Goal: Information Seeking & Learning: Compare options

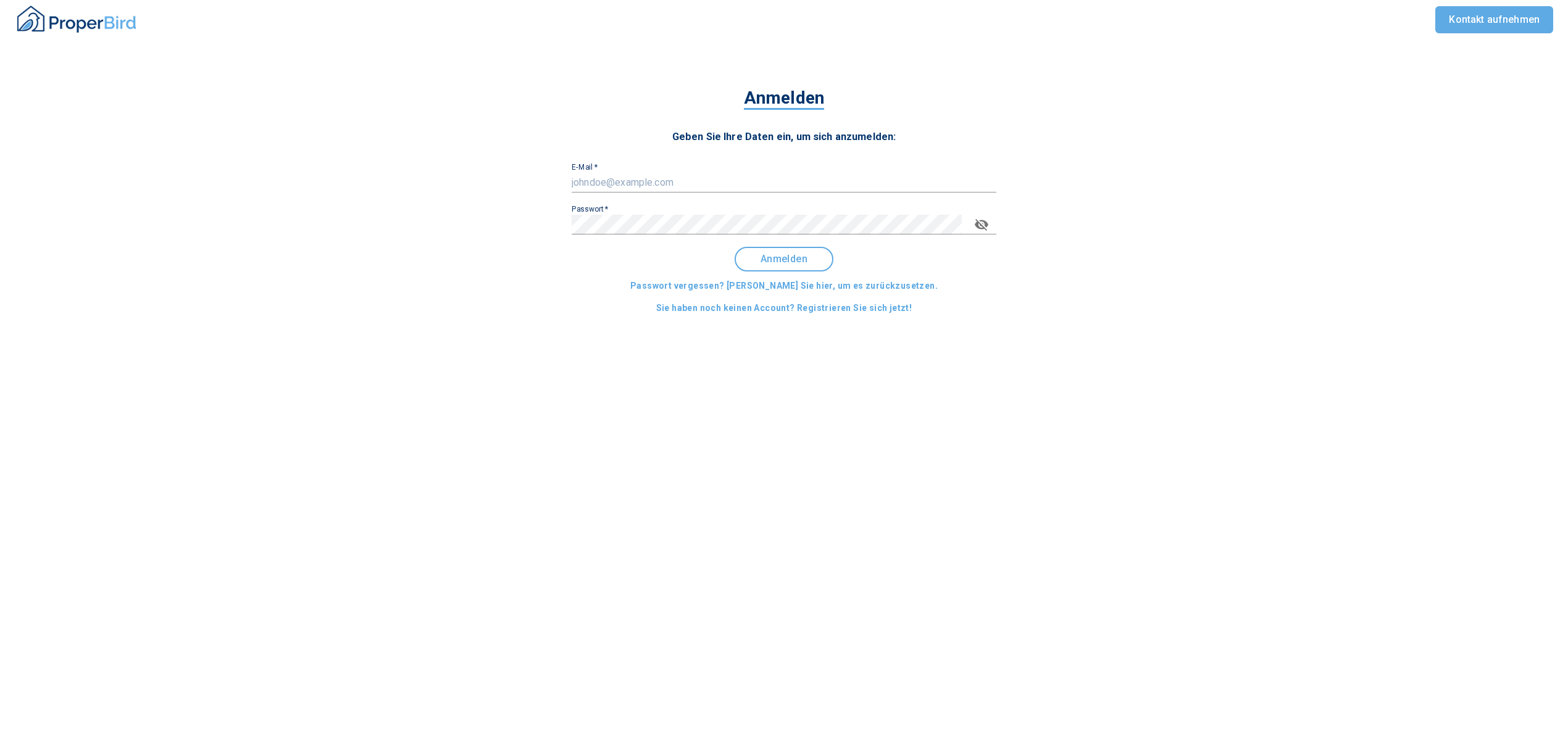
click at [618, 186] on input "E-Mail   *" at bounding box center [784, 182] width 424 height 19
type input "[EMAIL_ADDRESS][DOMAIN_NAME]"
click at [769, 261] on span "Anmelden" at bounding box center [784, 259] width 77 height 11
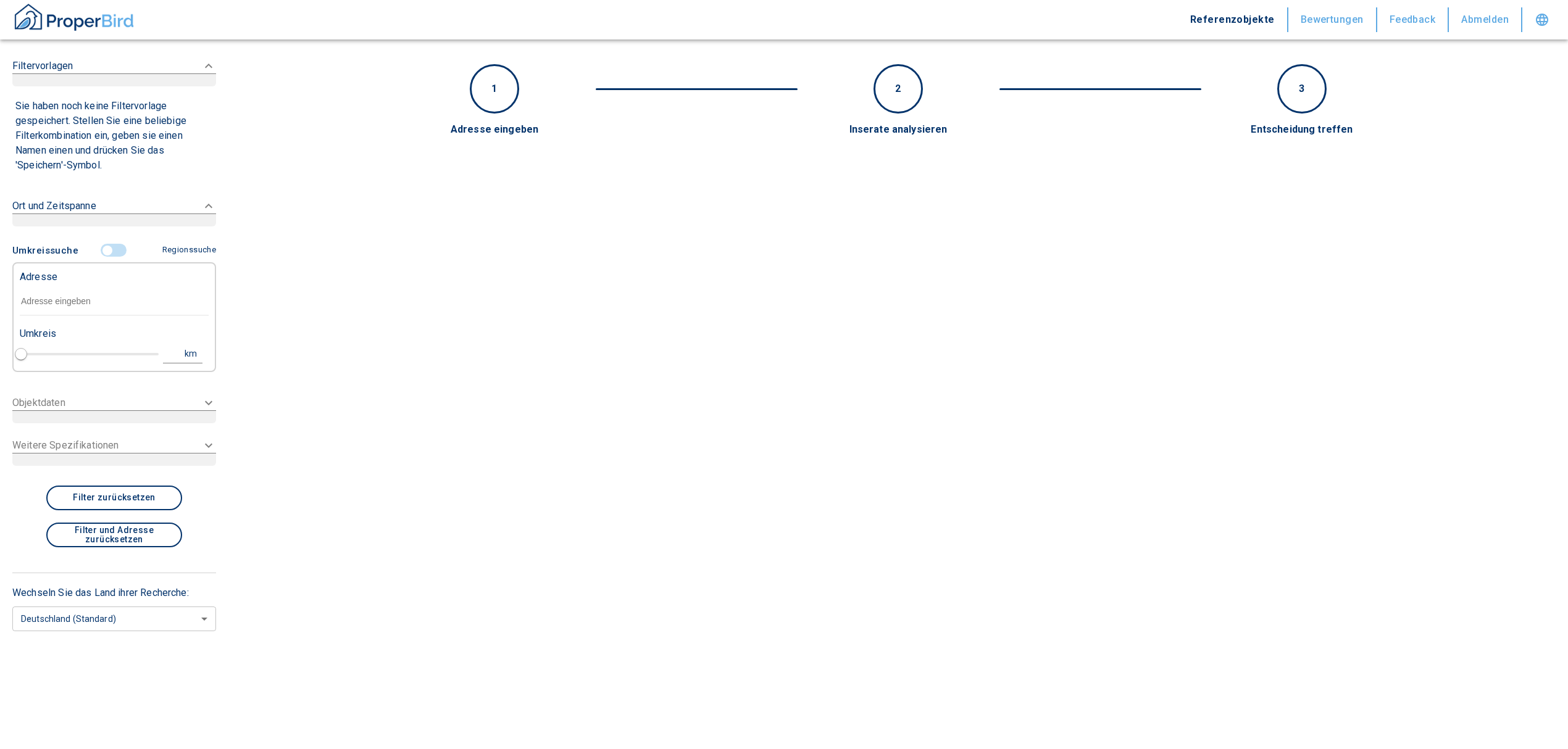
click at [109, 297] on input "text" at bounding box center [113, 302] width 189 height 29
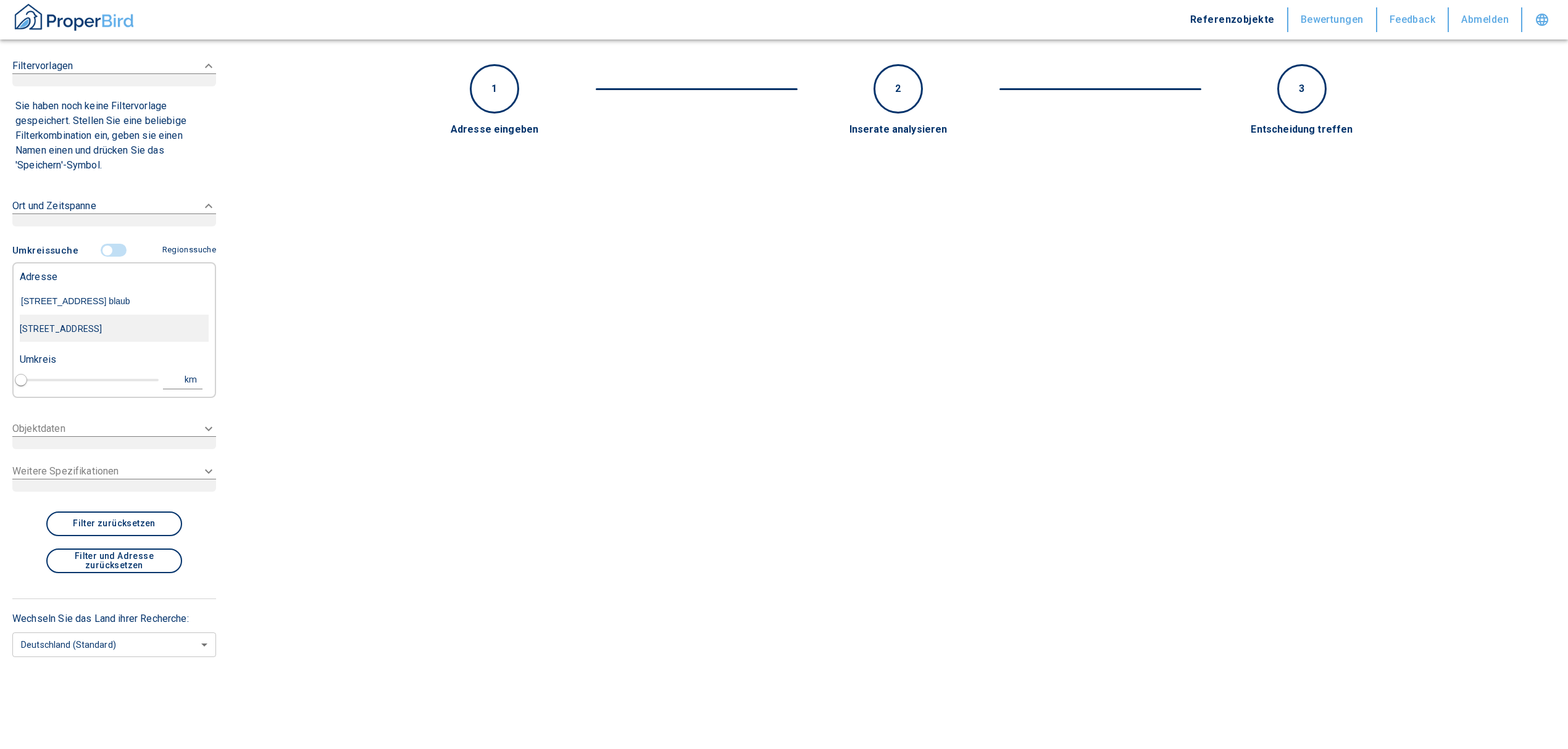
click at [127, 334] on div "[STREET_ADDRESS]" at bounding box center [113, 328] width 189 height 26
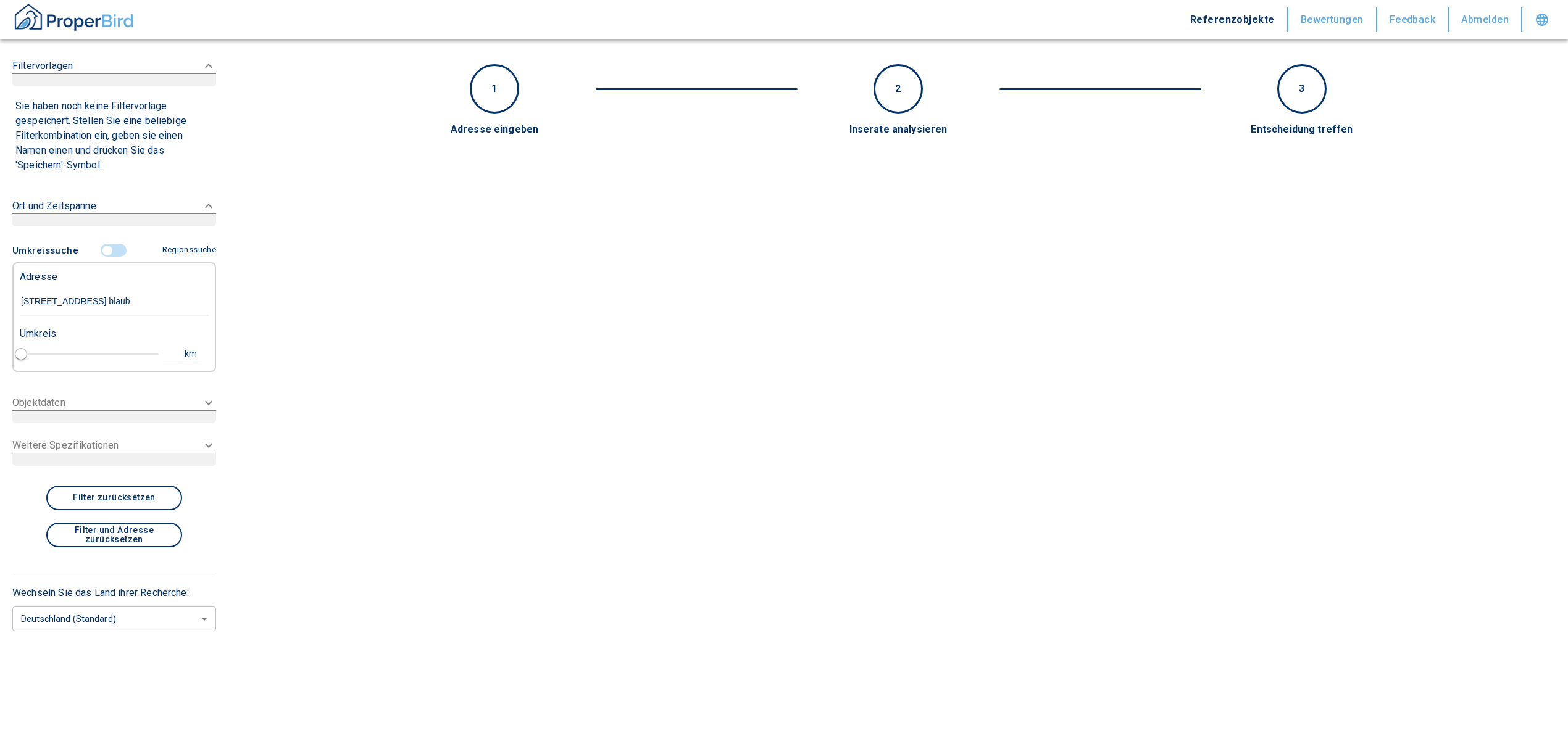
type input "[STREET_ADDRESS]"
type input "1"
type input "2020"
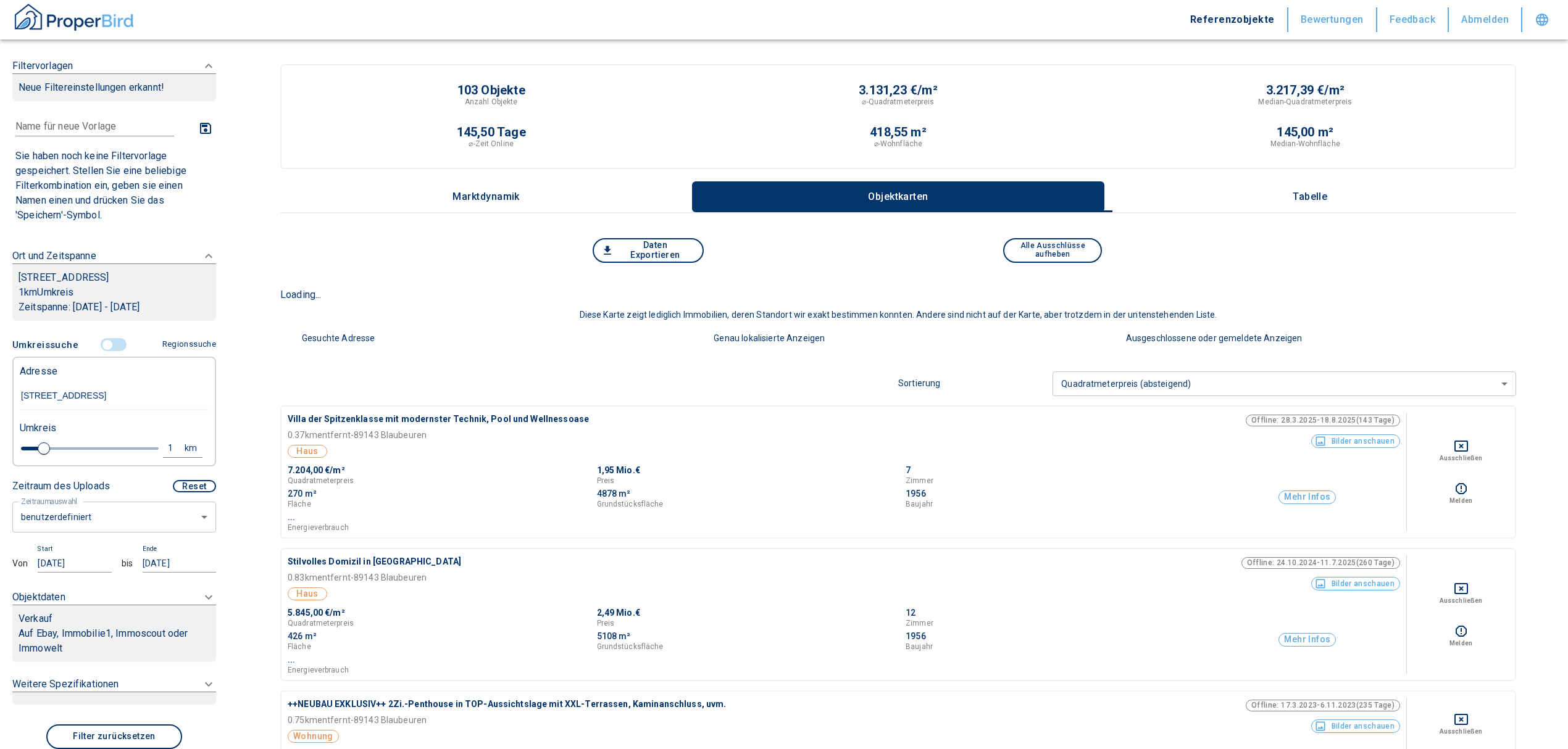
type input "[STREET_ADDRESS]"
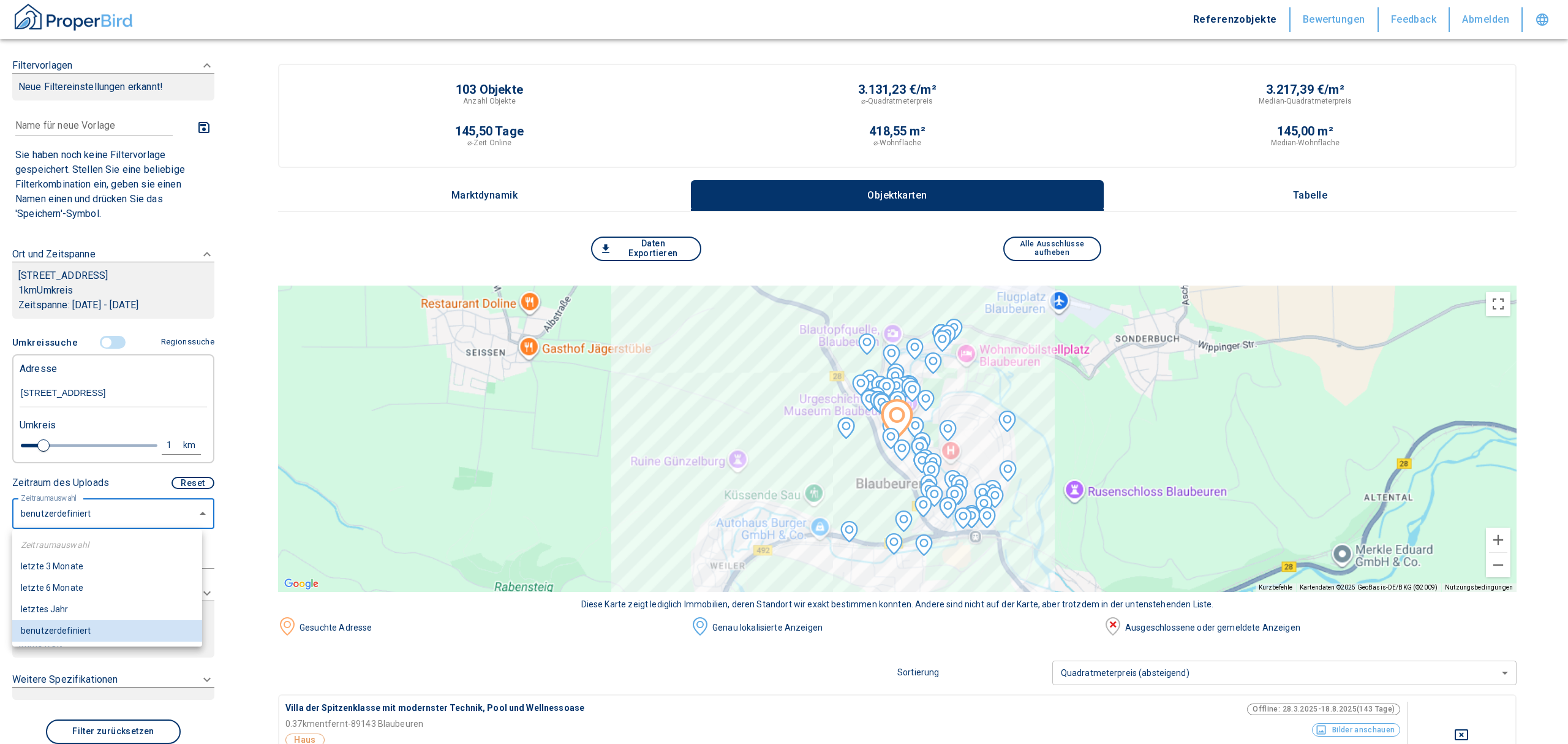
click at [83, 607] on li "letztes Jahr" at bounding box center [107, 609] width 190 height 22
type input "2020"
type input "12"
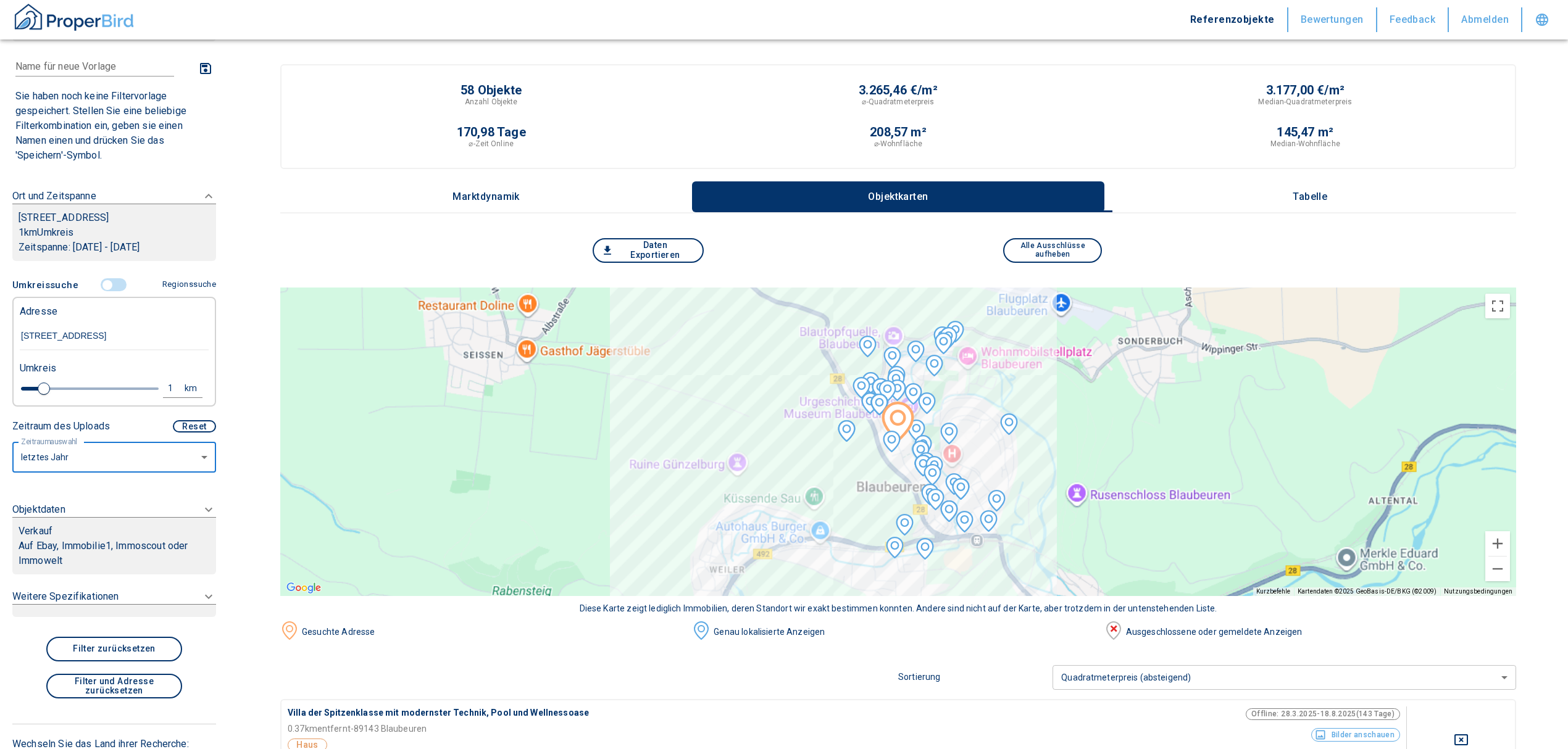
scroll to position [146, 0]
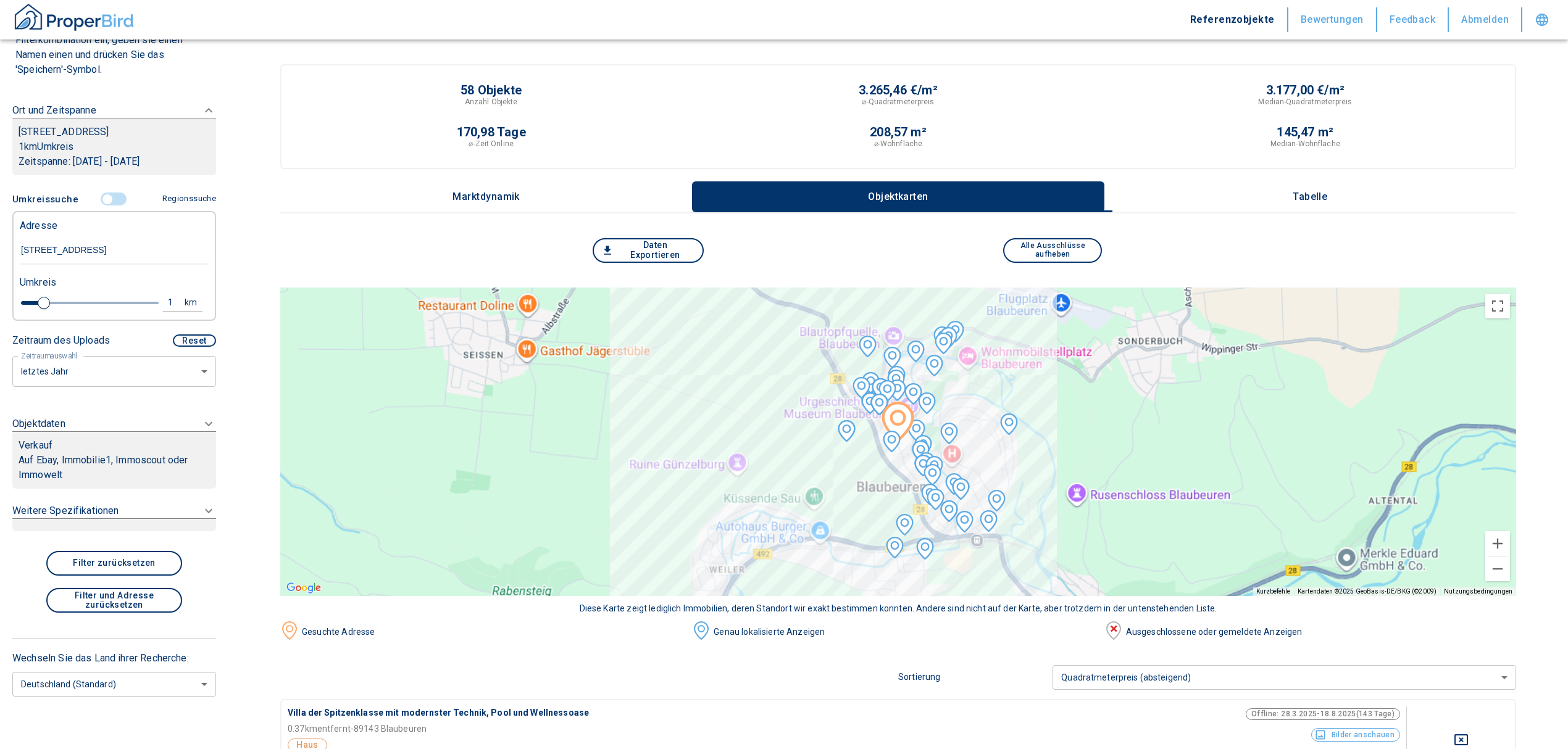
click at [97, 443] on div "Verkauf" at bounding box center [114, 445] width 192 height 15
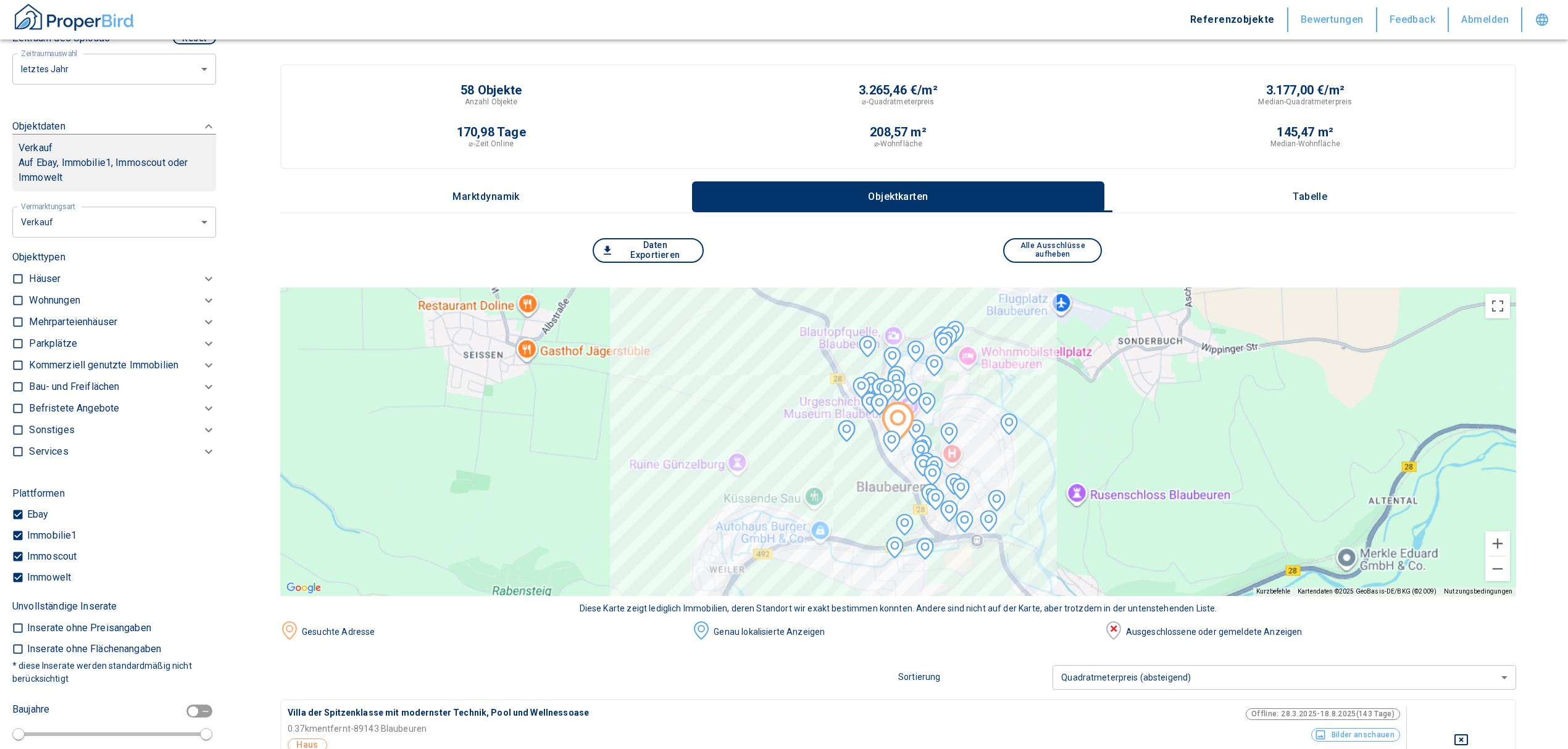
scroll to position [447, 0]
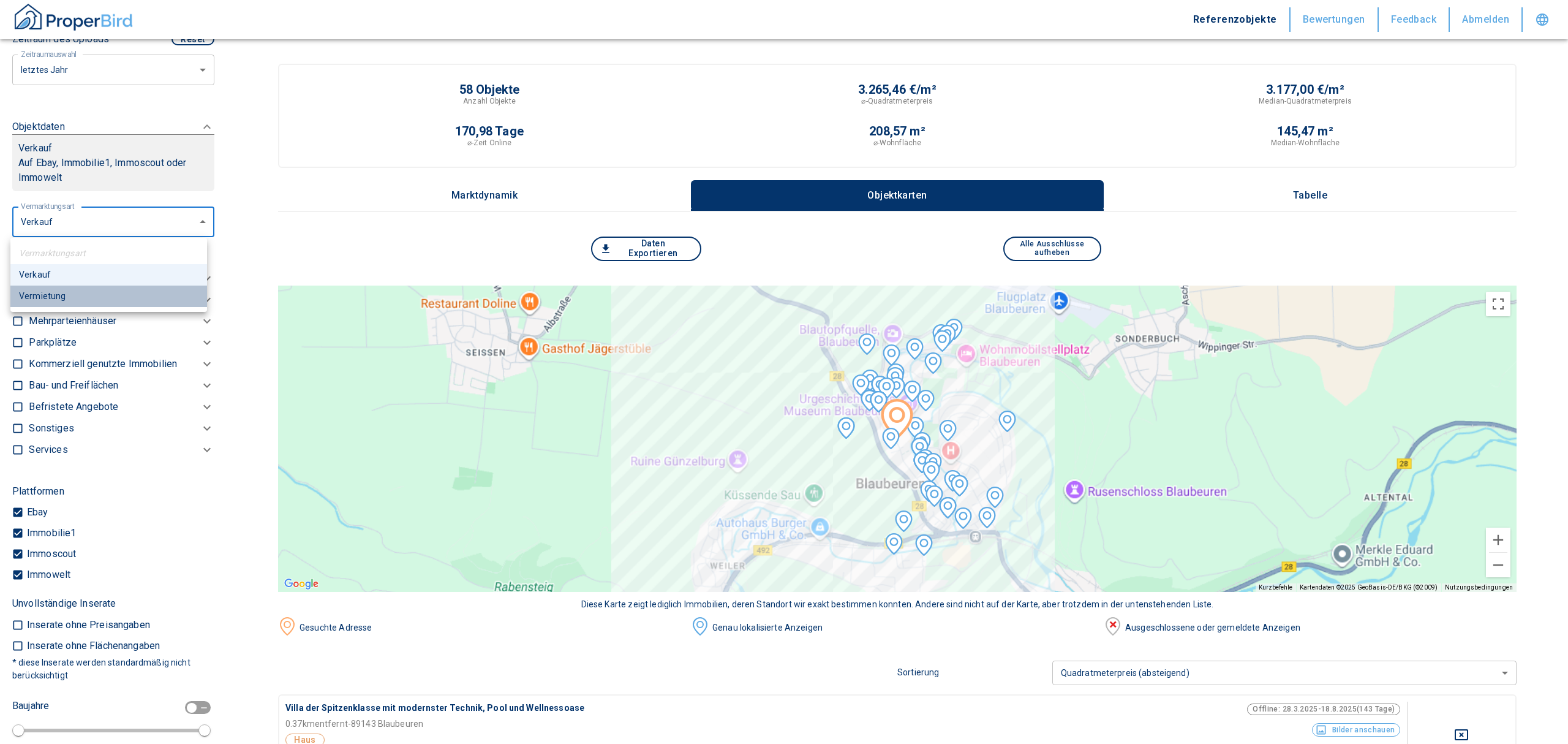
click at [115, 294] on li "Vermietung" at bounding box center [109, 297] width 196 height 22
type input "rent"
type input "2020"
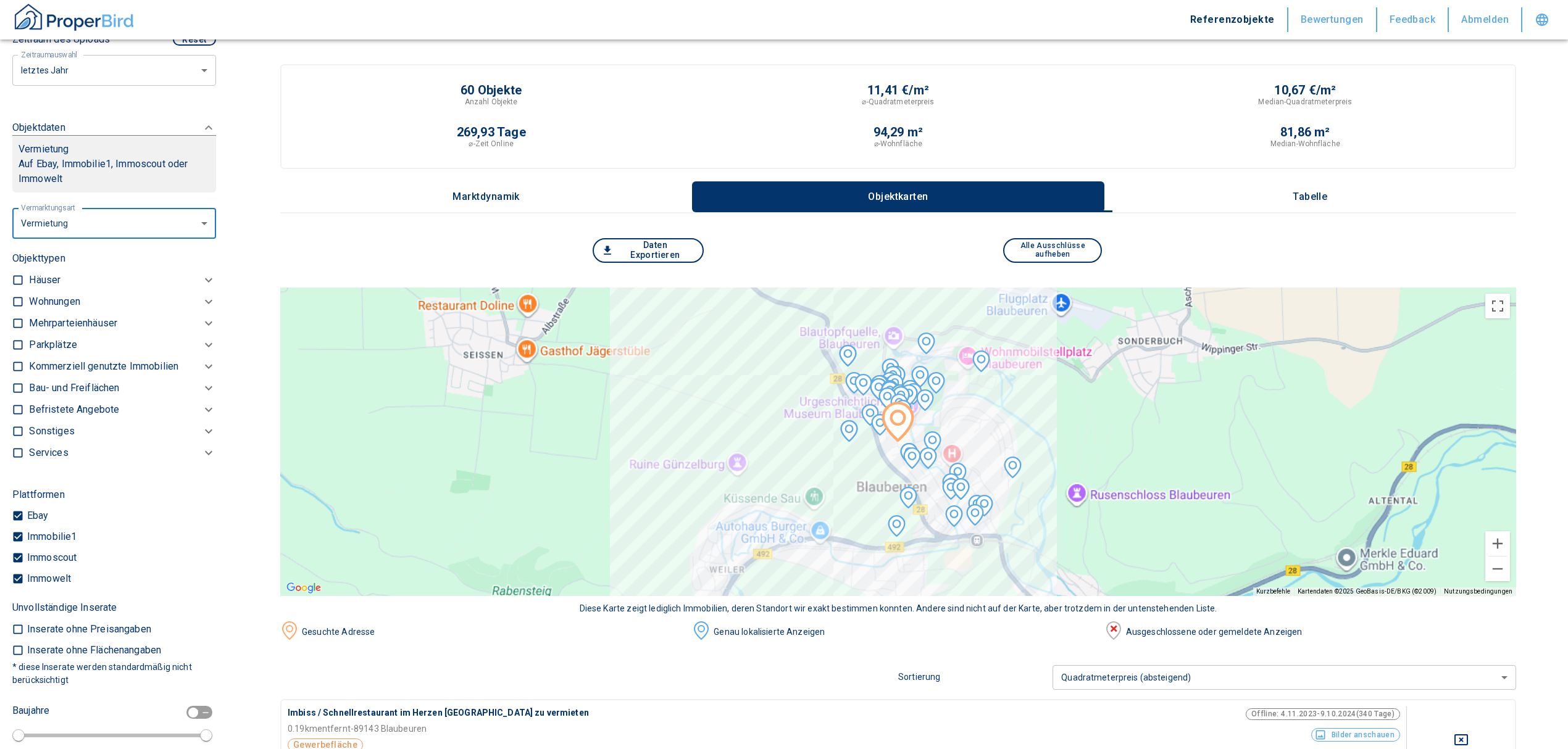
click at [15, 301] on input "checkbox" at bounding box center [18, 302] width 12 height 12
checkbox input "true"
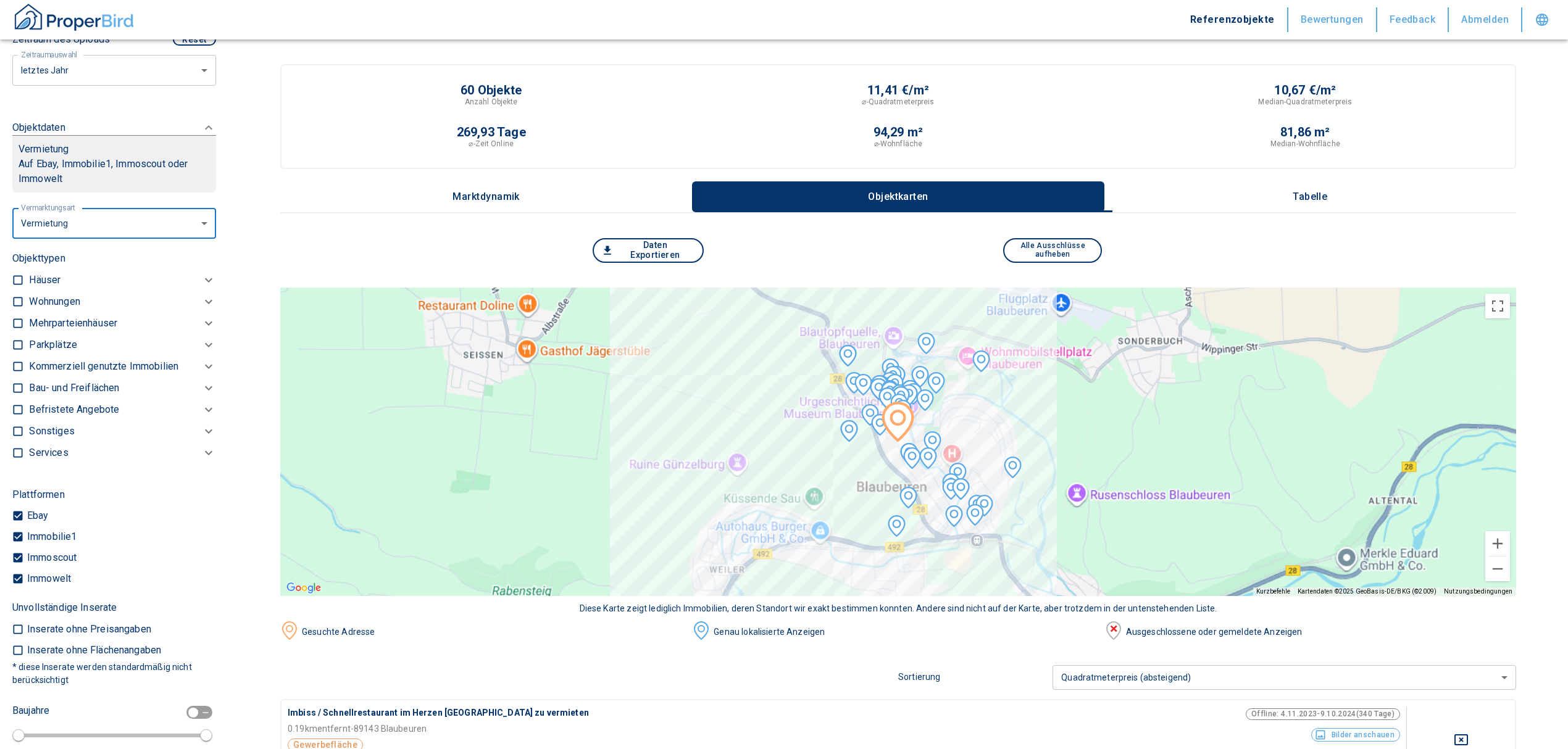
checkbox input "true"
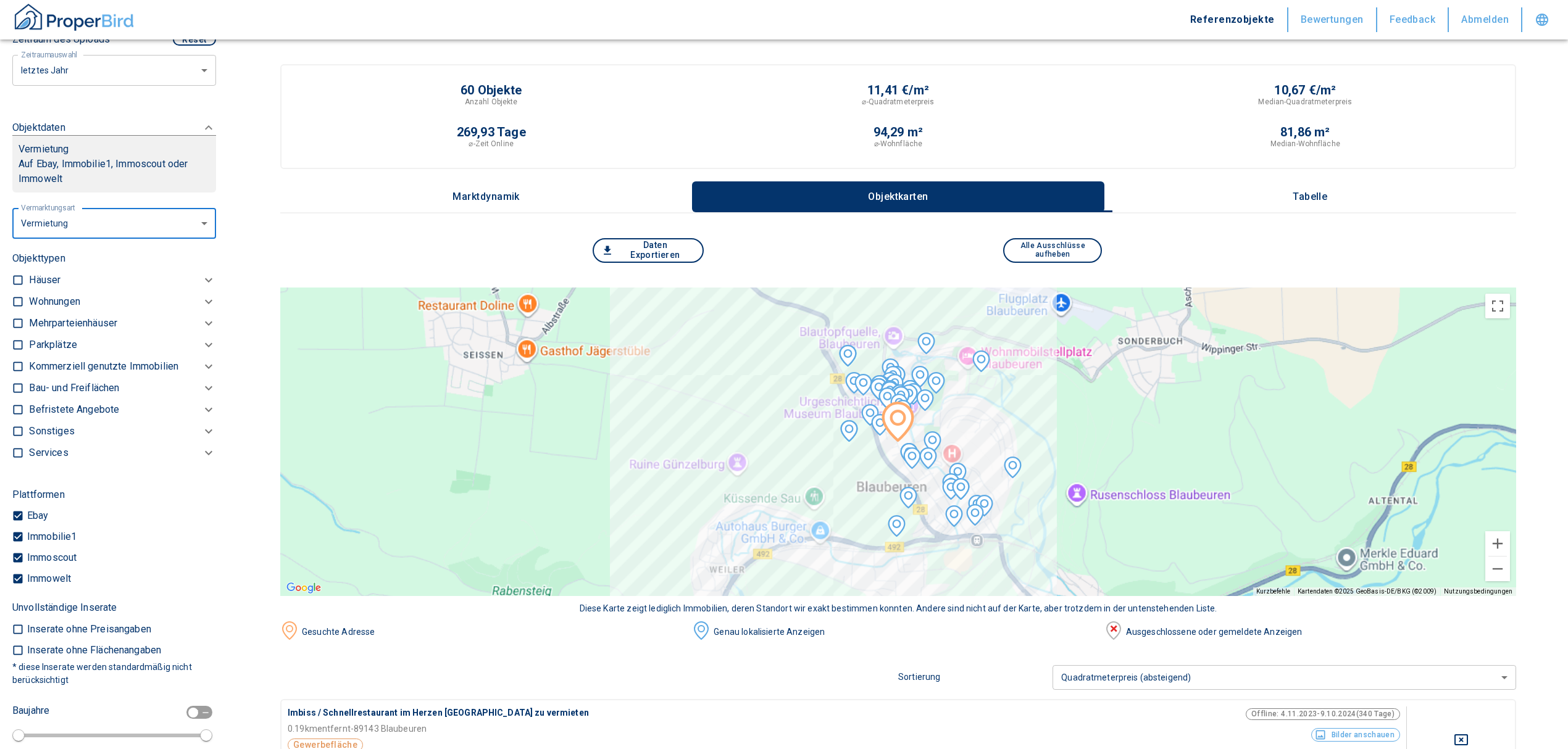
type input "2020"
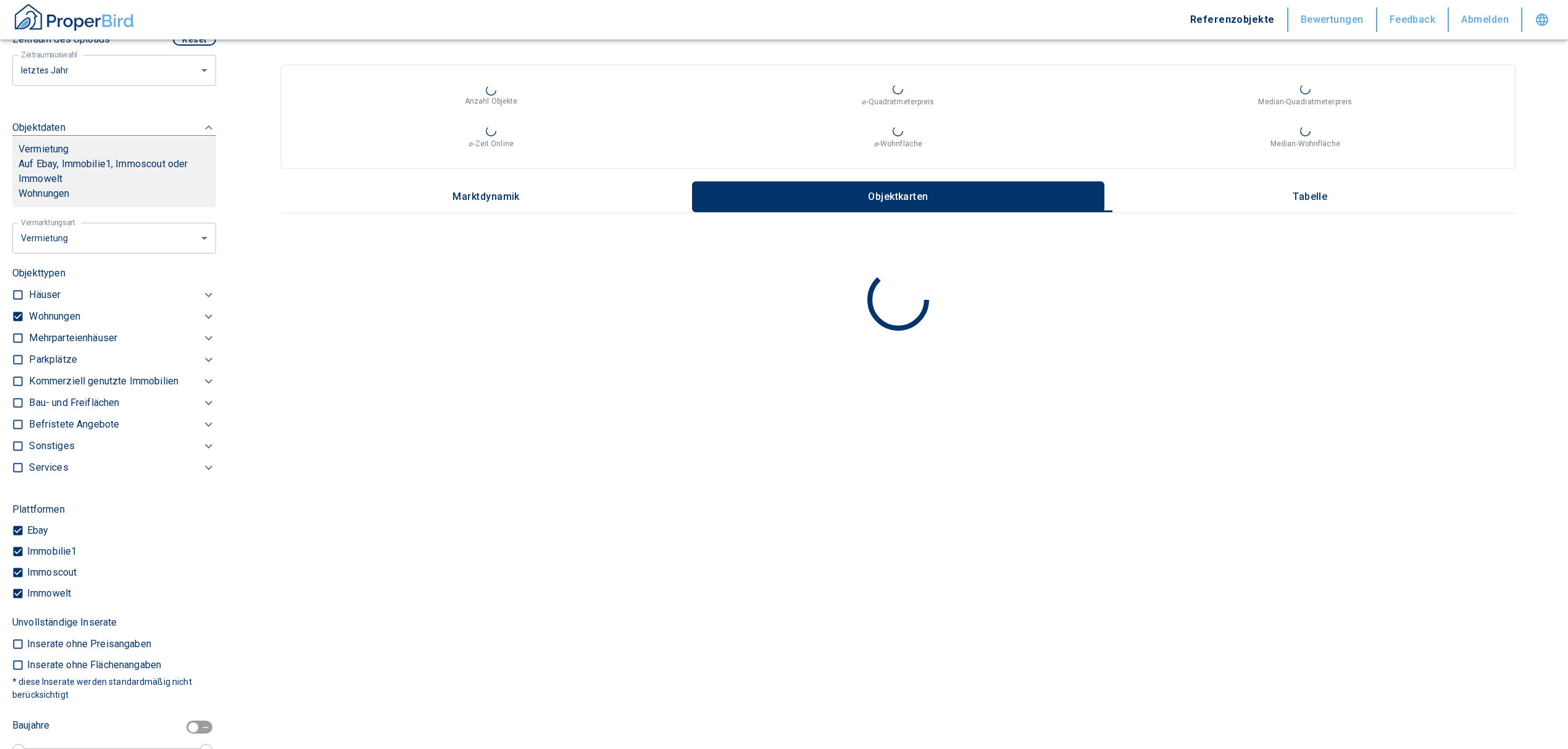
click at [67, 302] on div "Häuser" at bounding box center [122, 295] width 187 height 22
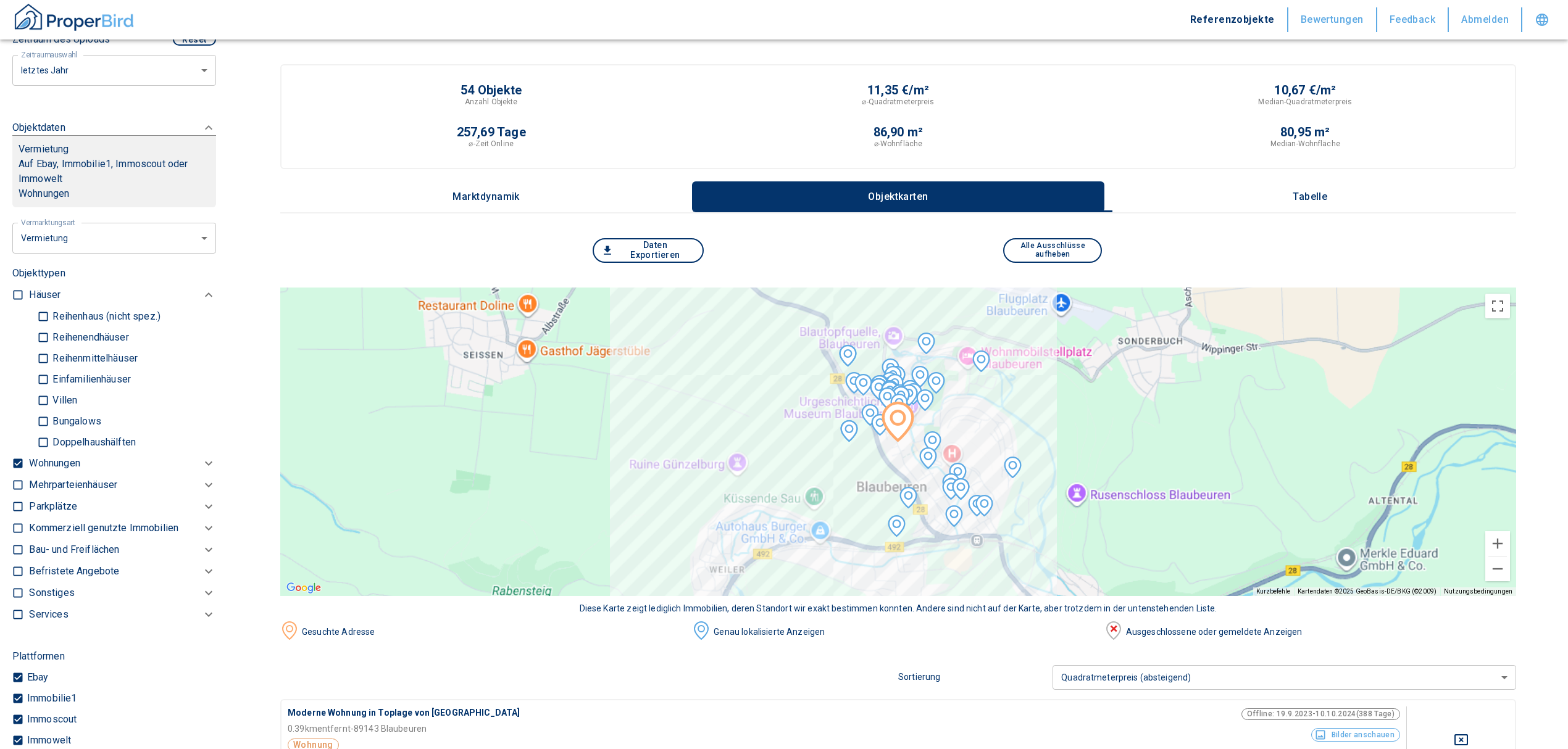
click at [58, 457] on p "Wohnungen" at bounding box center [54, 463] width 50 height 15
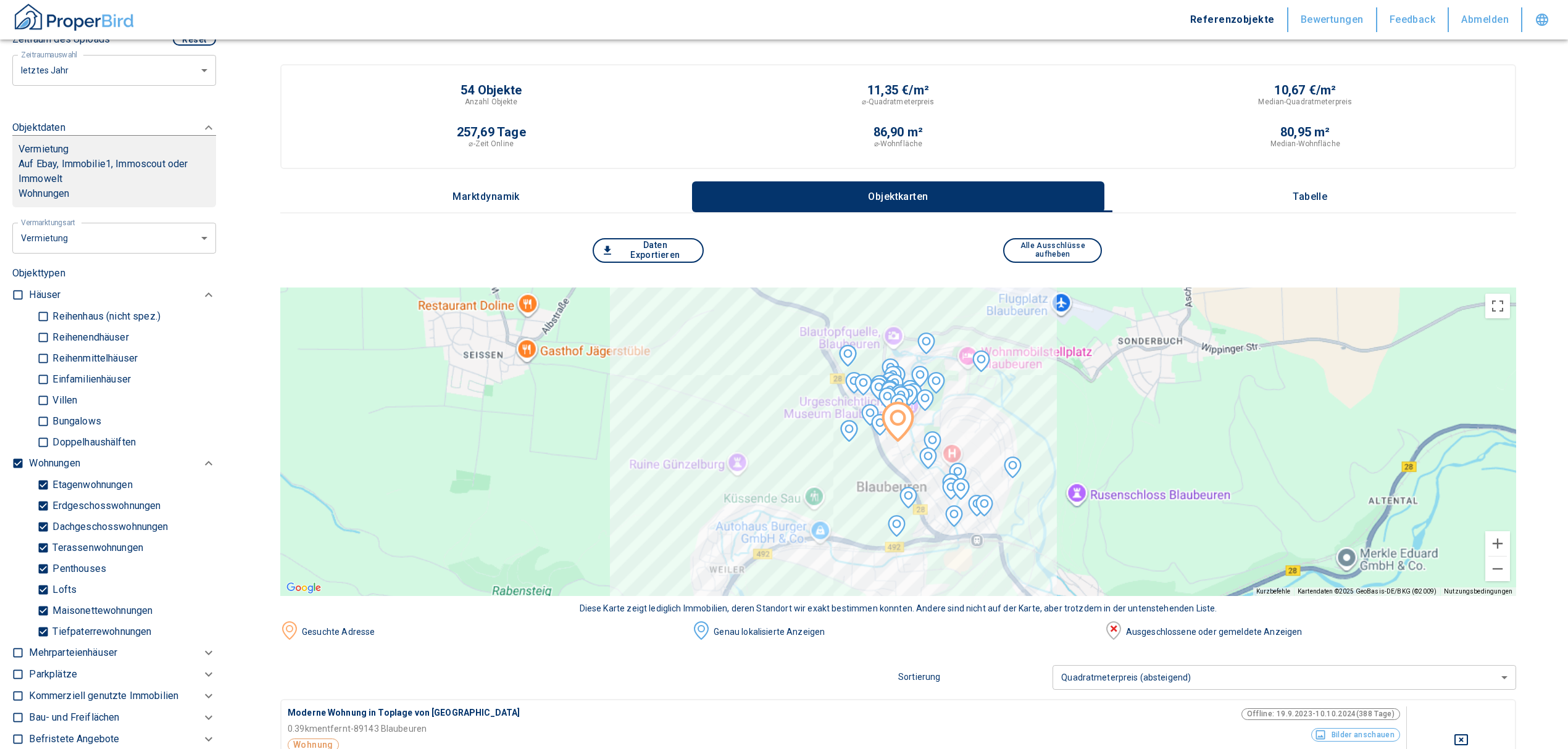
click at [43, 630] on input "Tiefpaterrewohnungen" at bounding box center [43, 632] width 12 height 22
checkbox input "false"
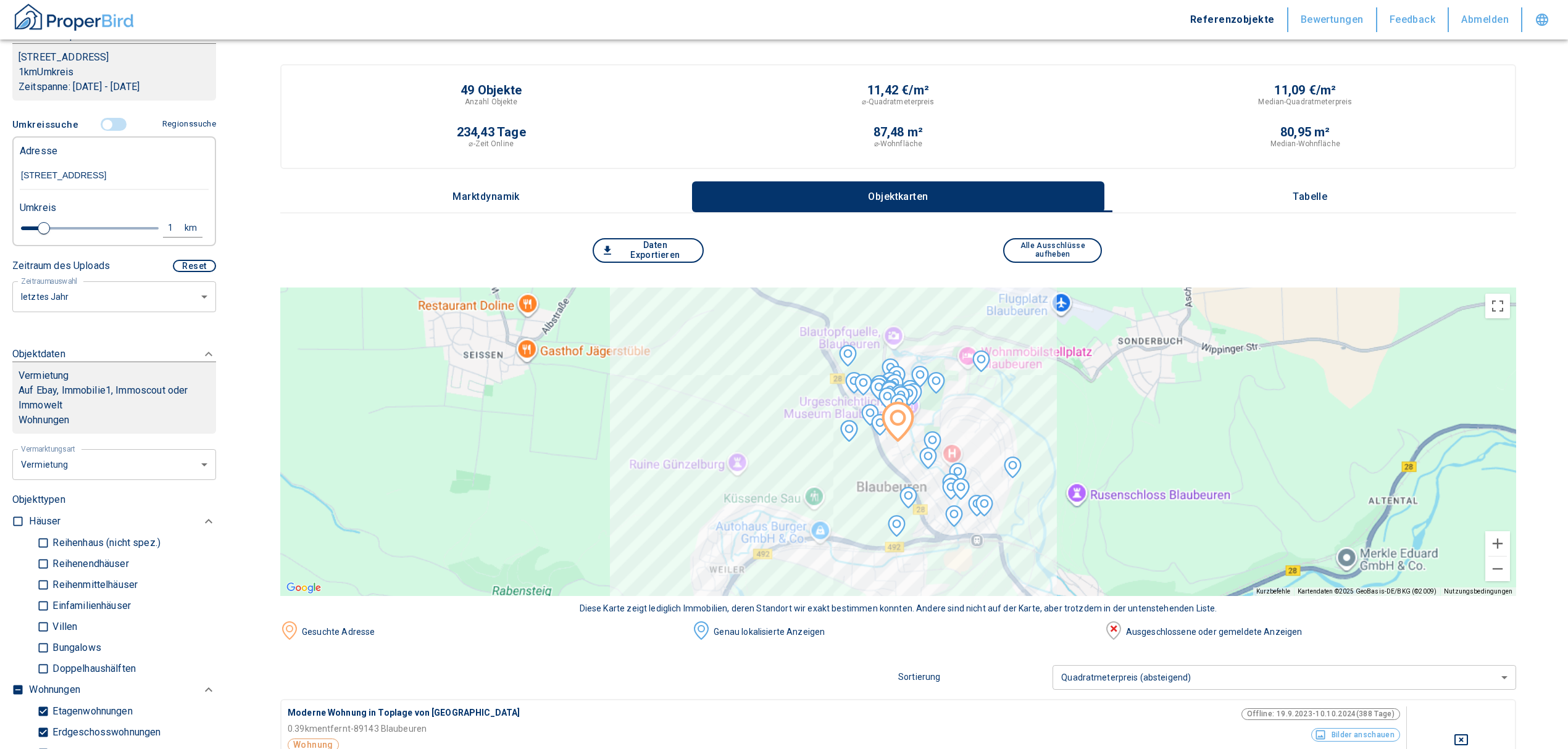
scroll to position [200, 0]
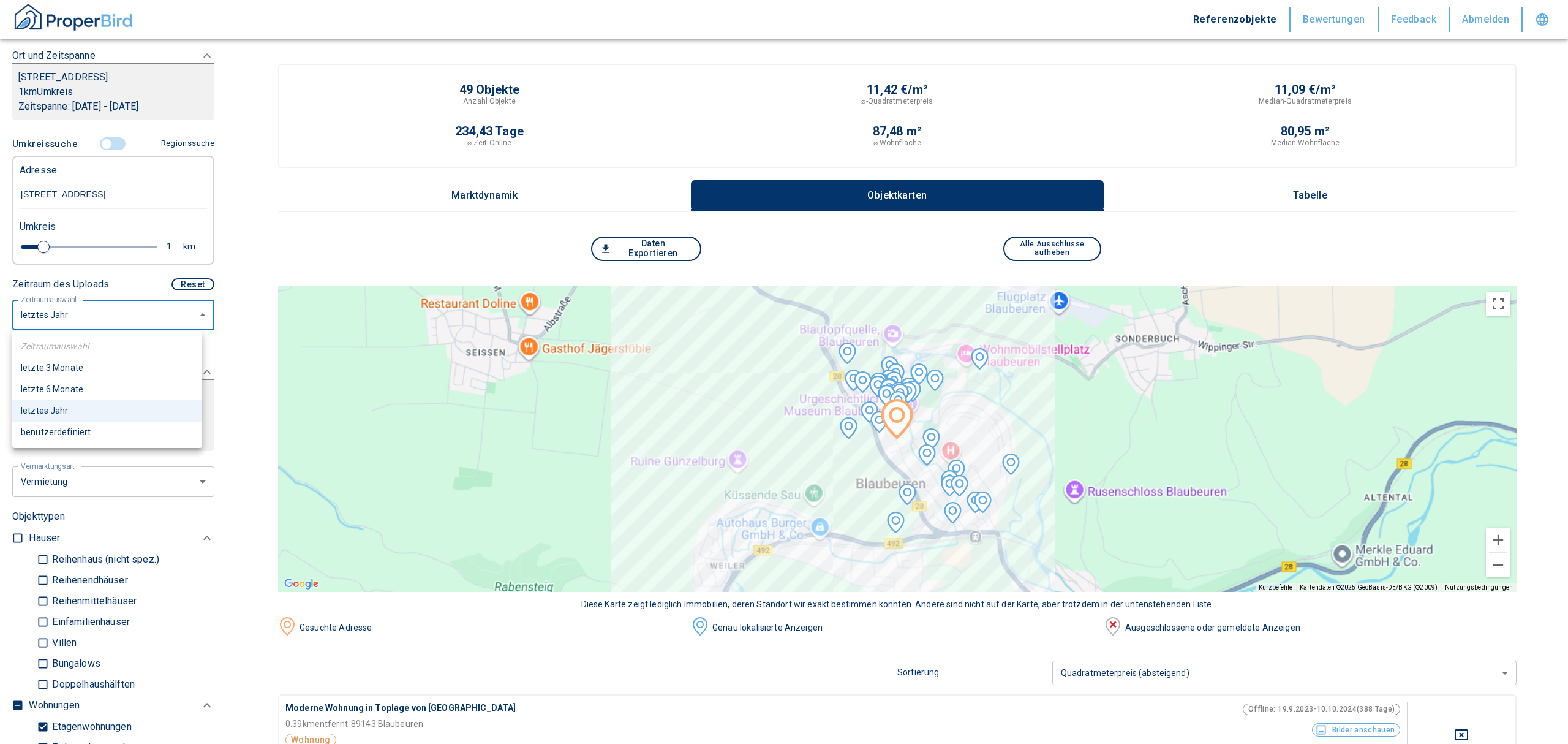
click at [89, 393] on li "letzte 6 Monate" at bounding box center [107, 390] width 190 height 22
type input "2020"
type input "6"
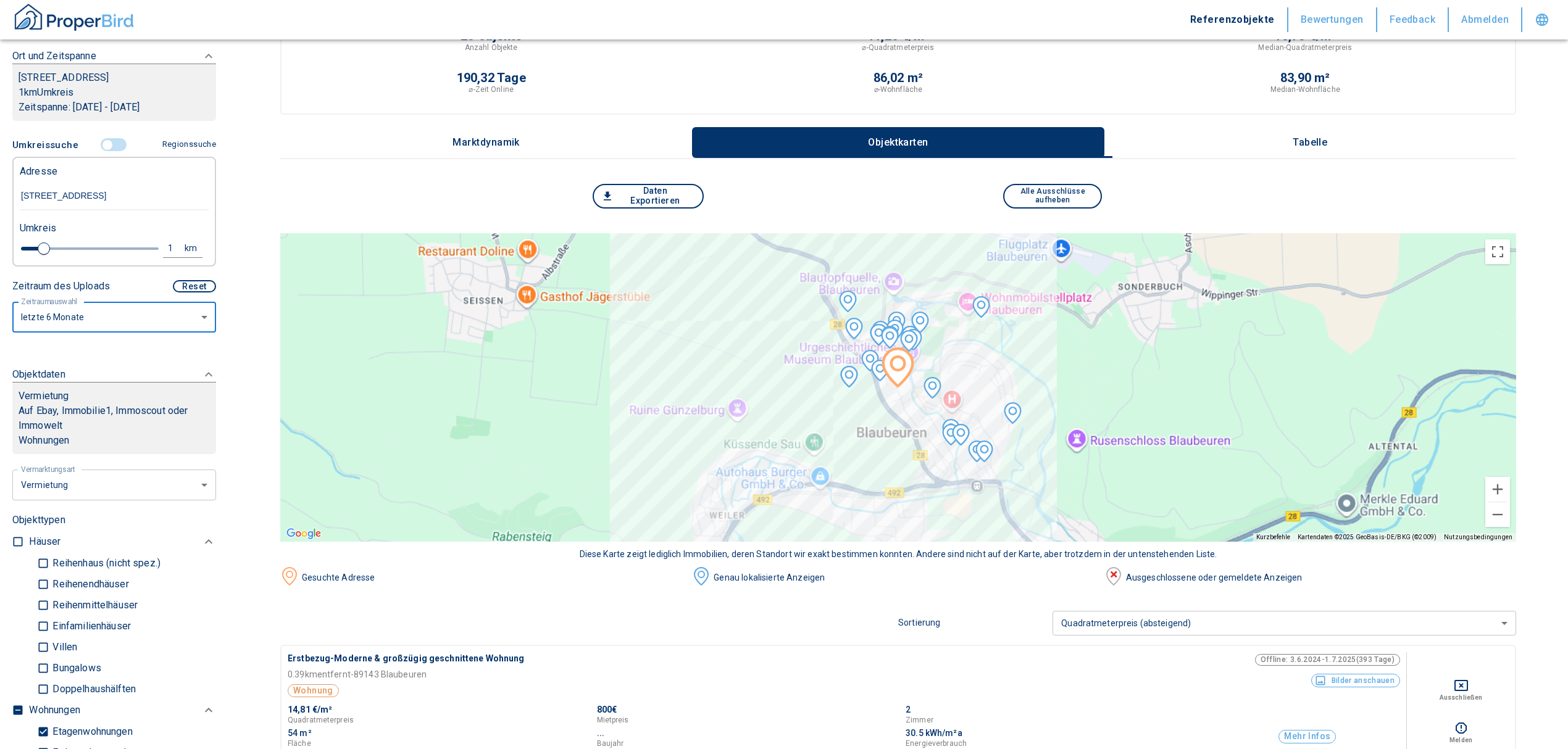
scroll to position [82, 0]
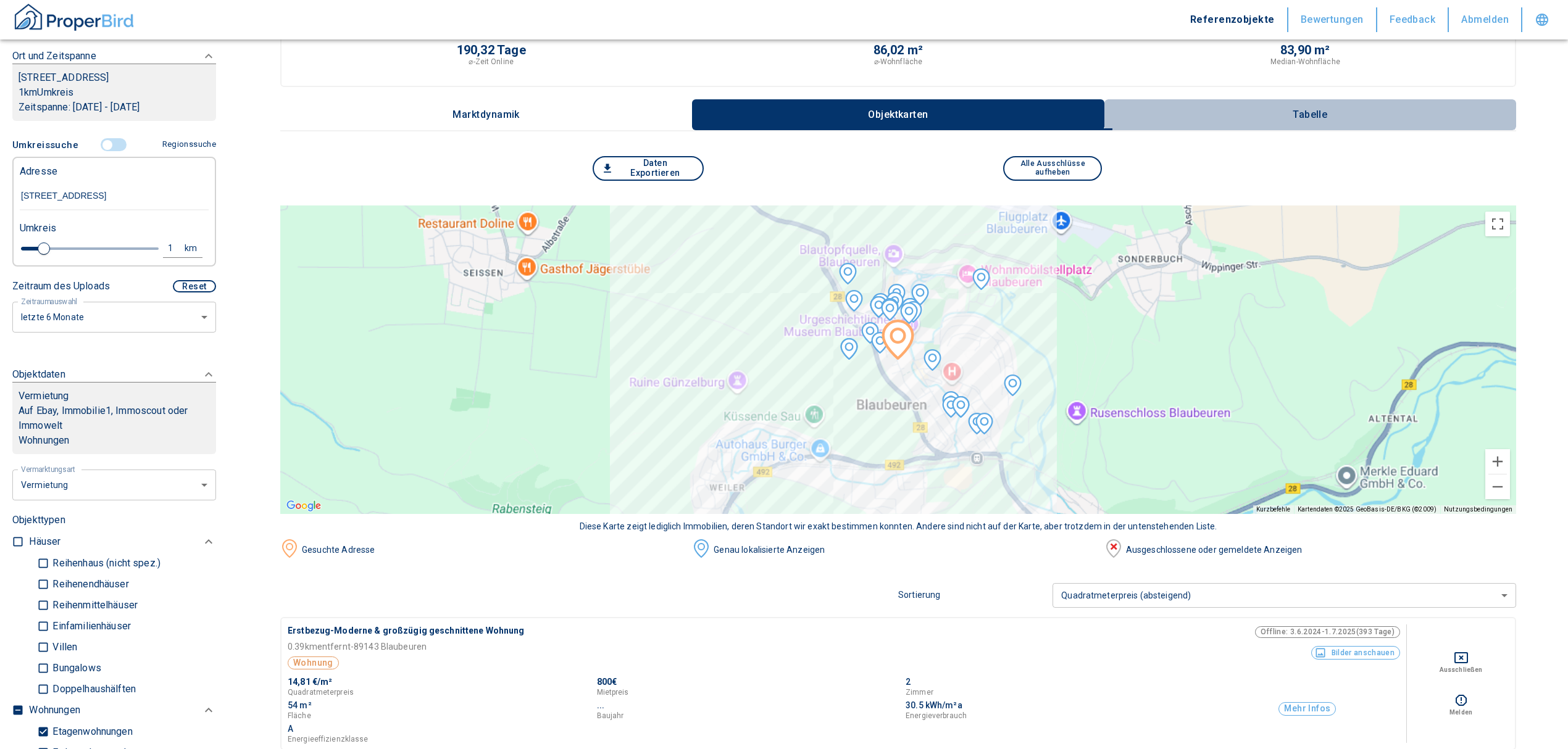
click at [1311, 112] on p "Tabelle" at bounding box center [1310, 115] width 62 height 11
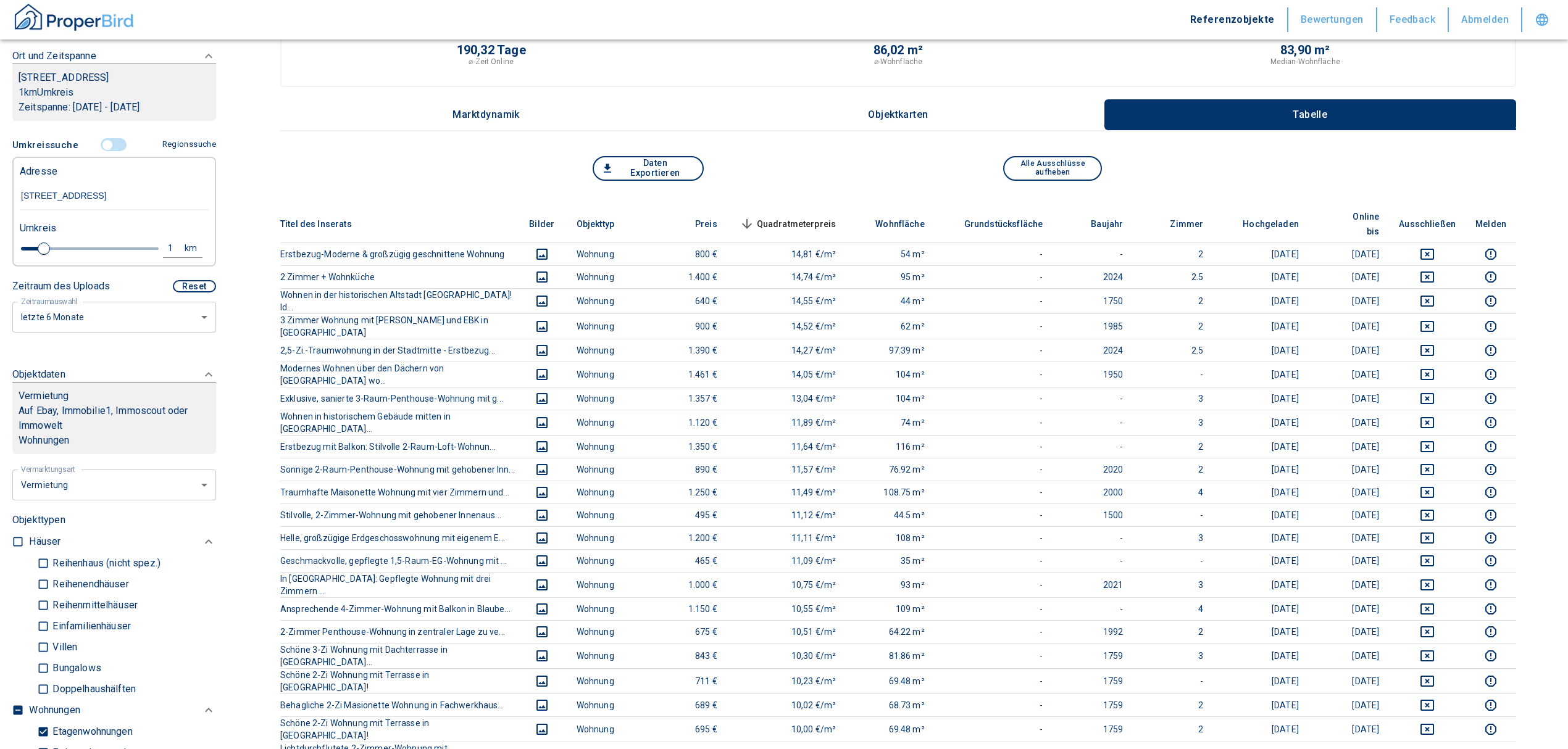
click at [826, 216] on span "Quadratmeterpreis sorted descending" at bounding box center [787, 223] width 99 height 15
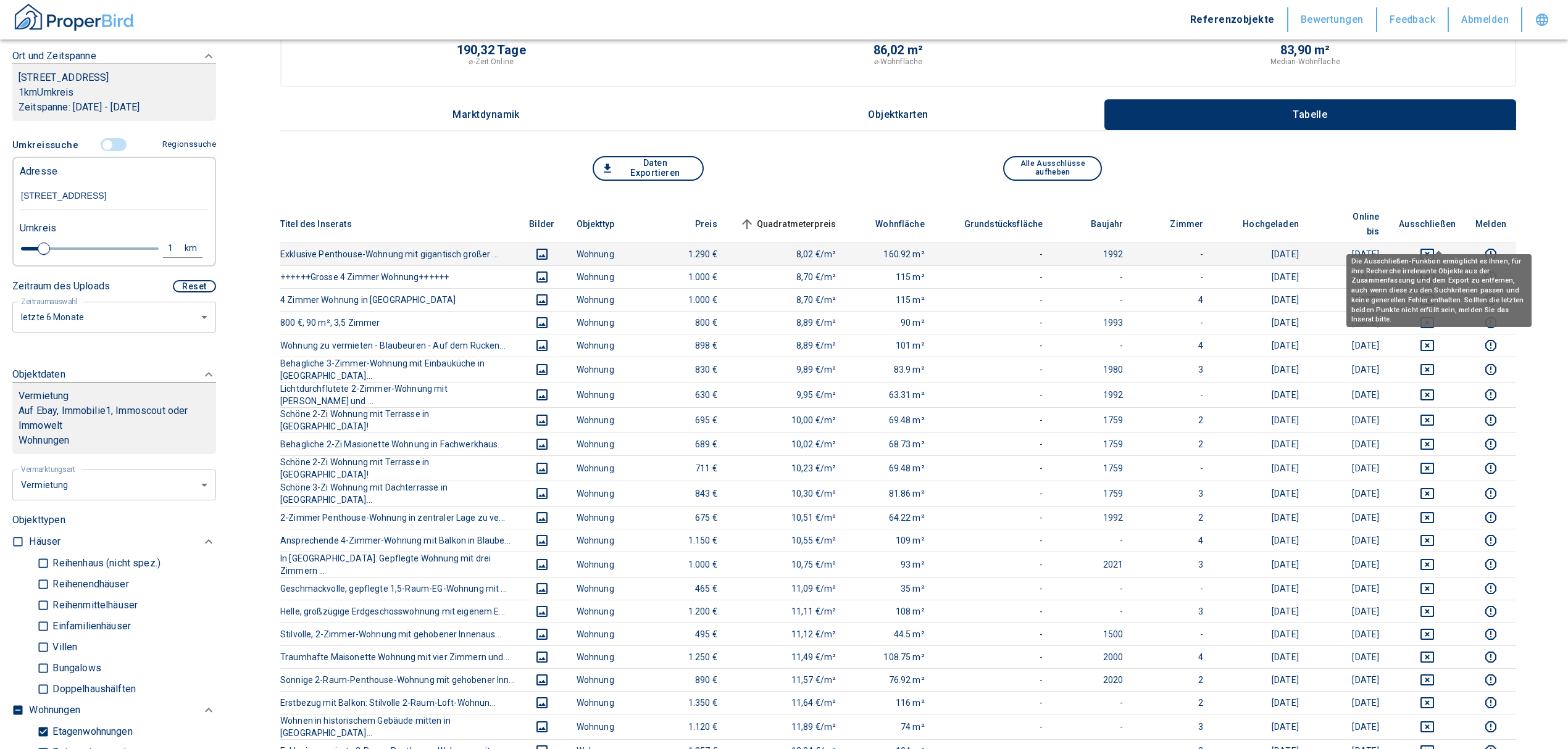
click at [1435, 247] on icon "deselect this listing" at bounding box center [1427, 254] width 15 height 15
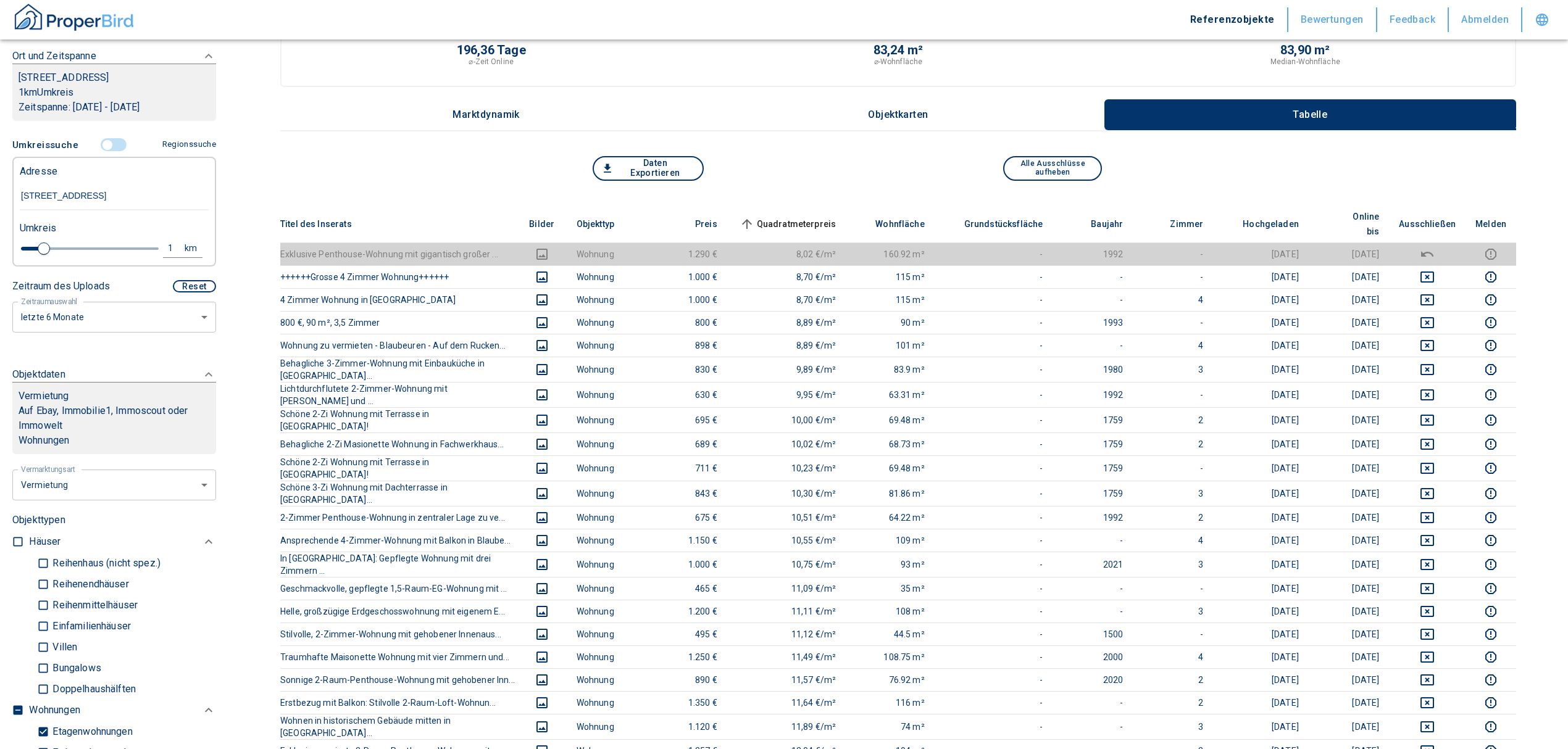
click at [808, 216] on span "Quadratmeterpreis sorted ascending" at bounding box center [787, 223] width 99 height 15
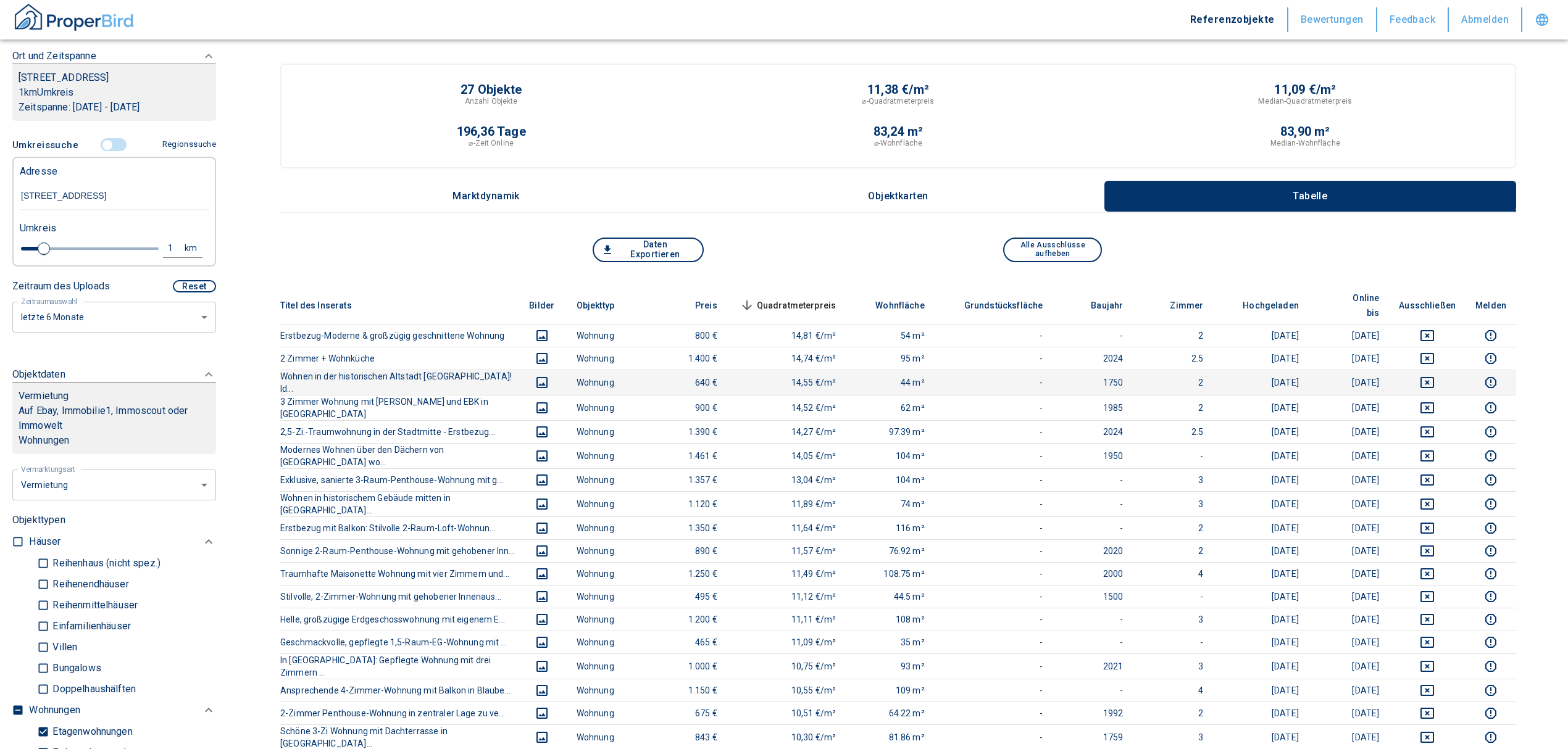
scroll to position [0, 0]
click at [799, 299] on span "Quadratmeterpreis sorted descending" at bounding box center [787, 305] width 99 height 15
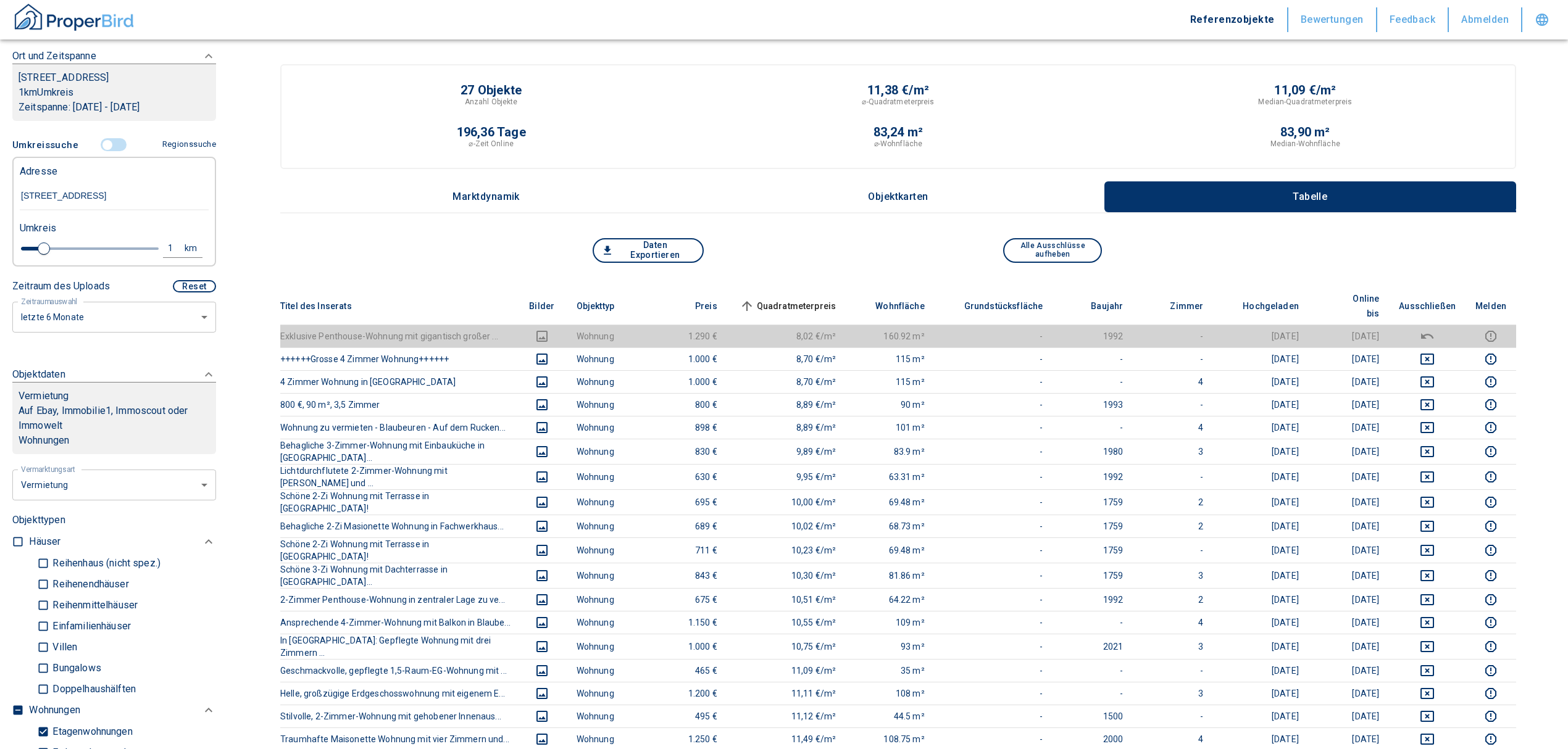
click at [100, 144] on input "controlled" at bounding box center [108, 145] width 37 height 14
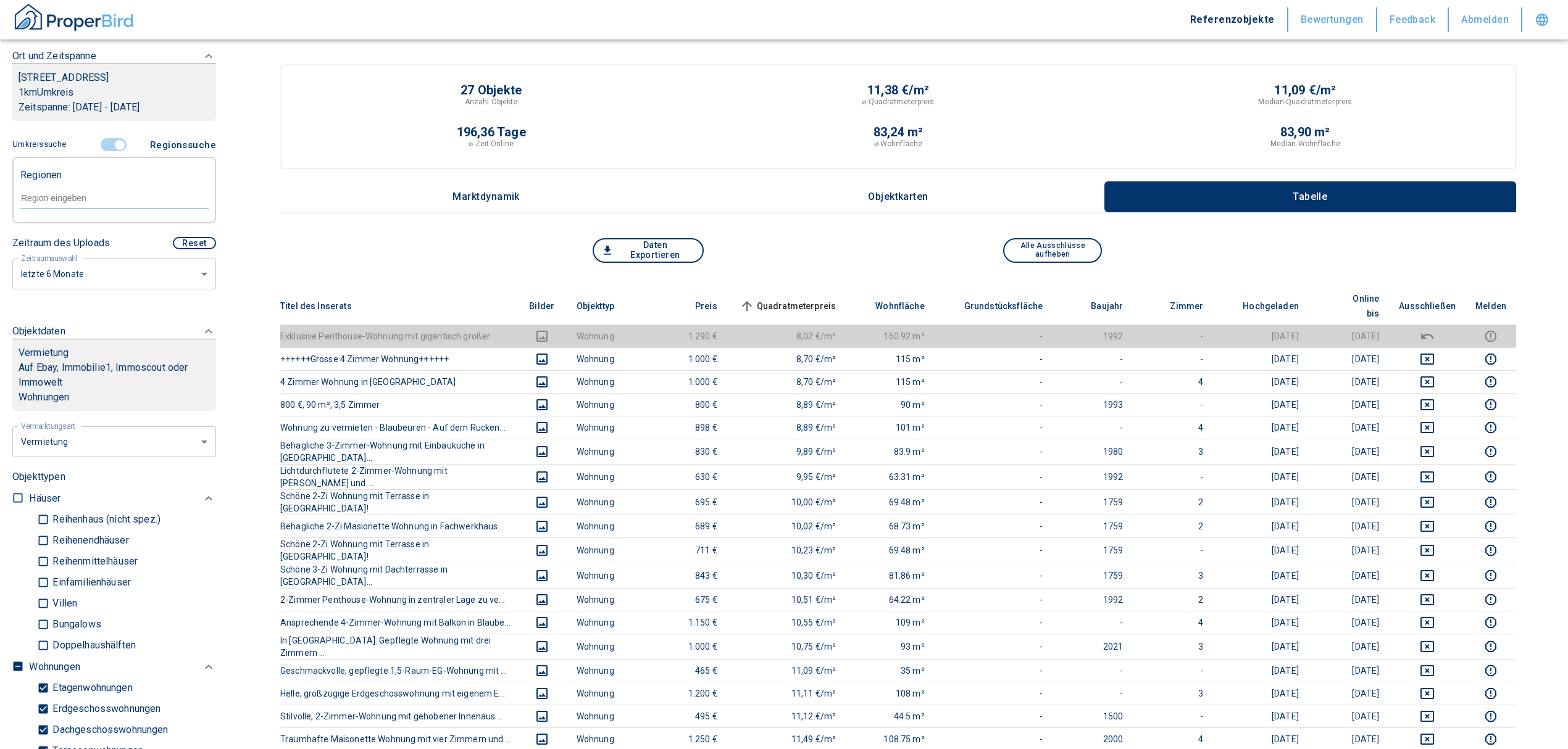
click at [68, 198] on input "text" at bounding box center [113, 198] width 189 height 11
click at [92, 225] on li "89143 Blaubeuren" at bounding box center [108, 226] width 177 height 22
type input "89143"
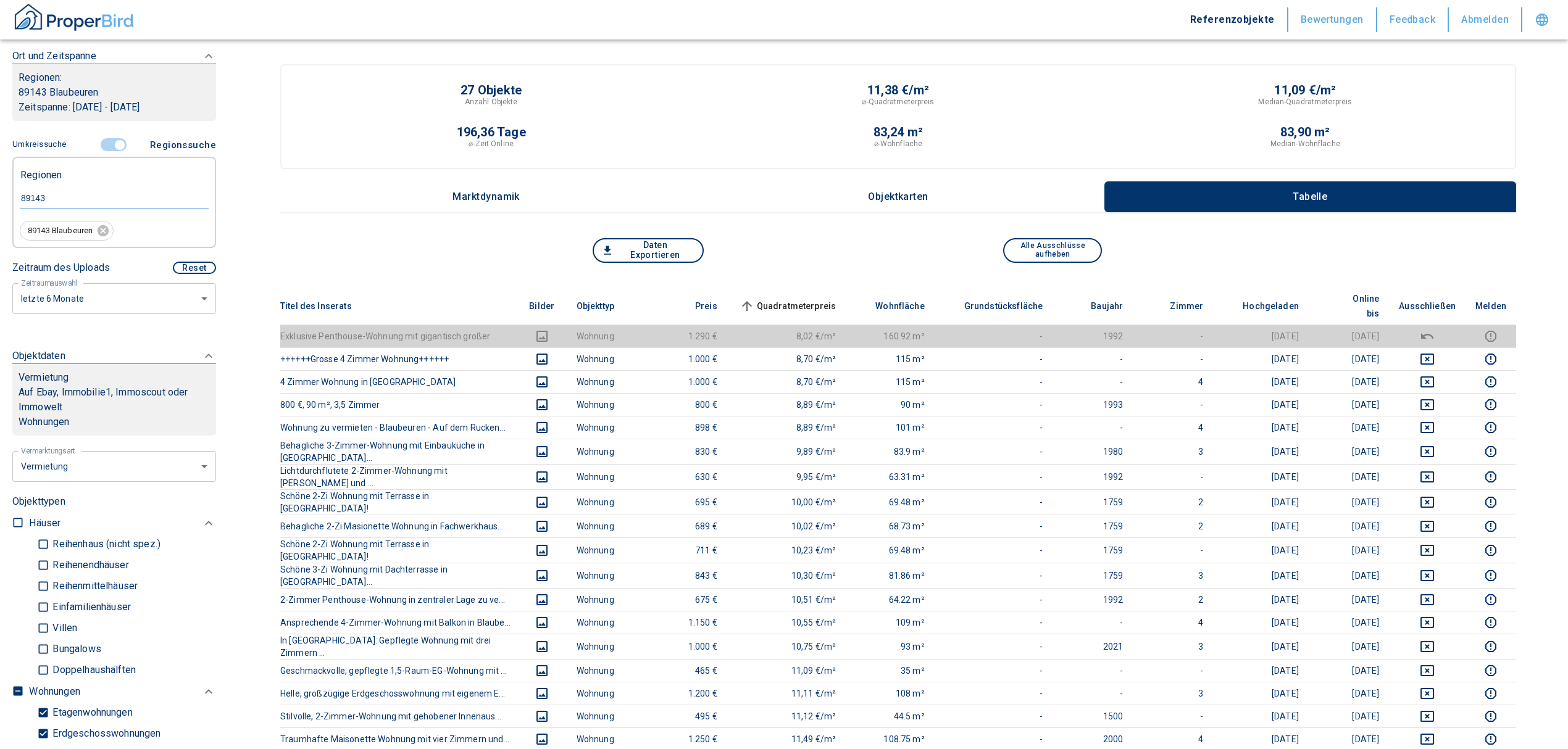
type input "2020"
type input "89143 Blaubeuren"
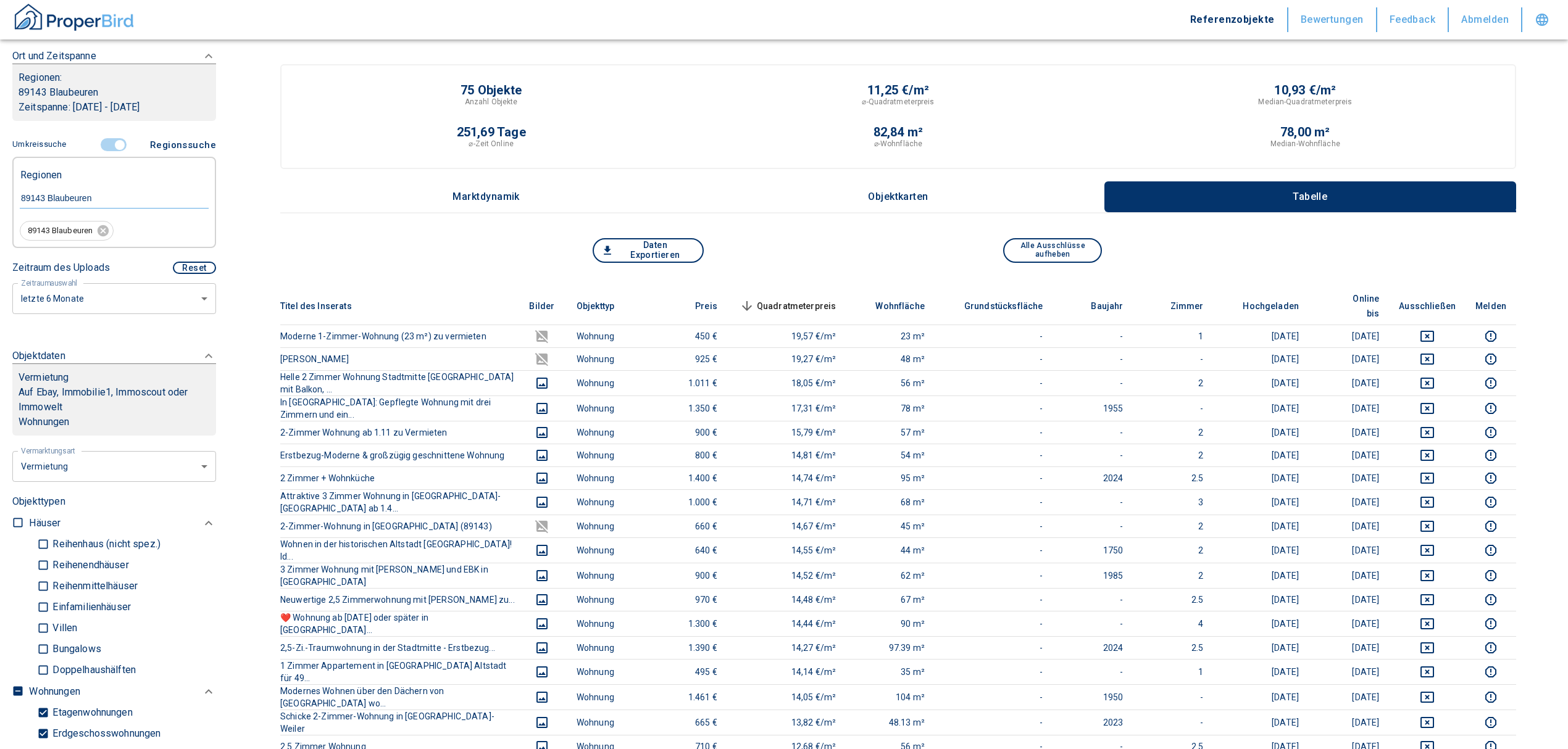
click at [828, 279] on div "Daten Exportieren Alle Ausschlüsse aufheben" at bounding box center [898, 263] width 1236 height 50
click at [829, 288] on th "Quadratmeterpreis sorted descending" at bounding box center [787, 306] width 119 height 38
click at [824, 299] on span "Quadratmeterpreis sorted descending" at bounding box center [787, 305] width 99 height 15
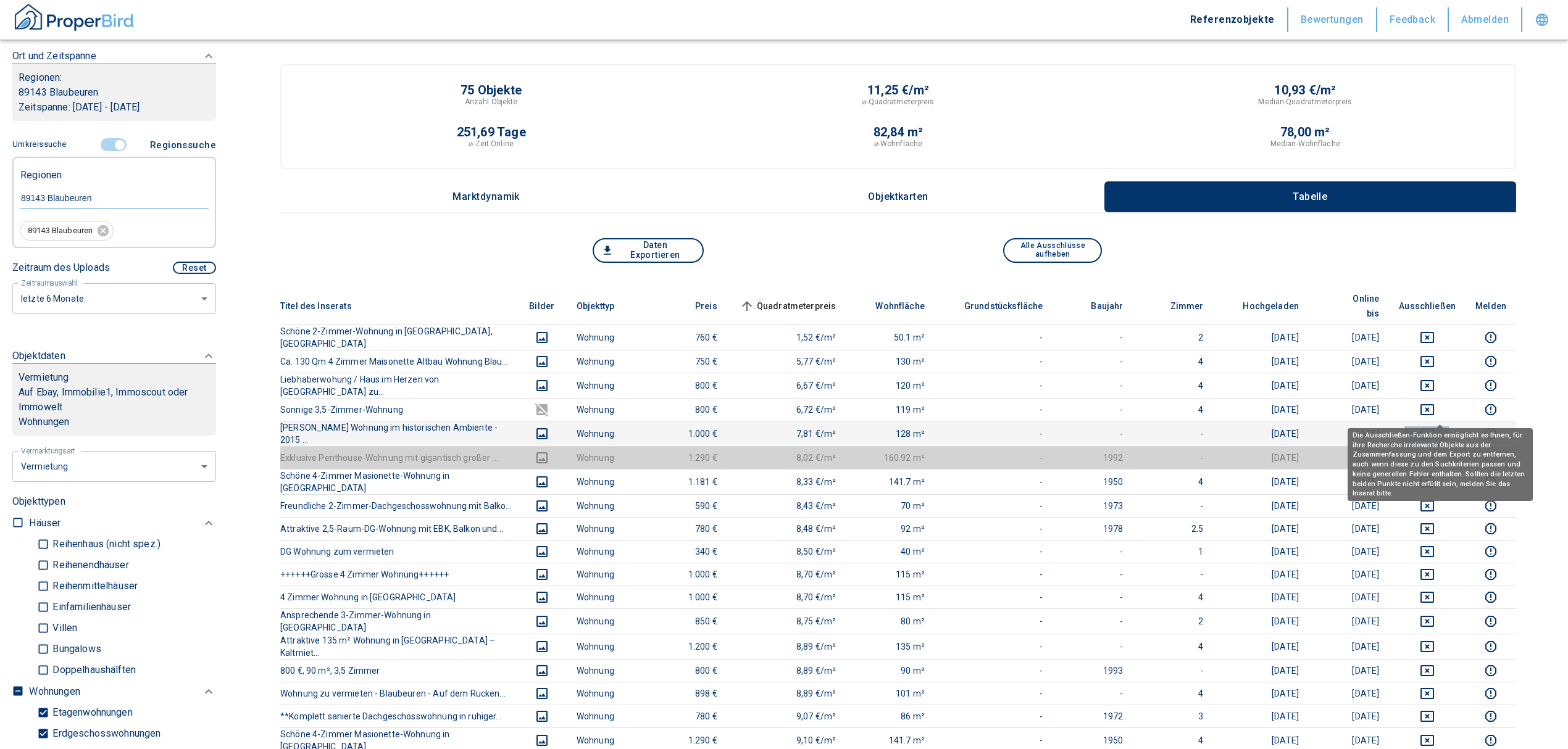
click at [1434, 428] on icon "deselect this listing" at bounding box center [1428, 433] width 14 height 11
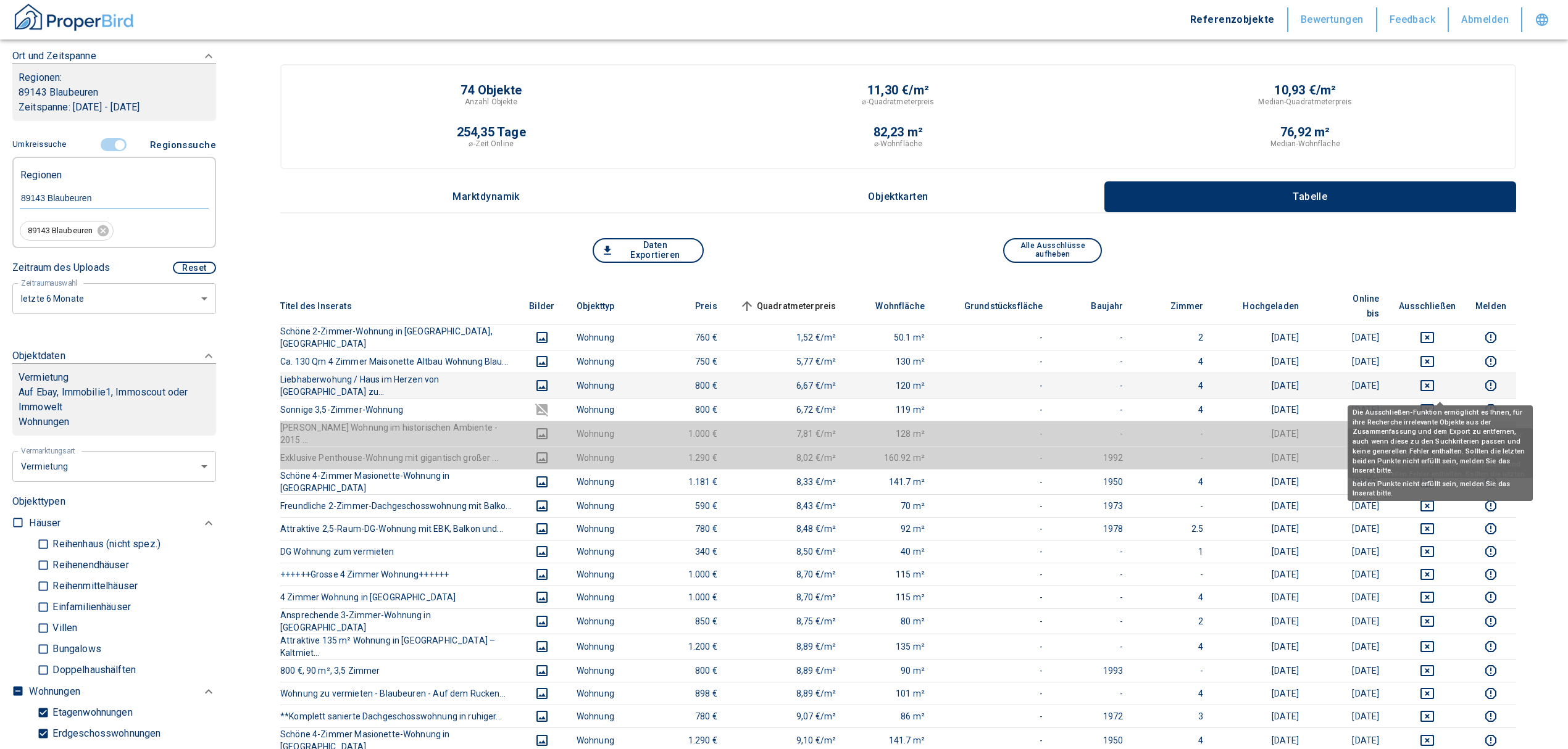
click at [1434, 404] on icon "deselect this listing" at bounding box center [1428, 409] width 14 height 11
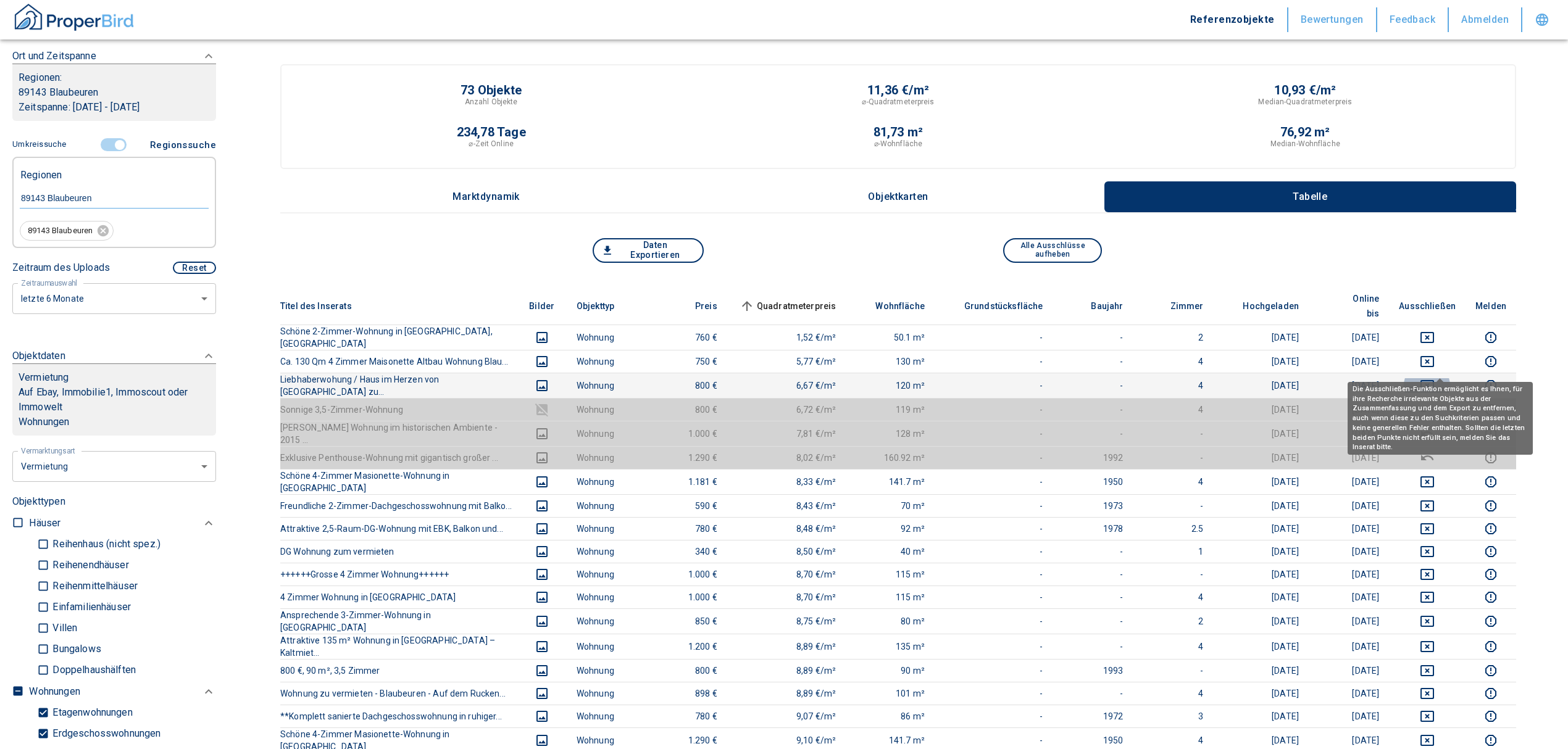
click at [1434, 380] on icon "deselect this listing" at bounding box center [1428, 385] width 14 height 11
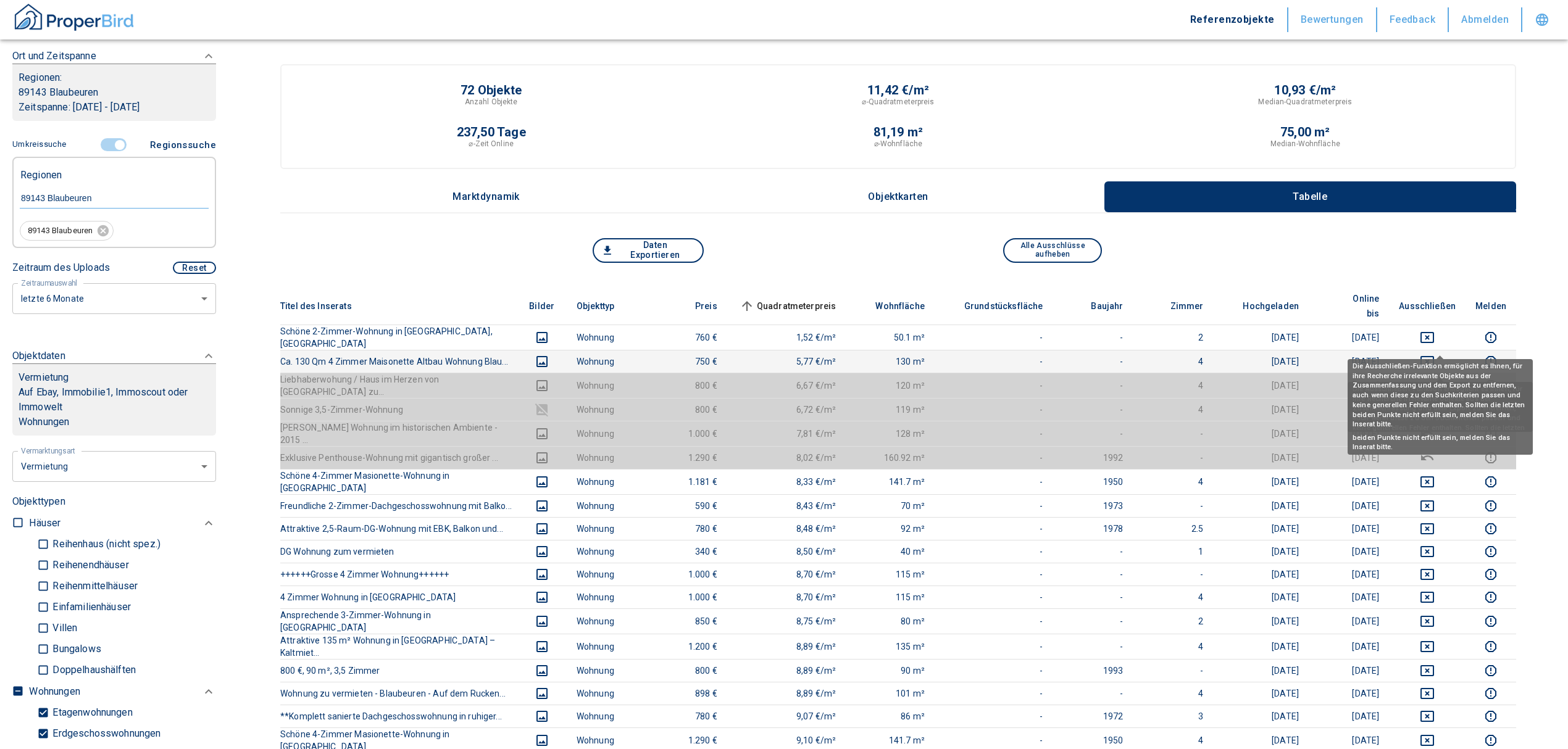
click at [1435, 354] on icon "deselect this listing" at bounding box center [1427, 361] width 15 height 15
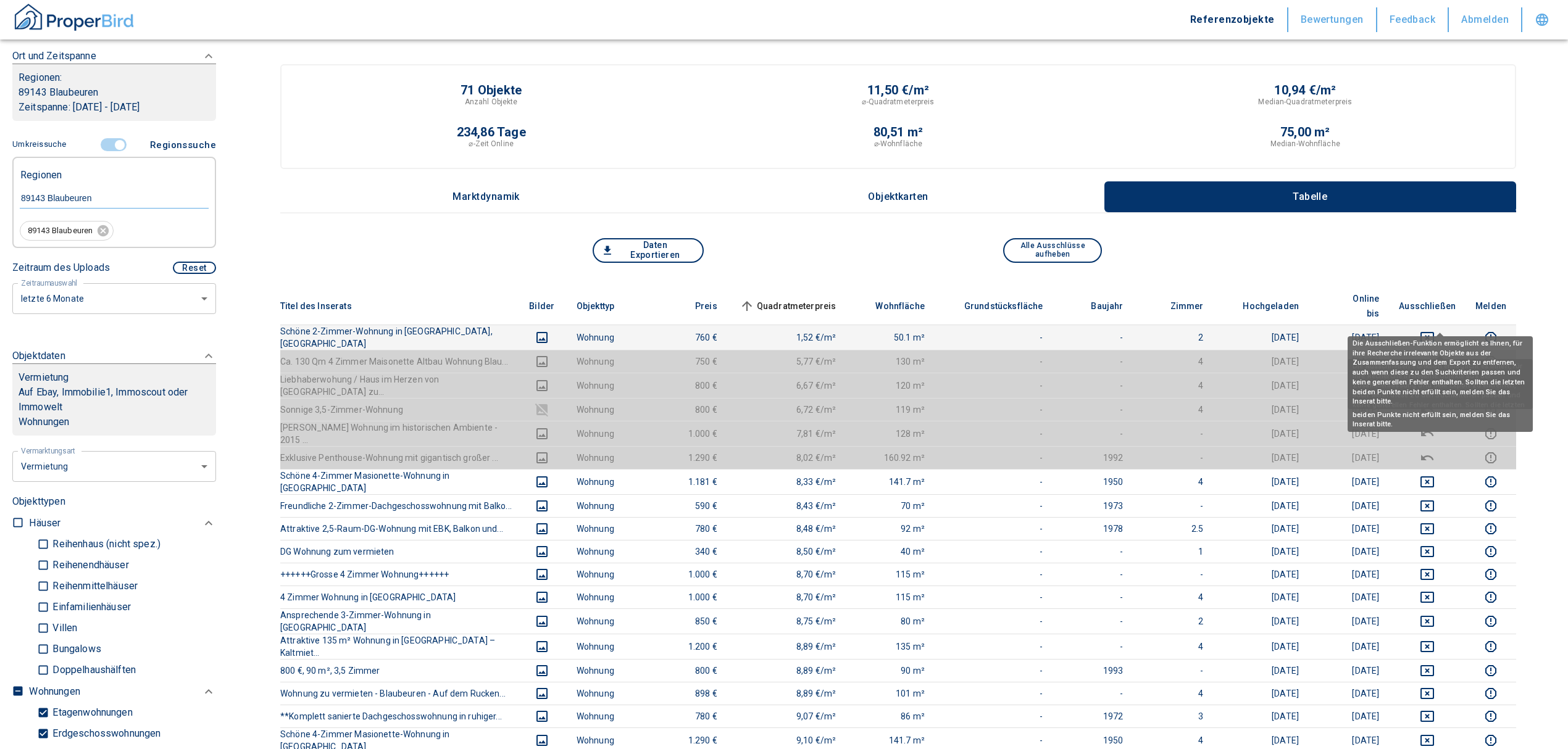
drag, startPoint x: 1436, startPoint y: 321, endPoint x: 1393, endPoint y: 323, distance: 43.0
click at [1435, 330] on icon "deselect this listing" at bounding box center [1427, 337] width 15 height 15
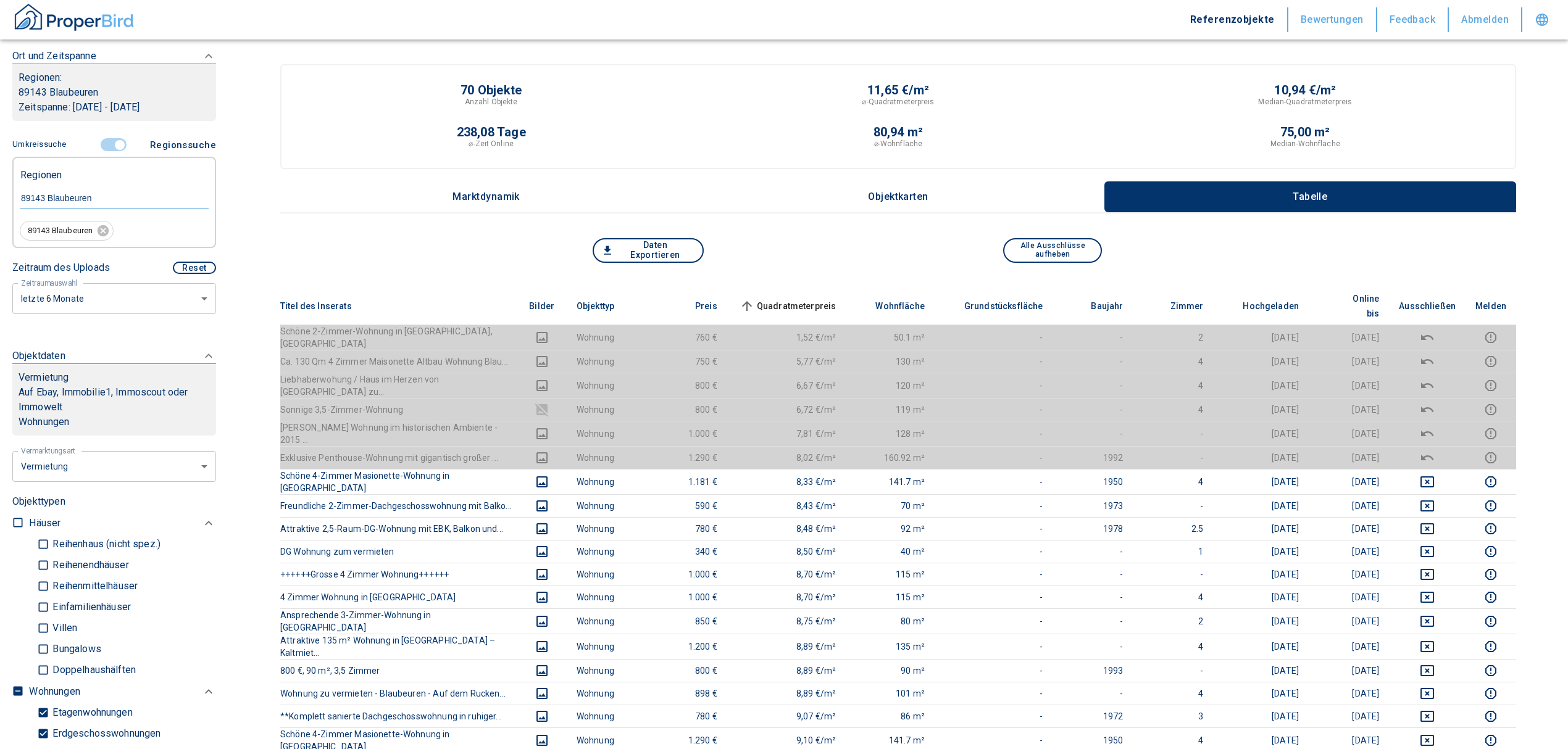
click at [783, 299] on span "Quadratmeterpreis sorted ascending" at bounding box center [787, 305] width 99 height 15
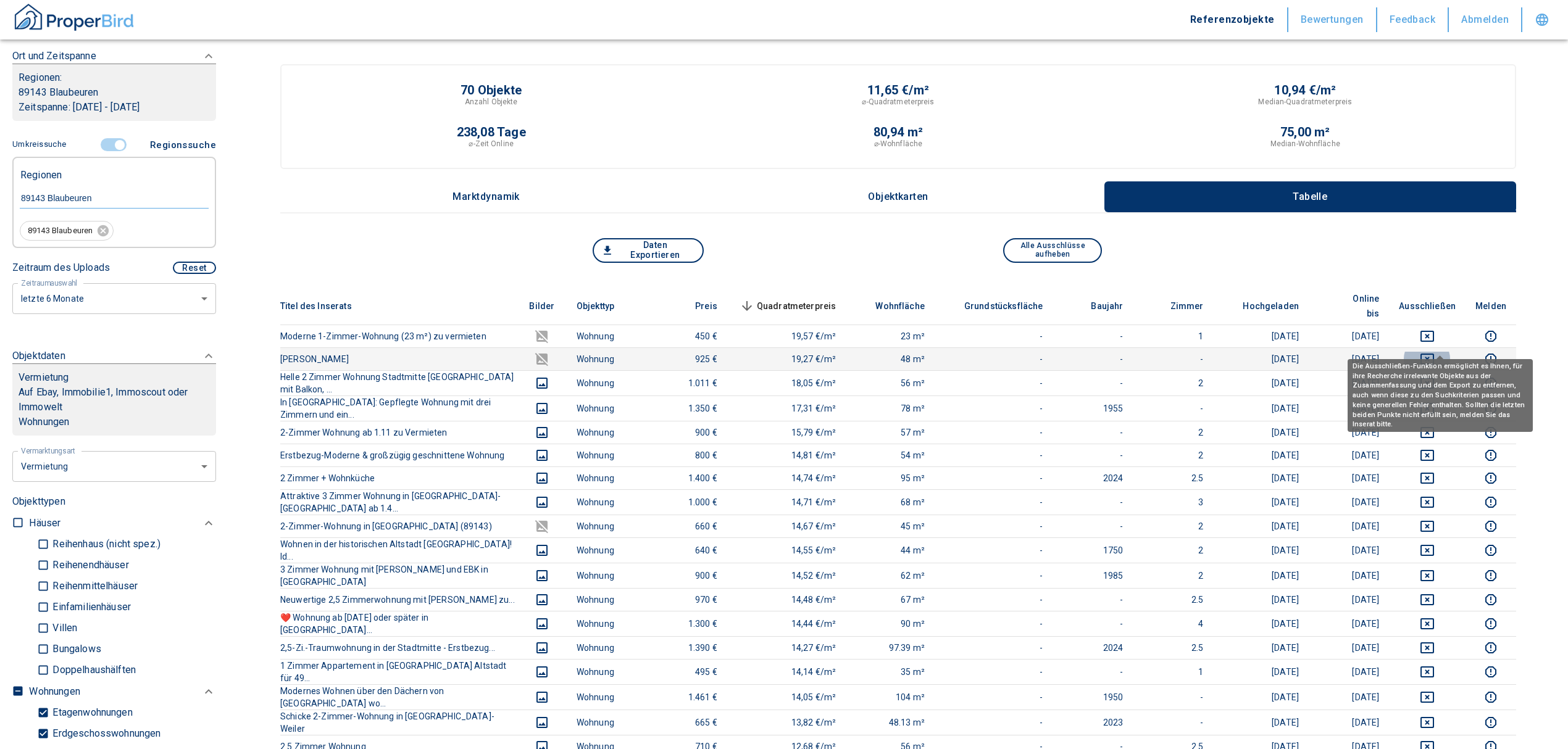
click at [1434, 354] on icon "deselect this listing" at bounding box center [1428, 359] width 14 height 11
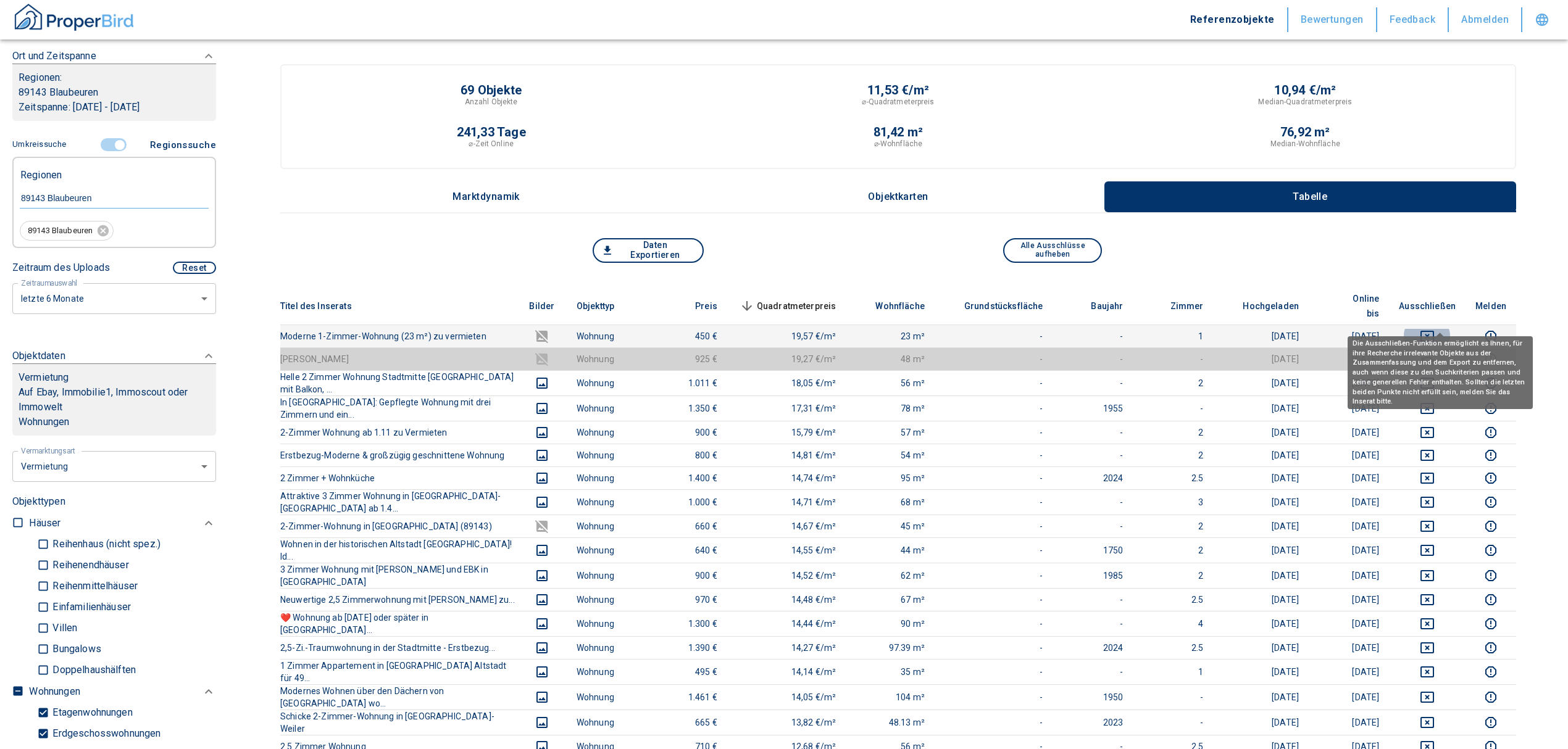
click at [1431, 329] on button "deselect this listing" at bounding box center [1427, 336] width 57 height 15
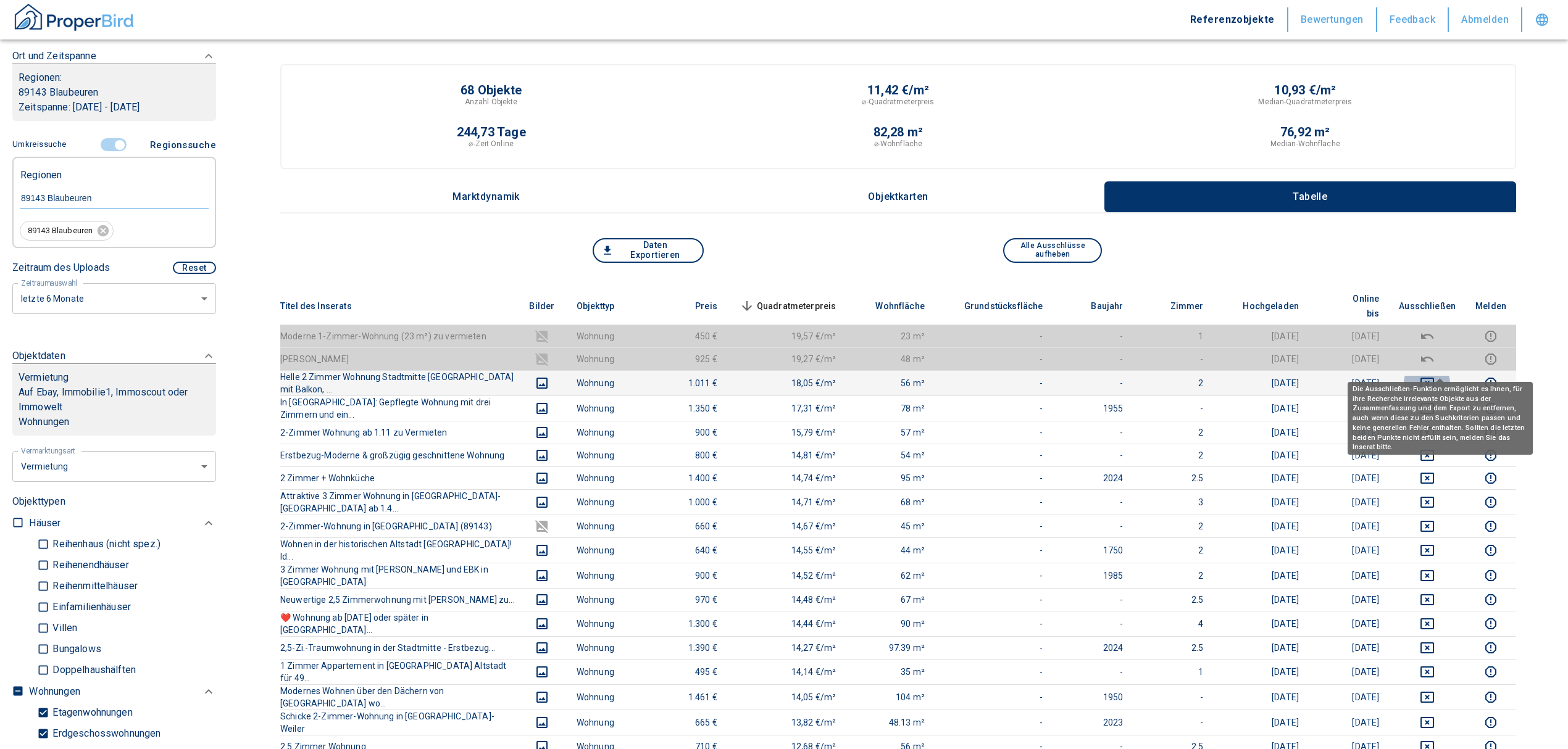
click at [1435, 376] on icon "deselect this listing" at bounding box center [1427, 383] width 15 height 15
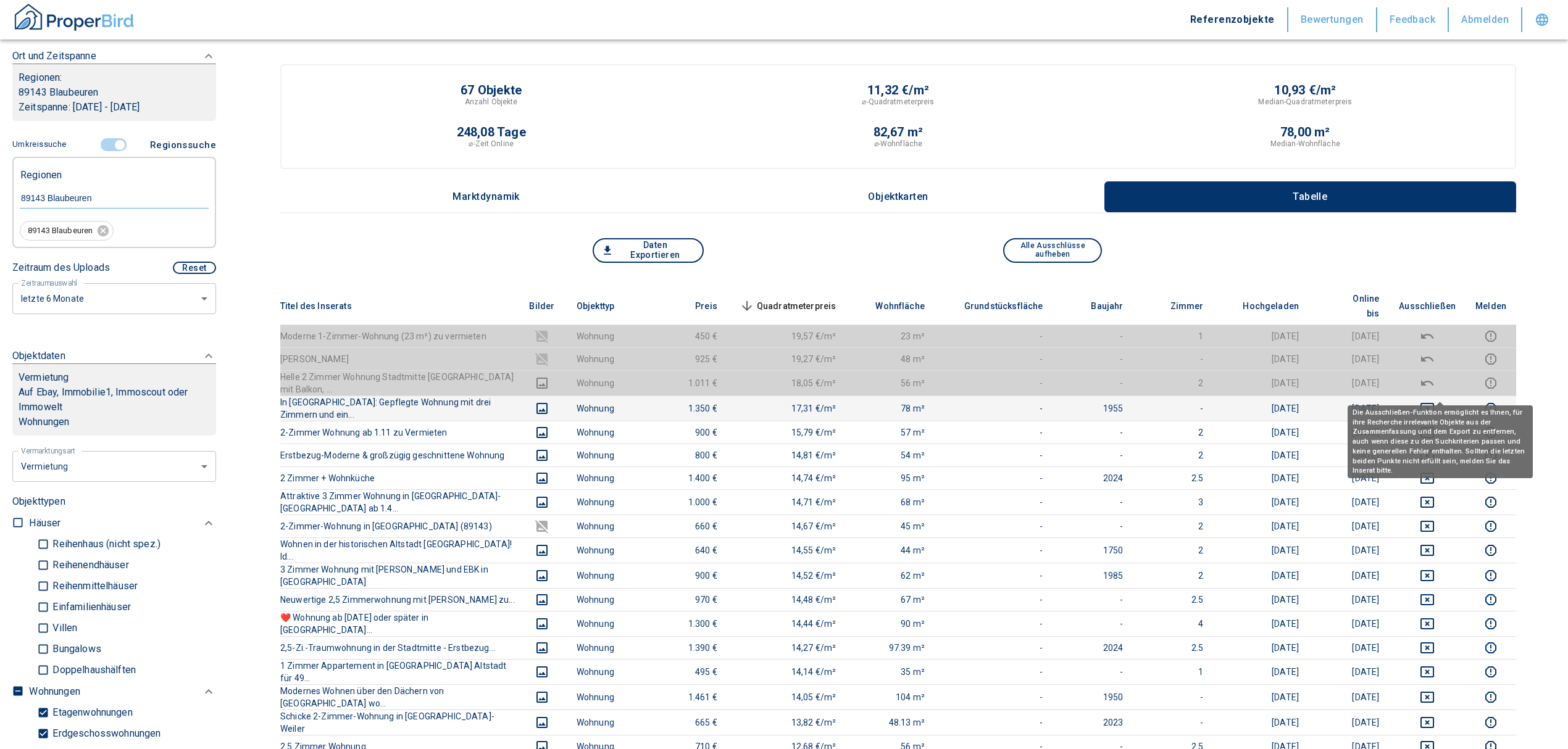
click at [1434, 403] on icon "deselect this listing" at bounding box center [1428, 409] width 14 height 11
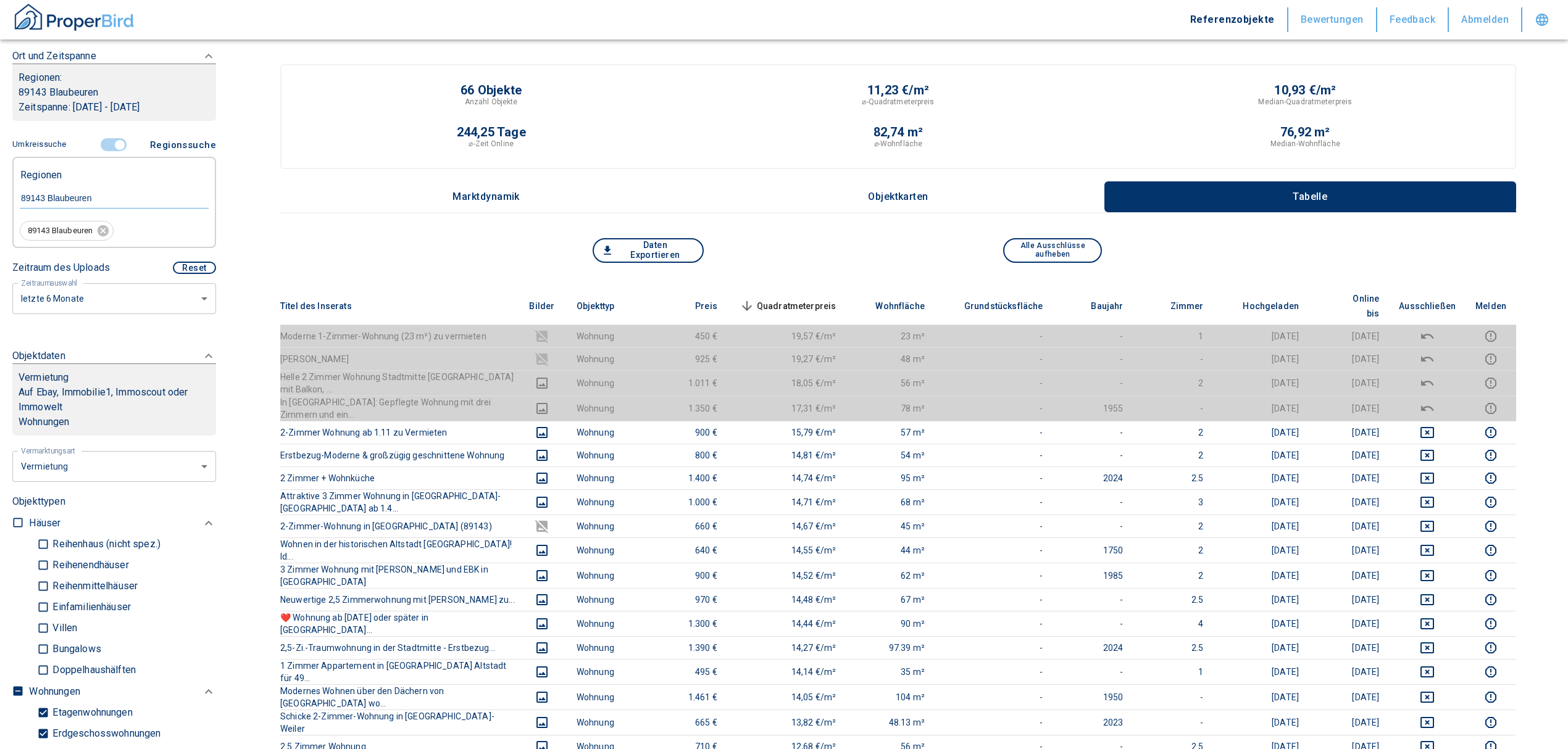
click at [806, 299] on span "Quadratmeterpreis sorted descending" at bounding box center [787, 305] width 99 height 15
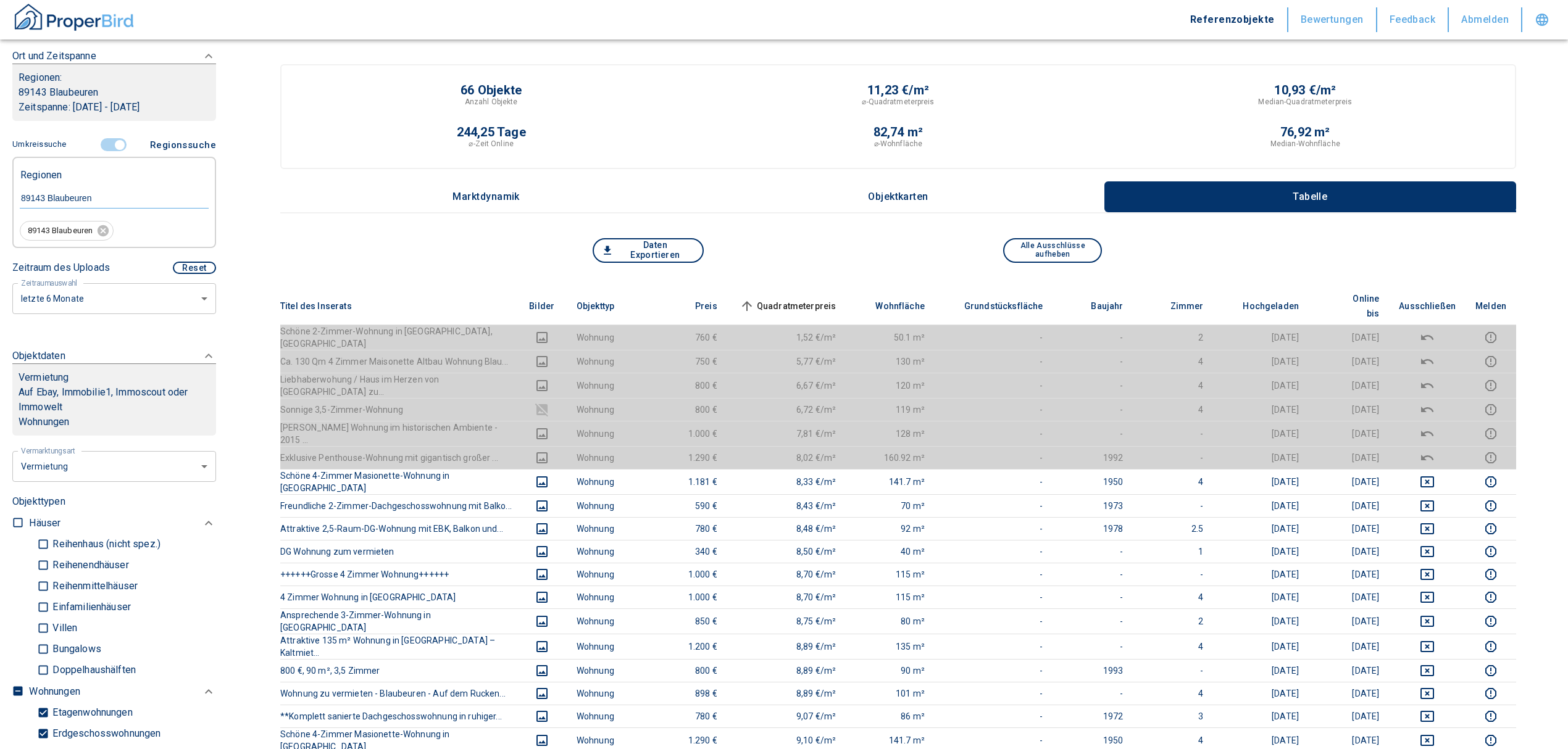
click at [116, 142] on input "controlled" at bounding box center [119, 145] width 37 height 14
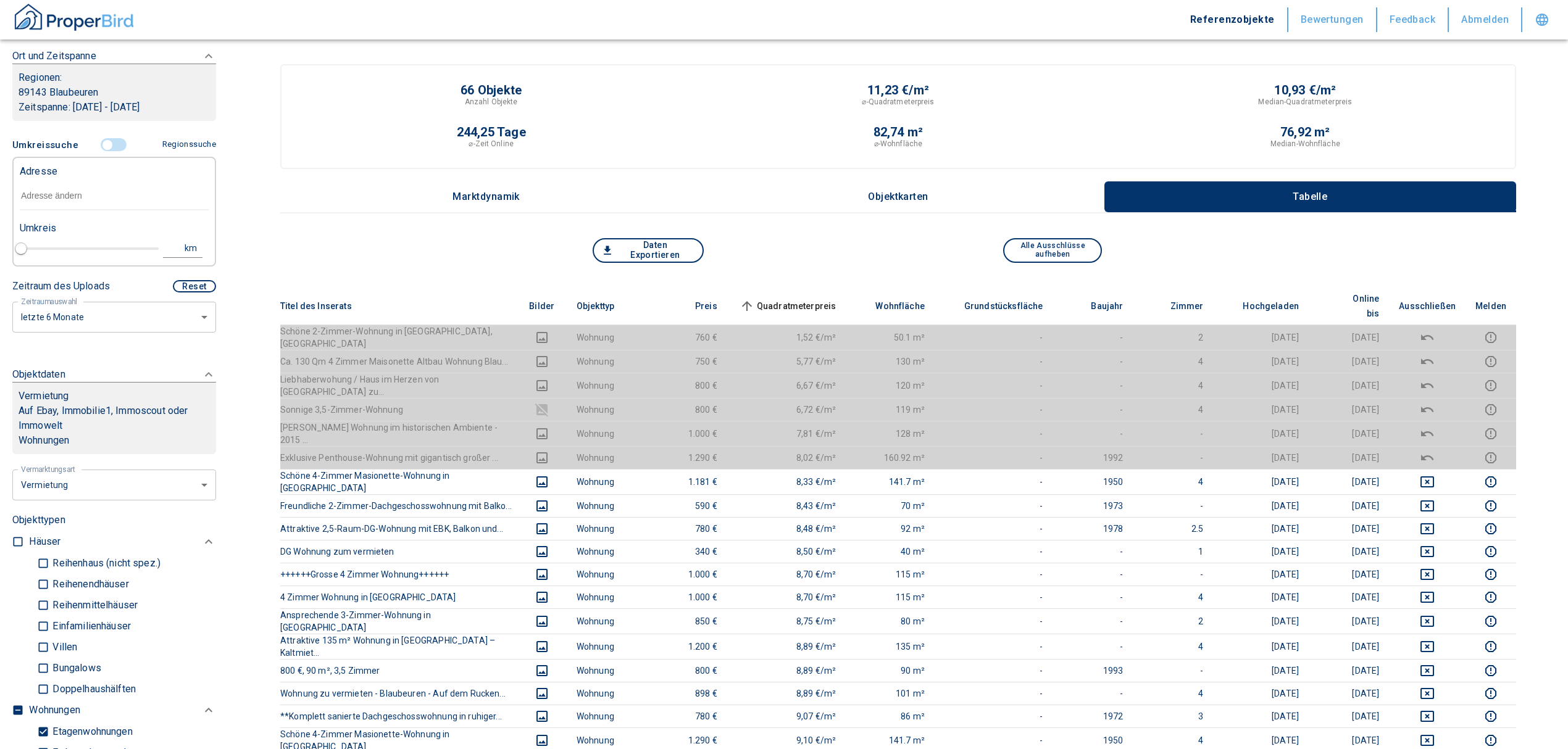
click at [57, 194] on input "text" at bounding box center [113, 196] width 189 height 29
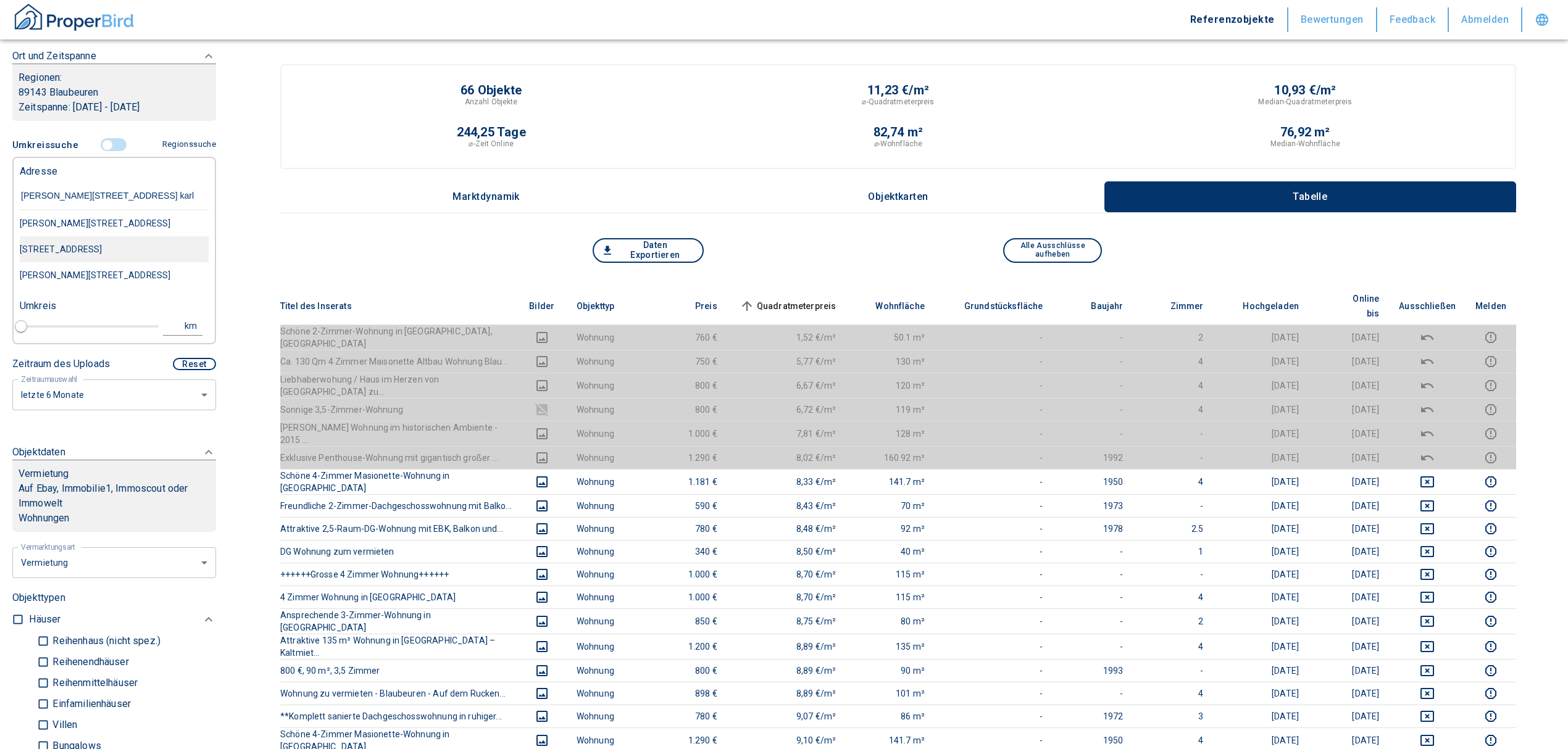
type input "[PERSON_NAME][STREET_ADDRESS] [PERSON_NAME]"
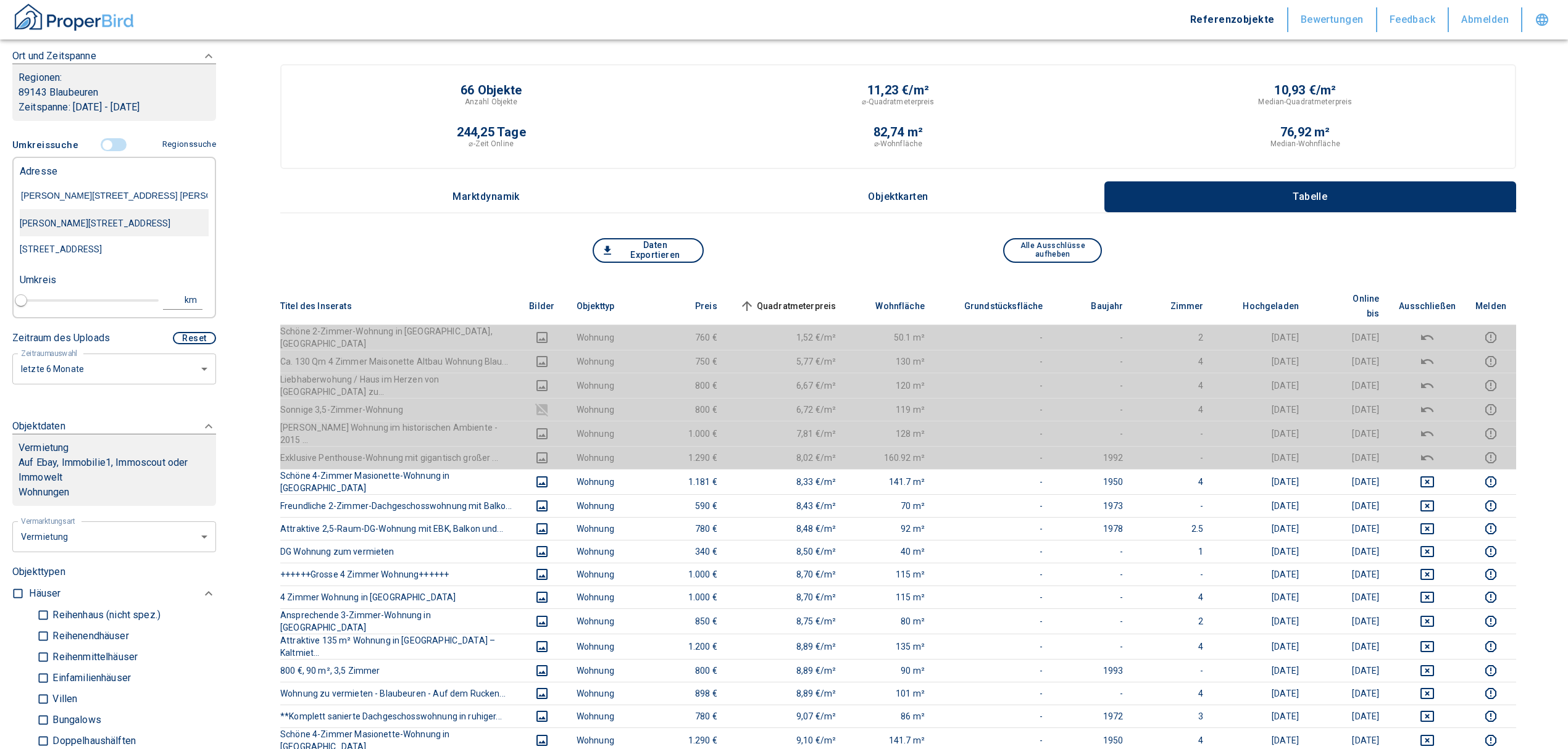
click at [166, 225] on div "[PERSON_NAME][STREET_ADDRESS]" at bounding box center [113, 223] width 189 height 26
type input "2020"
type input "[PERSON_NAME][STREET_ADDRESS]"
type input "1"
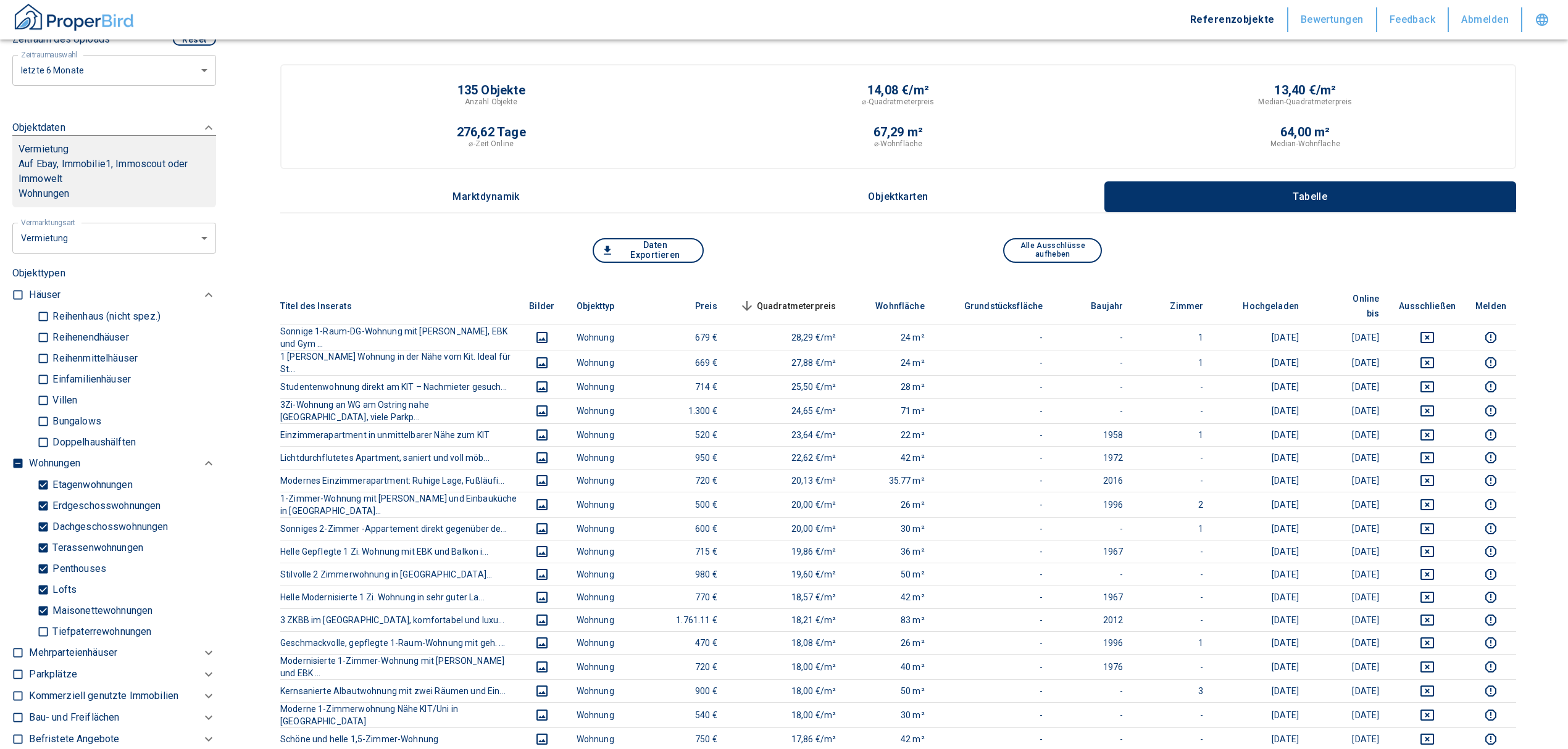
scroll to position [282, 0]
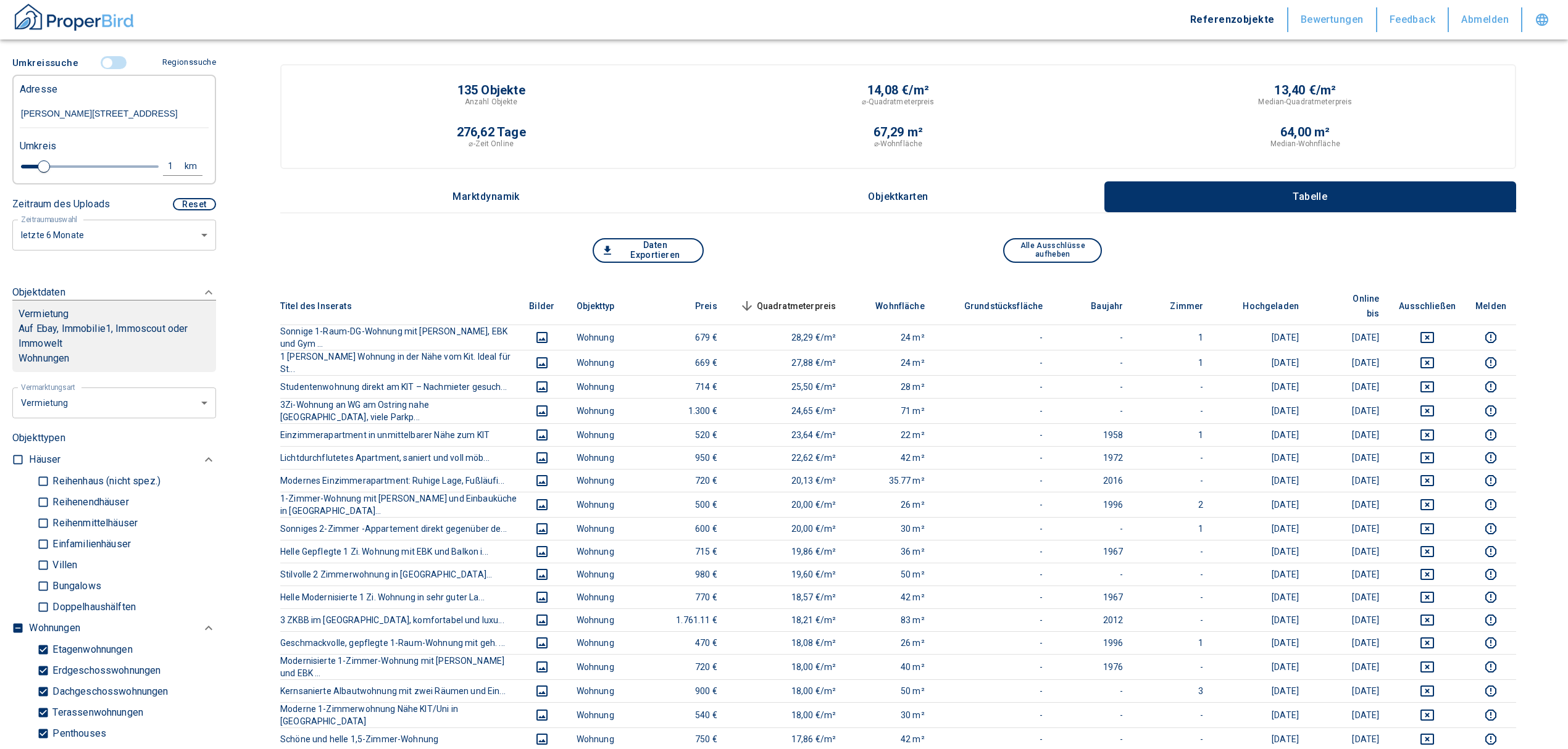
type input "[PERSON_NAME][STREET_ADDRESS]"
click at [829, 299] on span "Quadratmeterpreis sorted descending" at bounding box center [787, 305] width 99 height 15
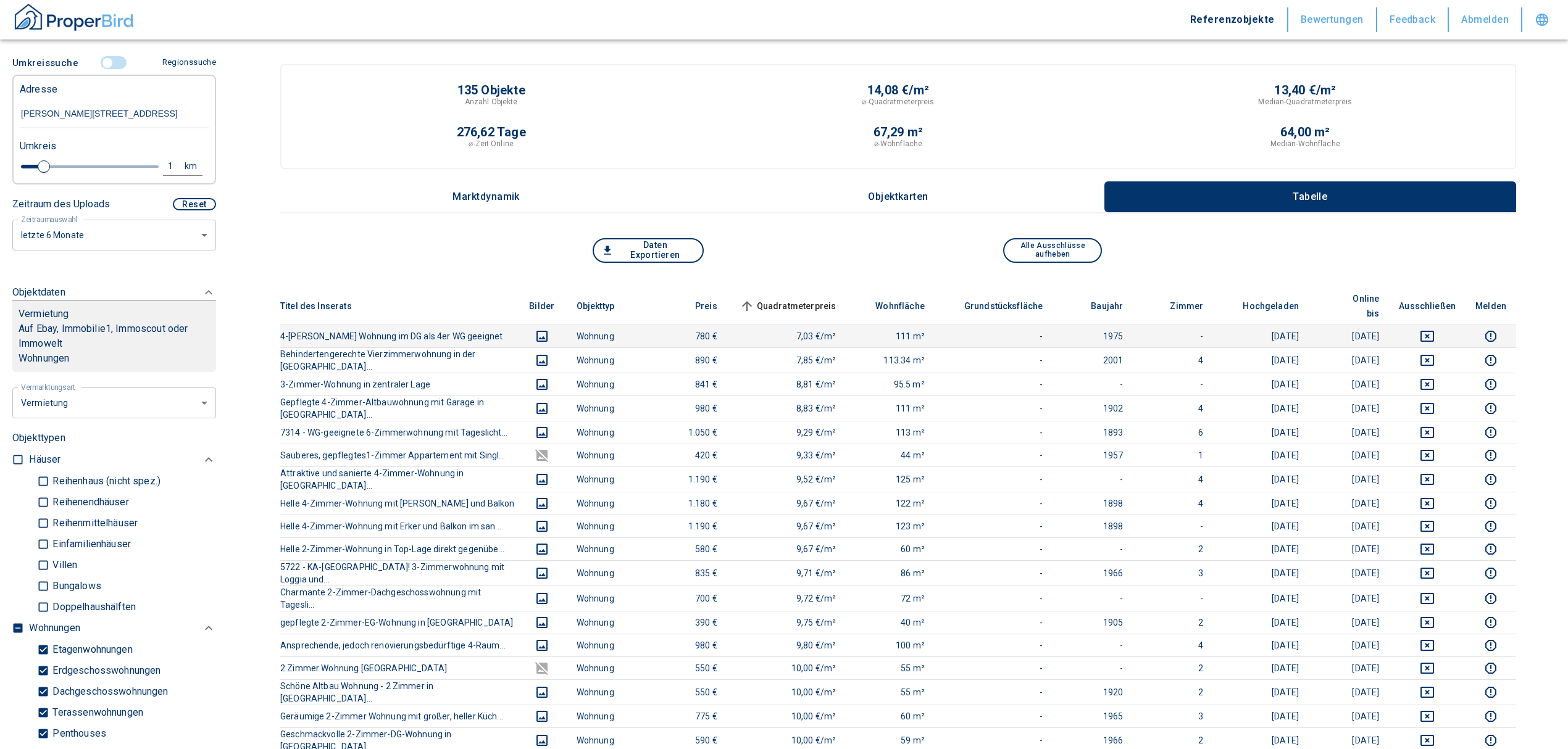
click at [1434, 331] on icon "deselect this listing" at bounding box center [1428, 337] width 14 height 11
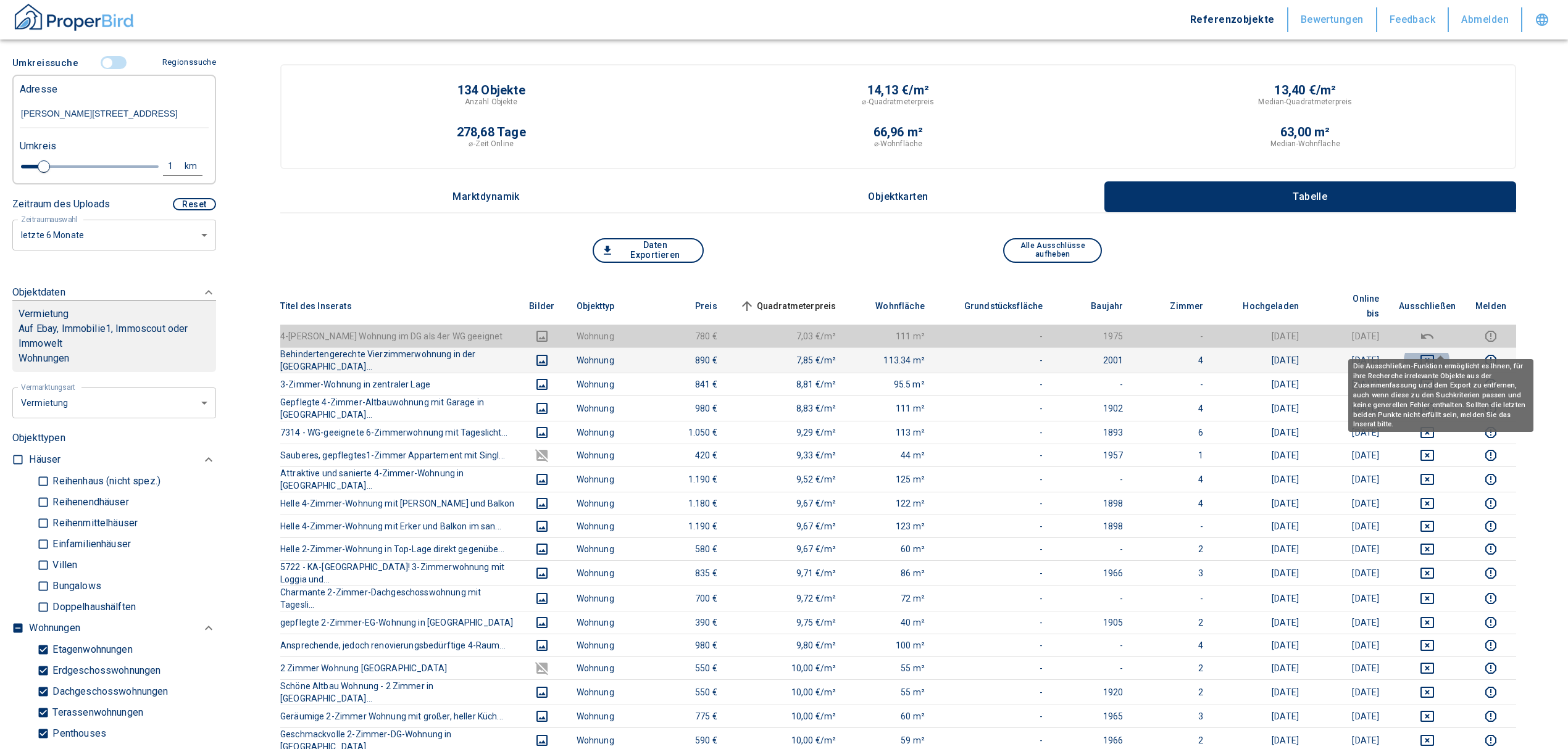
click at [1435, 353] on icon "deselect this listing" at bounding box center [1427, 360] width 15 height 15
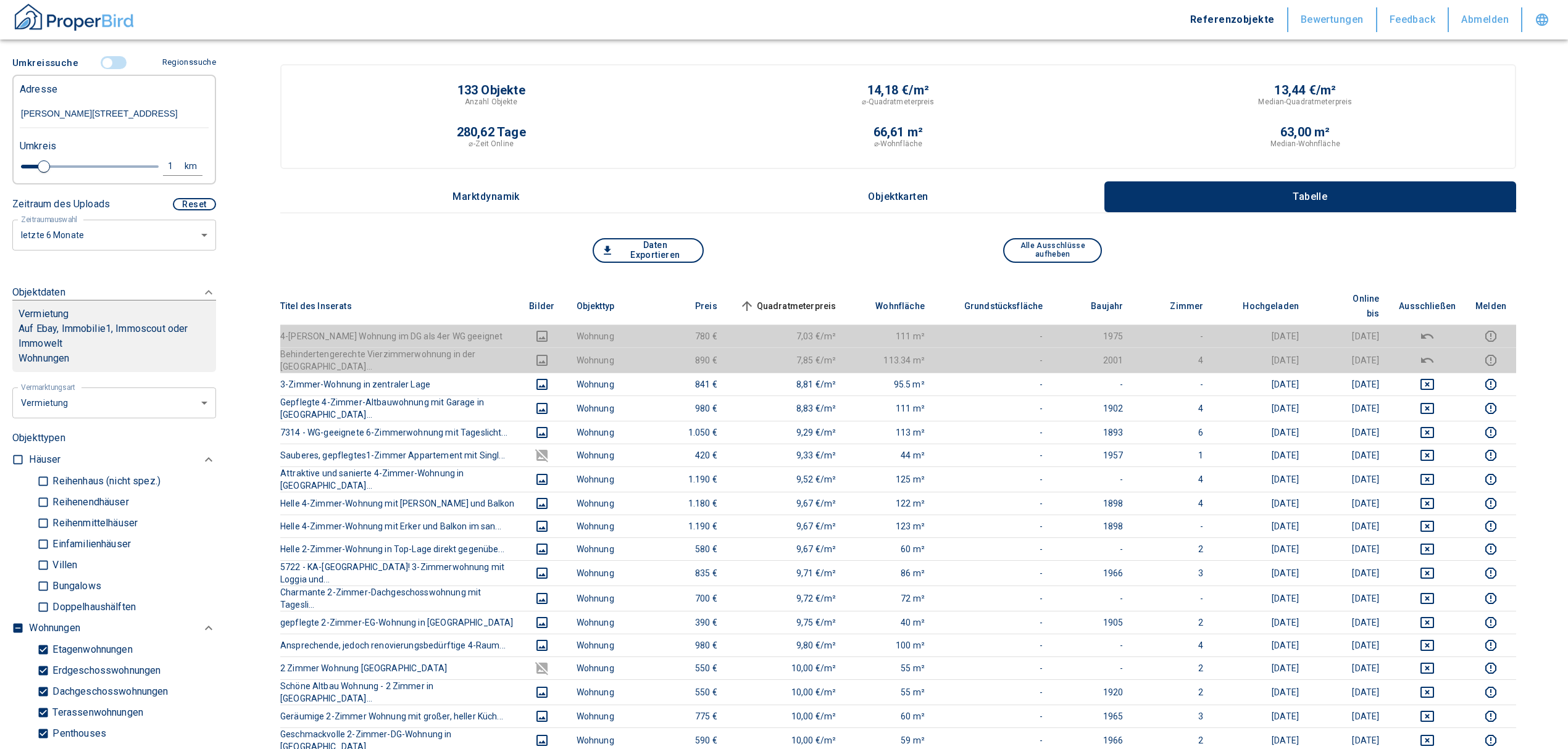
click at [823, 299] on span "Quadratmeterpreis sorted ascending" at bounding box center [787, 305] width 99 height 15
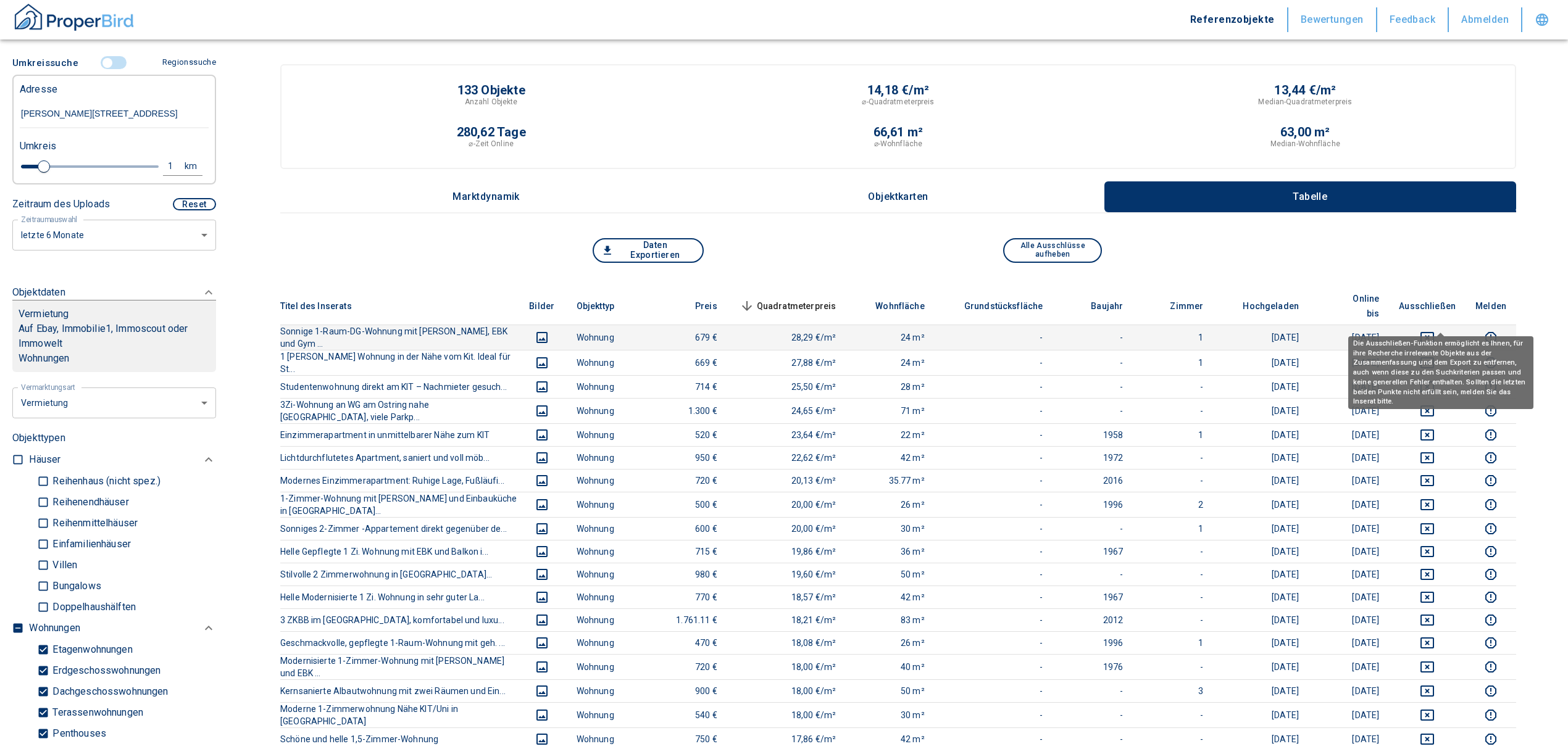
click at [1435, 330] on icon "deselect this listing" at bounding box center [1427, 337] width 15 height 15
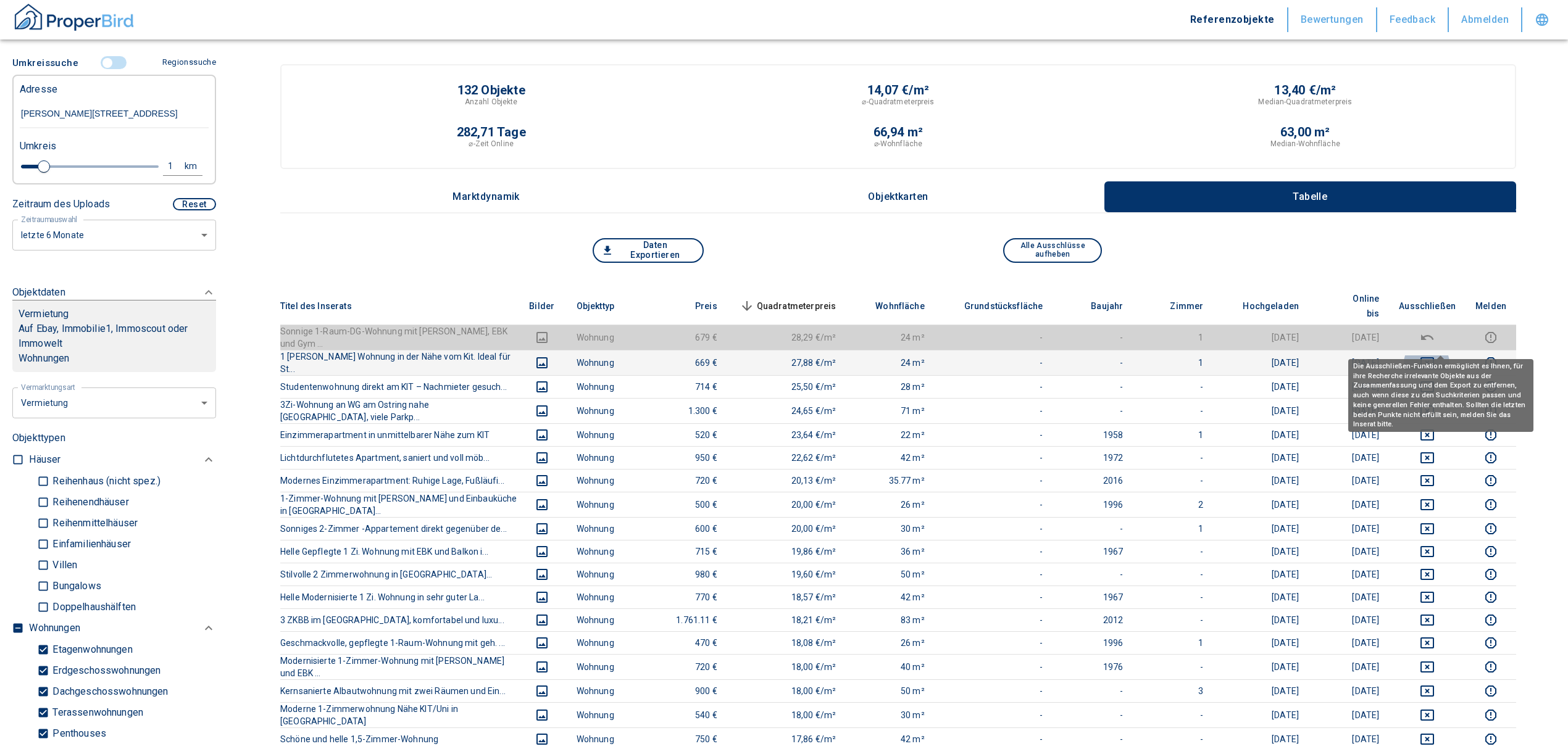
click at [1435, 355] on icon "deselect this listing" at bounding box center [1427, 362] width 15 height 15
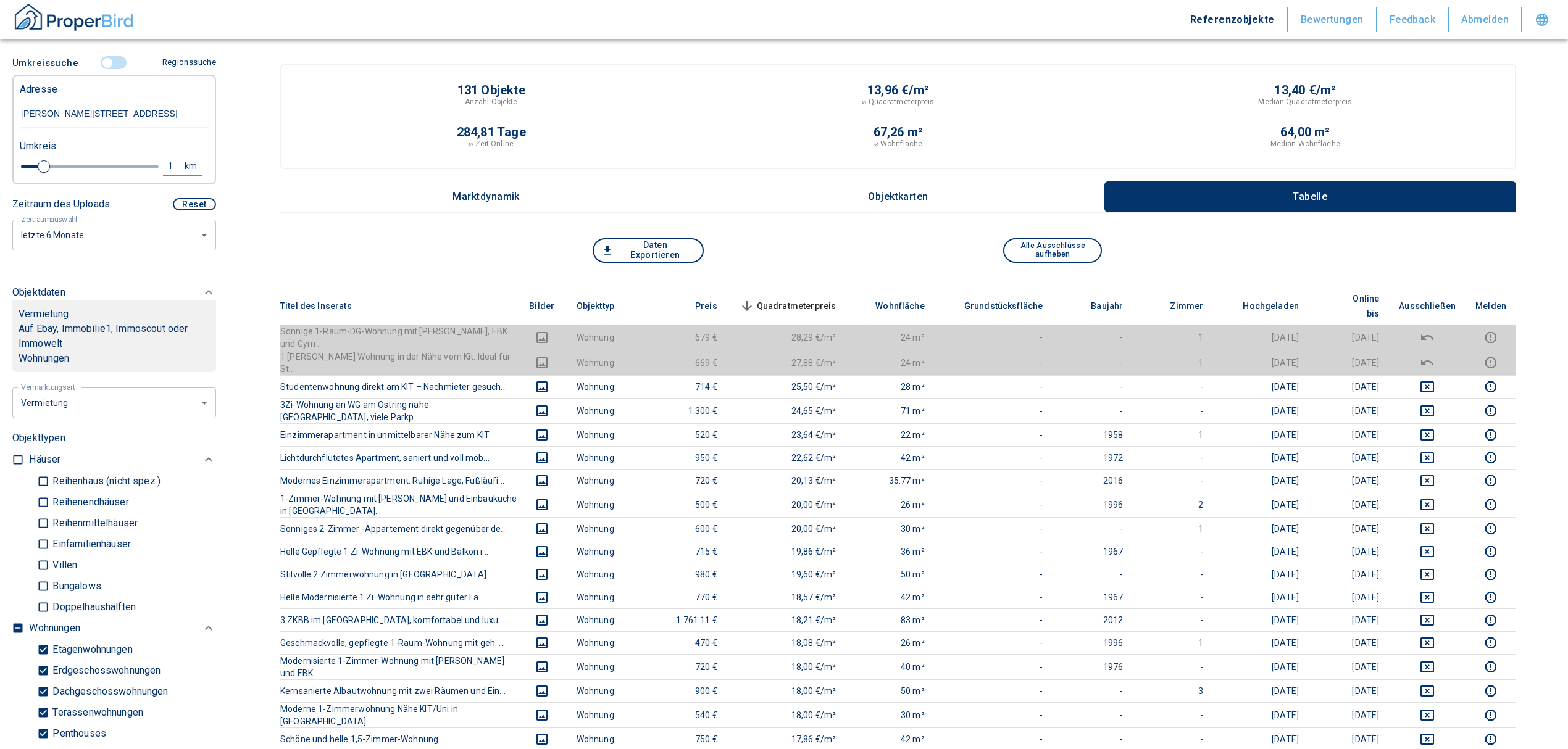
click at [801, 299] on span "Quadratmeterpreis sorted descending" at bounding box center [787, 305] width 99 height 15
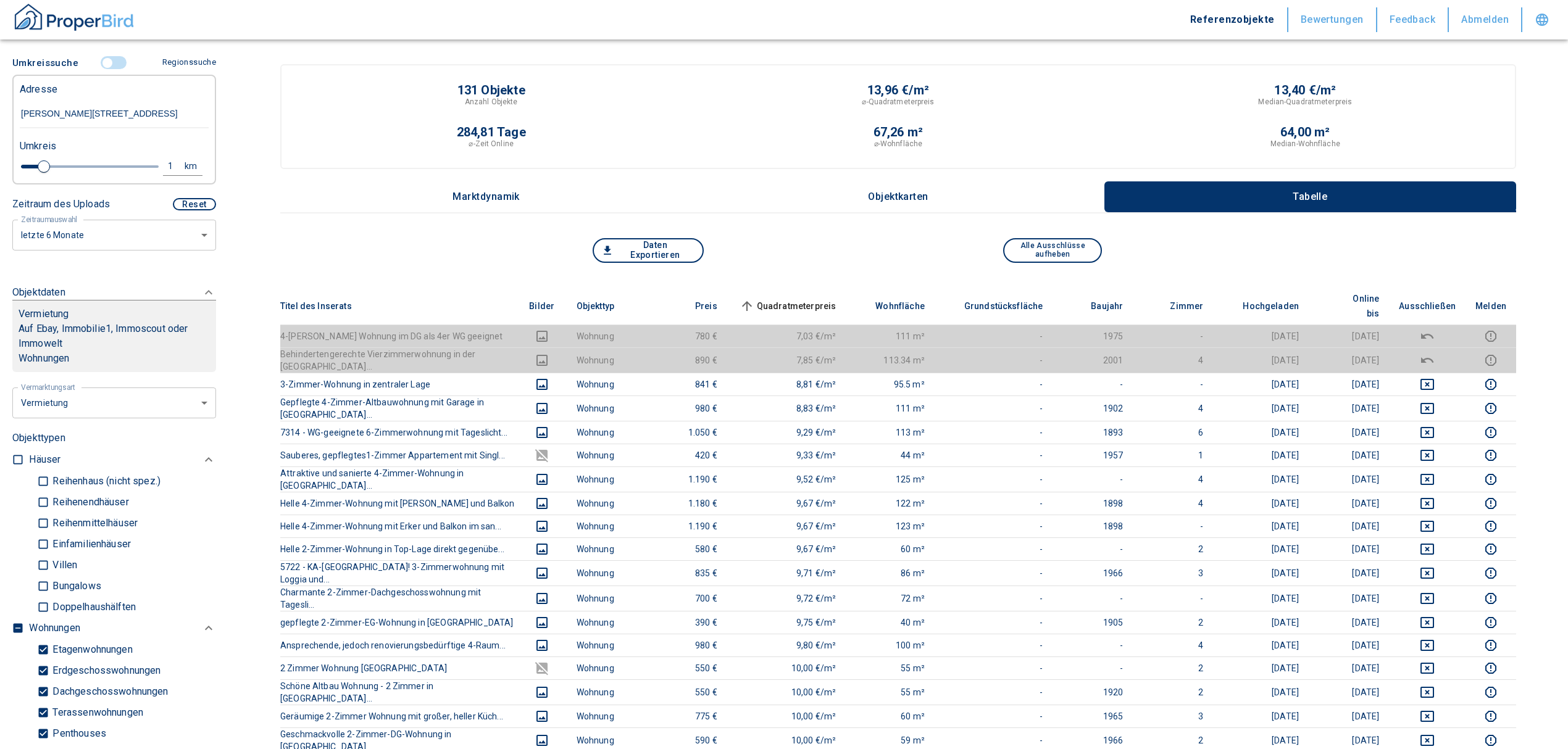
scroll to position [200, 0]
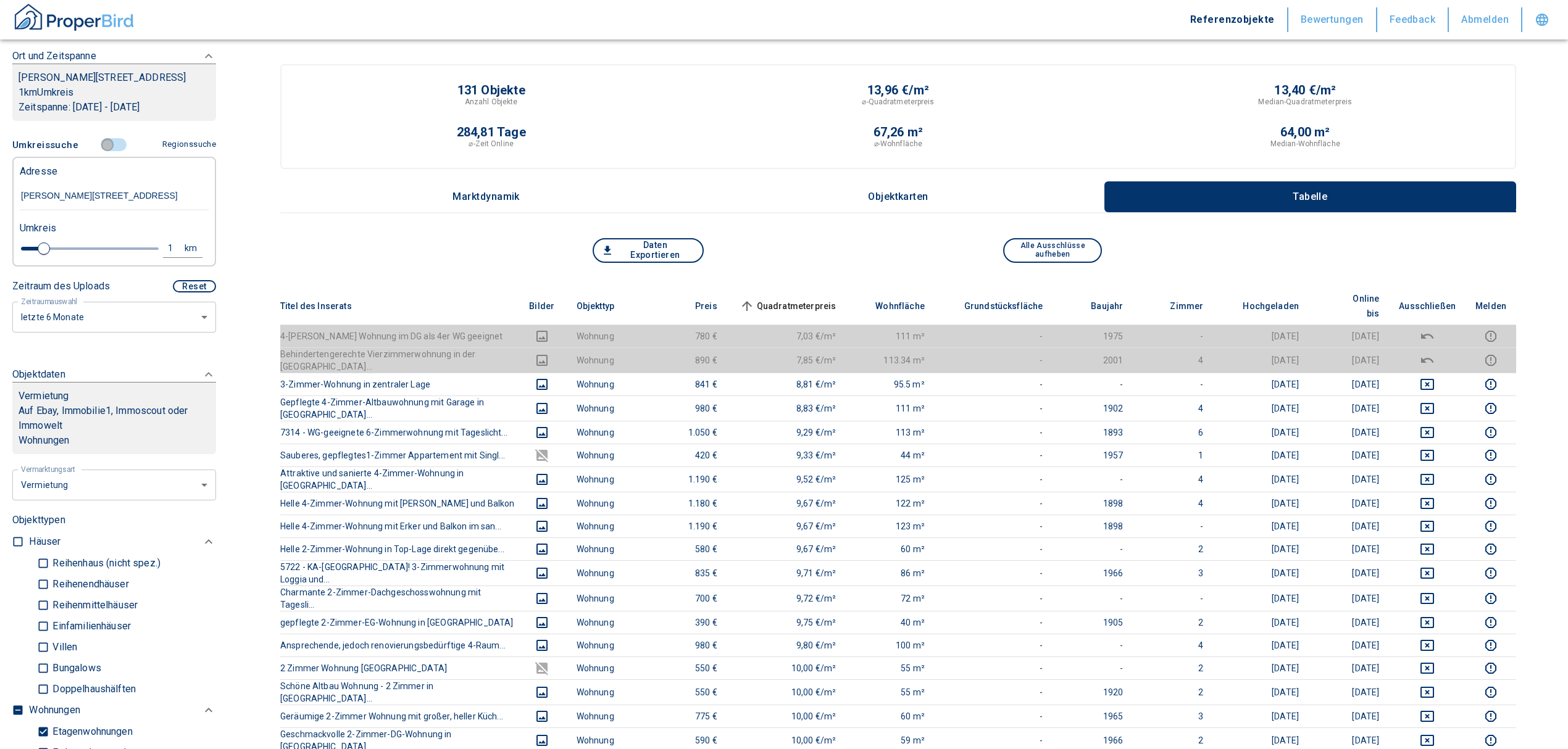
click at [101, 147] on input "controlled" at bounding box center [108, 145] width 37 height 14
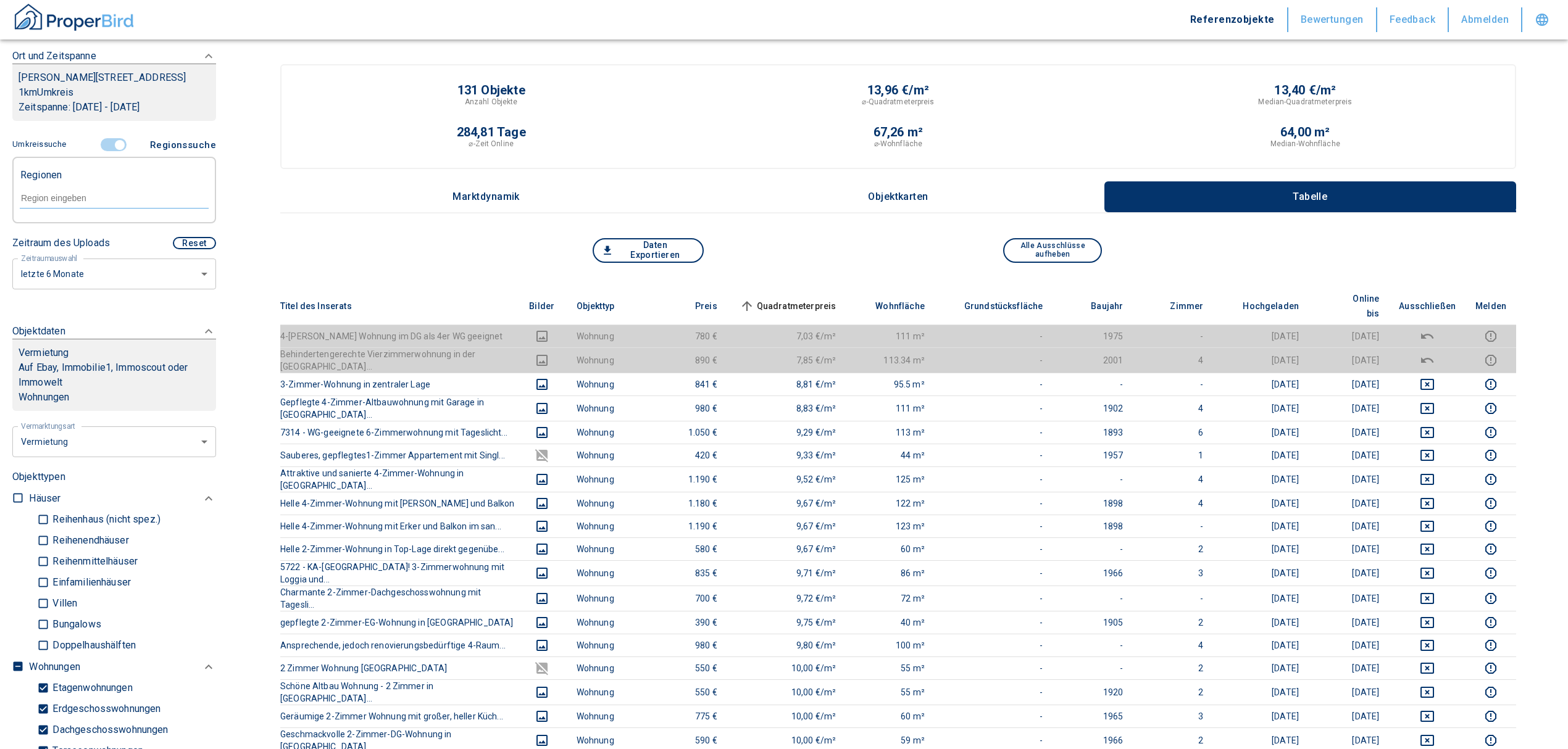
click at [46, 188] on div at bounding box center [113, 197] width 189 height 22
click at [73, 223] on li "76131 [GEOGRAPHIC_DATA]" at bounding box center [108, 226] width 177 height 22
type input "76131"
type input "2020"
type input "76131 [GEOGRAPHIC_DATA]"
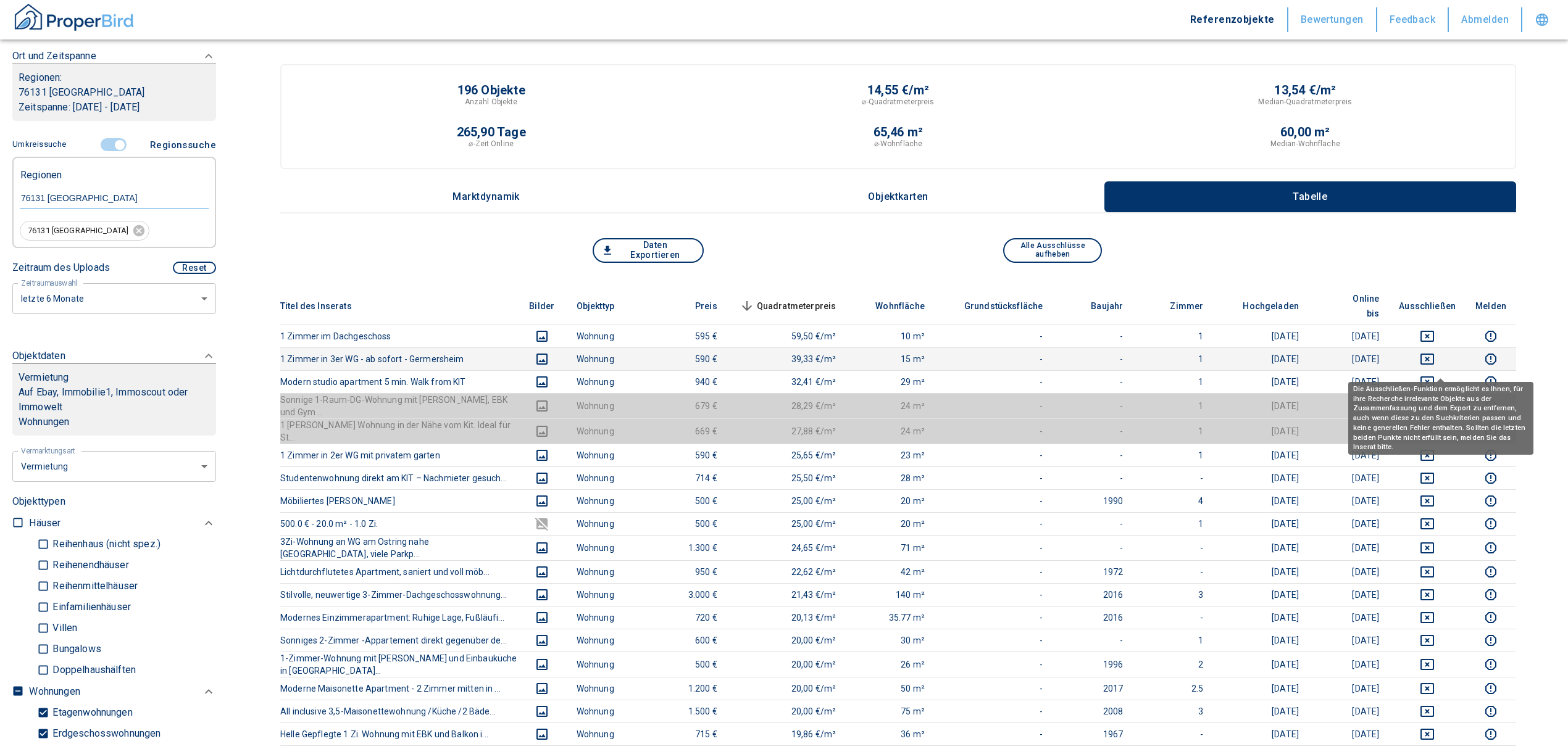
drag, startPoint x: 1435, startPoint y: 361, endPoint x: 1440, endPoint y: 338, distance: 23.5
click at [1434, 376] on icon "deselect this listing" at bounding box center [1428, 381] width 14 height 11
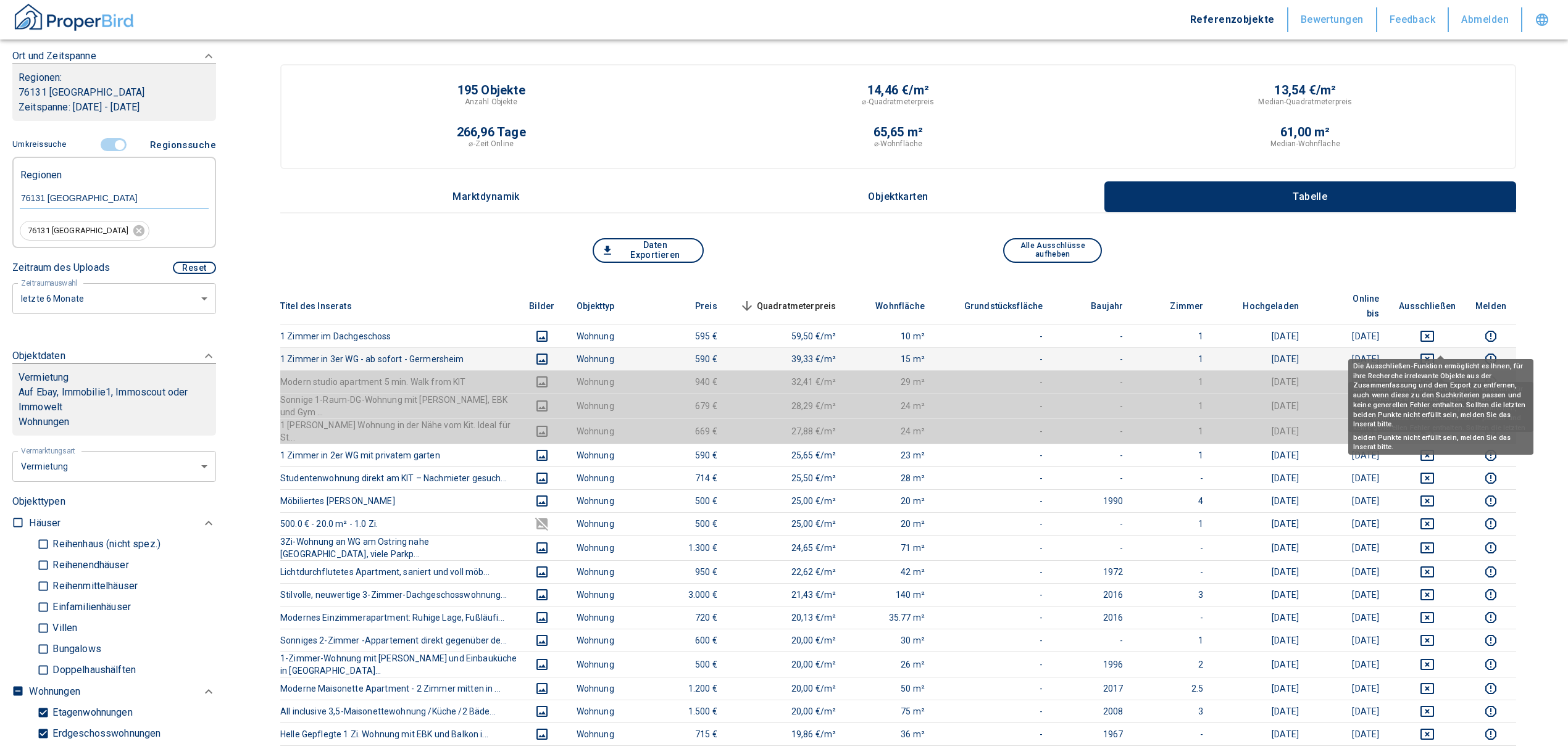
click at [1440, 347] on td at bounding box center [1427, 358] width 77 height 22
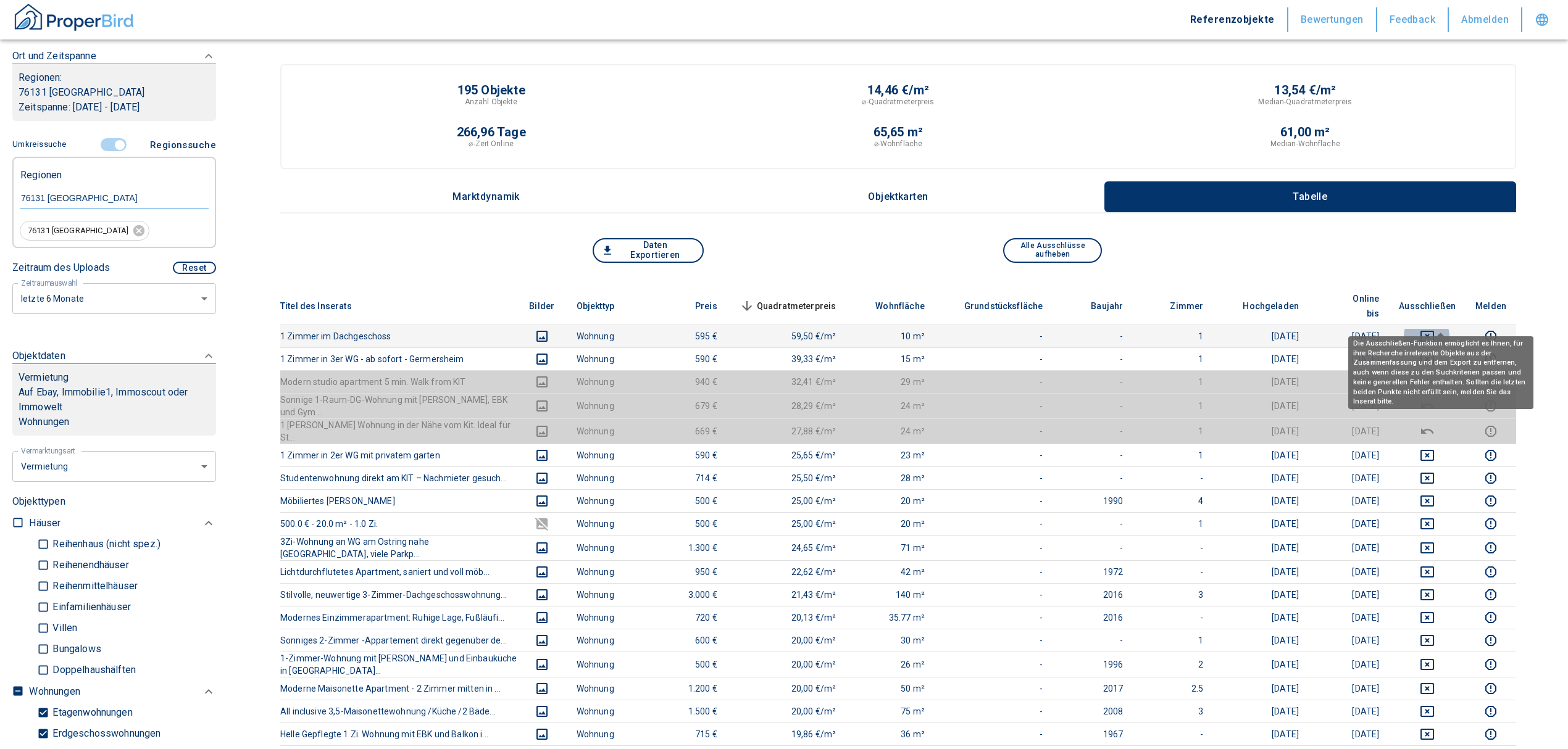
click at [1435, 329] on icon "deselect this listing" at bounding box center [1427, 336] width 15 height 15
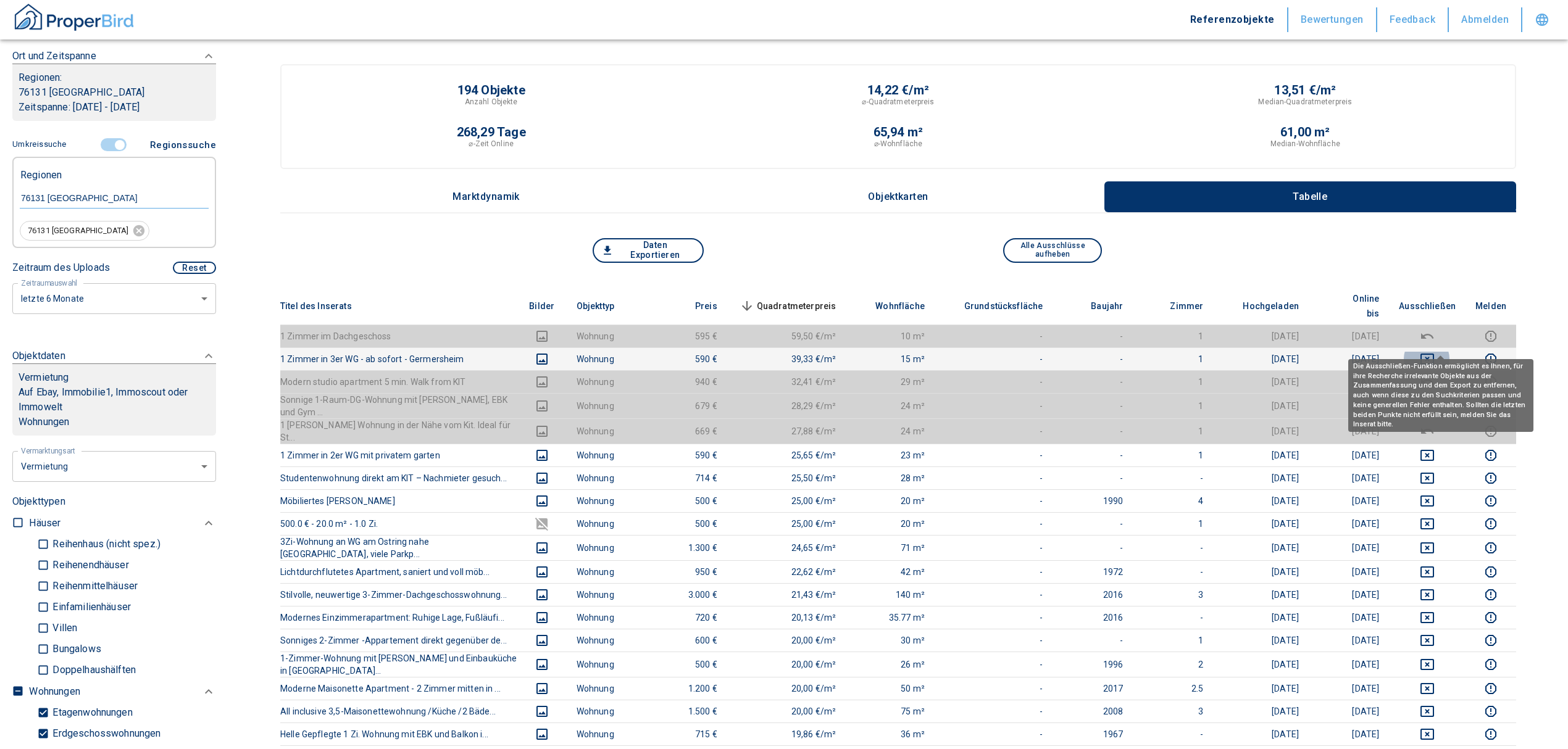
click at [1434, 354] on icon "deselect this listing" at bounding box center [1428, 359] width 14 height 11
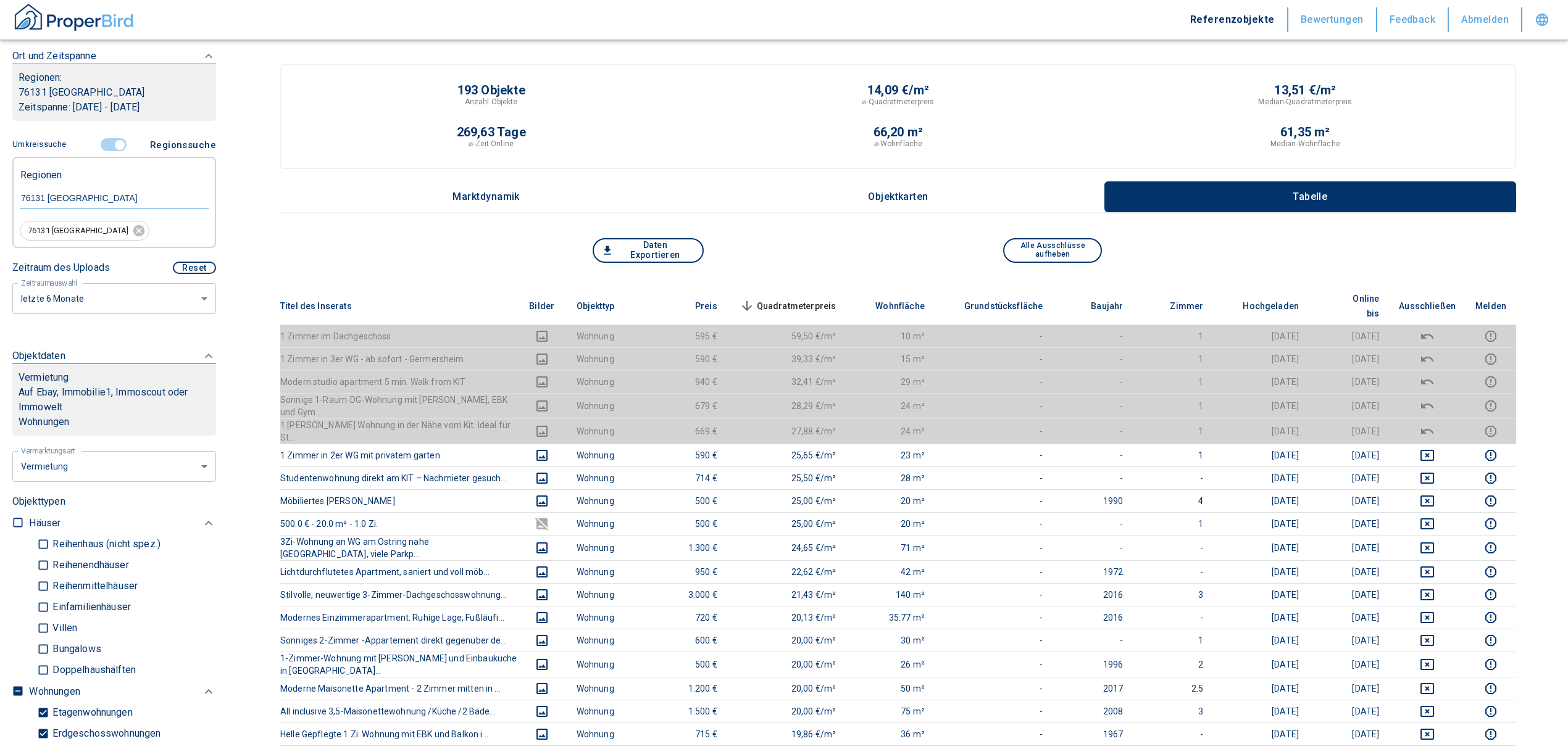
click at [786, 299] on span "Quadratmeterpreis sorted descending" at bounding box center [787, 305] width 99 height 15
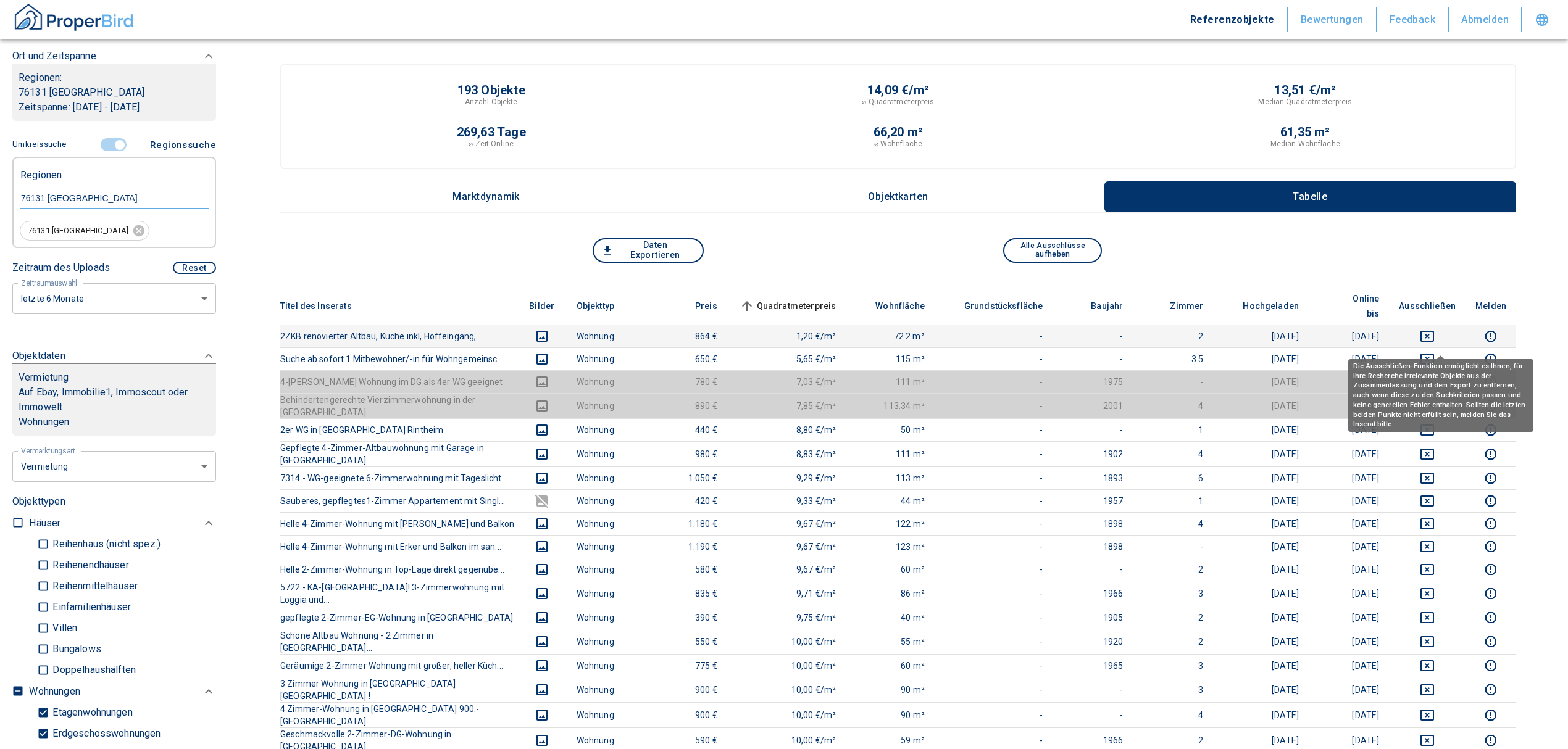
click at [1434, 352] on button "deselect this listing" at bounding box center [1427, 359] width 57 height 15
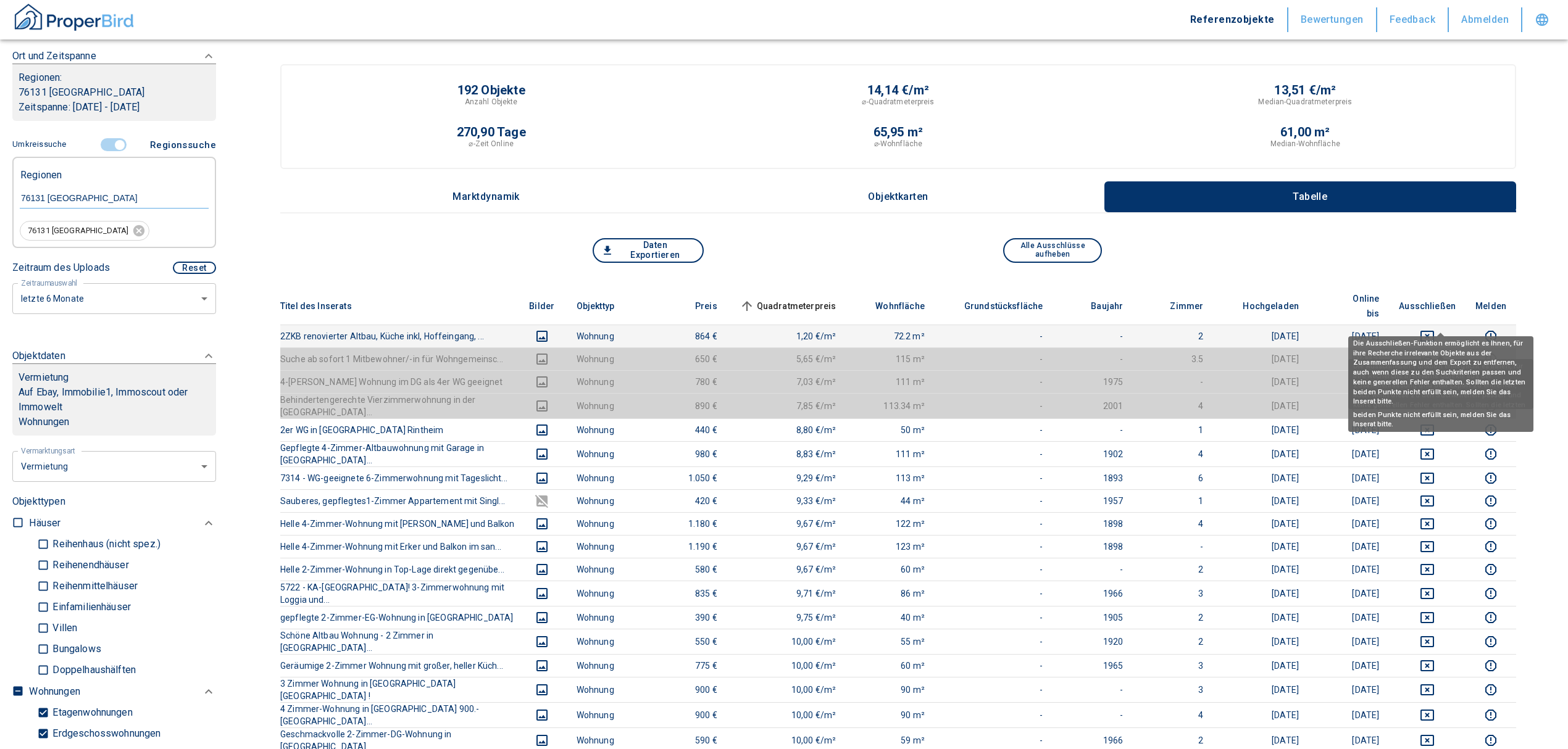
click at [1435, 329] on icon "deselect this listing" at bounding box center [1427, 336] width 15 height 15
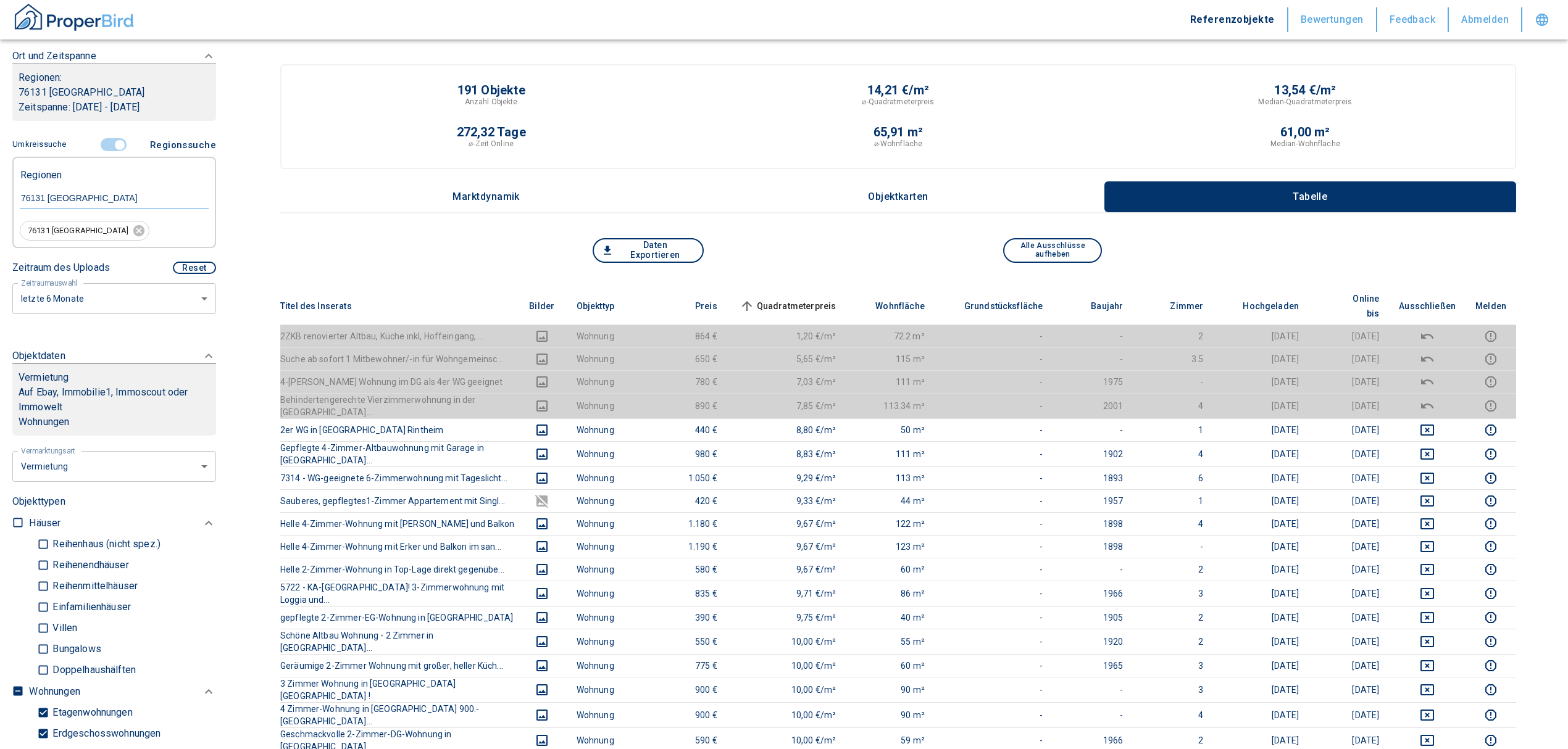
click at [803, 288] on th "Quadratmeterpreis sorted ascending" at bounding box center [787, 306] width 119 height 38
click at [805, 299] on span "Quadratmeterpreis sorted ascending" at bounding box center [787, 305] width 99 height 15
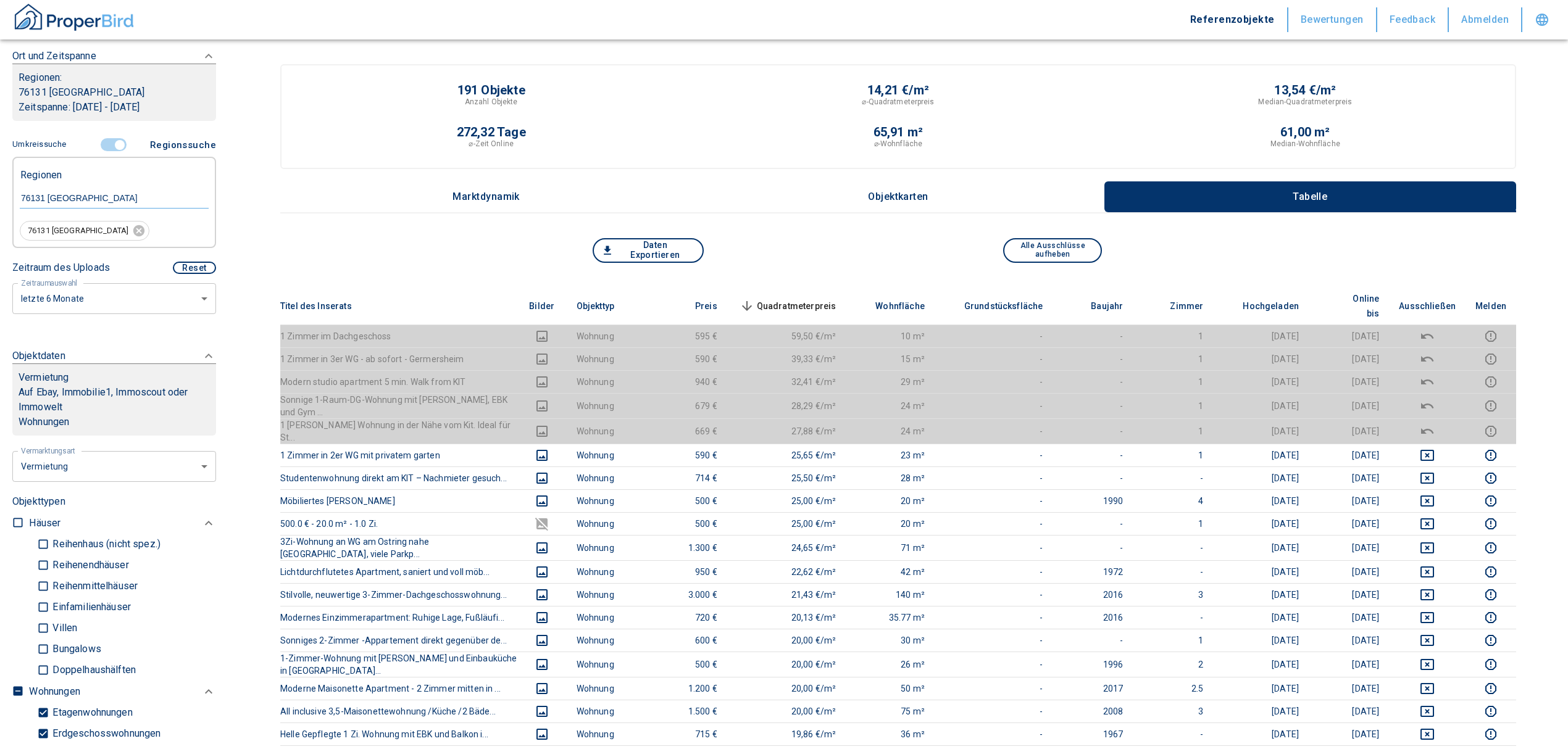
click at [827, 288] on th "Quadratmeterpreis sorted descending" at bounding box center [787, 306] width 119 height 38
click at [829, 299] on span "Quadratmeterpreis sorted descending" at bounding box center [787, 305] width 99 height 15
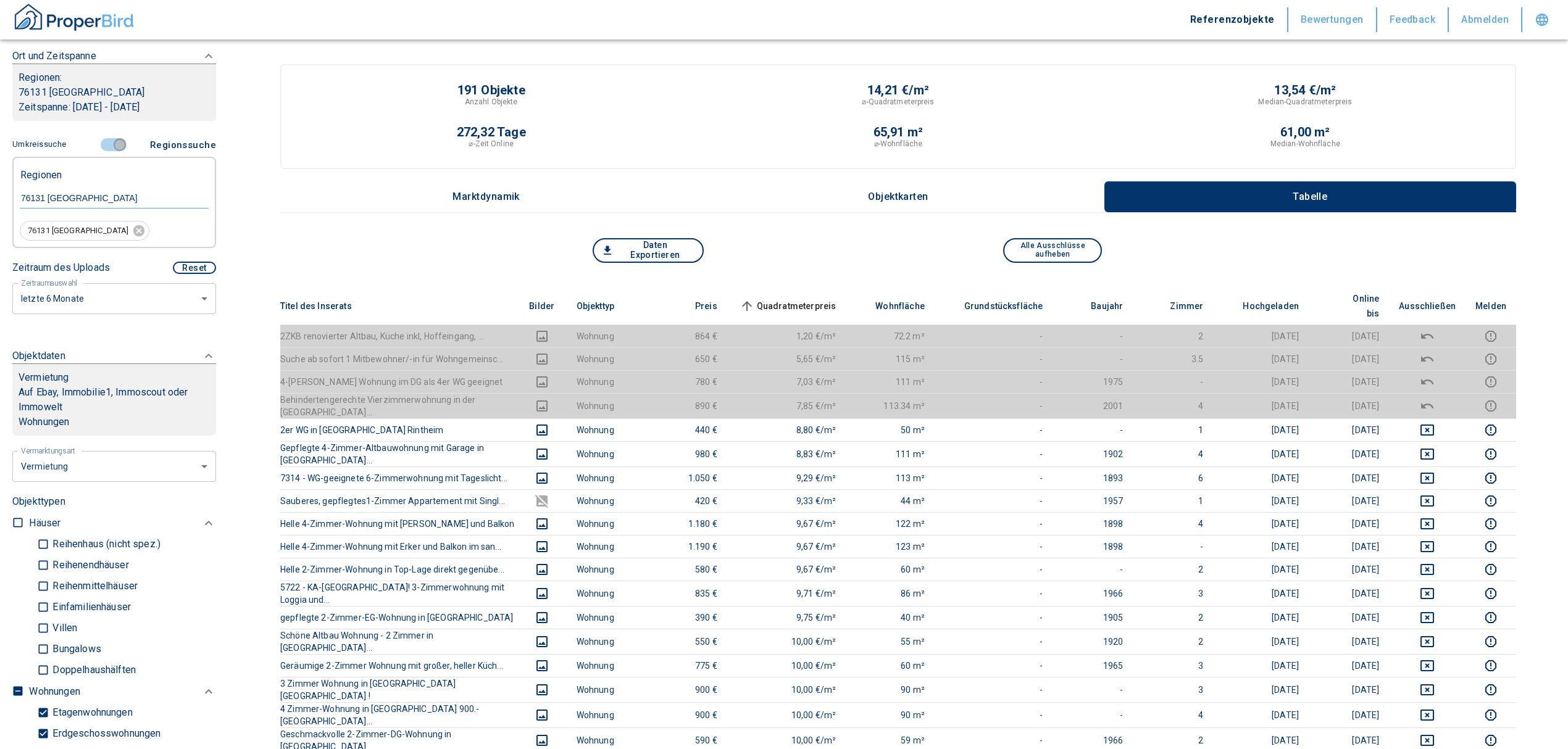
click at [117, 149] on input "controlled" at bounding box center [119, 145] width 37 height 14
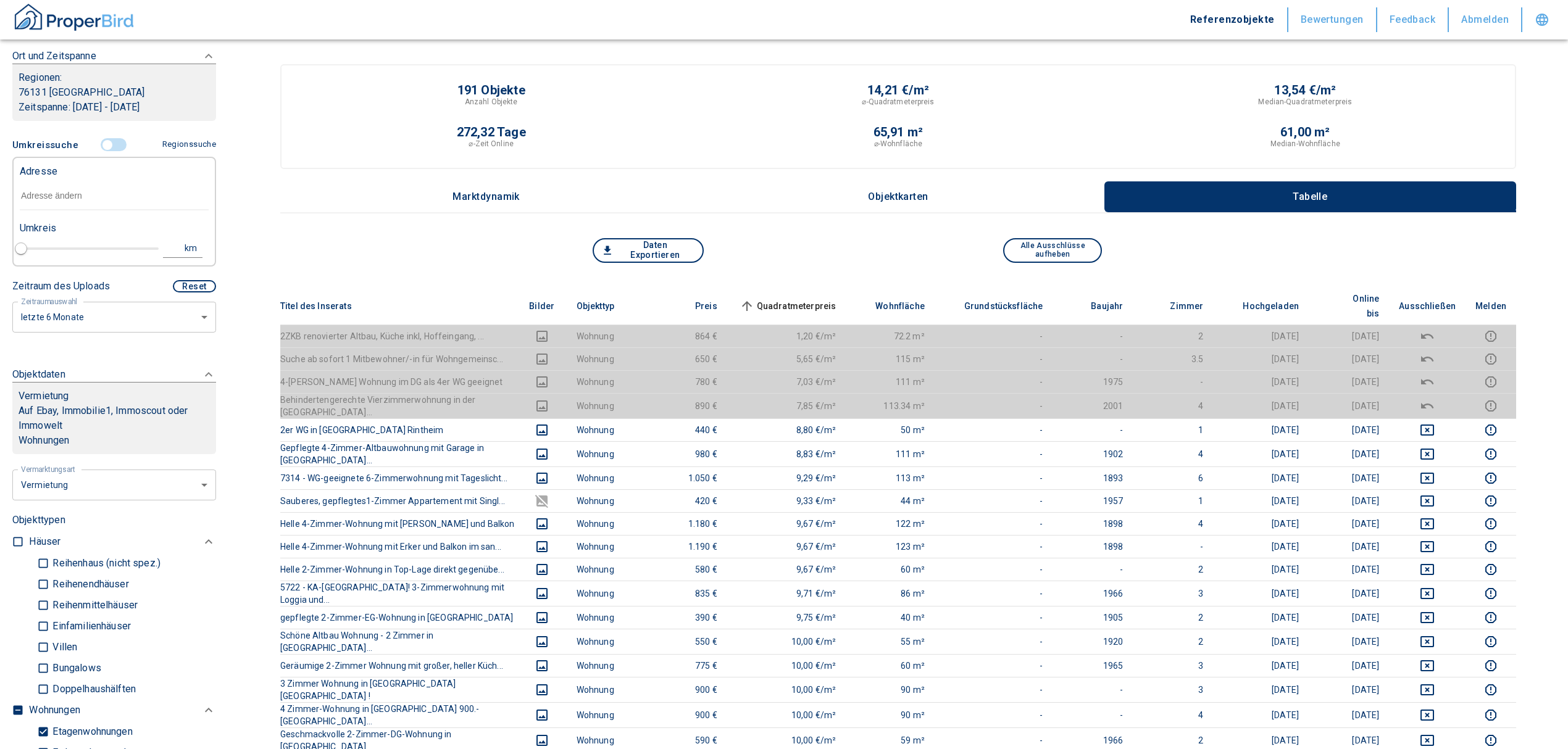
click at [61, 192] on input "text" at bounding box center [113, 196] width 189 height 29
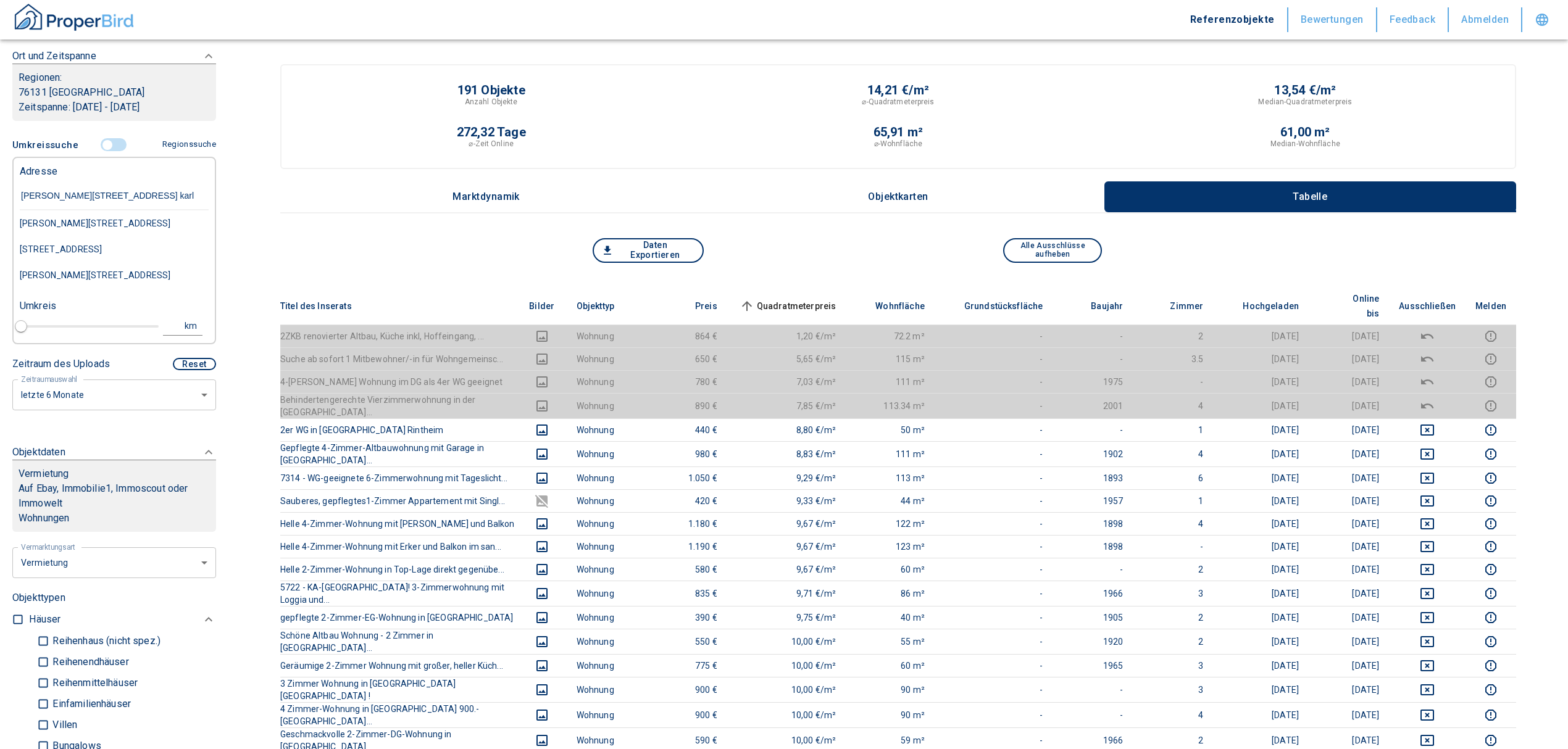
type input "[PERSON_NAME][STREET_ADDRESS] [PERSON_NAME]"
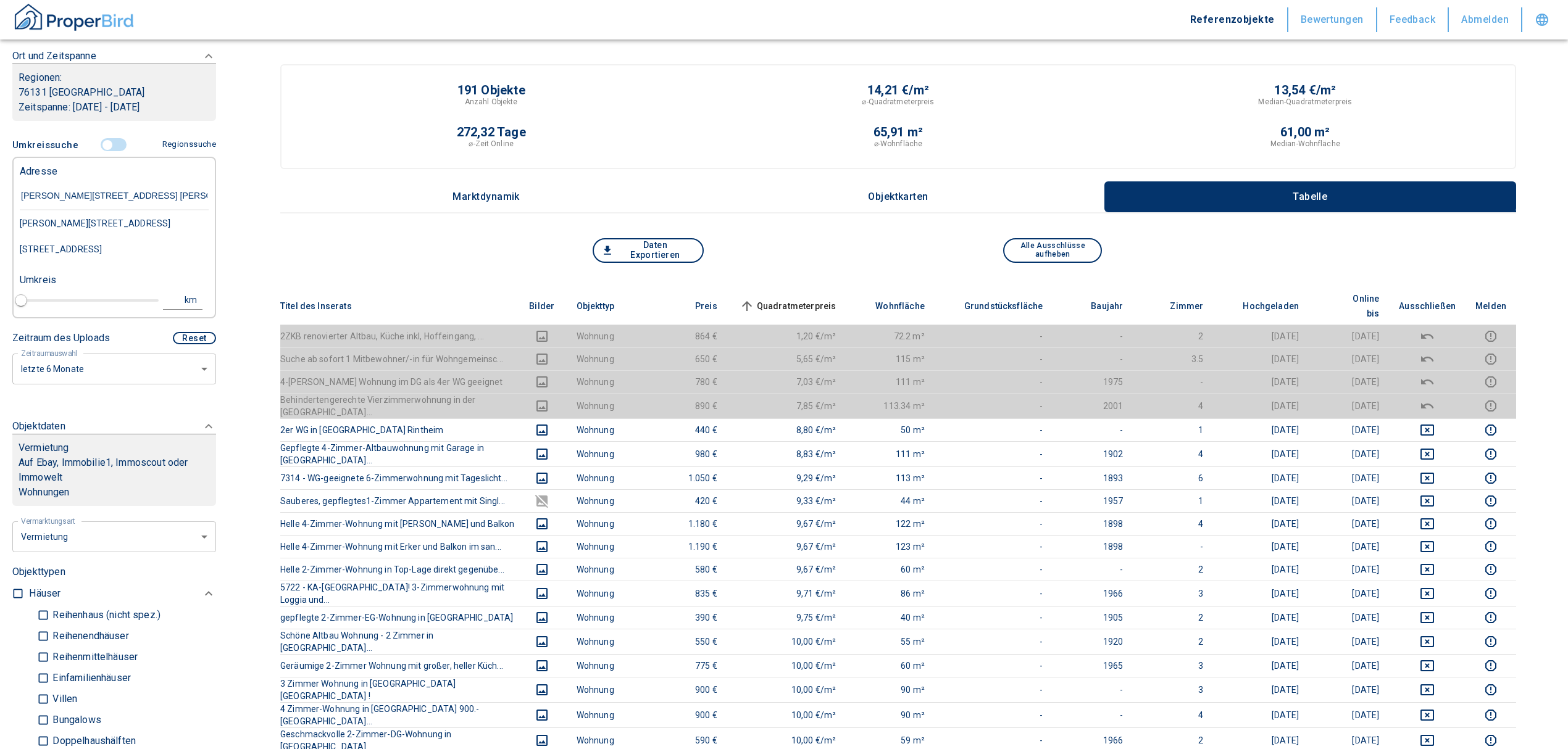
click at [144, 223] on div "[PERSON_NAME][STREET_ADDRESS]" at bounding box center [113, 223] width 189 height 26
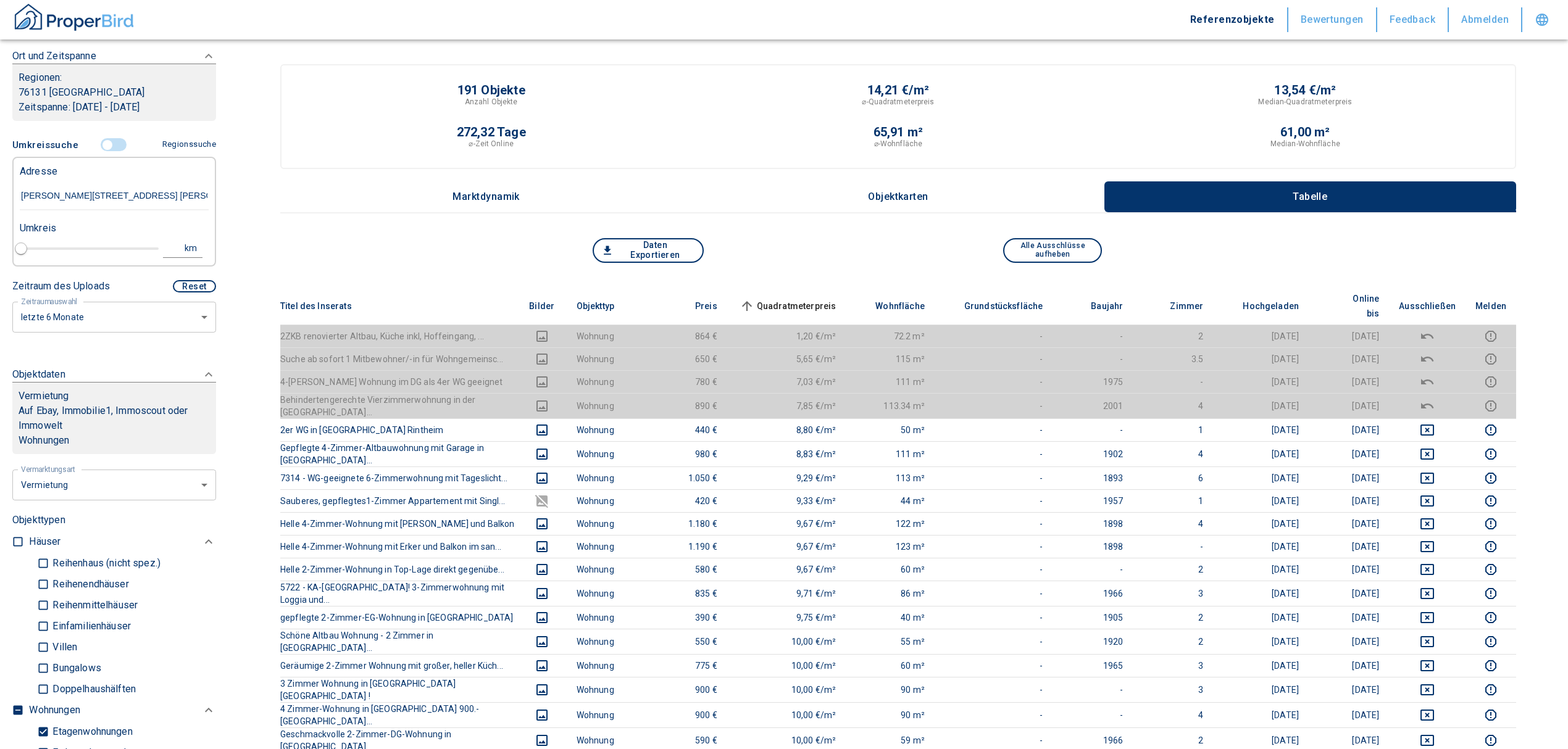
type input "2020"
type input "[PERSON_NAME][STREET_ADDRESS]"
type input "1"
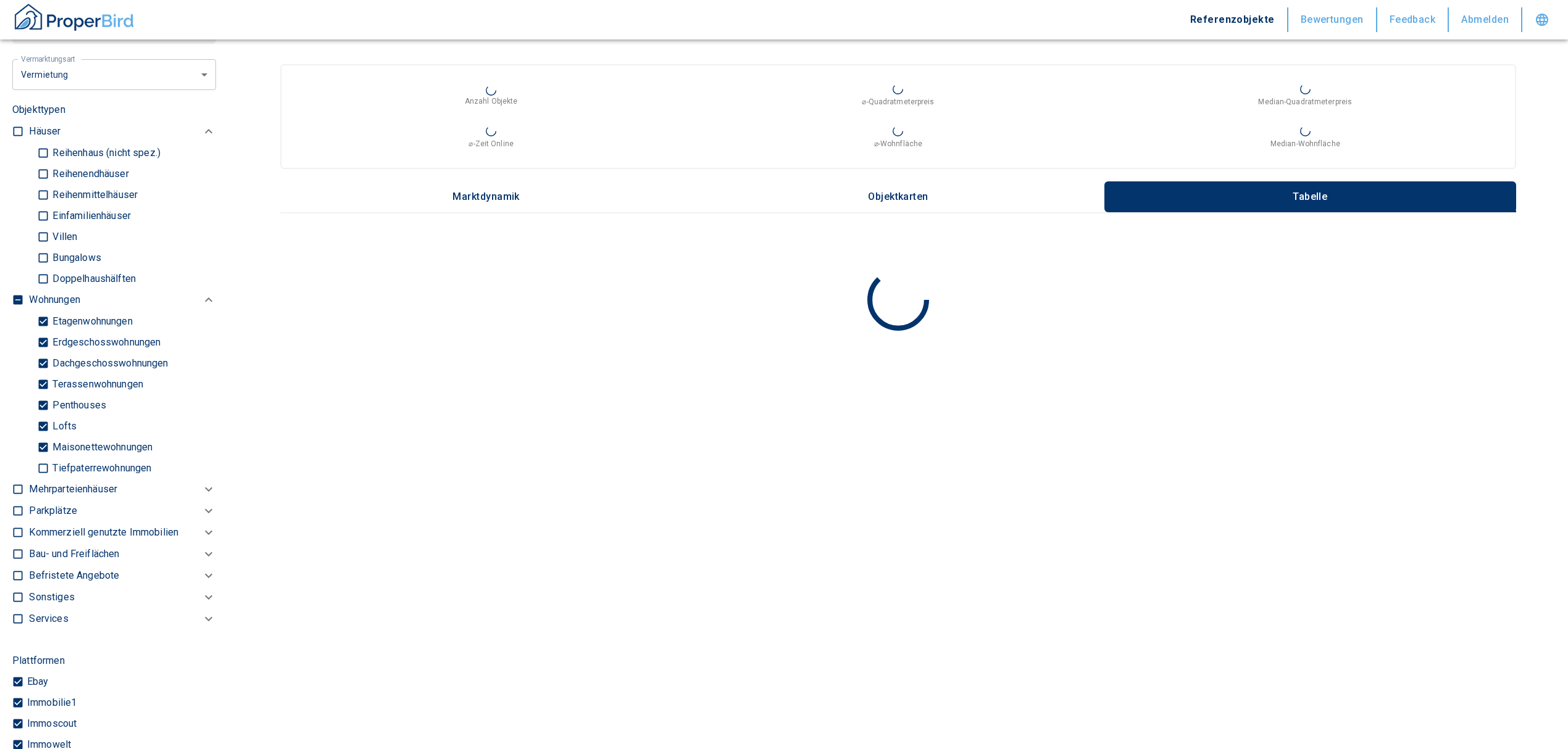
scroll to position [611, 0]
type input "[PERSON_NAME][STREET_ADDRESS]"
click at [17, 295] on input "checkbox" at bounding box center [18, 299] width 12 height 12
checkbox input "true"
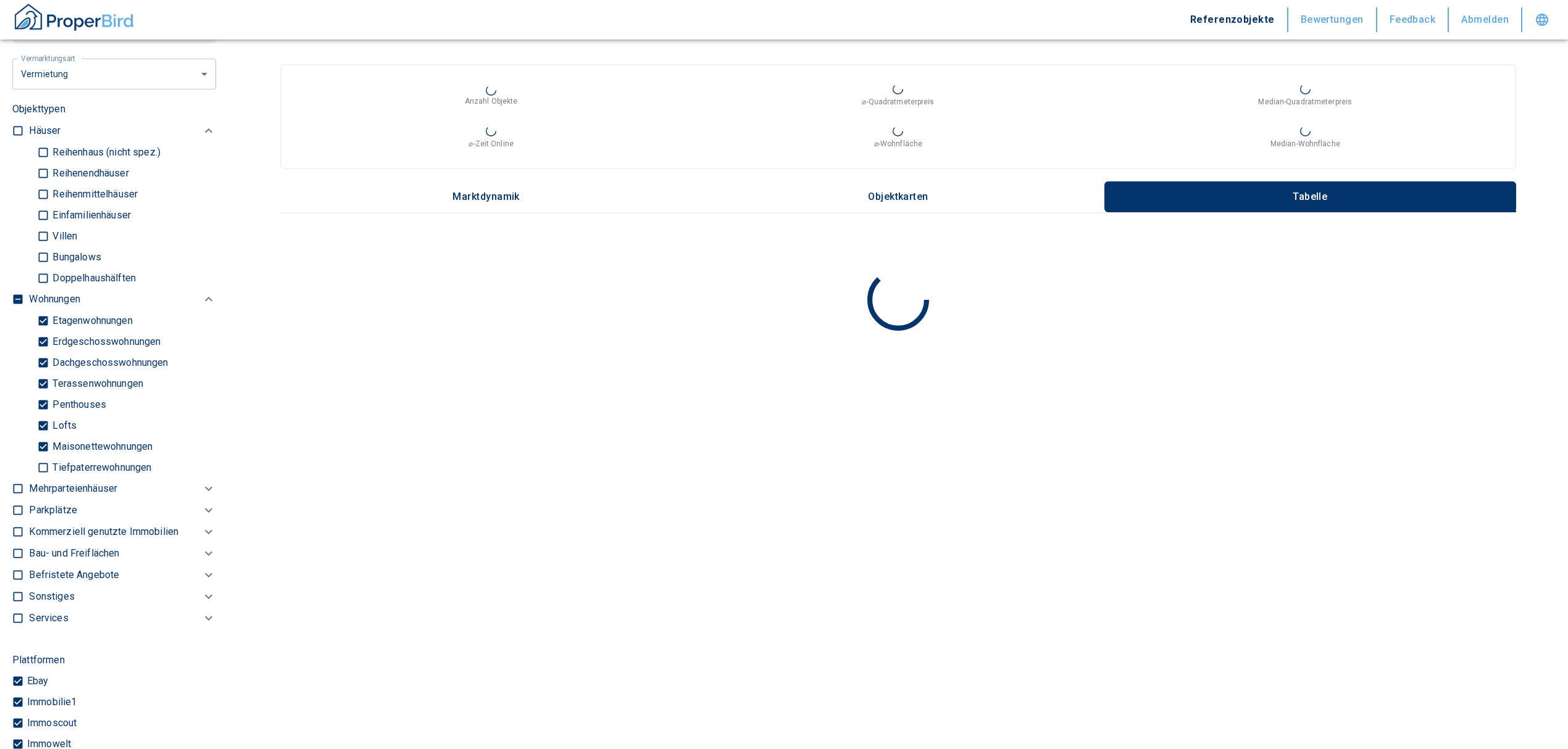
type input "2020"
click at [17, 295] on input "checkbox" at bounding box center [18, 299] width 12 height 12
checkbox input "false"
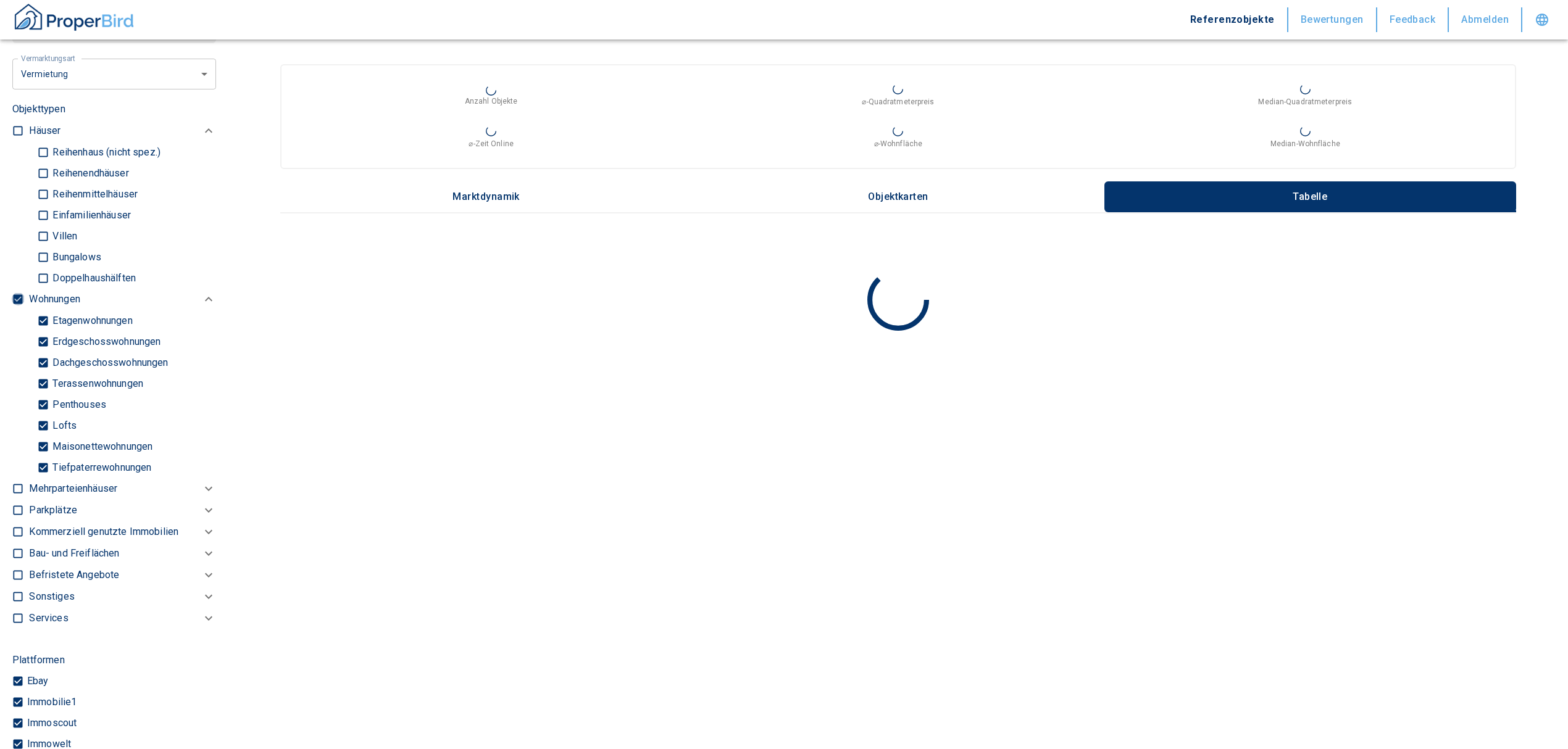
checkbox input "false"
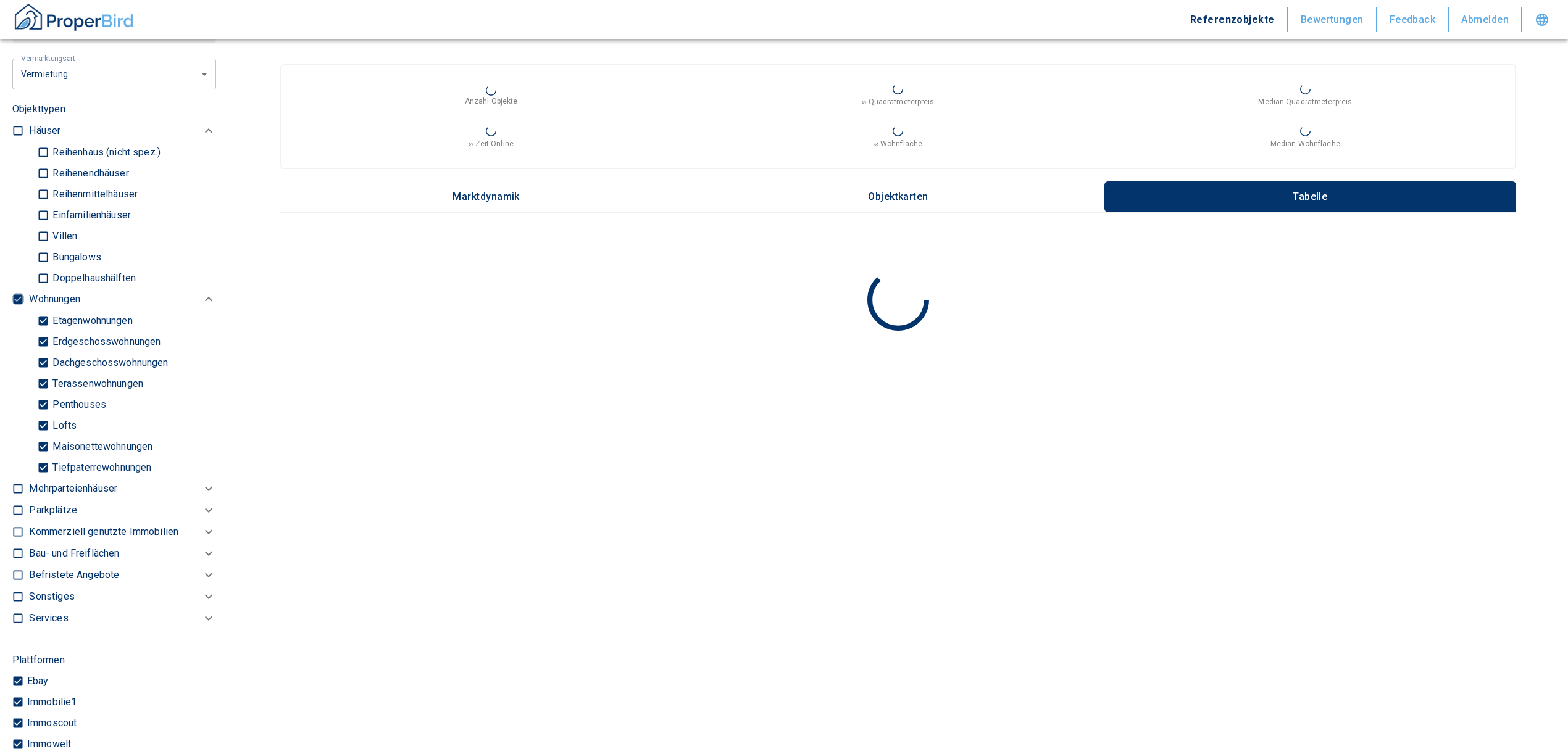
checkbox input "false"
type input "2020"
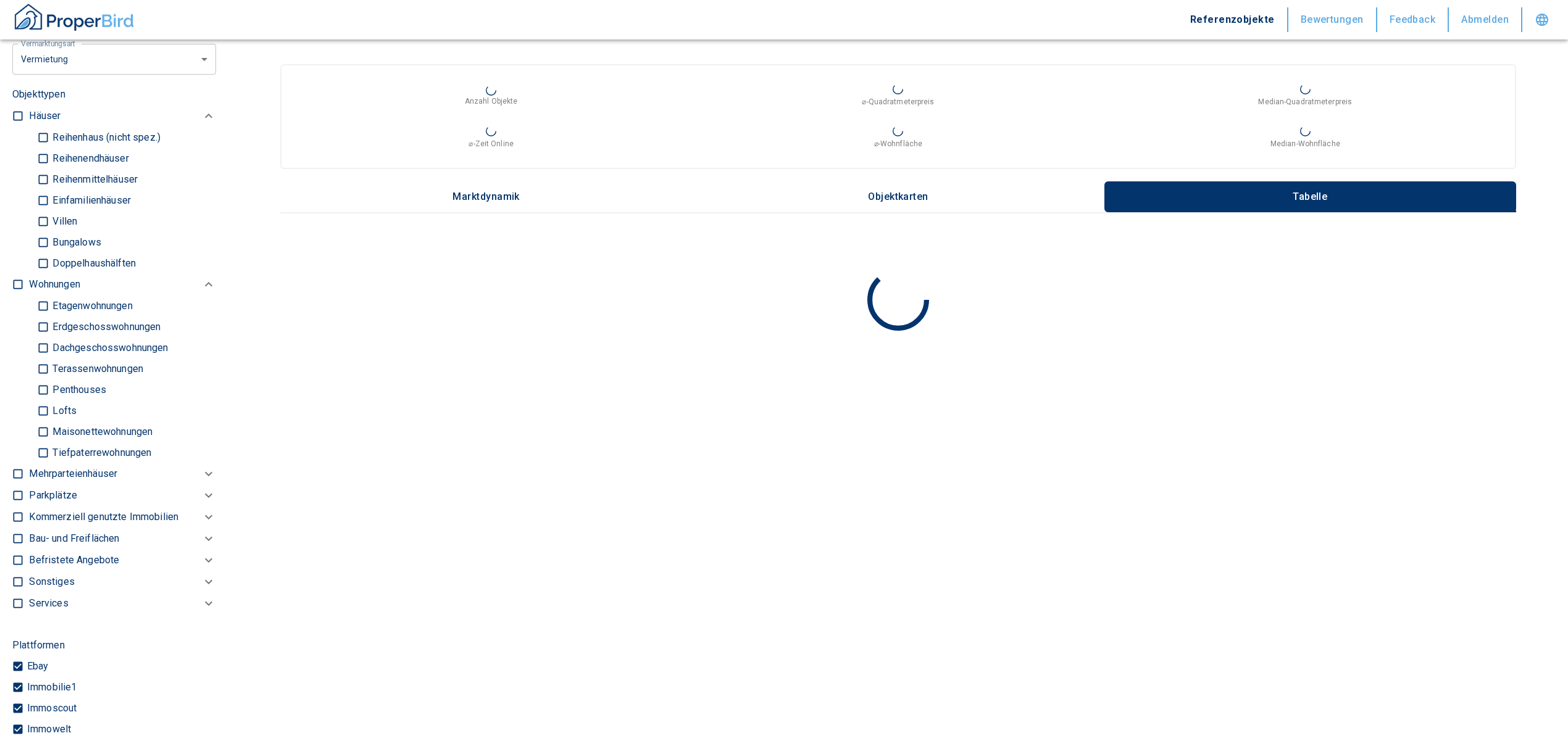
click at [73, 292] on p "Kommerziell genutzte Immobilien" at bounding box center [54, 284] width 50 height 15
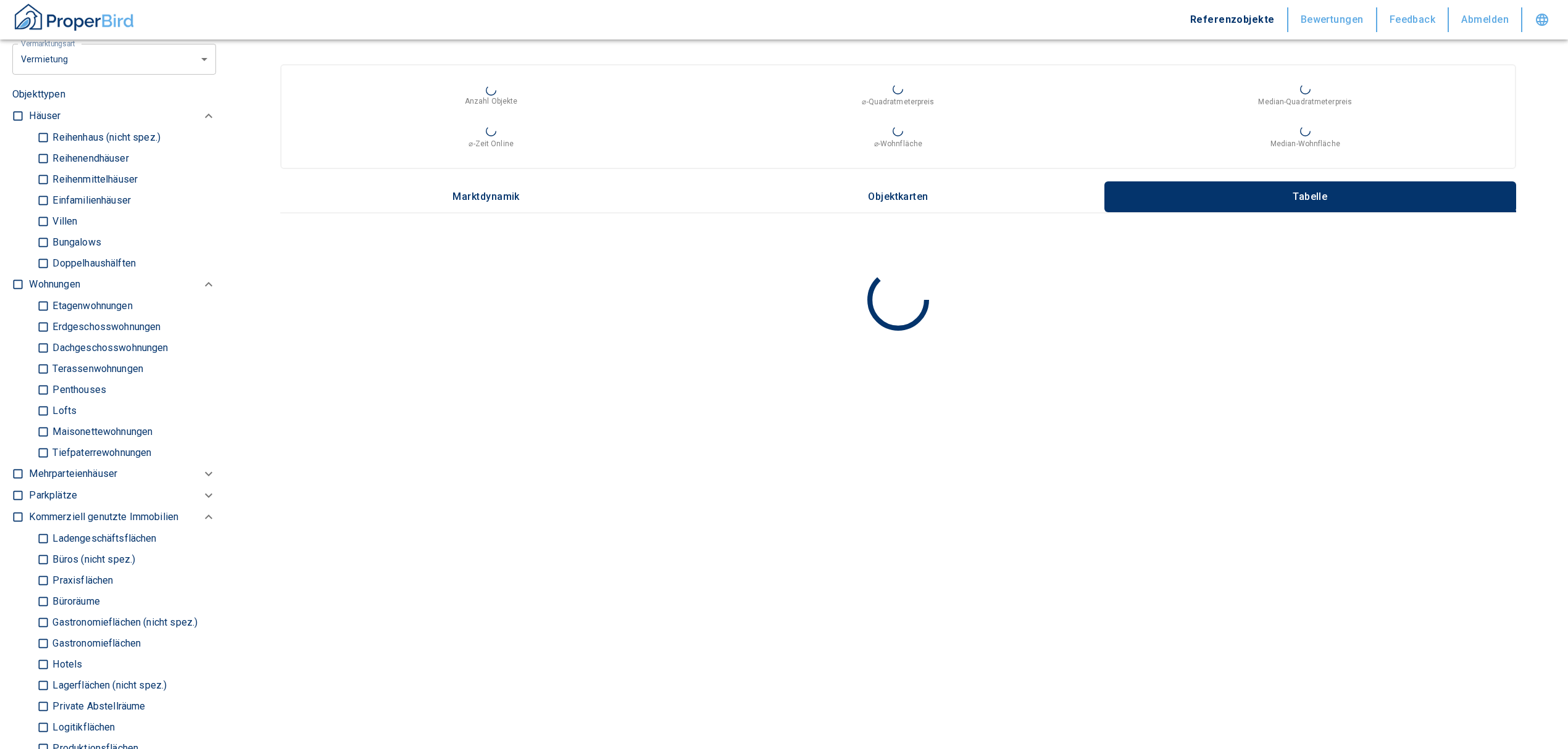
click at [48, 557] on input "Büros (nicht spez.)" at bounding box center [43, 559] width 12 height 22
checkbox input "true"
type input "2020"
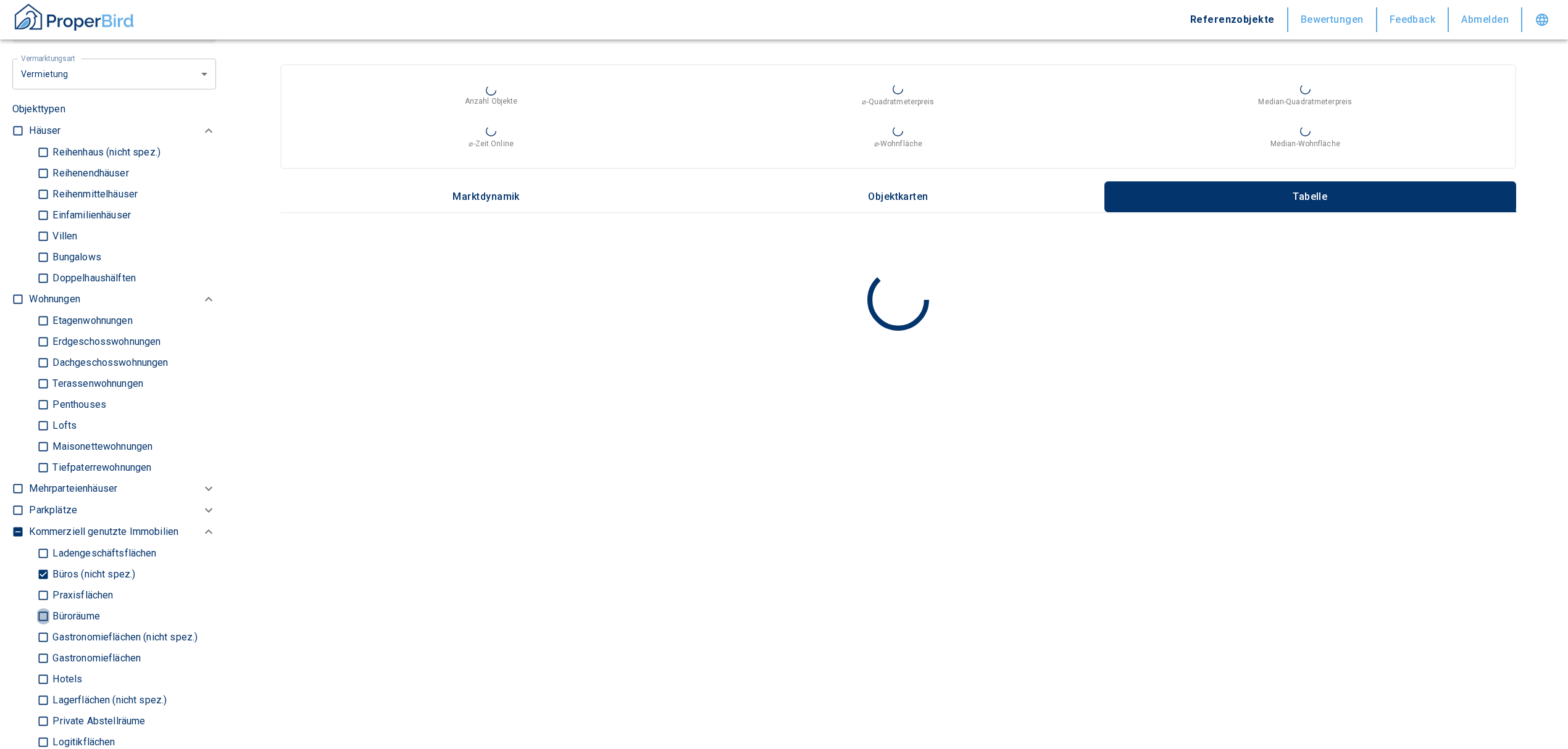
click at [38, 620] on input "Büroräume" at bounding box center [43, 616] width 12 height 22
checkbox input "true"
type input "2020"
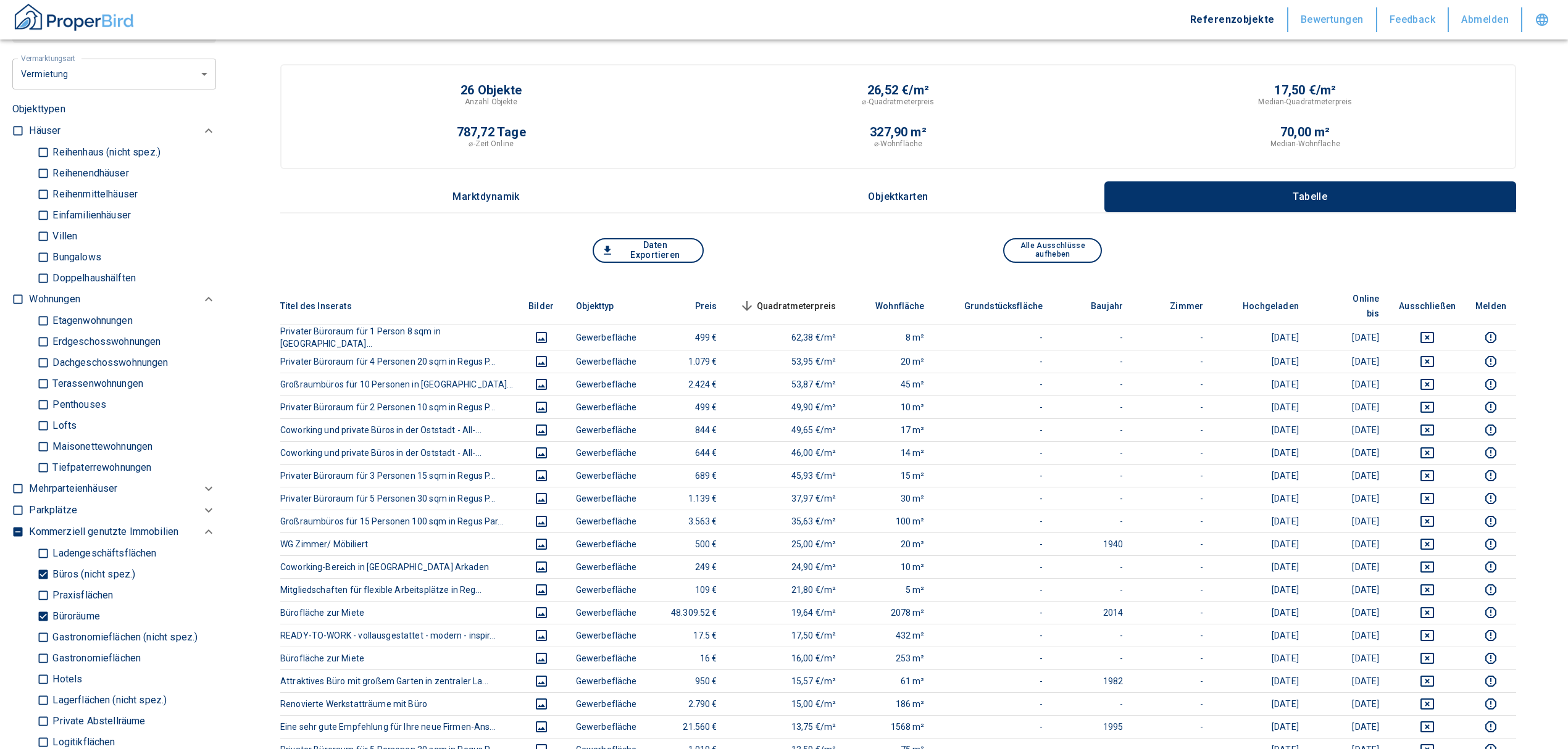
click at [799, 299] on span "Quadratmeterpreis sorted descending" at bounding box center [787, 305] width 99 height 15
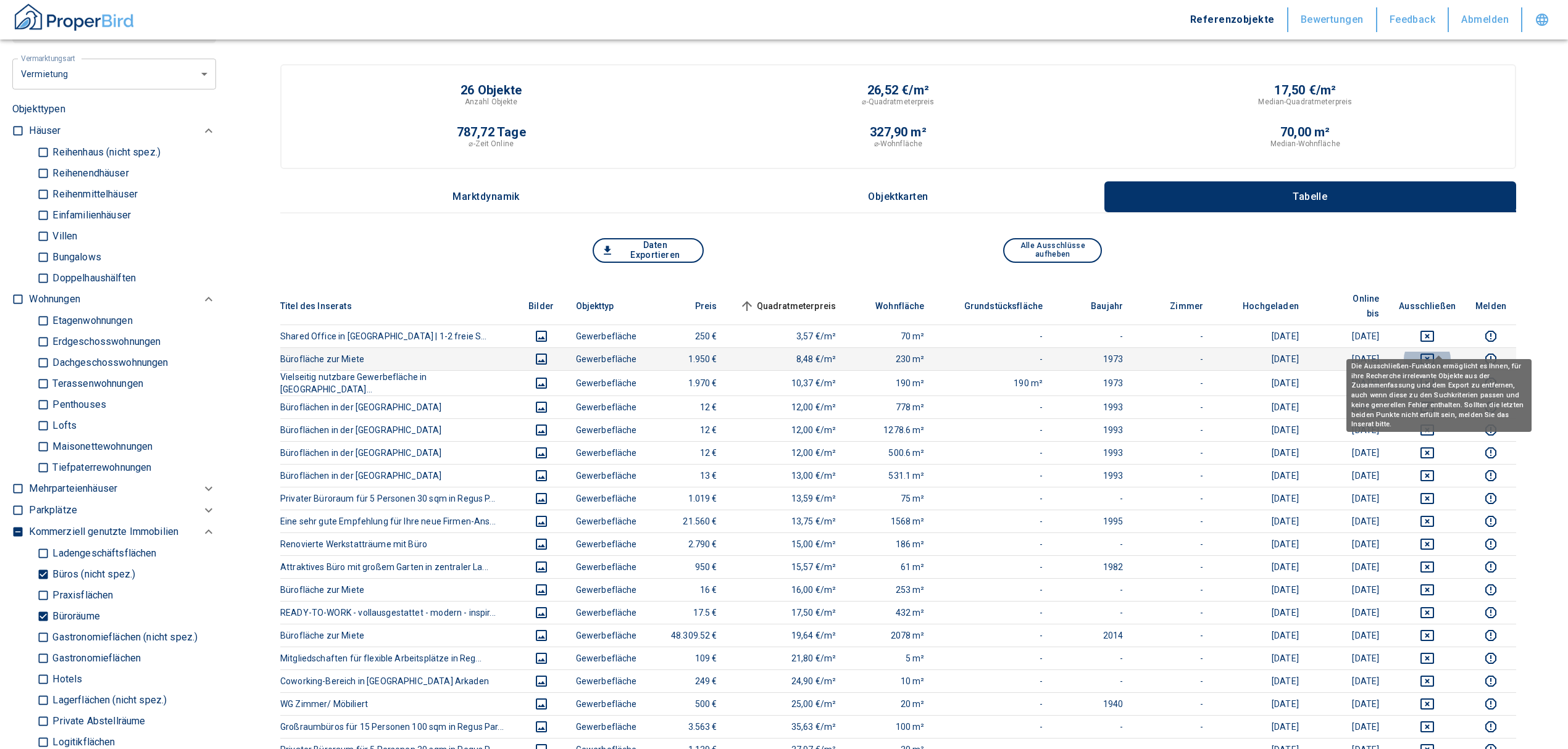
click at [1435, 352] on icon "deselect this listing" at bounding box center [1427, 359] width 15 height 15
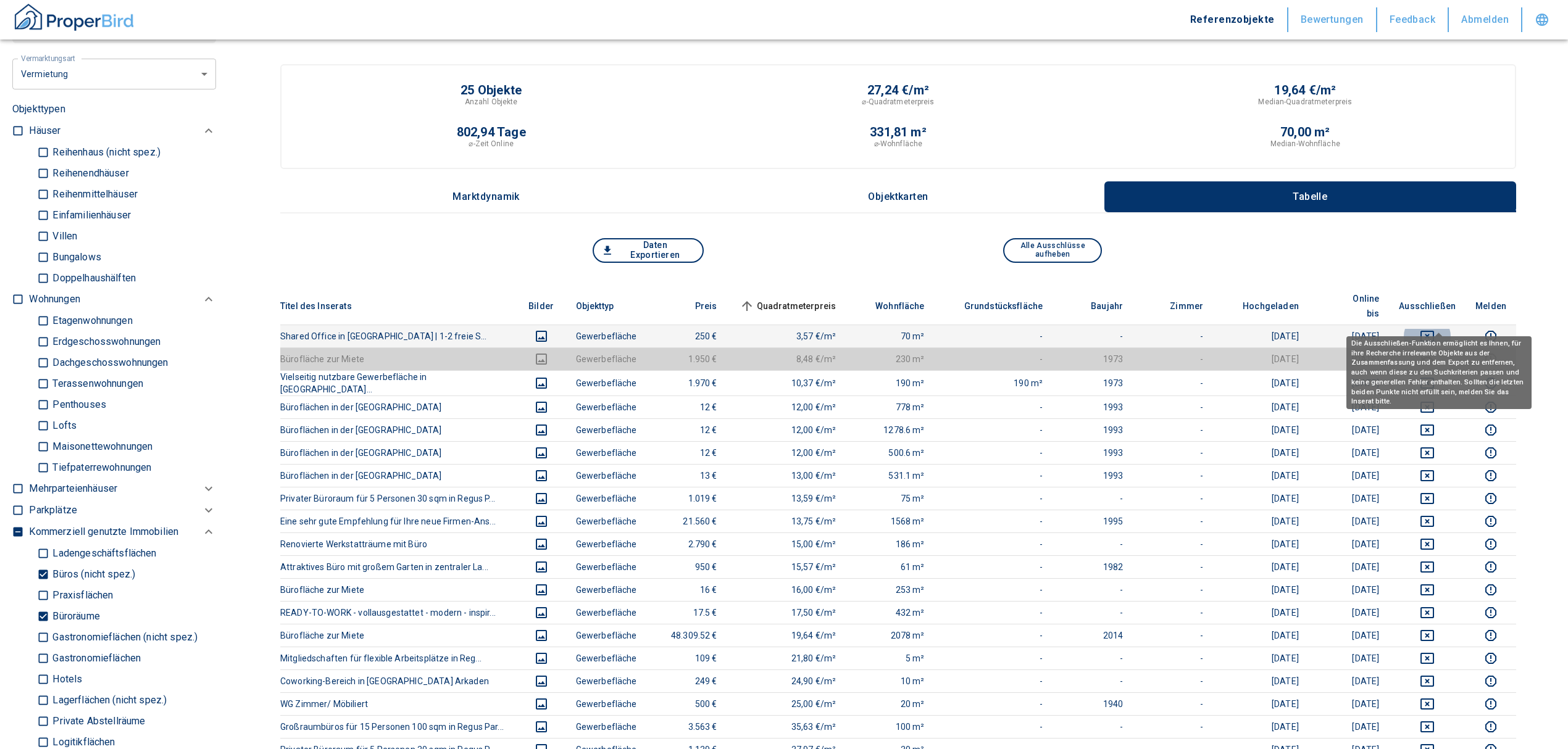
click at [1435, 329] on icon "deselect this listing" at bounding box center [1427, 336] width 15 height 15
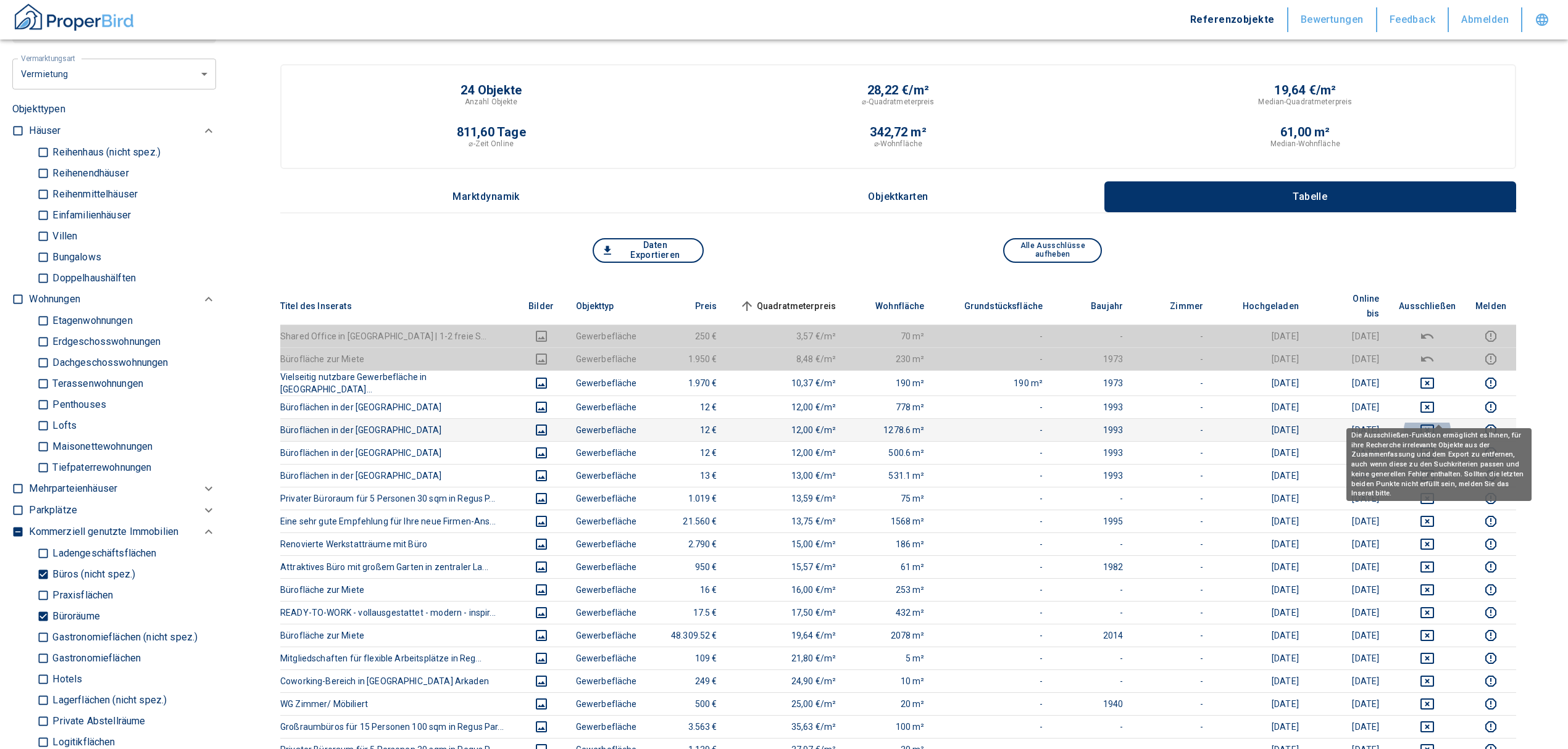
click at [1434, 424] on icon "deselect this listing" at bounding box center [1428, 430] width 14 height 11
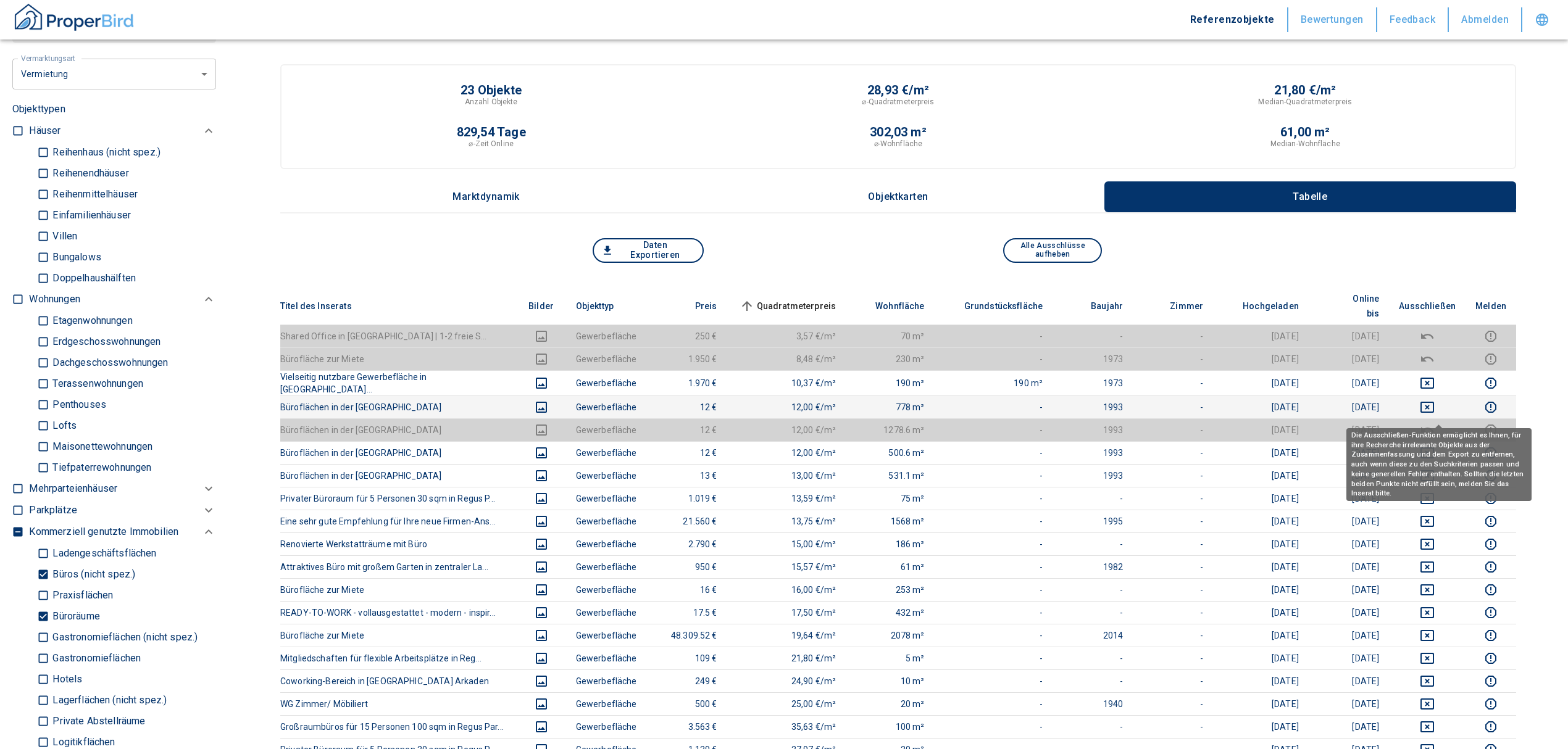
click at [1440, 395] on td at bounding box center [1427, 406] width 77 height 22
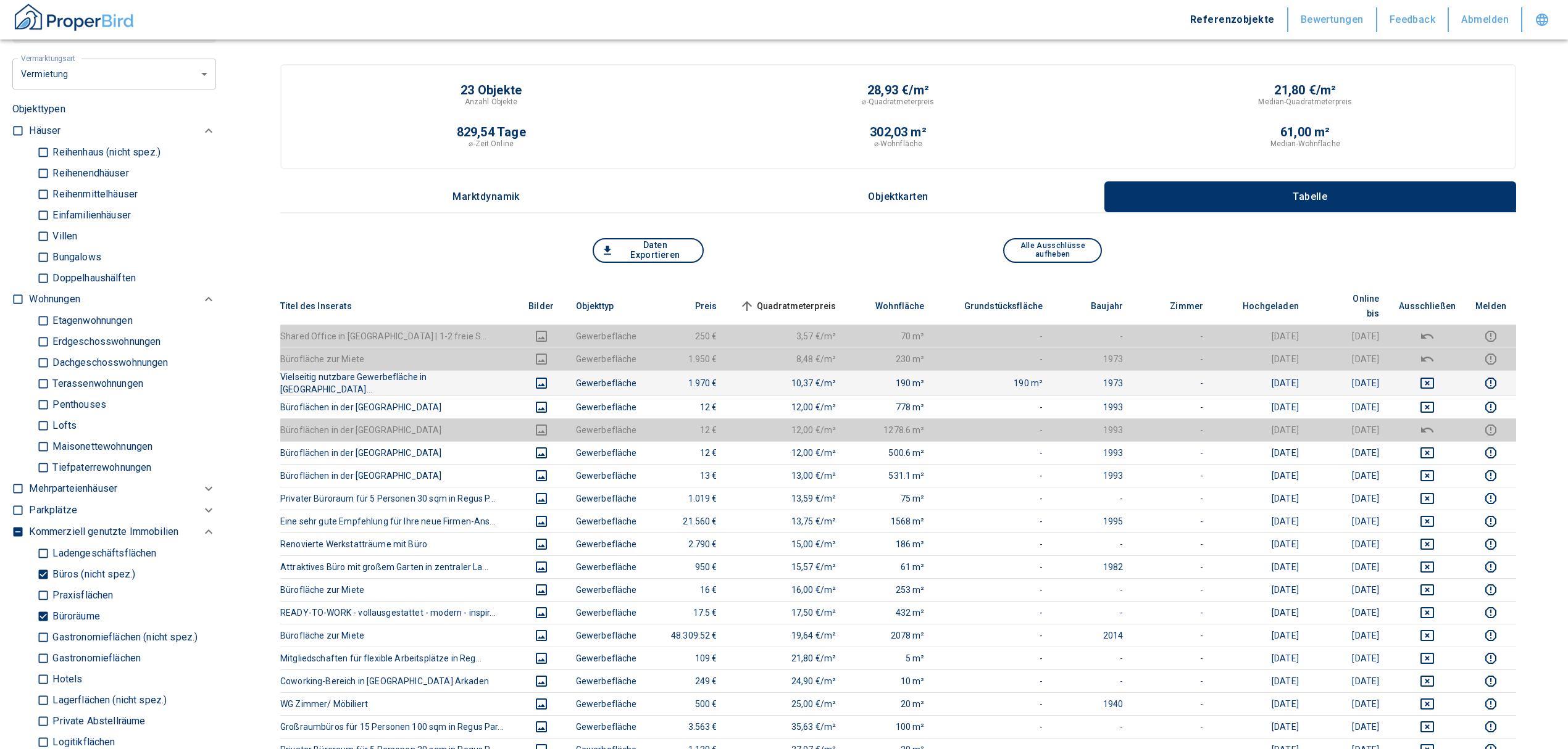
click at [1435, 370] on td at bounding box center [1427, 382] width 77 height 26
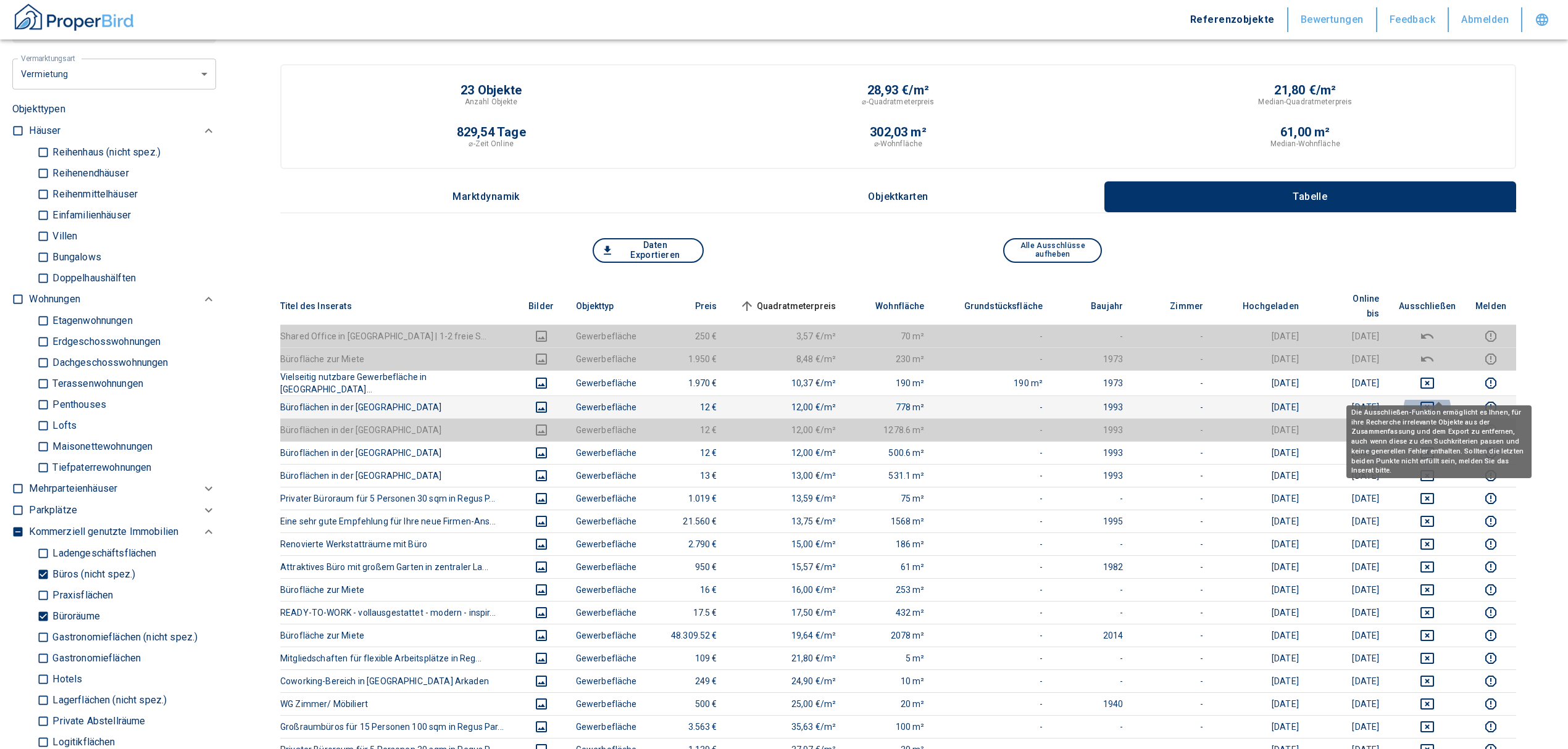
click at [1435, 400] on icon "deselect this listing" at bounding box center [1427, 407] width 15 height 15
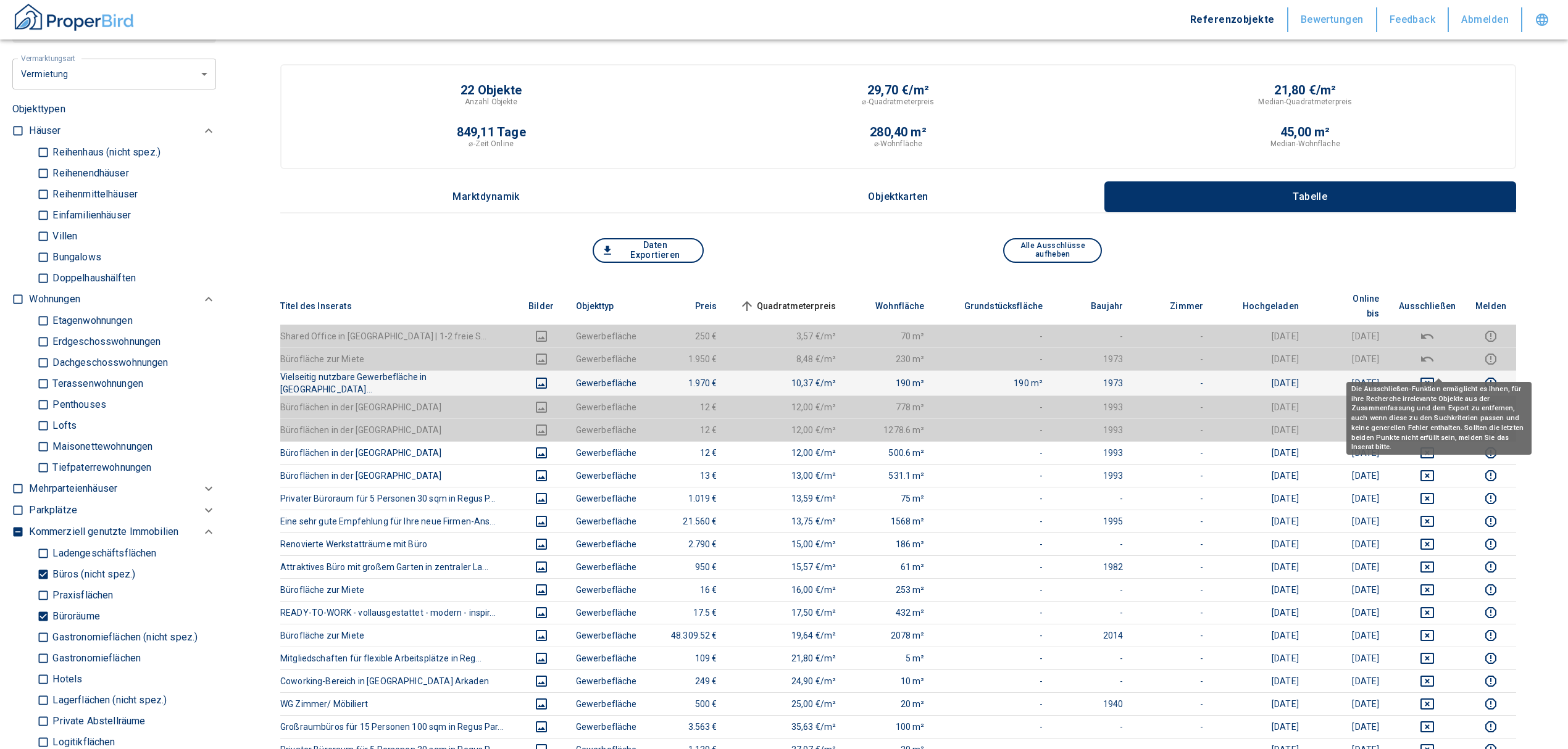
click at [1431, 376] on icon "deselect this listing" at bounding box center [1427, 383] width 15 height 15
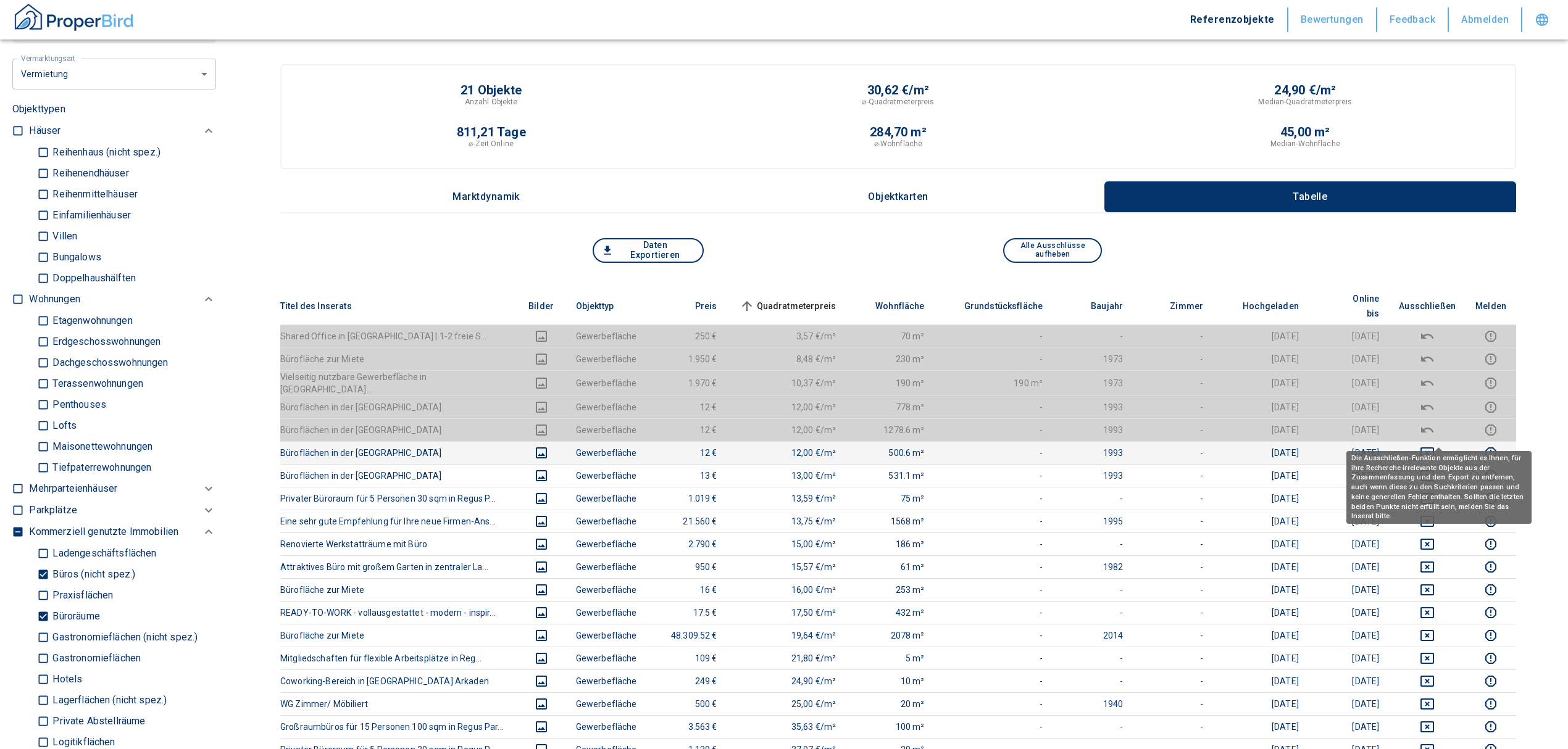
click at [1435, 446] on icon "deselect this listing" at bounding box center [1427, 453] width 15 height 15
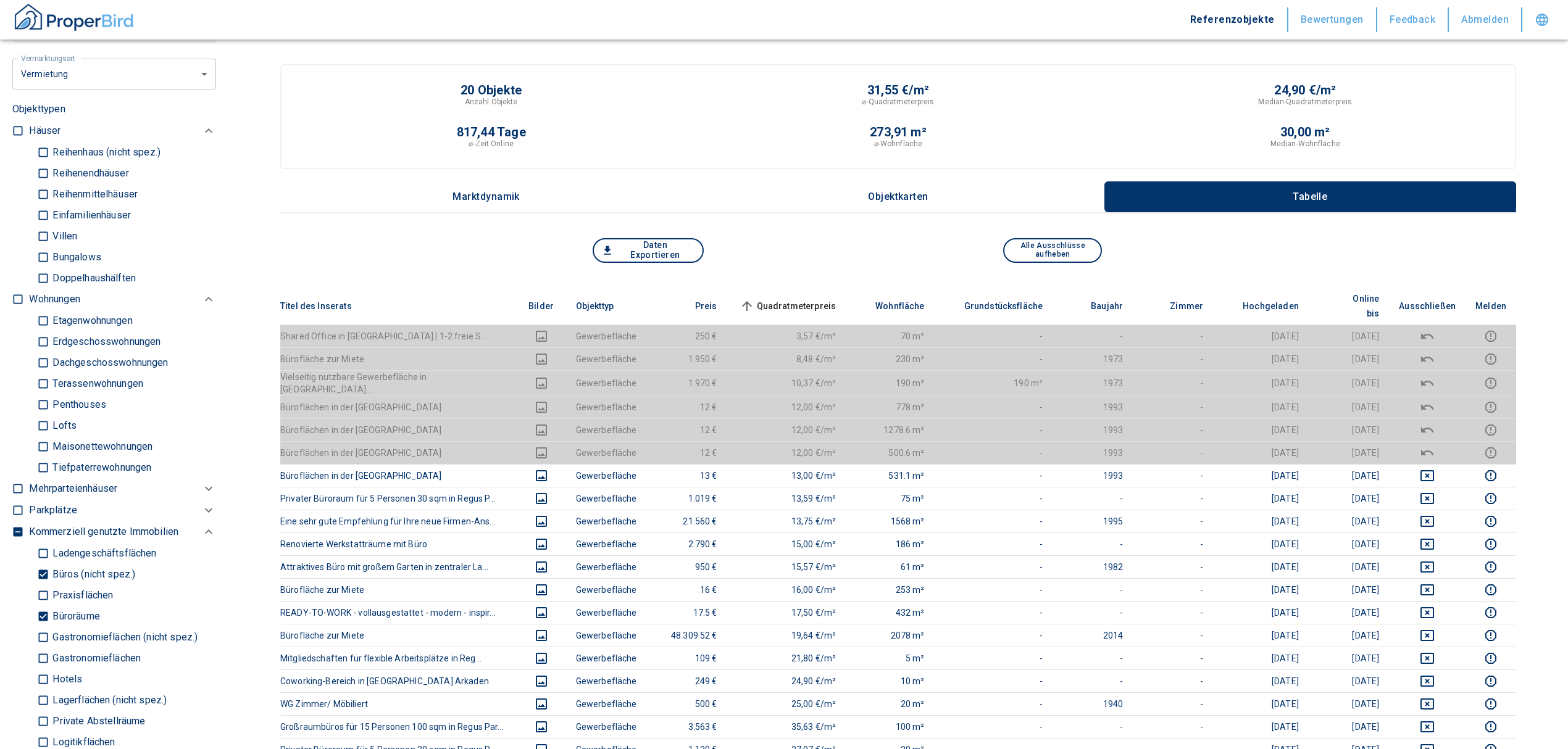
click at [1434, 450] on icon "deselect this listing" at bounding box center [1428, 452] width 12 height 5
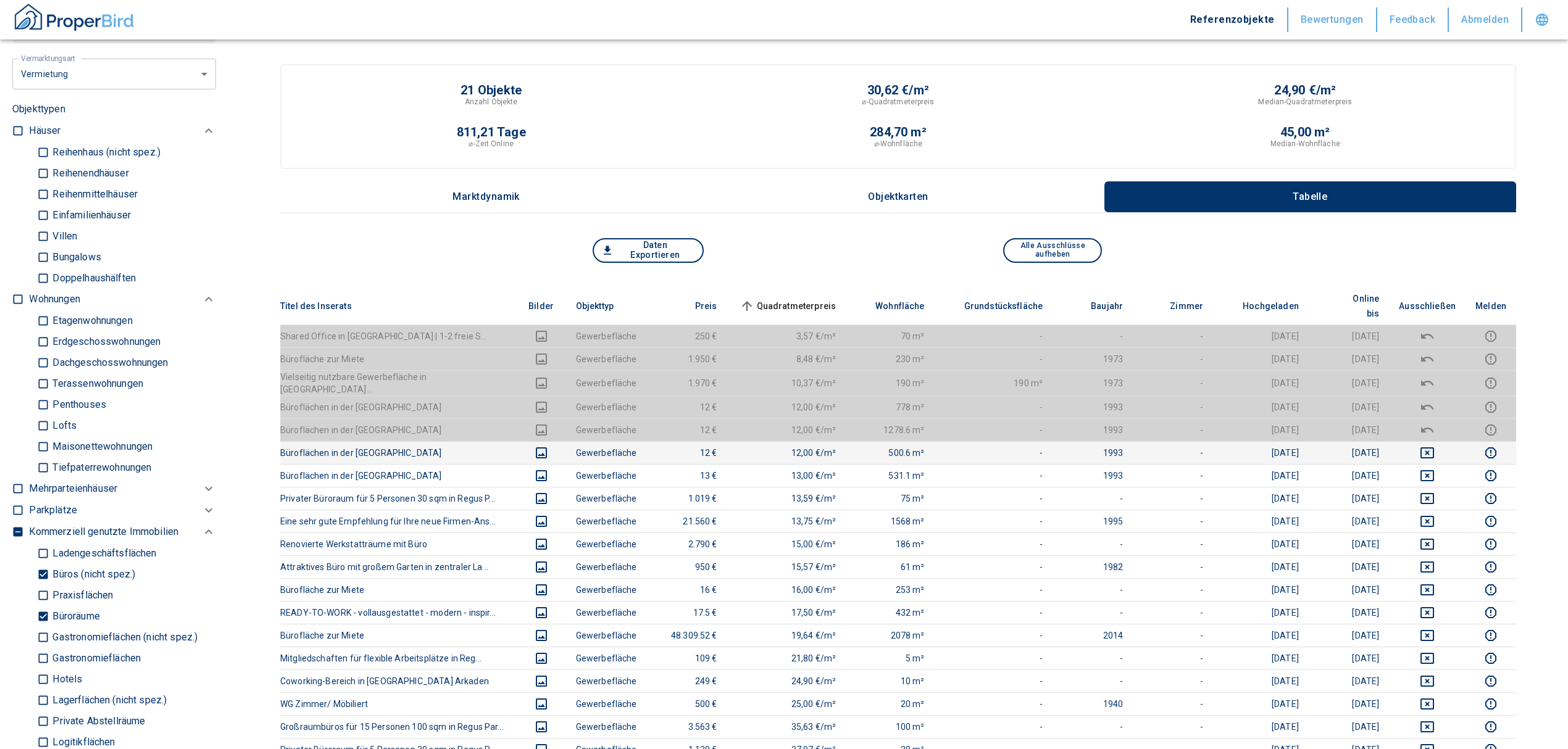
click at [784, 302] on span "Quadratmeterpreis sorted ascending" at bounding box center [787, 305] width 99 height 15
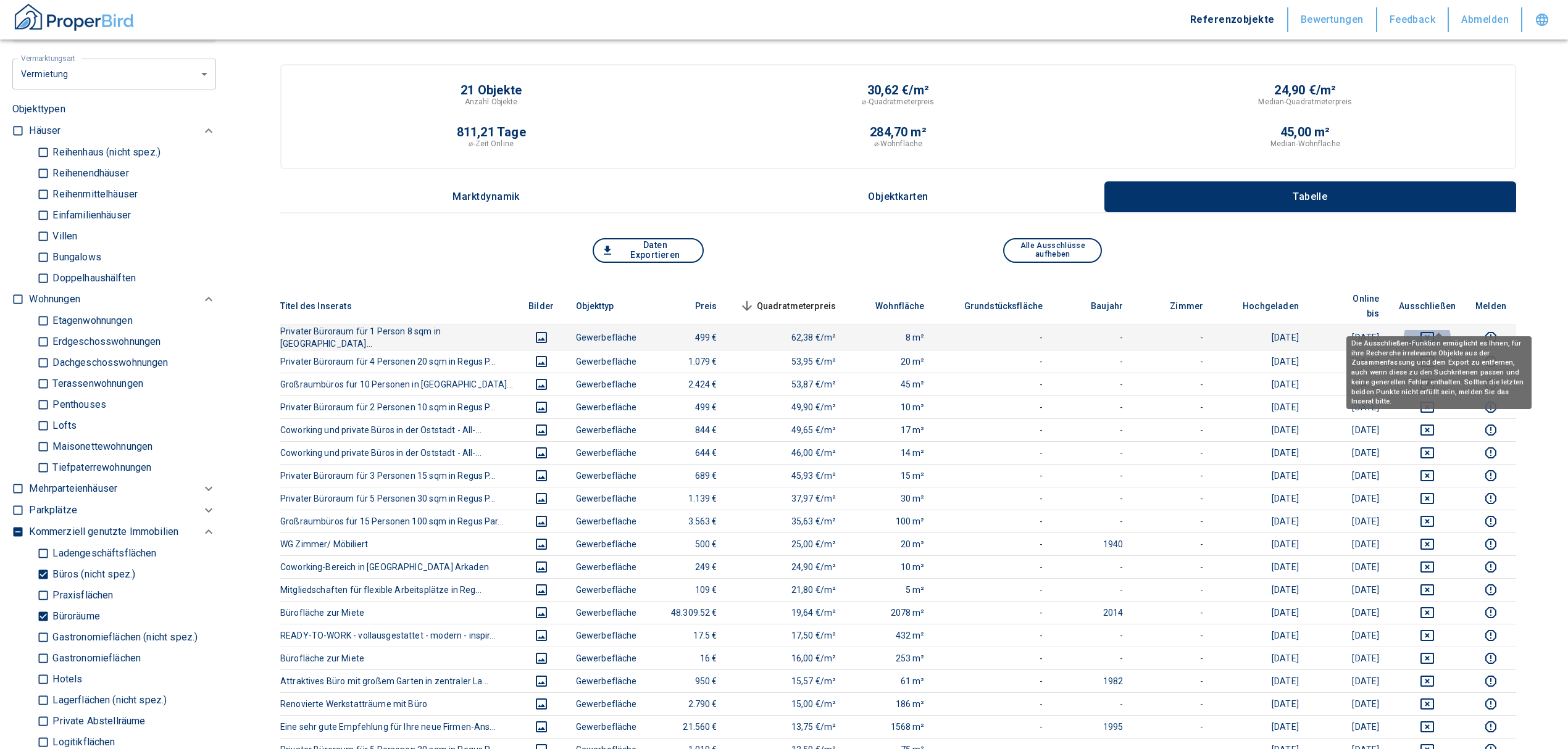
click at [1435, 330] on icon "deselect this listing" at bounding box center [1427, 337] width 15 height 15
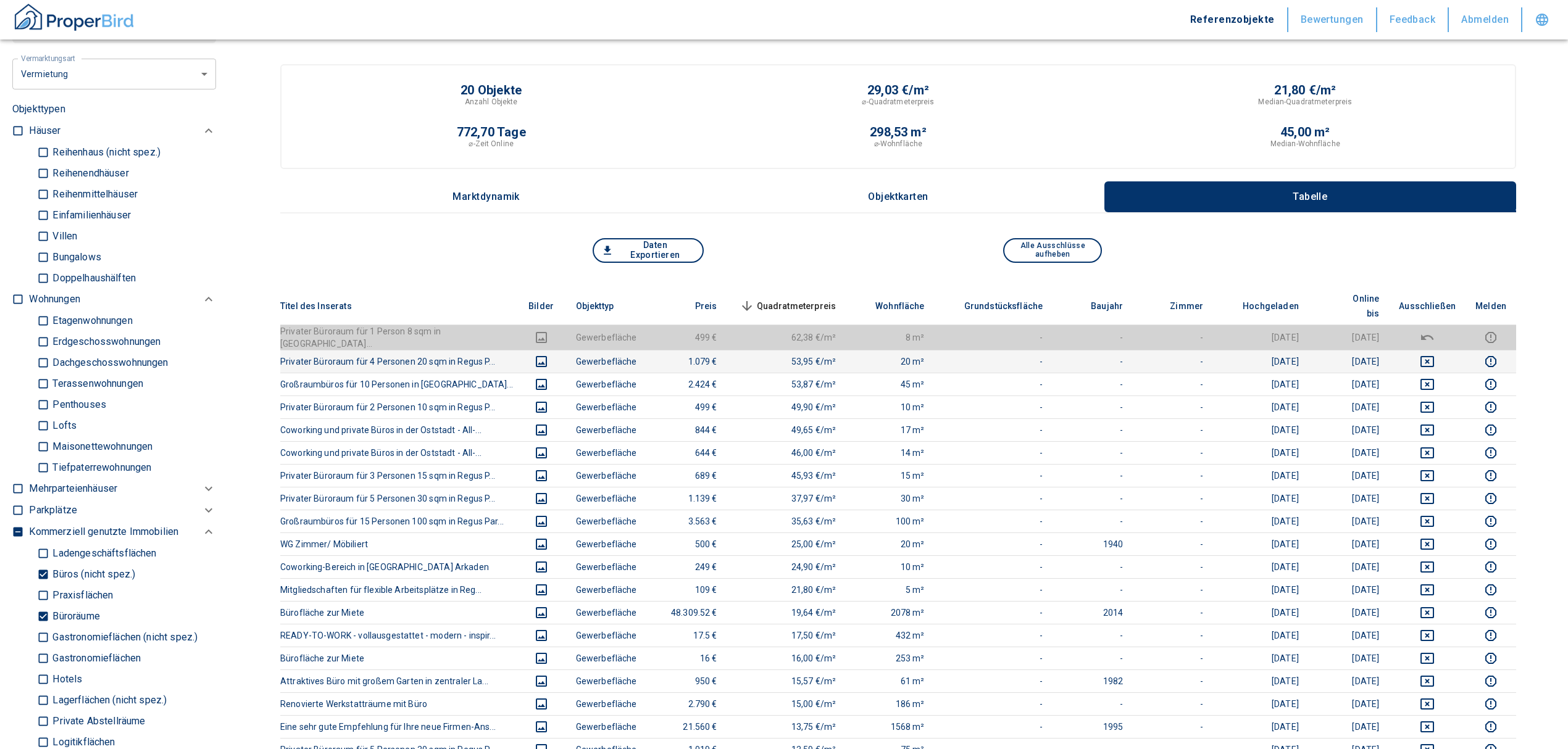
click at [1431, 350] on td at bounding box center [1427, 361] width 77 height 22
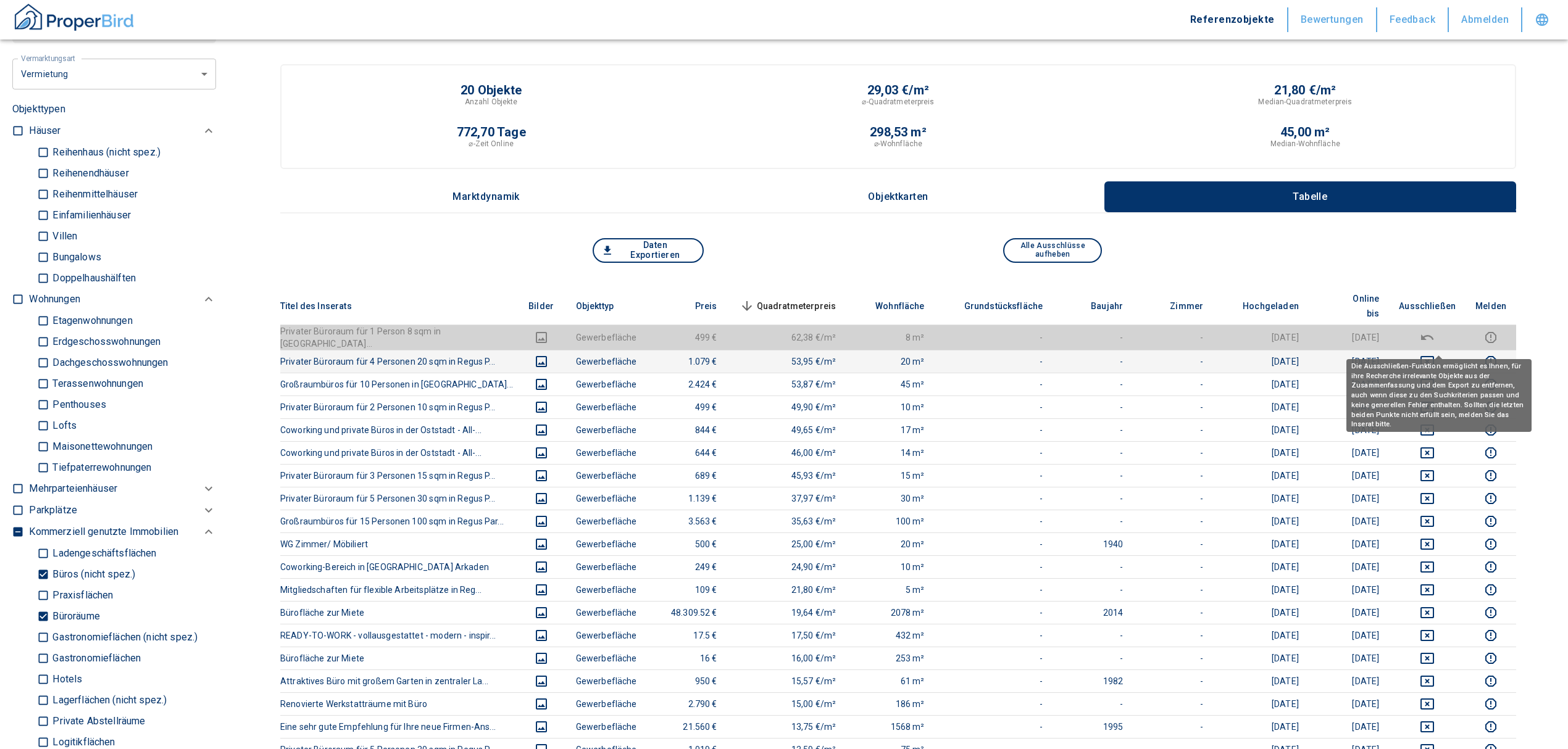
click at [1435, 354] on icon "deselect this listing" at bounding box center [1427, 361] width 15 height 15
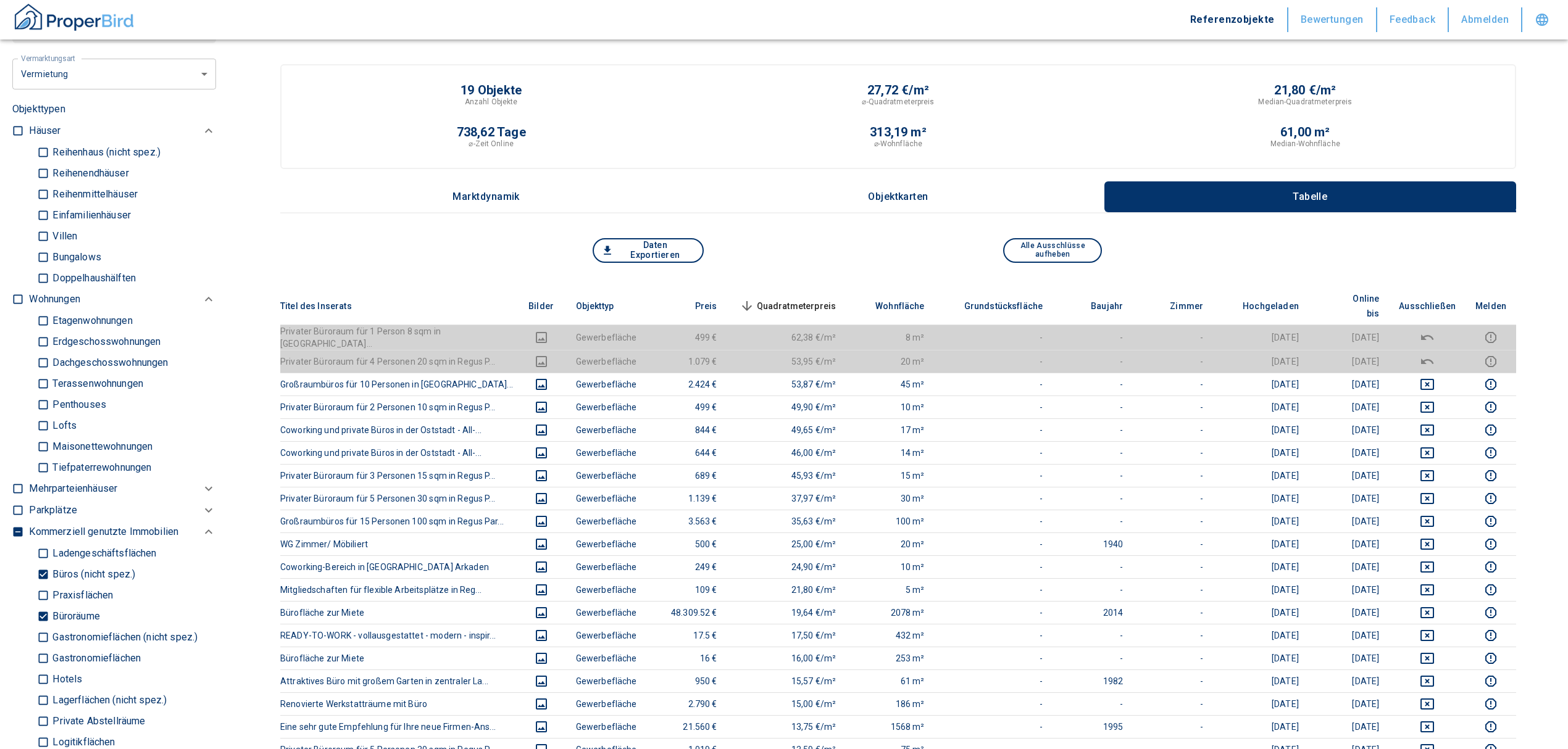
click at [799, 299] on span "Quadratmeterpreis sorted descending" at bounding box center [787, 305] width 99 height 15
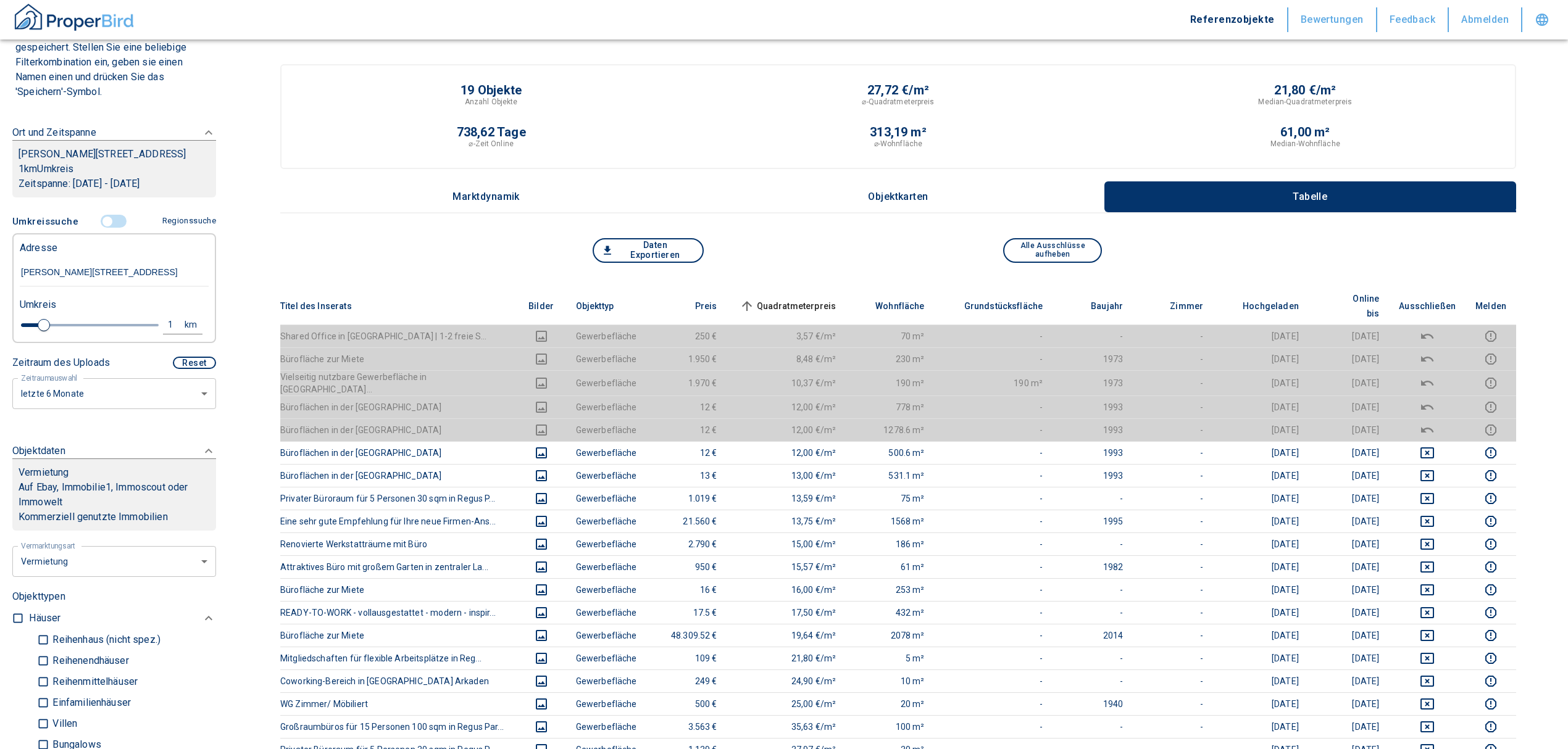
scroll to position [117, 0]
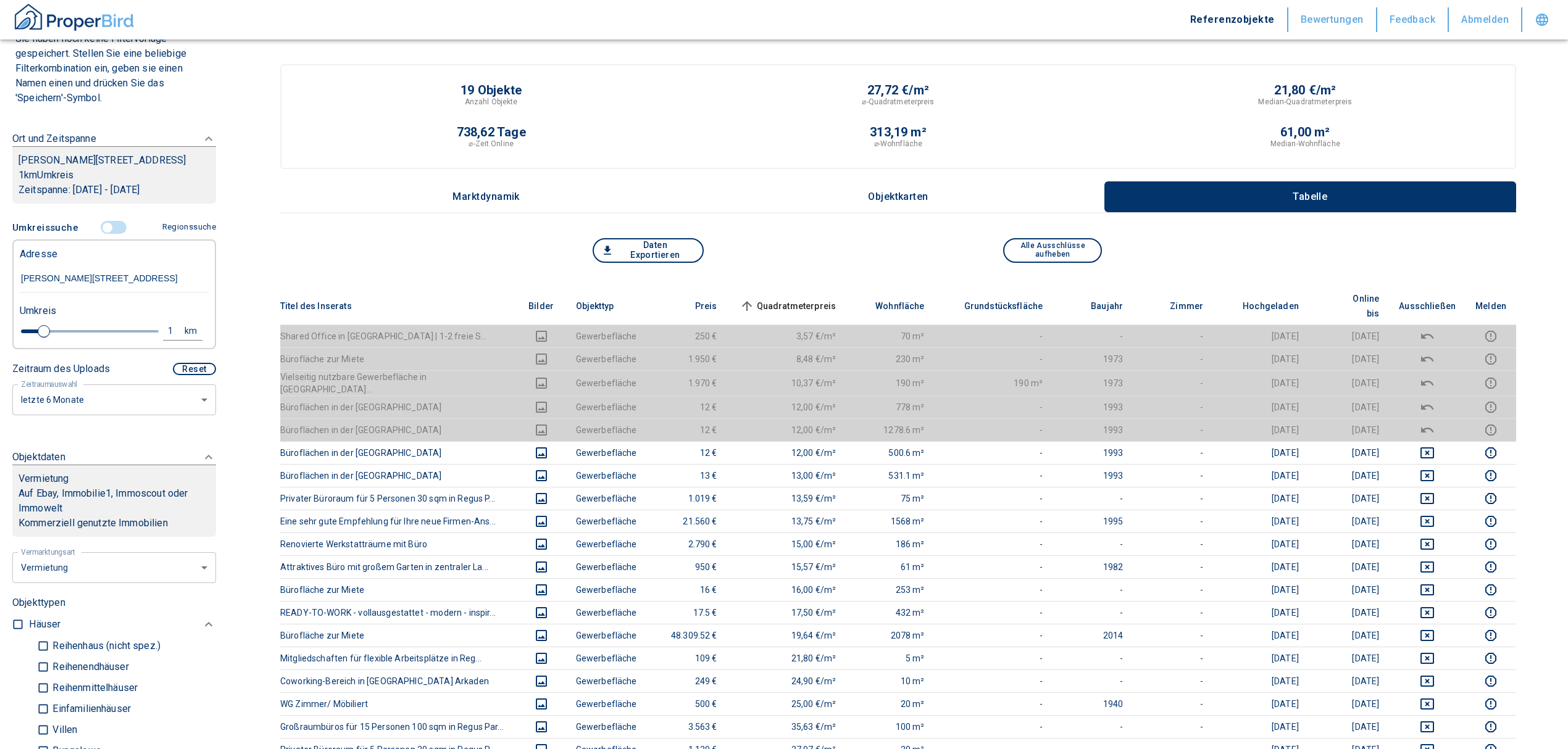
click at [104, 221] on input "controlled" at bounding box center [108, 228] width 37 height 14
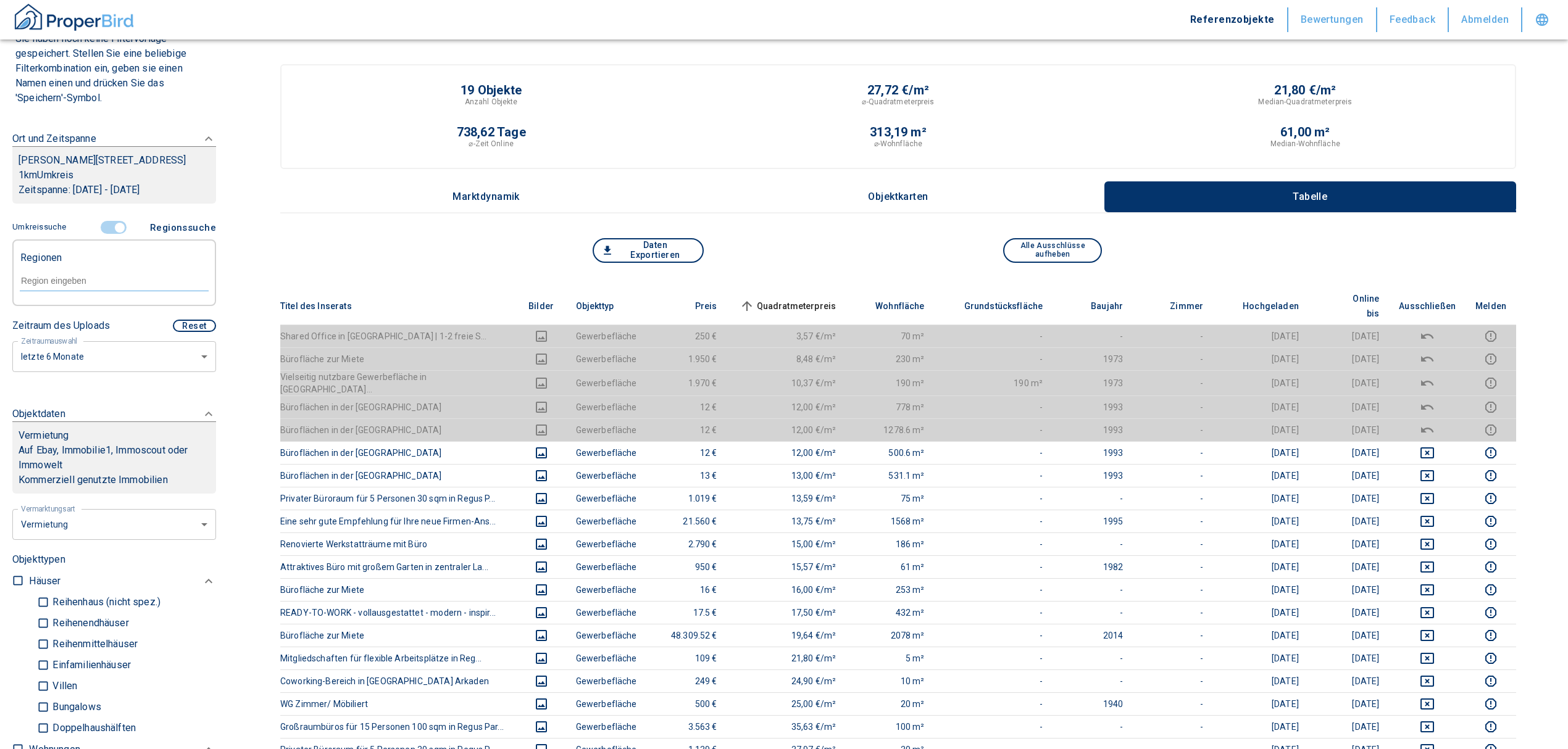
click at [50, 281] on input "text" at bounding box center [113, 281] width 189 height 11
click at [54, 302] on li "76131 [GEOGRAPHIC_DATA]" at bounding box center [108, 309] width 177 height 22
type input "76131"
type input "2020"
type input "76131 [GEOGRAPHIC_DATA]"
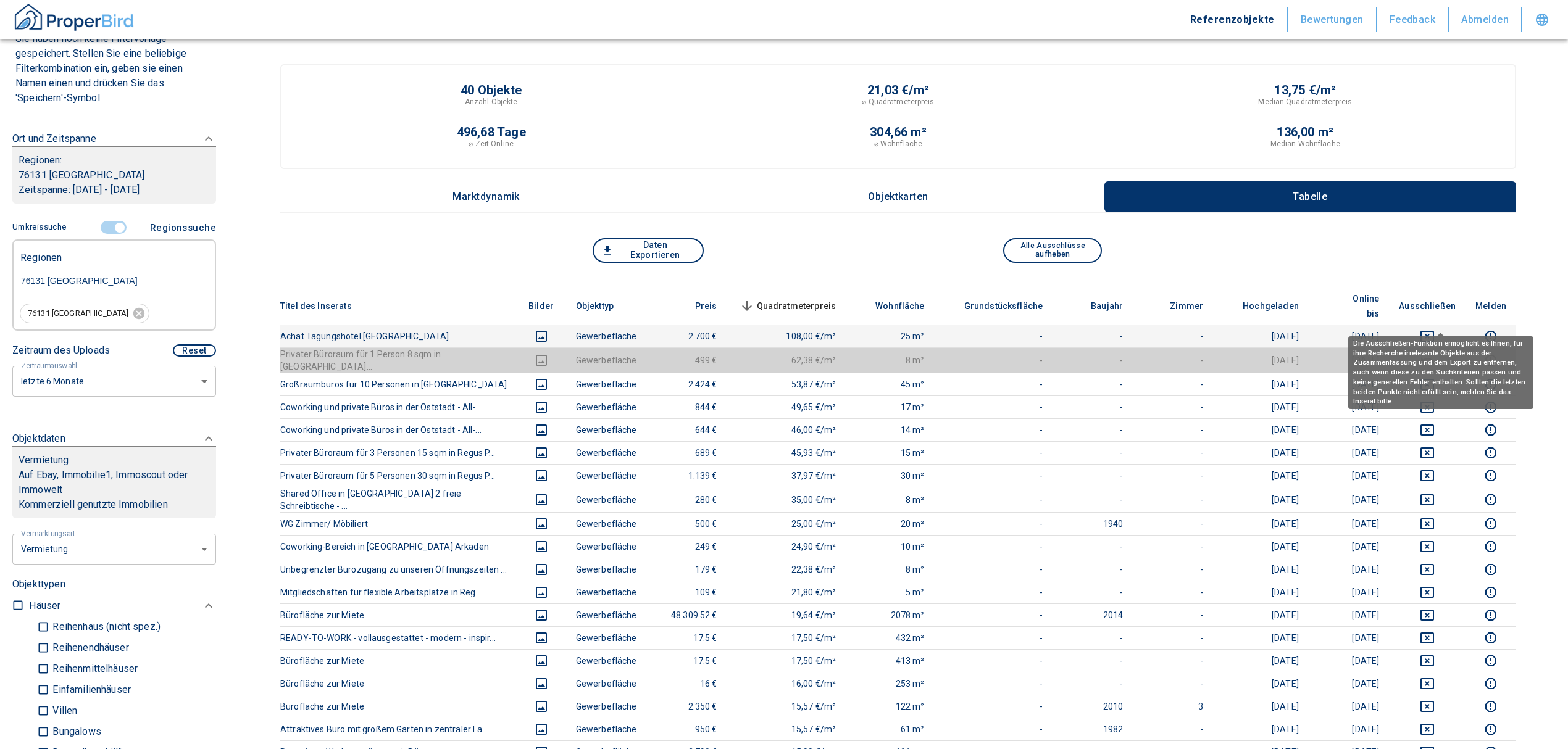
click at [1435, 329] on icon "deselect this listing" at bounding box center [1427, 336] width 15 height 15
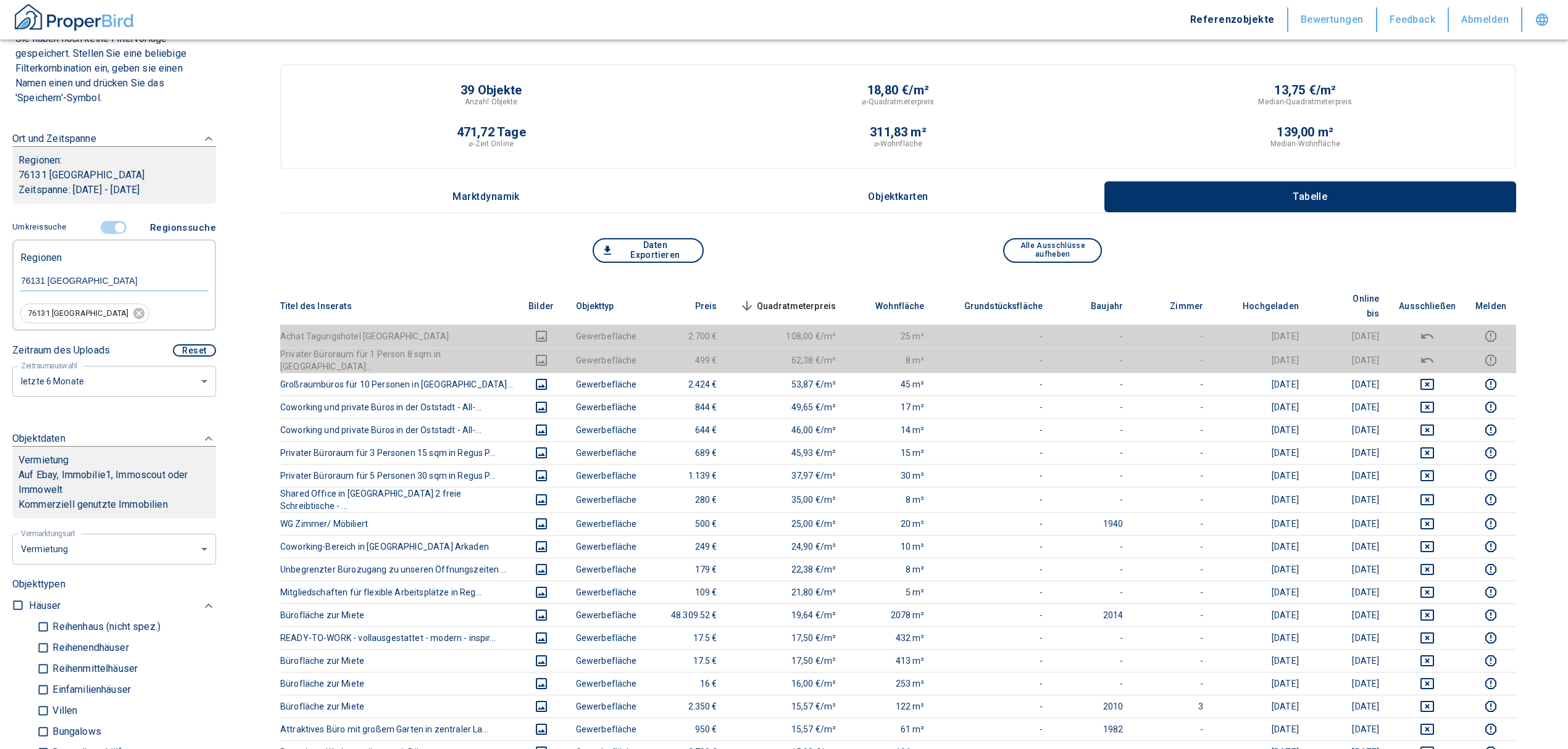
click at [781, 303] on span "Quadratmeterpreis sorted descending" at bounding box center [787, 305] width 99 height 15
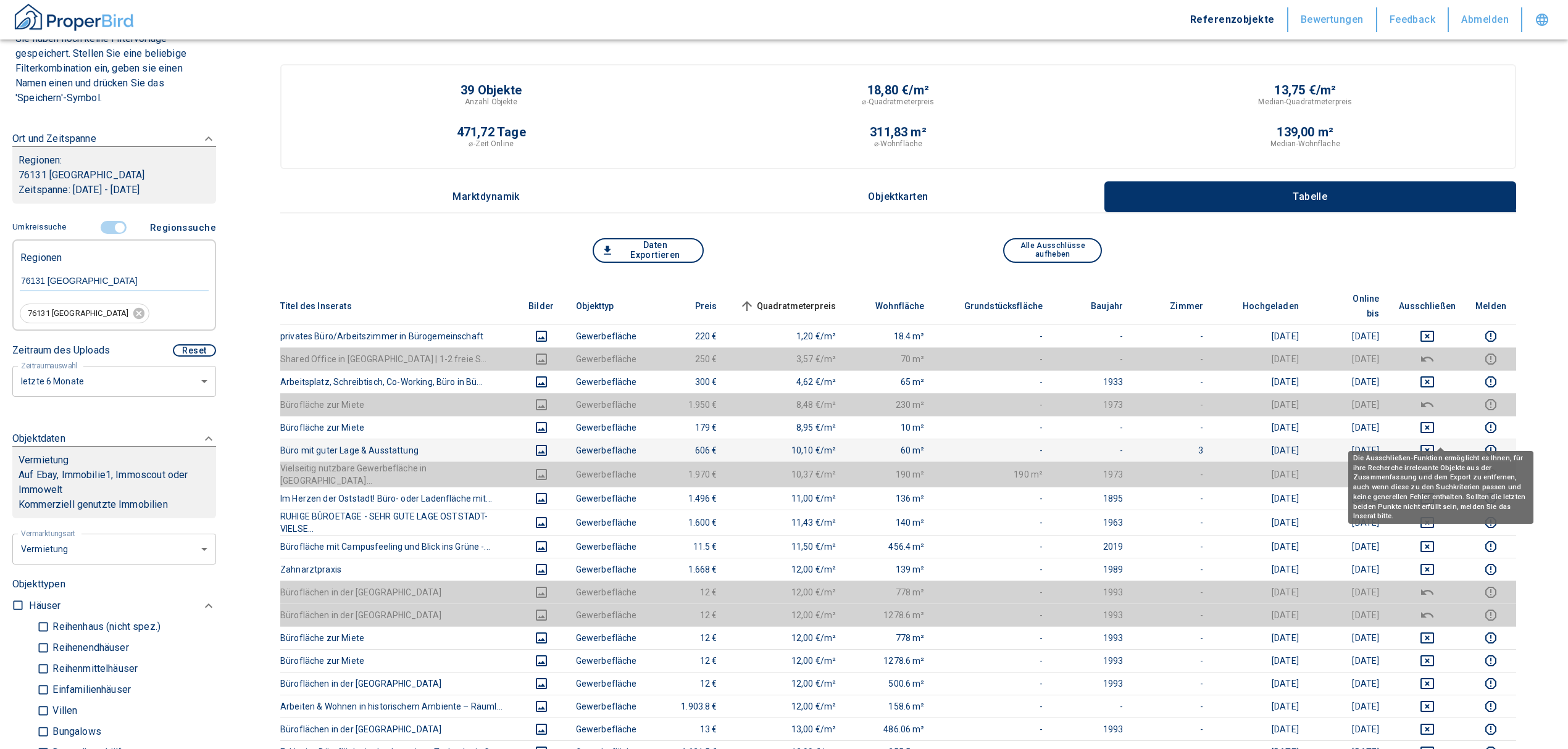
click at [1434, 445] on icon "deselect this listing" at bounding box center [1428, 450] width 14 height 11
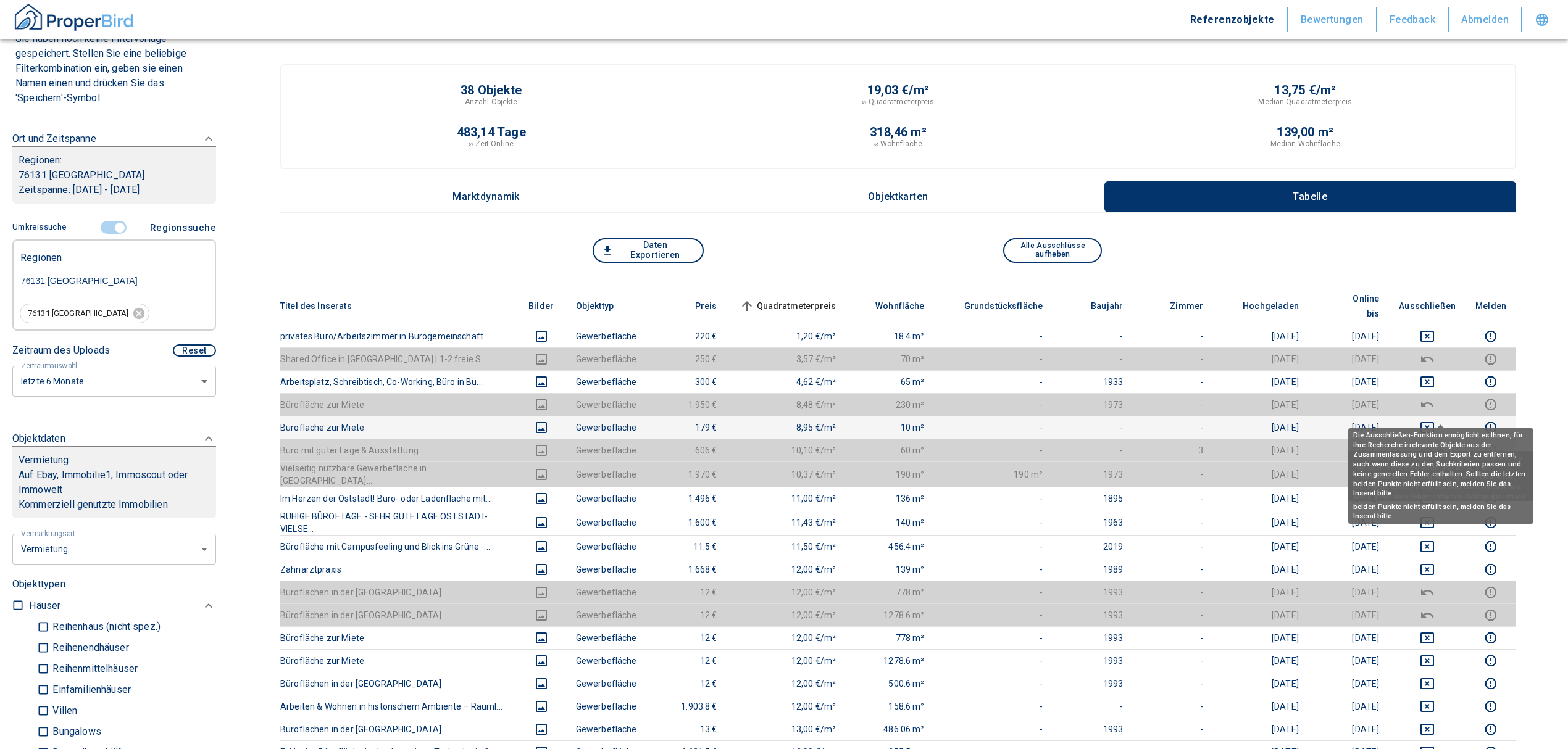
drag, startPoint x: 1440, startPoint y: 410, endPoint x: 1440, endPoint y: 383, distance: 27.0
click at [1435, 420] on icon "deselect this listing" at bounding box center [1427, 427] width 15 height 15
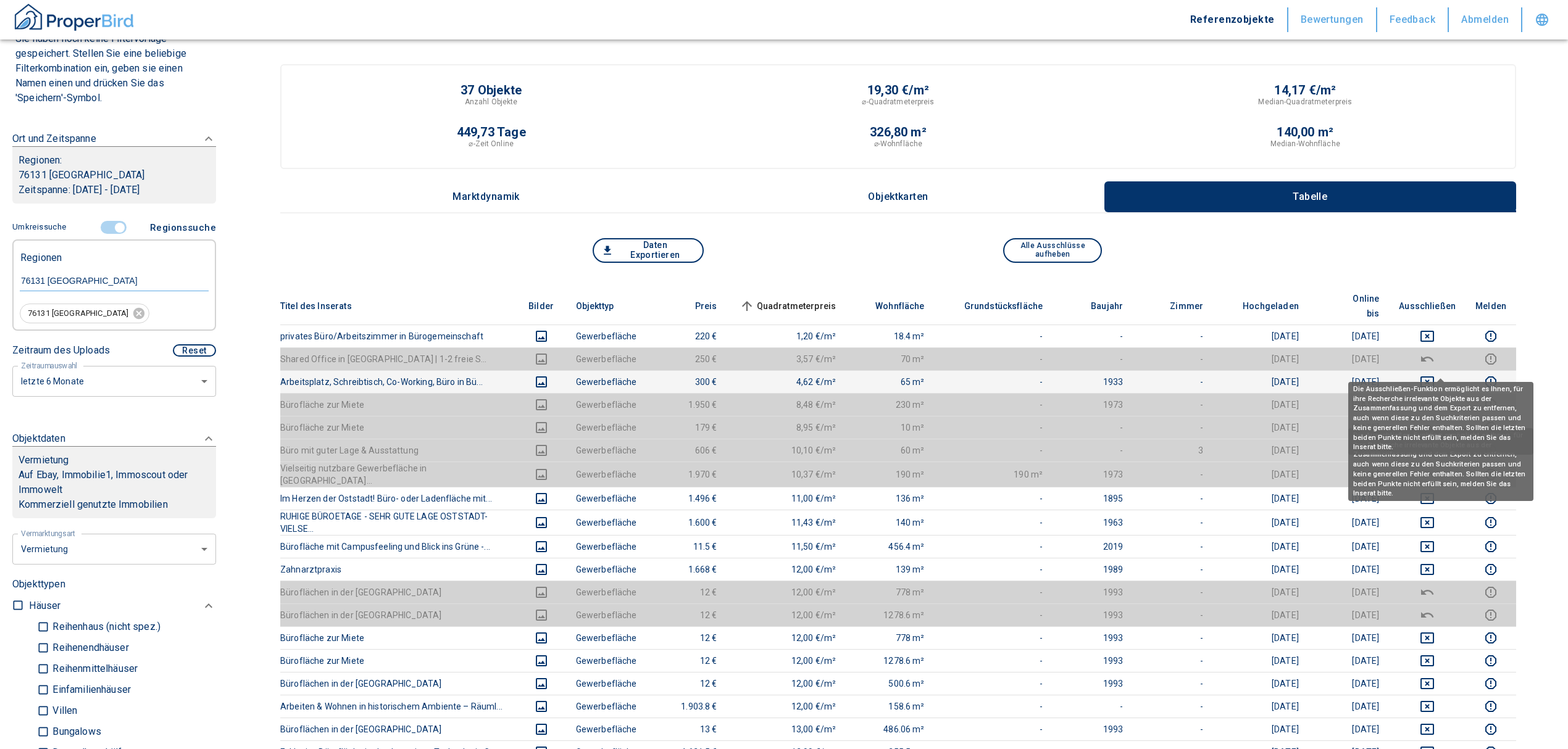
click at [1434, 376] on icon "deselect this listing" at bounding box center [1428, 381] width 14 height 11
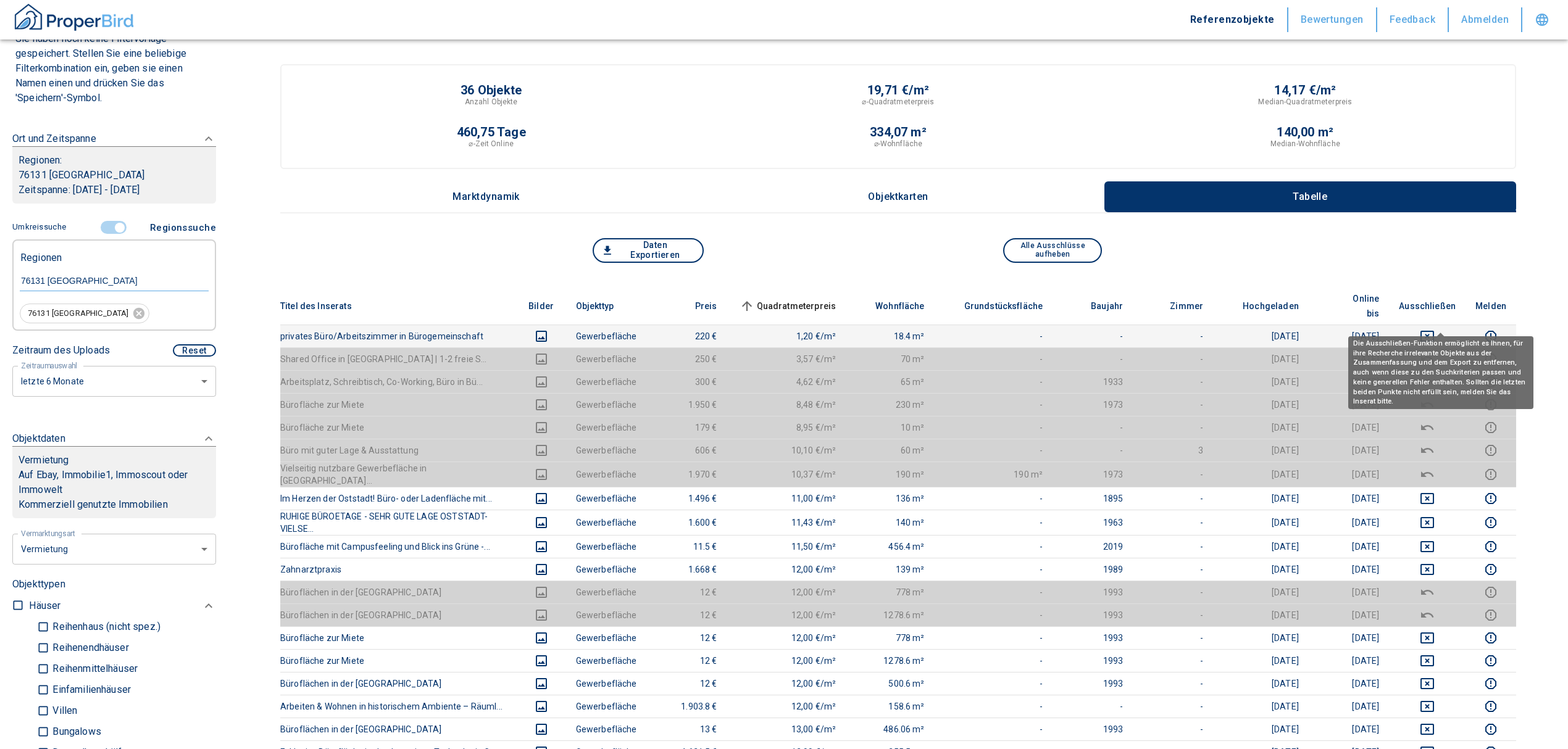
click at [1432, 325] on td at bounding box center [1427, 336] width 77 height 22
click at [1434, 331] on icon "deselect this listing" at bounding box center [1428, 337] width 14 height 11
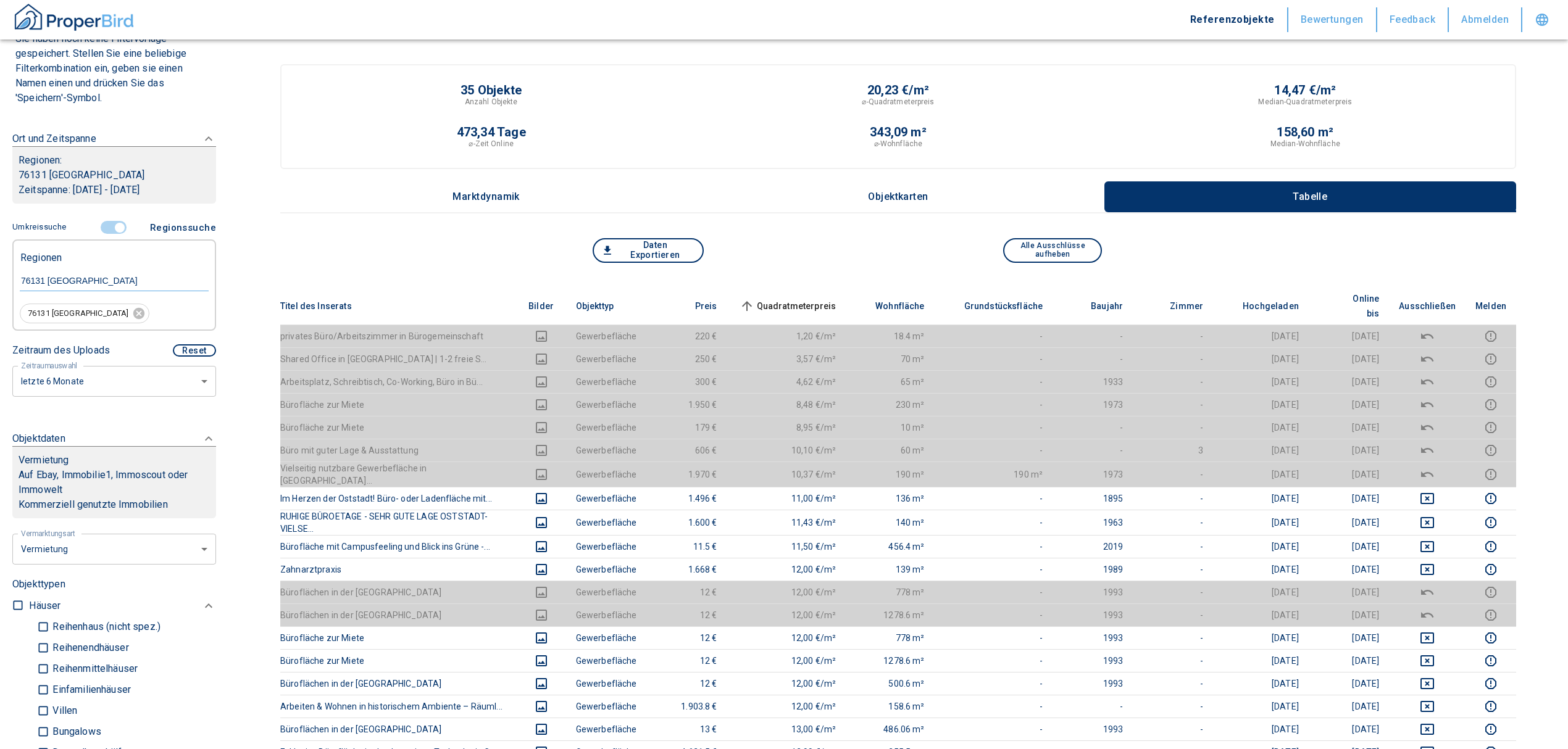
click at [824, 299] on span "Quadratmeterpreis sorted ascending" at bounding box center [787, 305] width 99 height 15
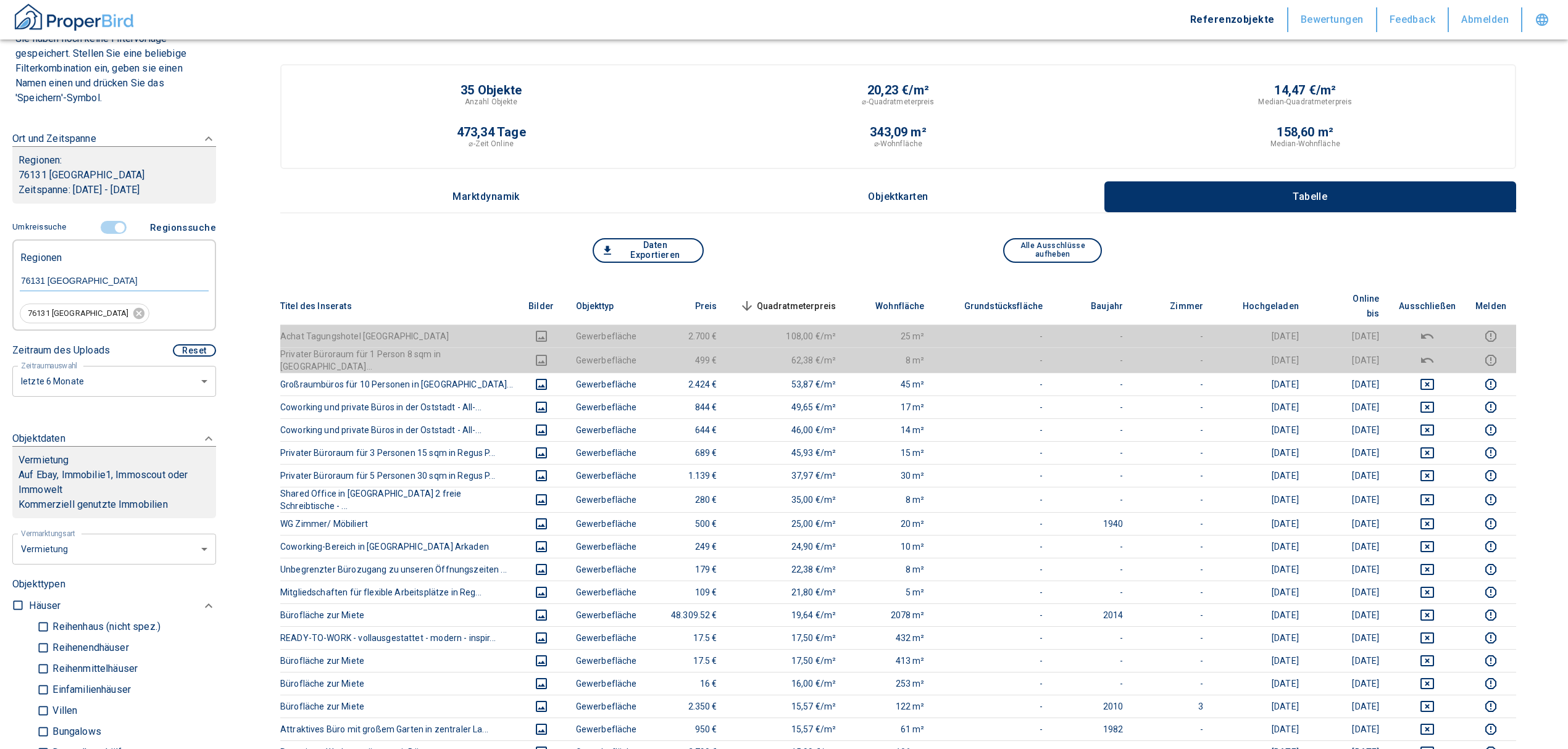
click at [813, 299] on span "Quadratmeterpreis sorted descending" at bounding box center [787, 305] width 99 height 15
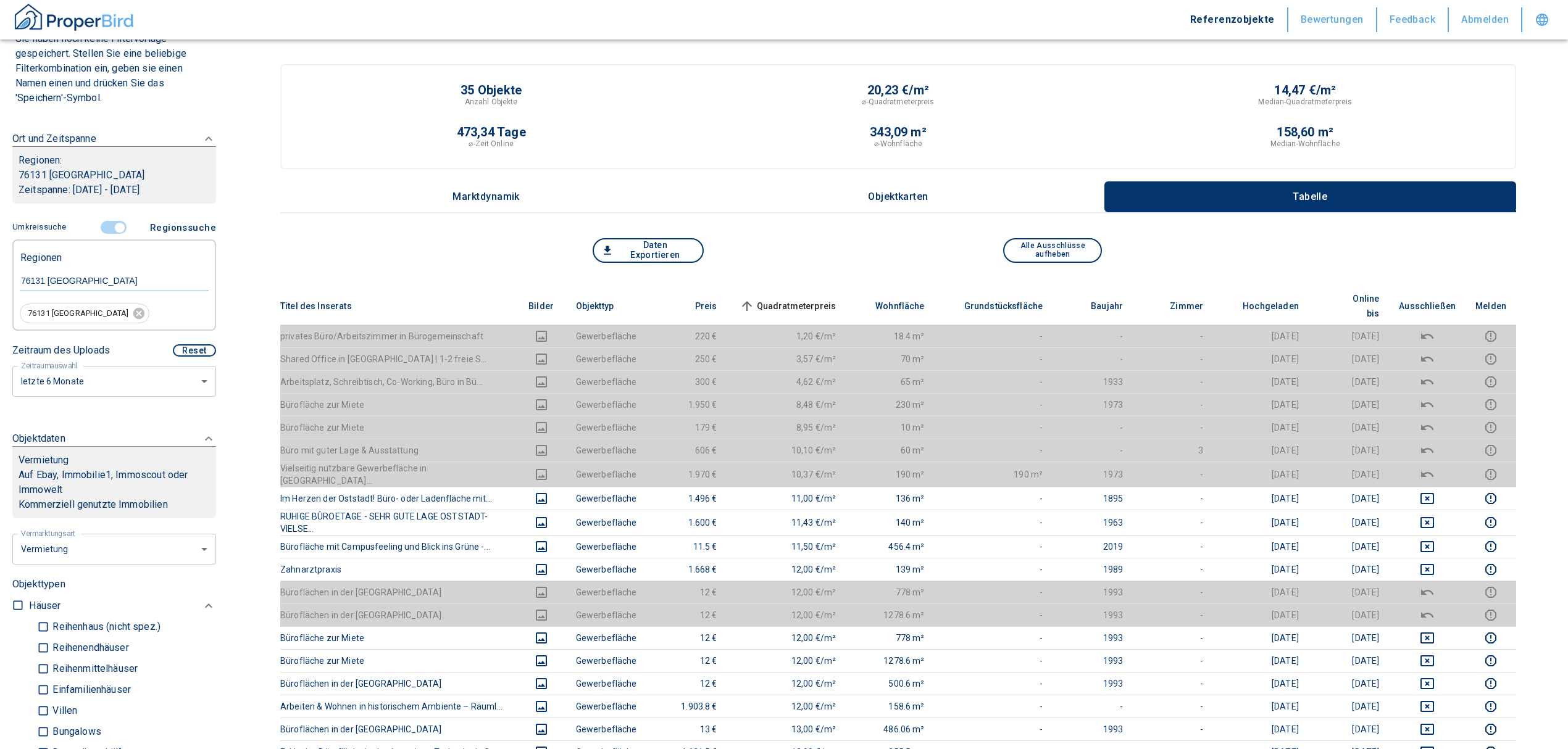
click at [821, 299] on span "Quadratmeterpreis sorted ascending" at bounding box center [787, 305] width 99 height 15
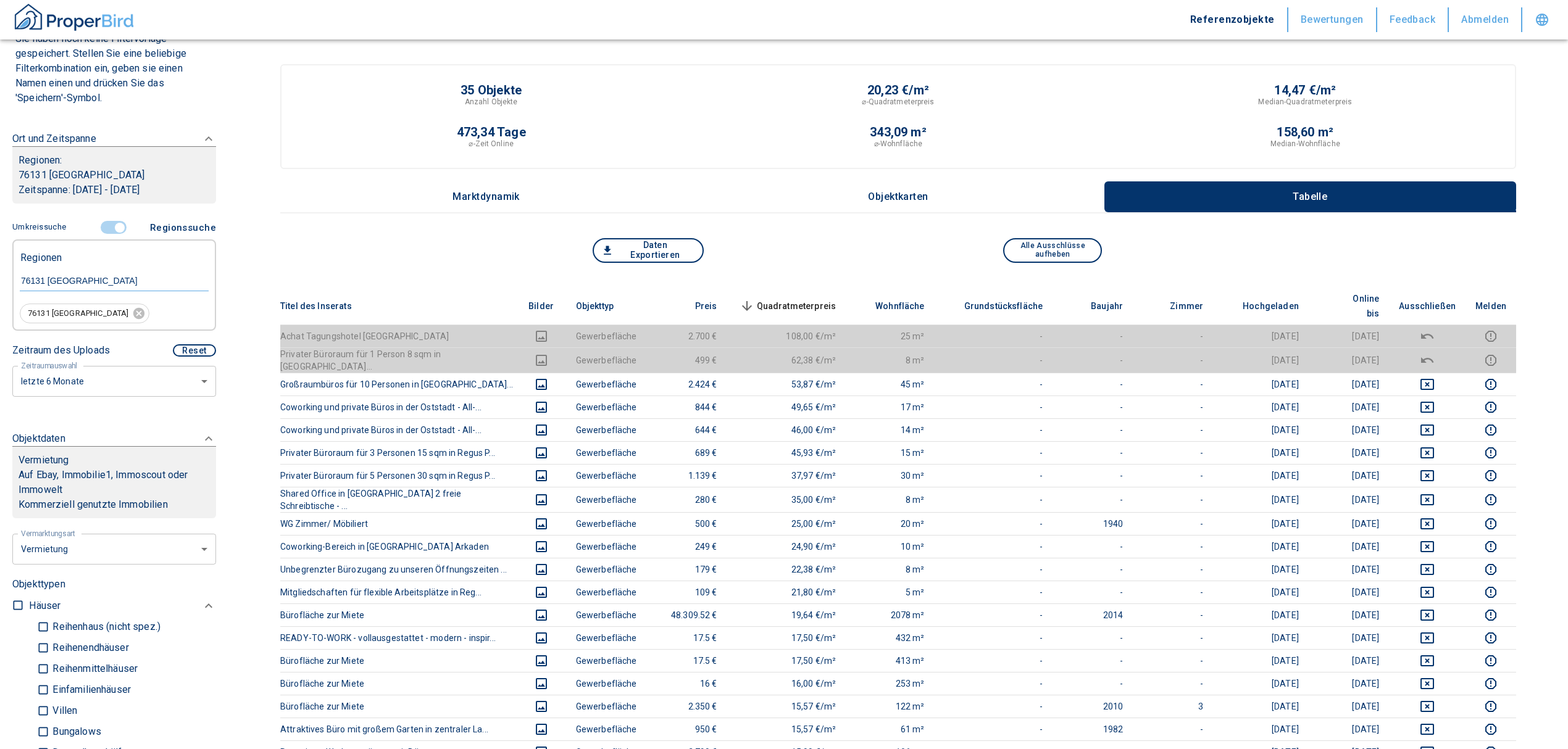
click at [793, 299] on span "Quadratmeterpreis sorted descending" at bounding box center [787, 305] width 99 height 15
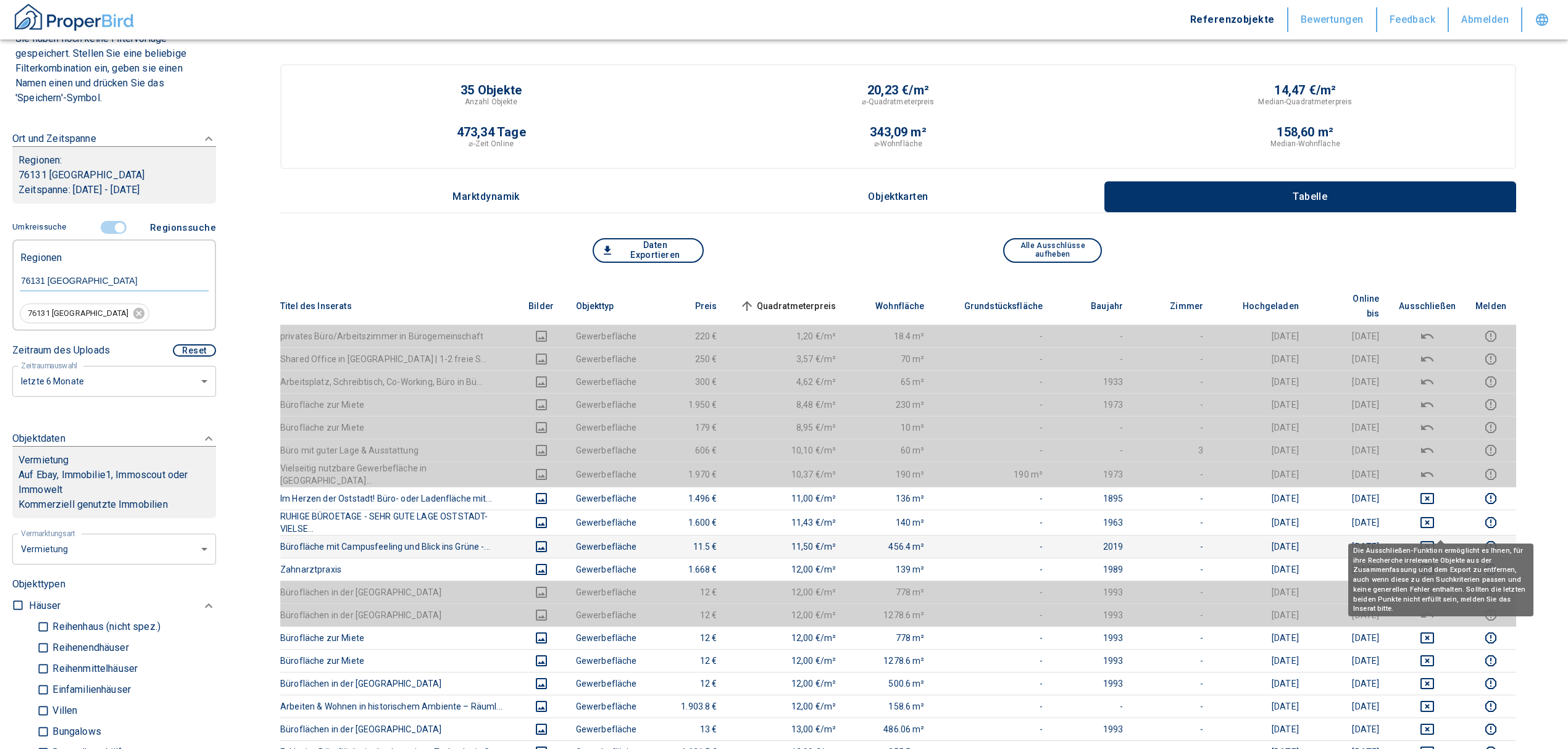
click at [1435, 539] on icon "deselect this listing" at bounding box center [1427, 546] width 15 height 15
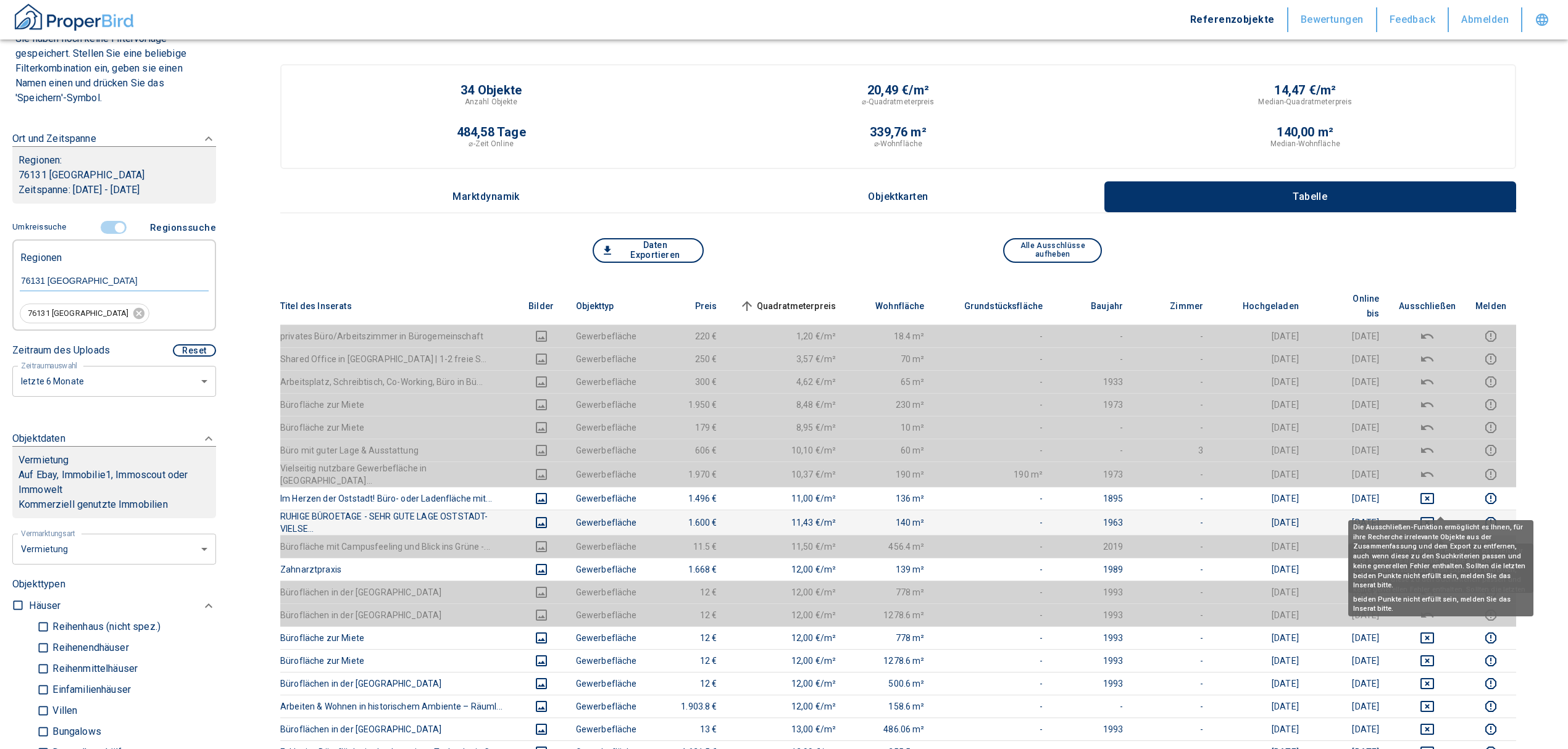
click at [1435, 515] on icon "deselect this listing" at bounding box center [1427, 522] width 15 height 15
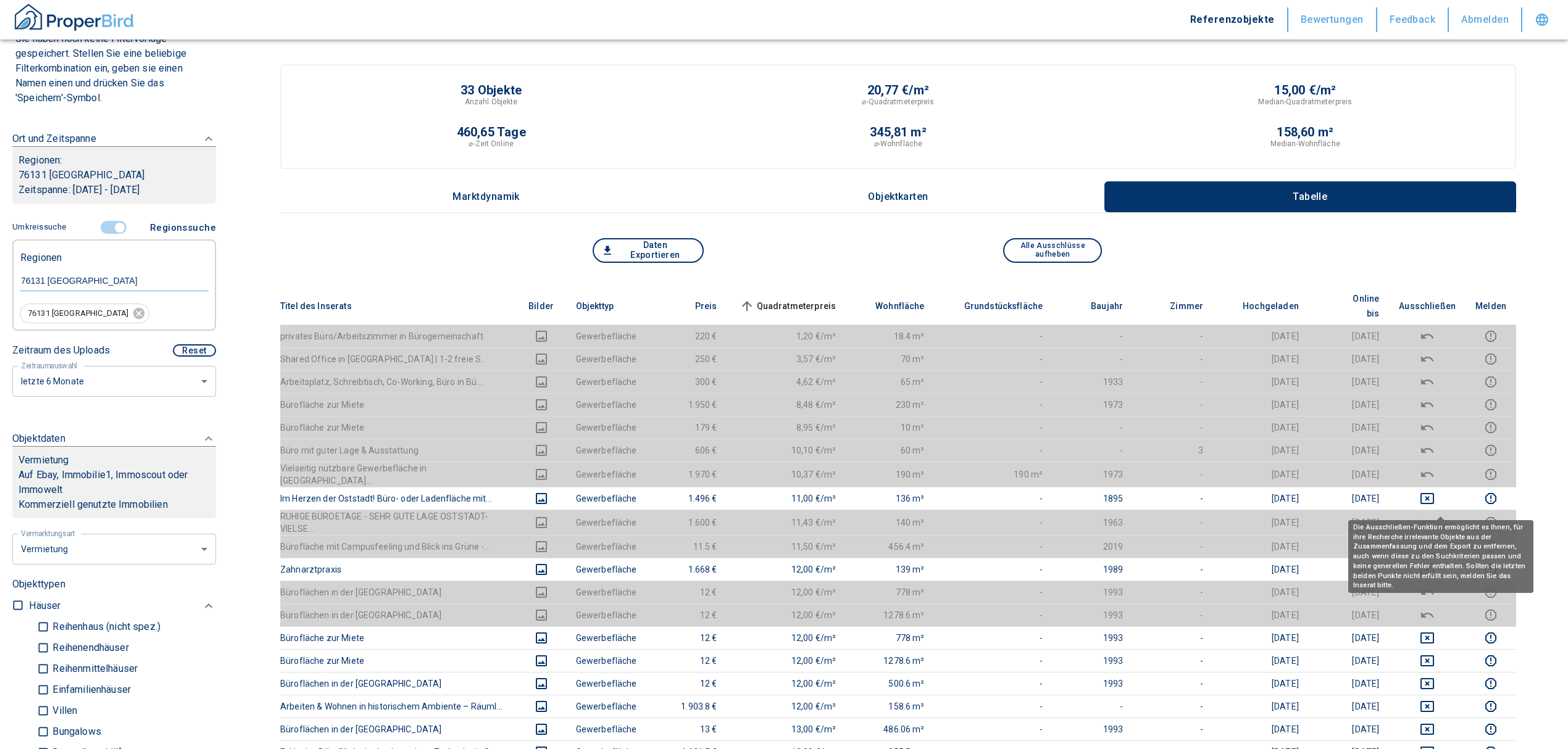
click at [1442, 467] on td at bounding box center [1427, 474] width 77 height 26
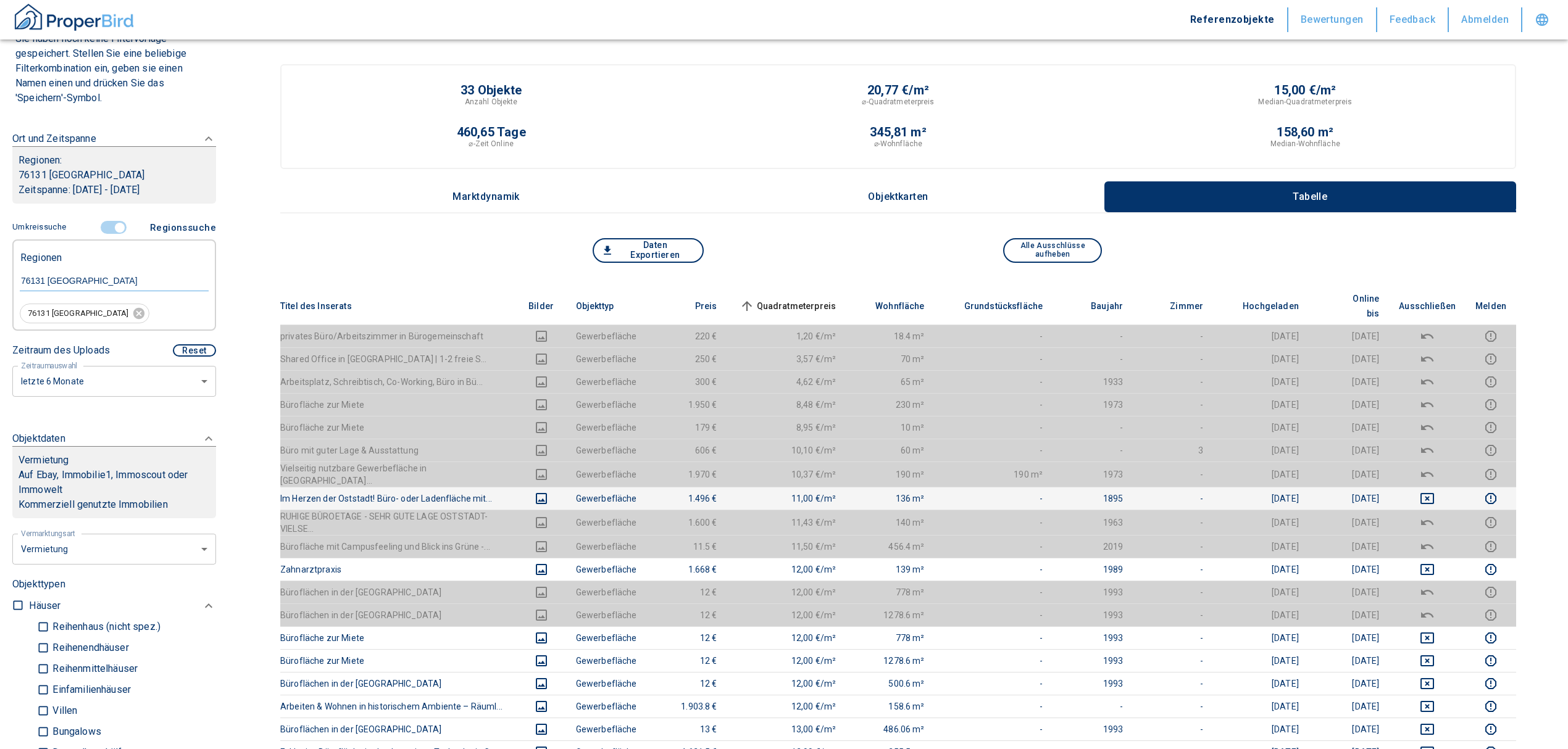
click at [1441, 487] on td at bounding box center [1427, 498] width 77 height 22
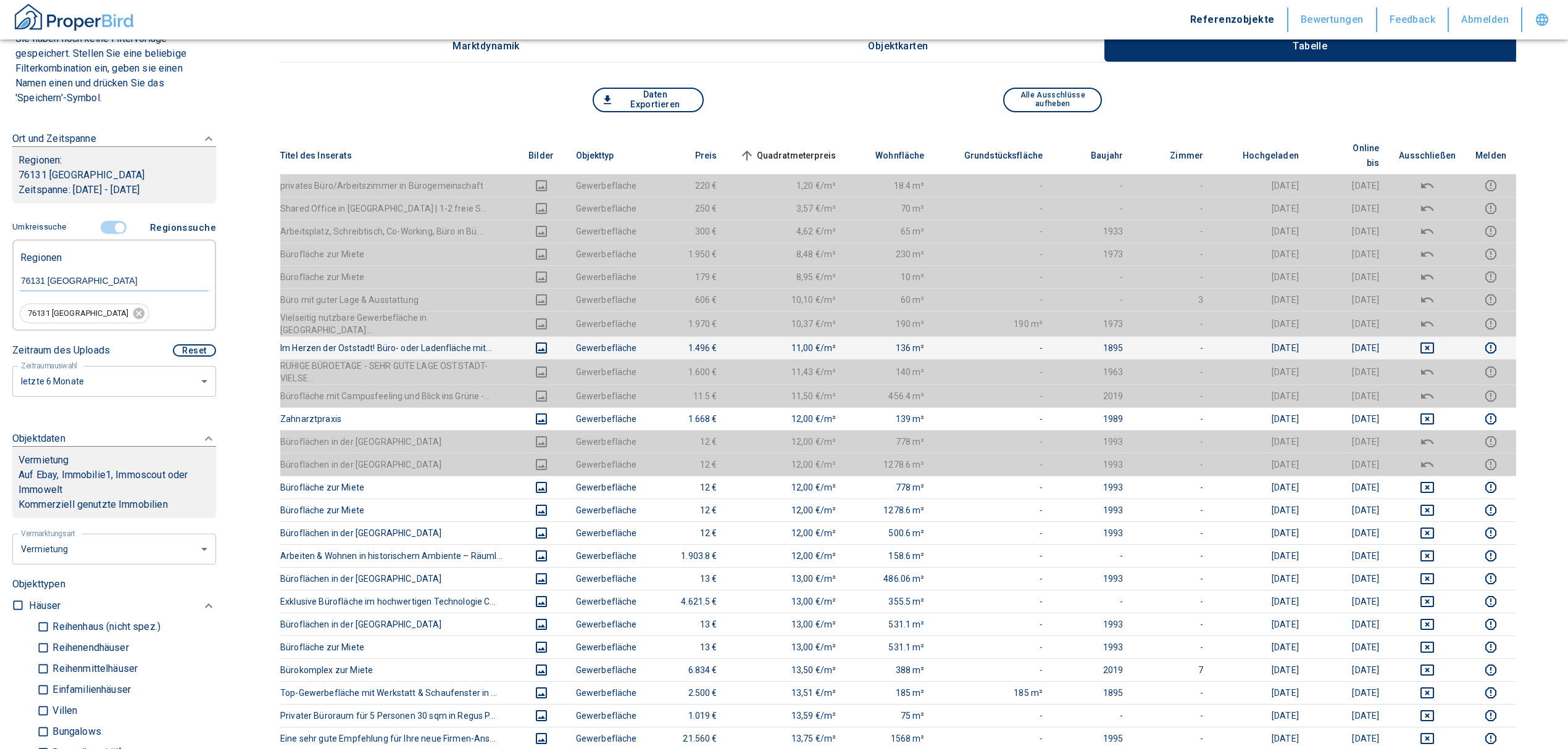
scroll to position [164, 0]
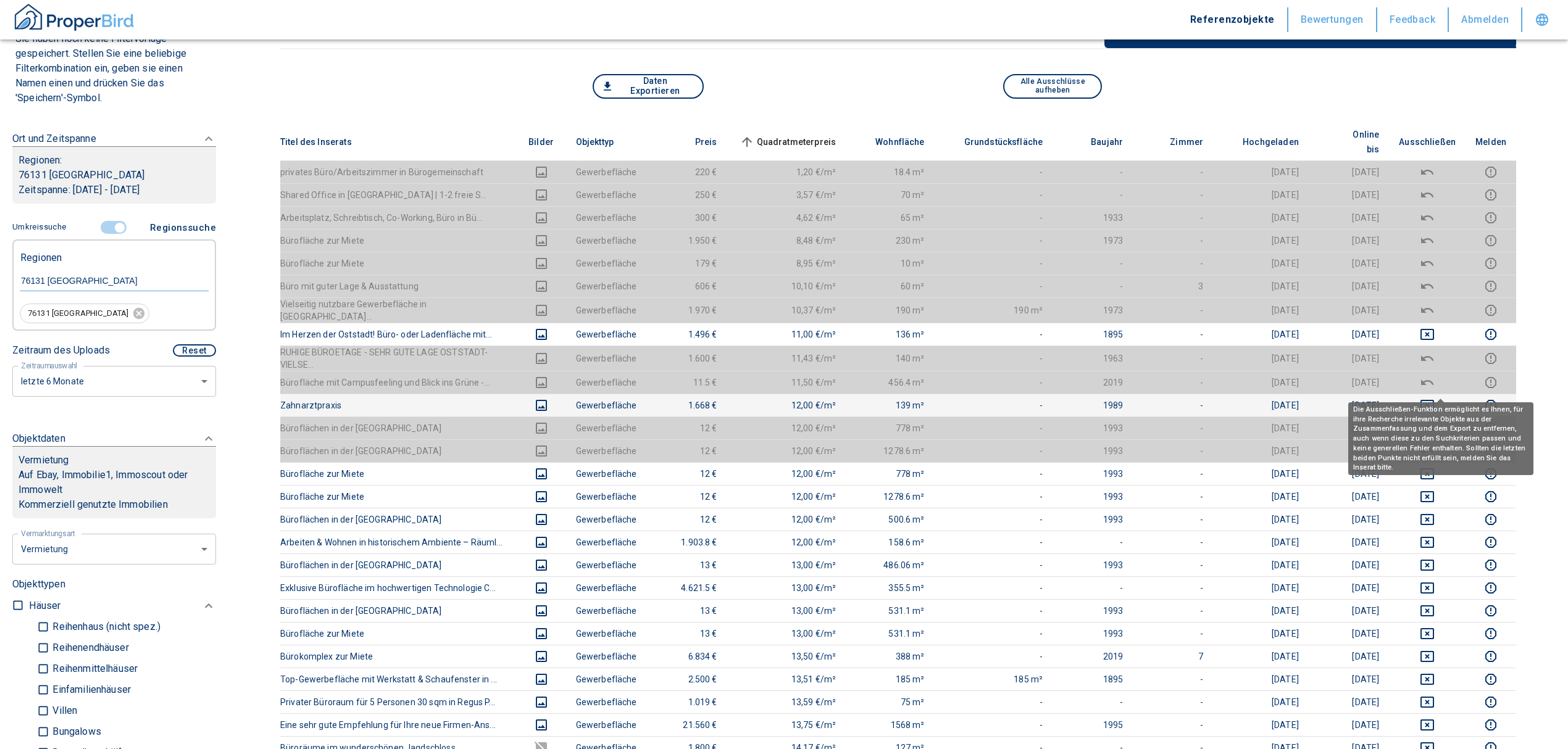
click at [1435, 398] on icon "deselect this listing" at bounding box center [1427, 405] width 15 height 15
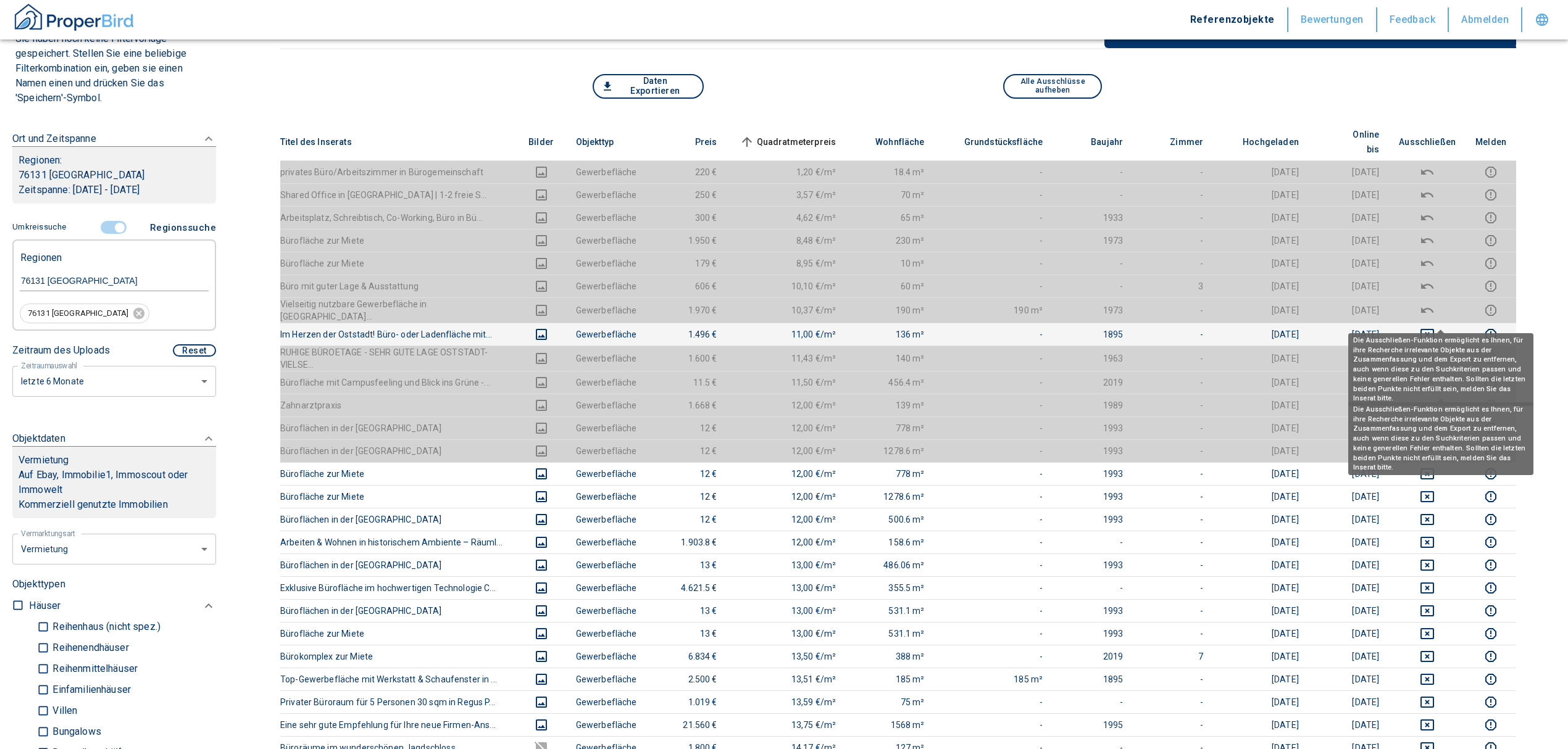
click at [1434, 329] on icon "deselect this listing" at bounding box center [1428, 334] width 14 height 11
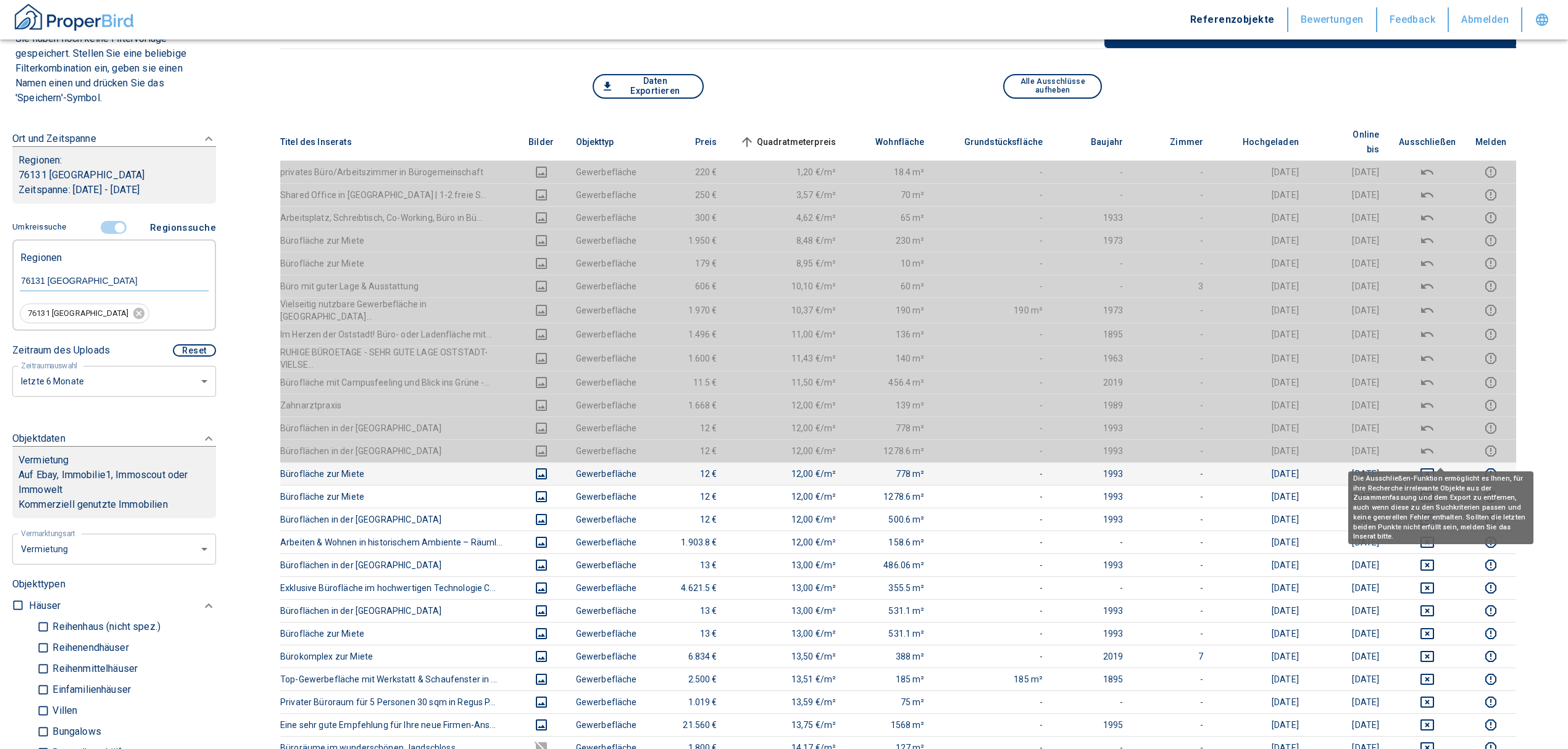
click at [1435, 467] on icon "deselect this listing" at bounding box center [1427, 474] width 15 height 15
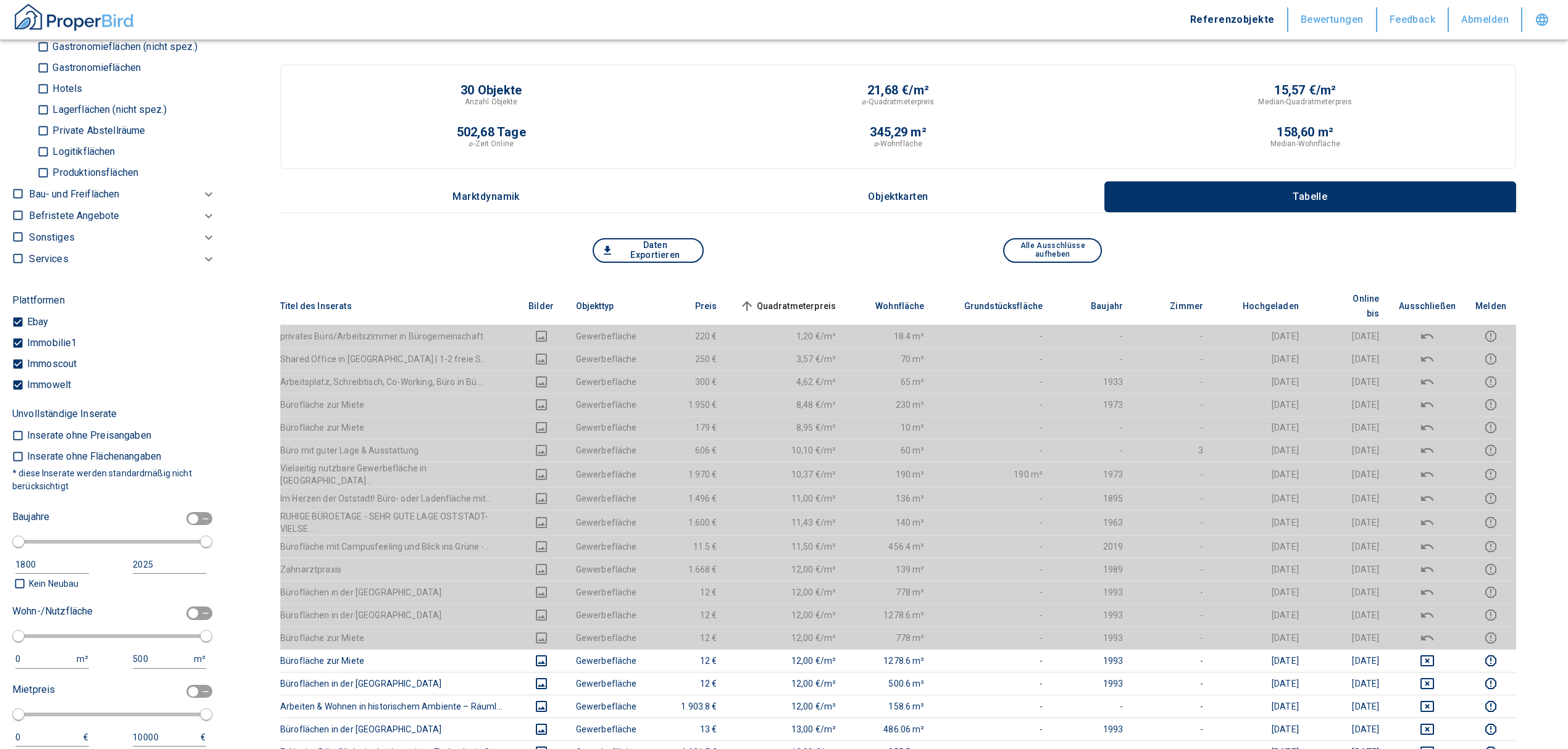
scroll to position [941, 0]
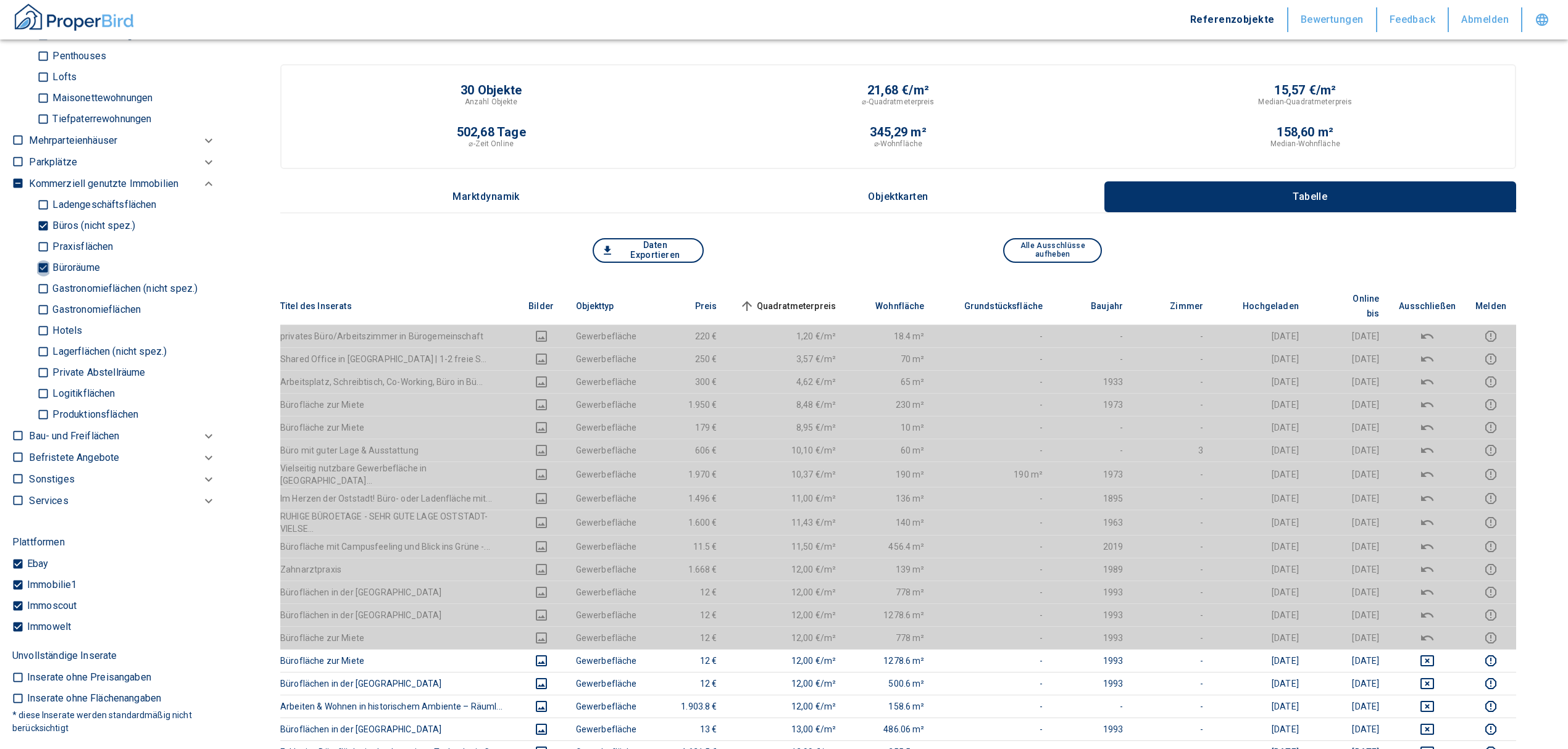
click at [44, 264] on input "Büroräume" at bounding box center [43, 268] width 12 height 22
checkbox input "false"
type input "2020"
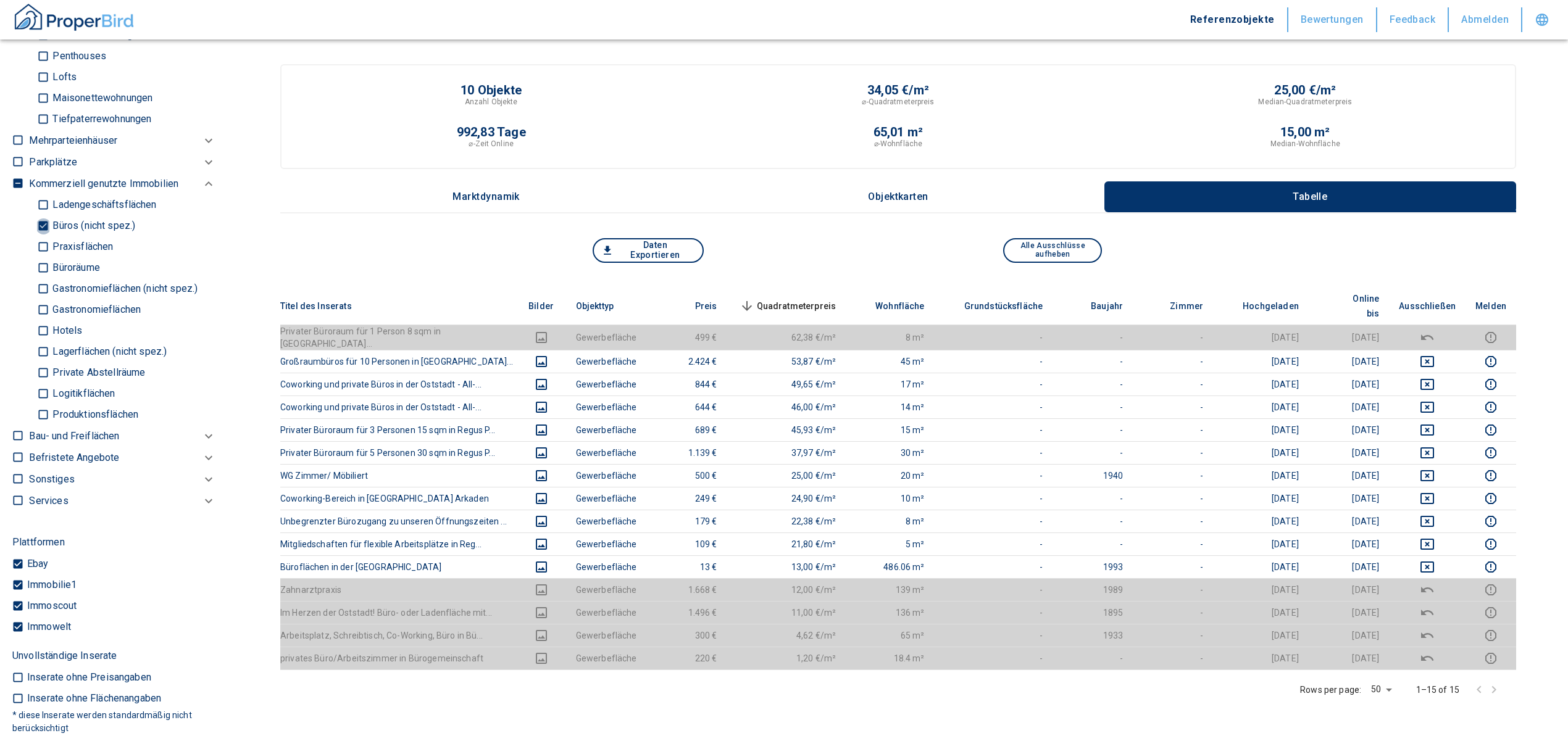
click at [40, 221] on input "Büros (nicht spez.)" at bounding box center [43, 226] width 12 height 22
checkbox input "false"
type input "2020"
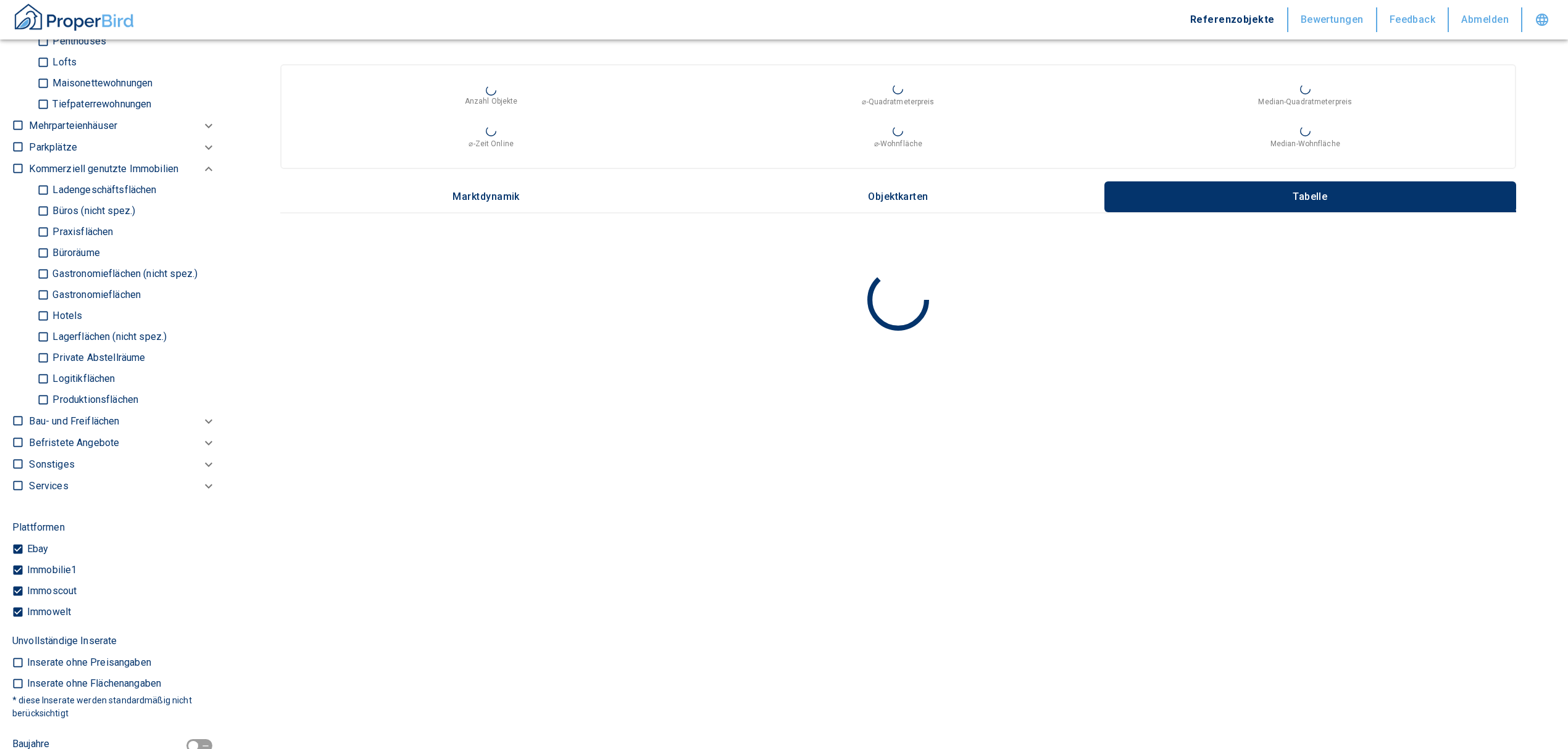
click at [40, 188] on input "Ladengeschäftsflächen" at bounding box center [43, 191] width 12 height 22
checkbox input "true"
type input "2020"
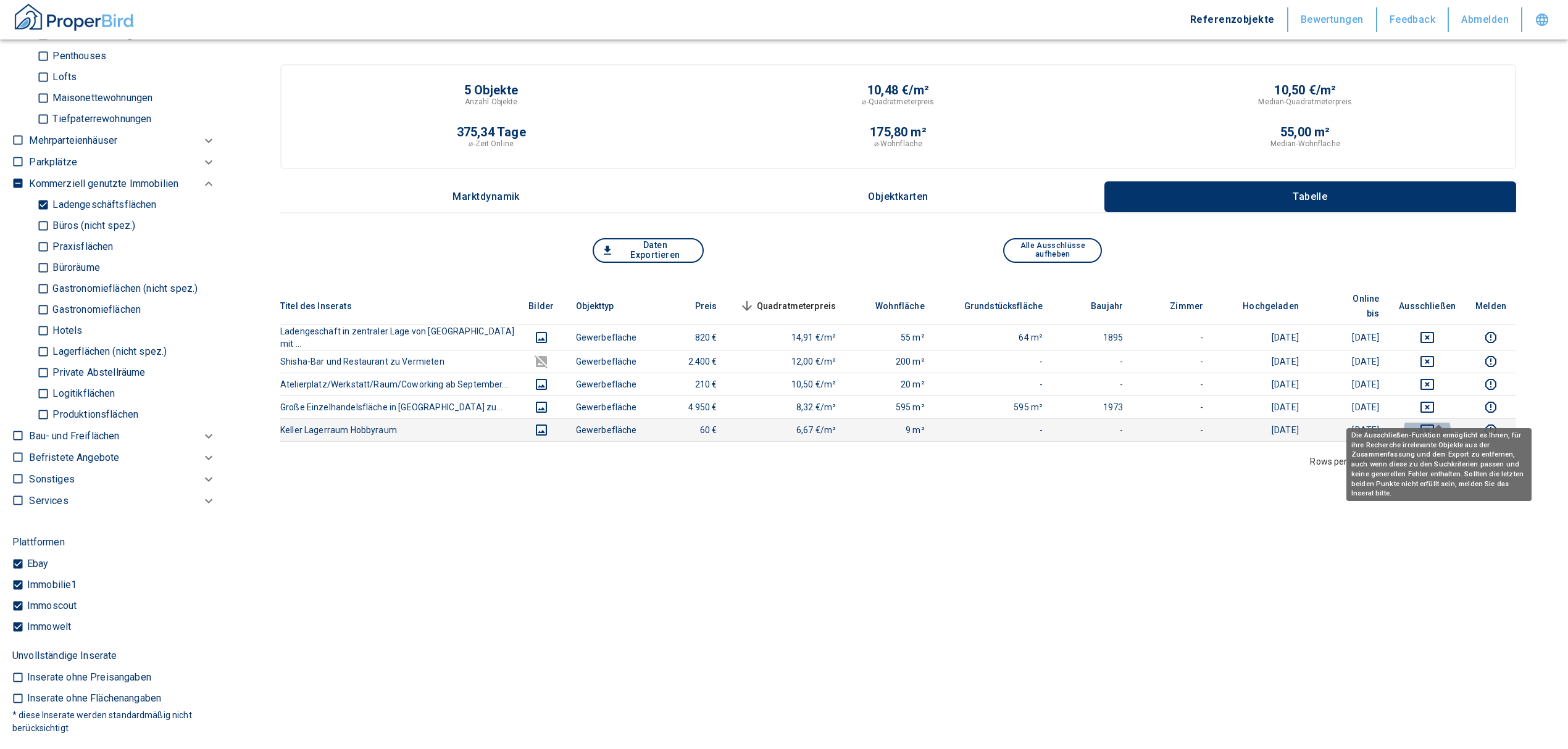
click at [1434, 424] on icon "deselect this listing" at bounding box center [1428, 430] width 14 height 11
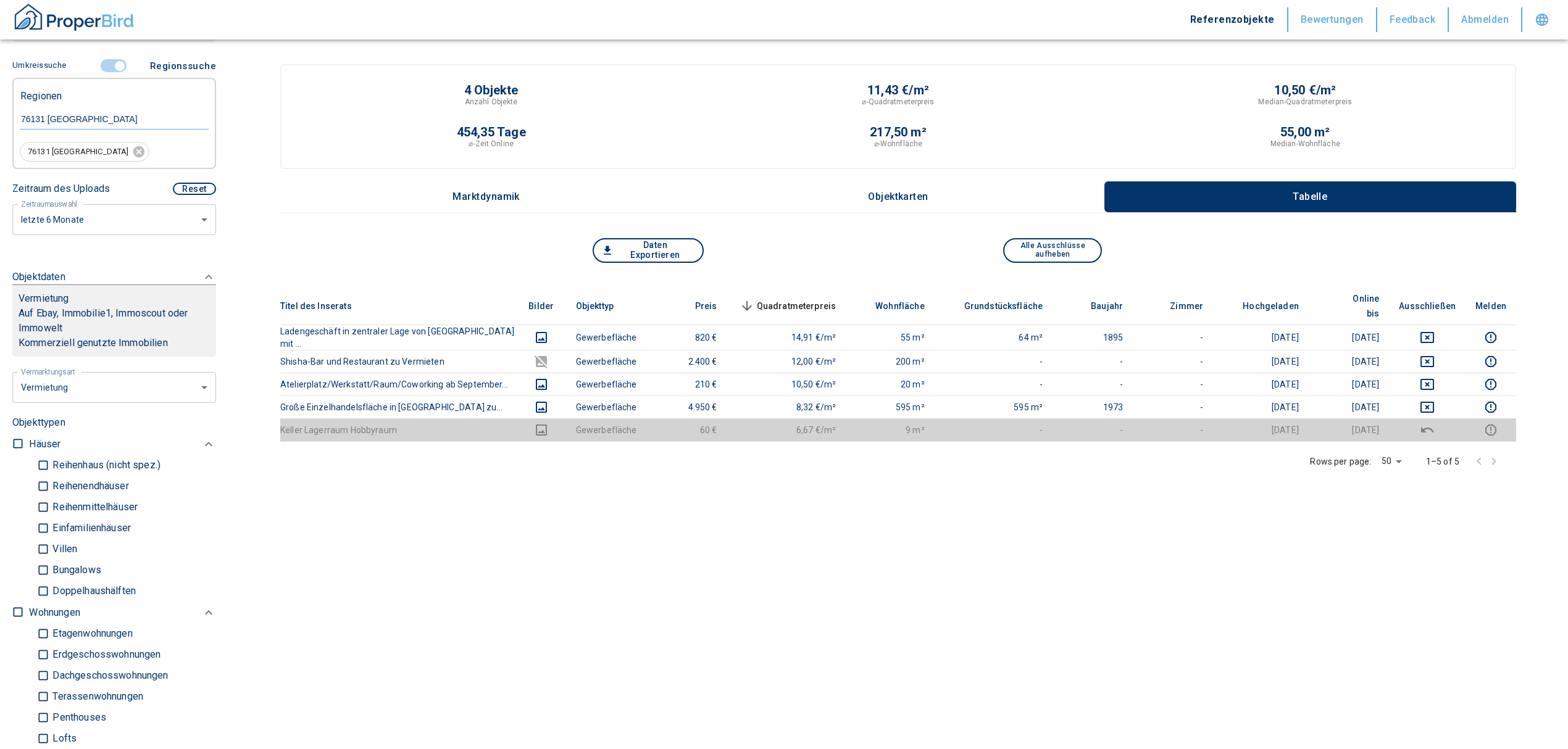
scroll to position [200, 0]
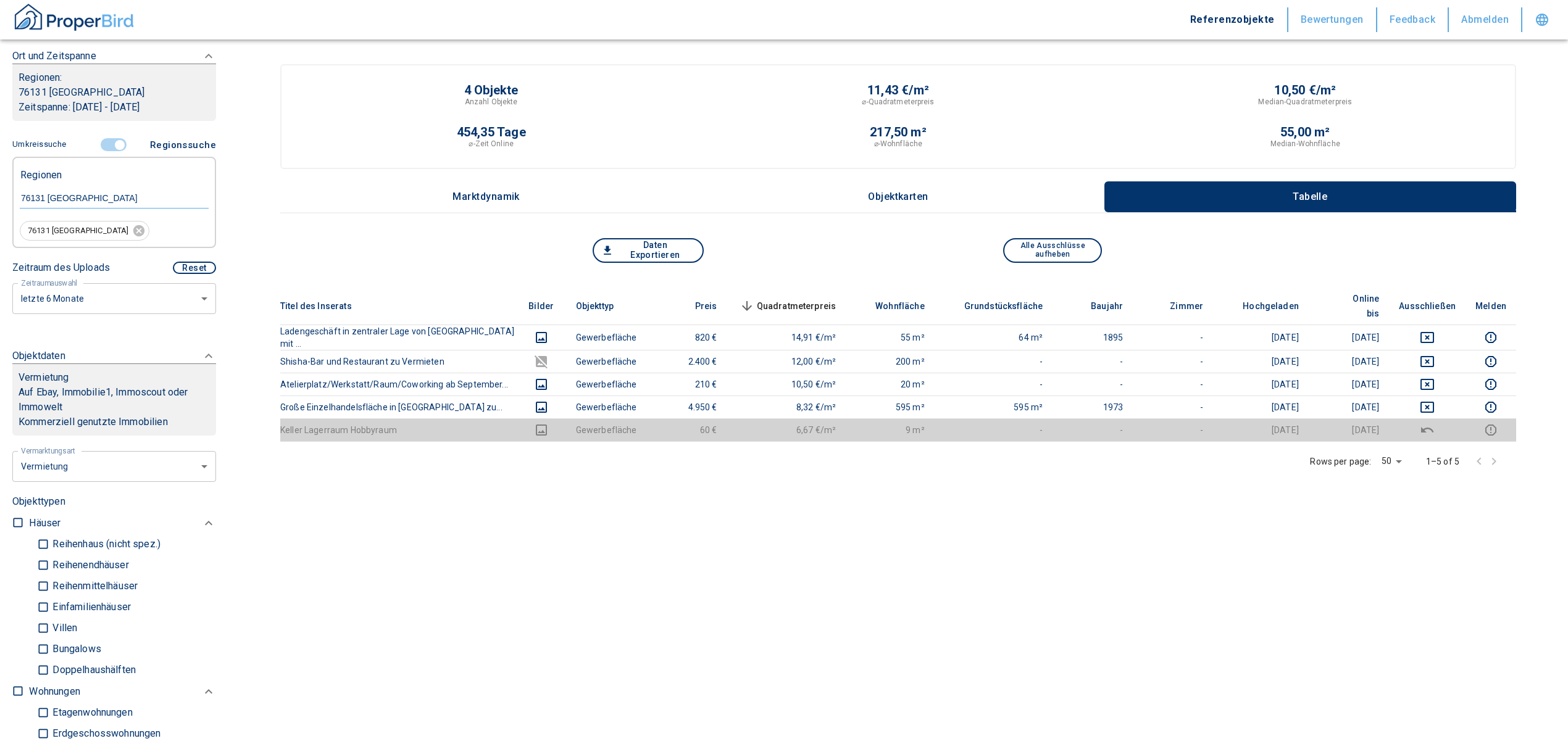
click at [112, 139] on input "controlled" at bounding box center [119, 145] width 37 height 14
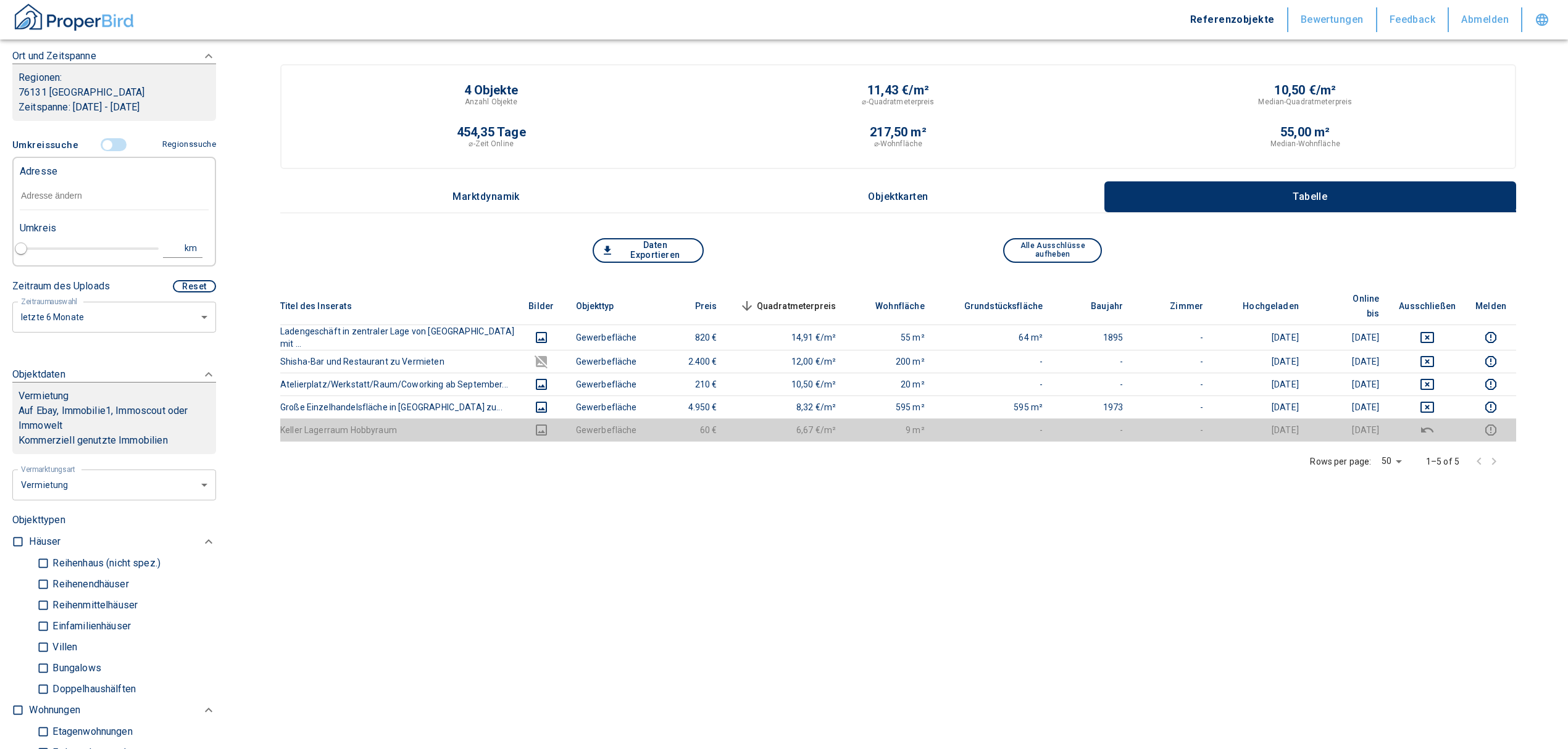
click at [73, 181] on div "Adresse" at bounding box center [113, 171] width 189 height 25
click at [68, 191] on input "text" at bounding box center [113, 196] width 189 height 29
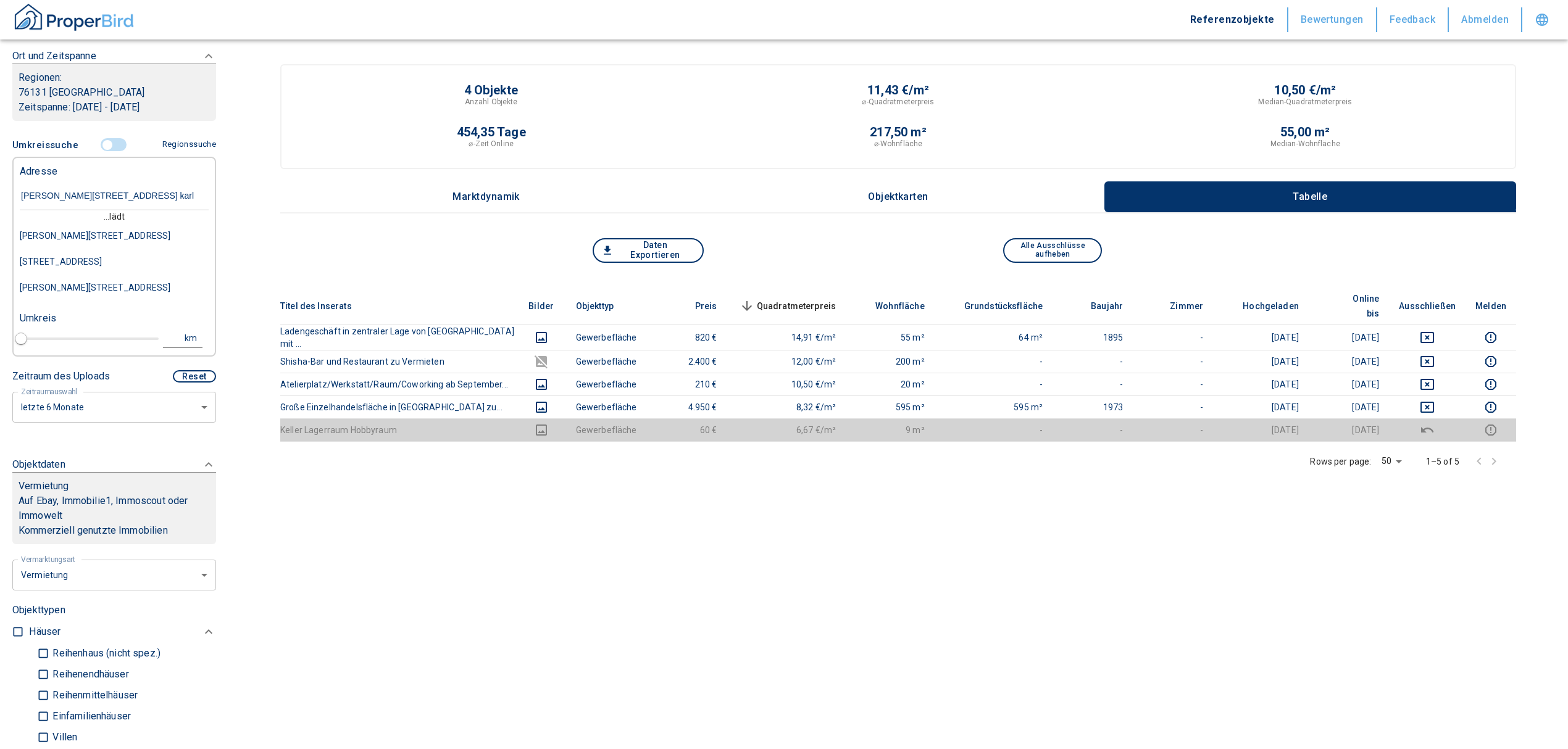
type input "[PERSON_NAME][STREET_ADDRESS] [PERSON_NAME]"
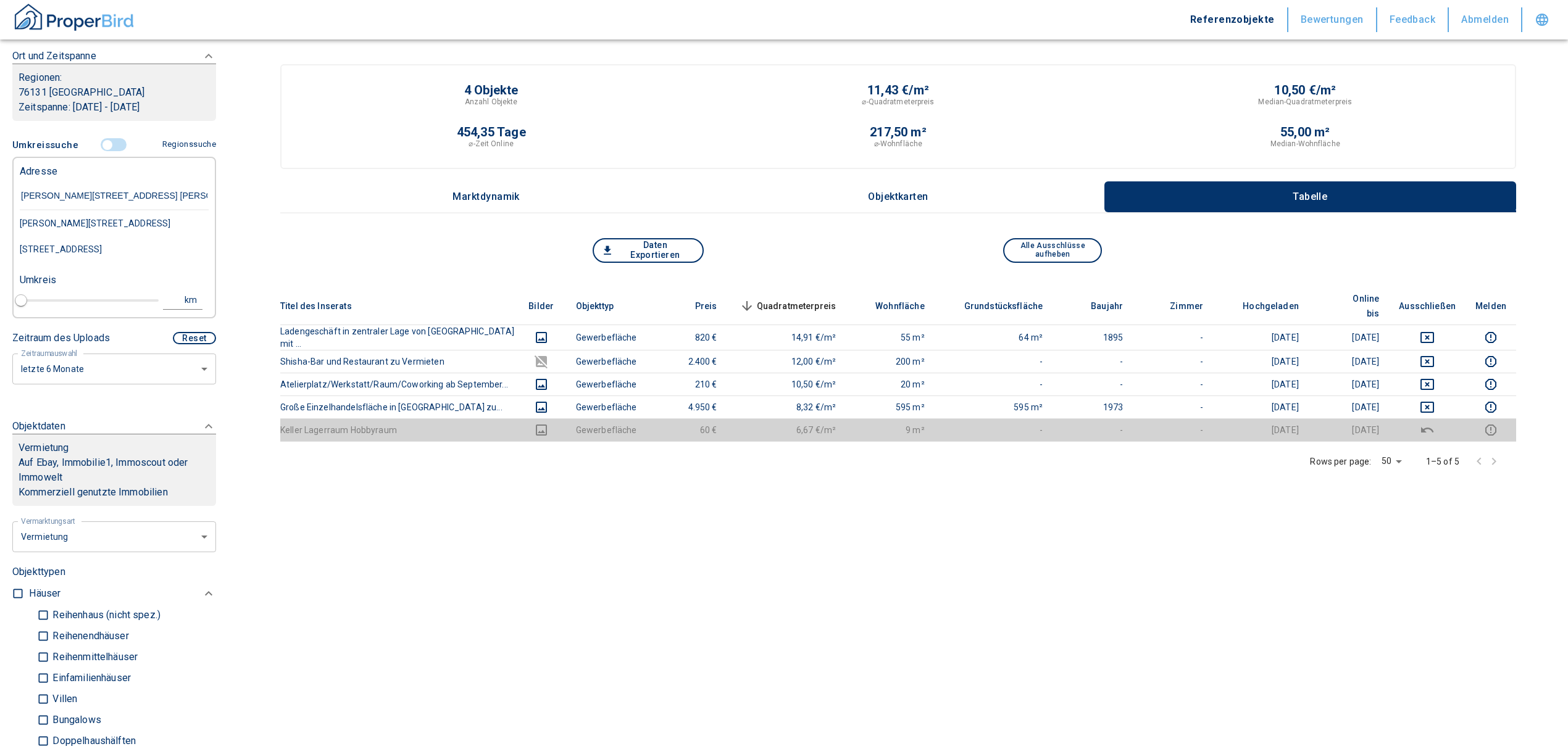
click at [116, 223] on div "[PERSON_NAME][STREET_ADDRESS]" at bounding box center [113, 223] width 189 height 26
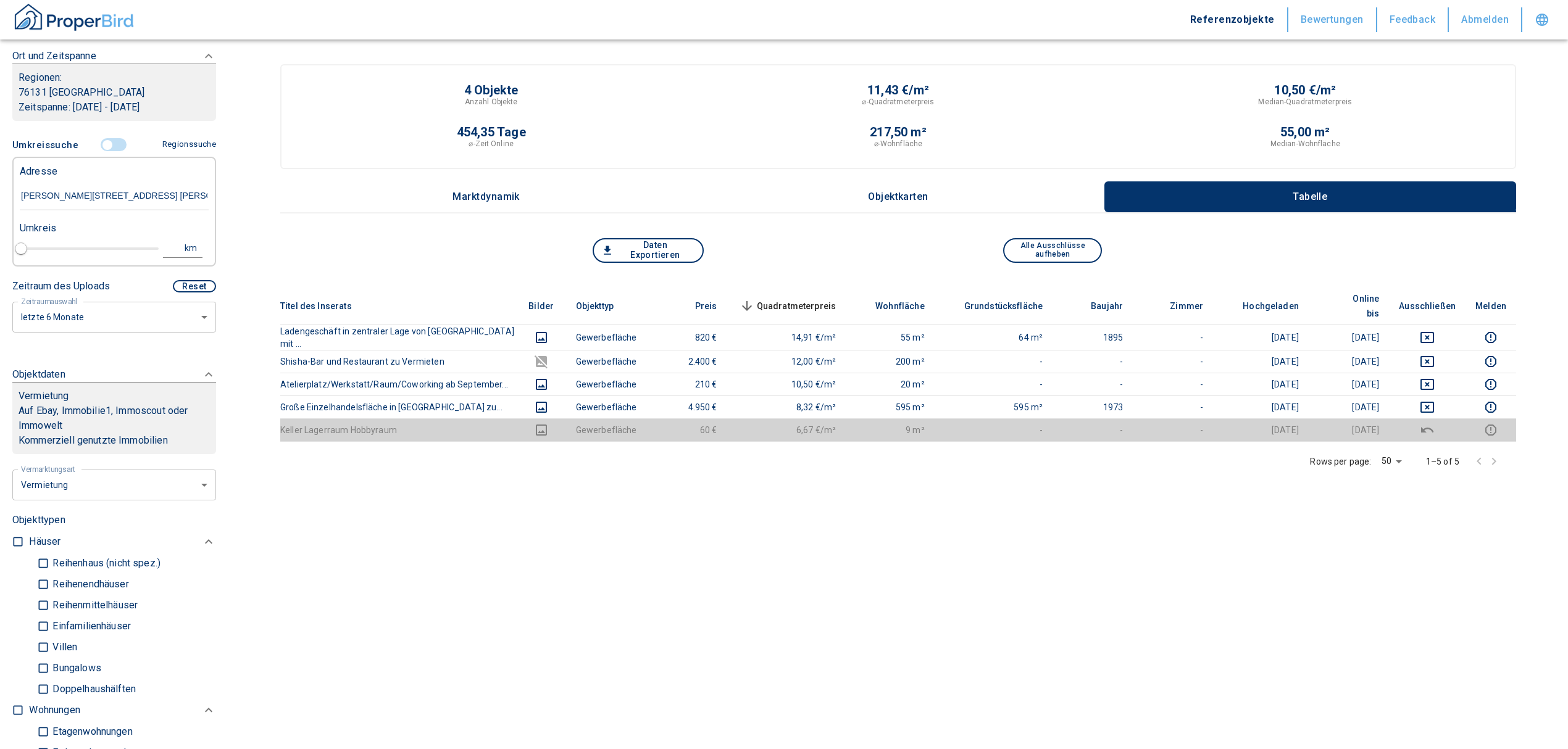
type input "2020"
type input "[PERSON_NAME][STREET_ADDRESS]"
type input "1"
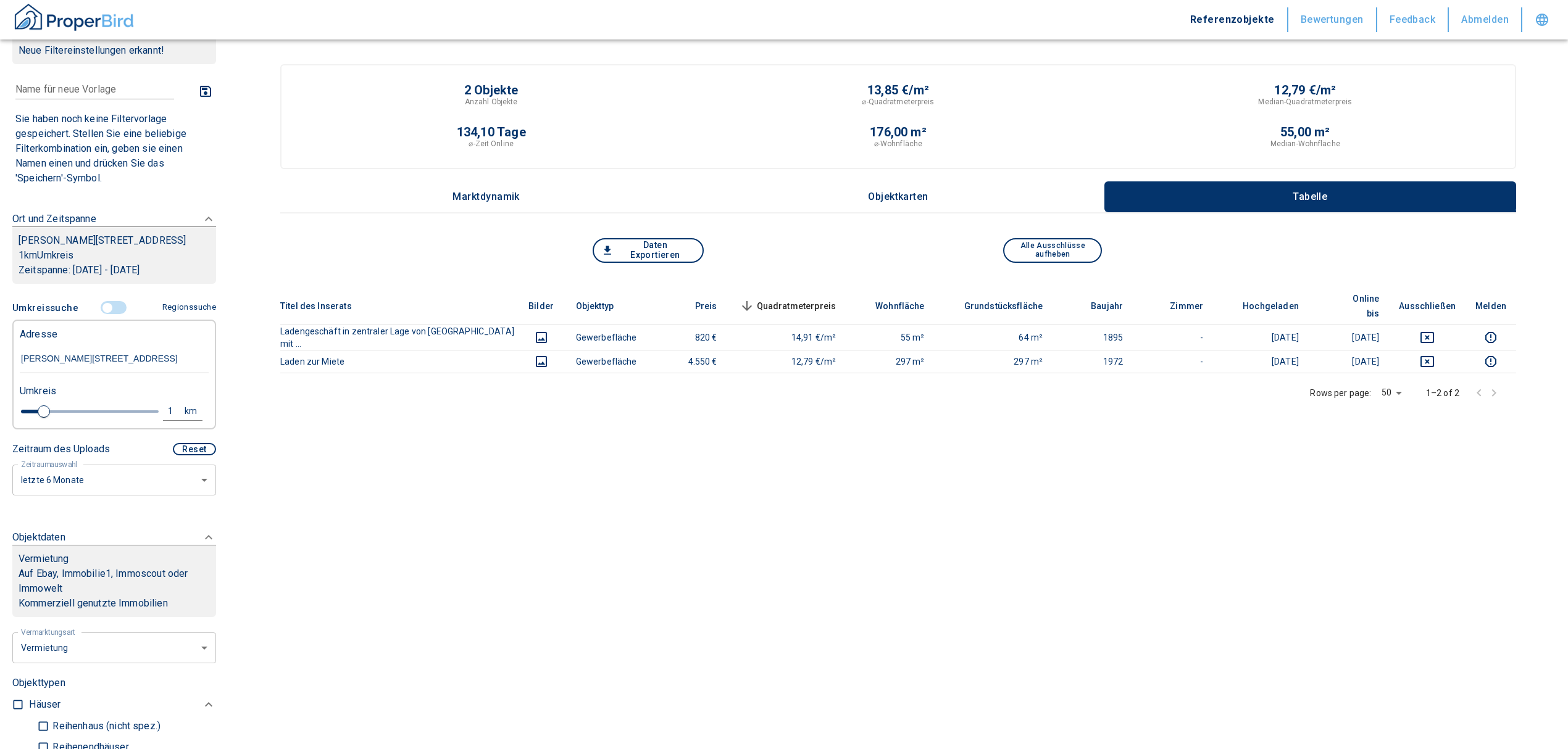
scroll to position [35, 0]
type input "[PERSON_NAME][STREET_ADDRESS]"
click at [168, 406] on div "1" at bounding box center [177, 413] width 22 height 16
drag, startPoint x: 60, startPoint y: 411, endPoint x: 33, endPoint y: 403, distance: 28.2
click at [33, 403] on div "1 km Neue Suchen" at bounding box center [104, 414] width 189 height 29
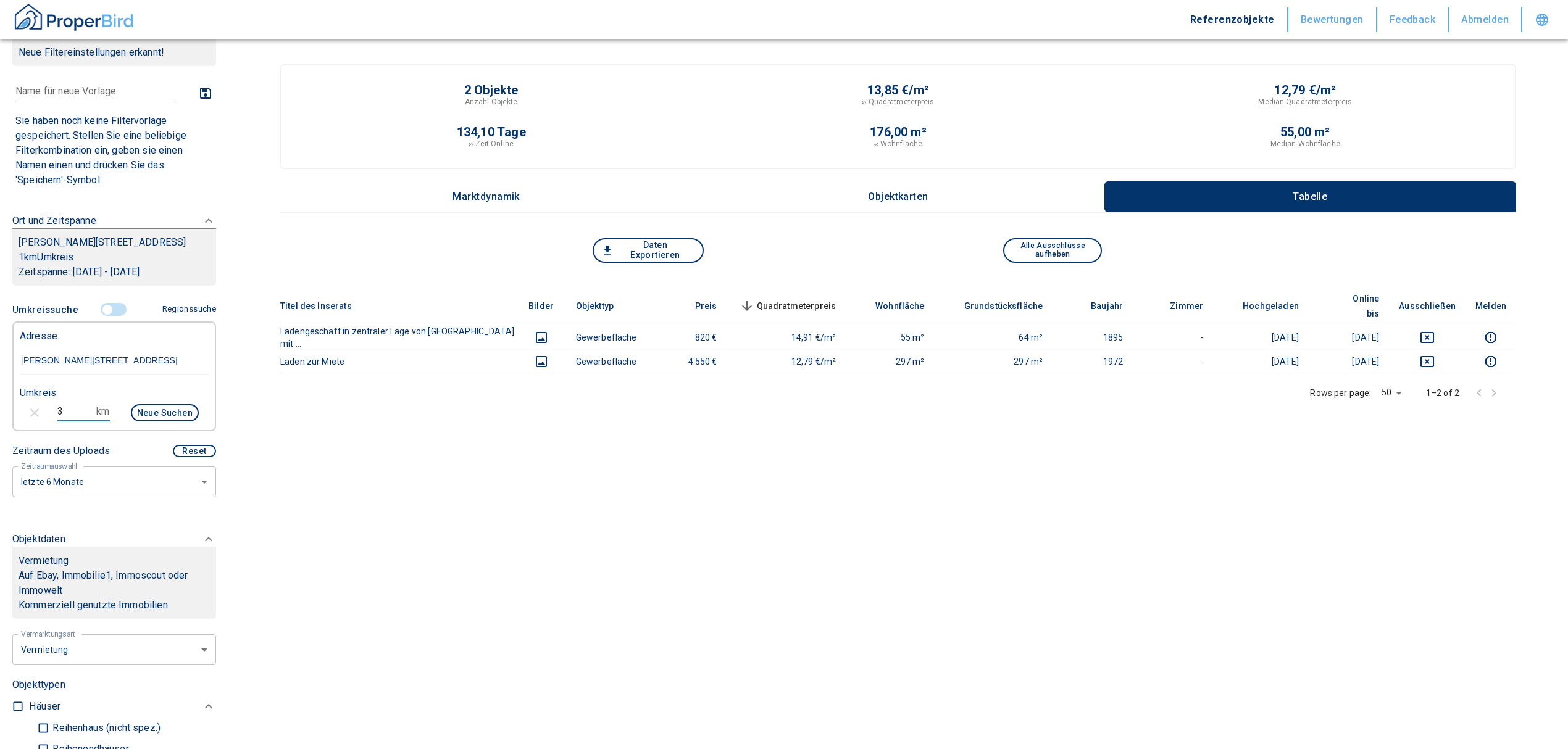
type input "3"
click at [164, 405] on button "Neue Suchen" at bounding box center [165, 412] width 68 height 17
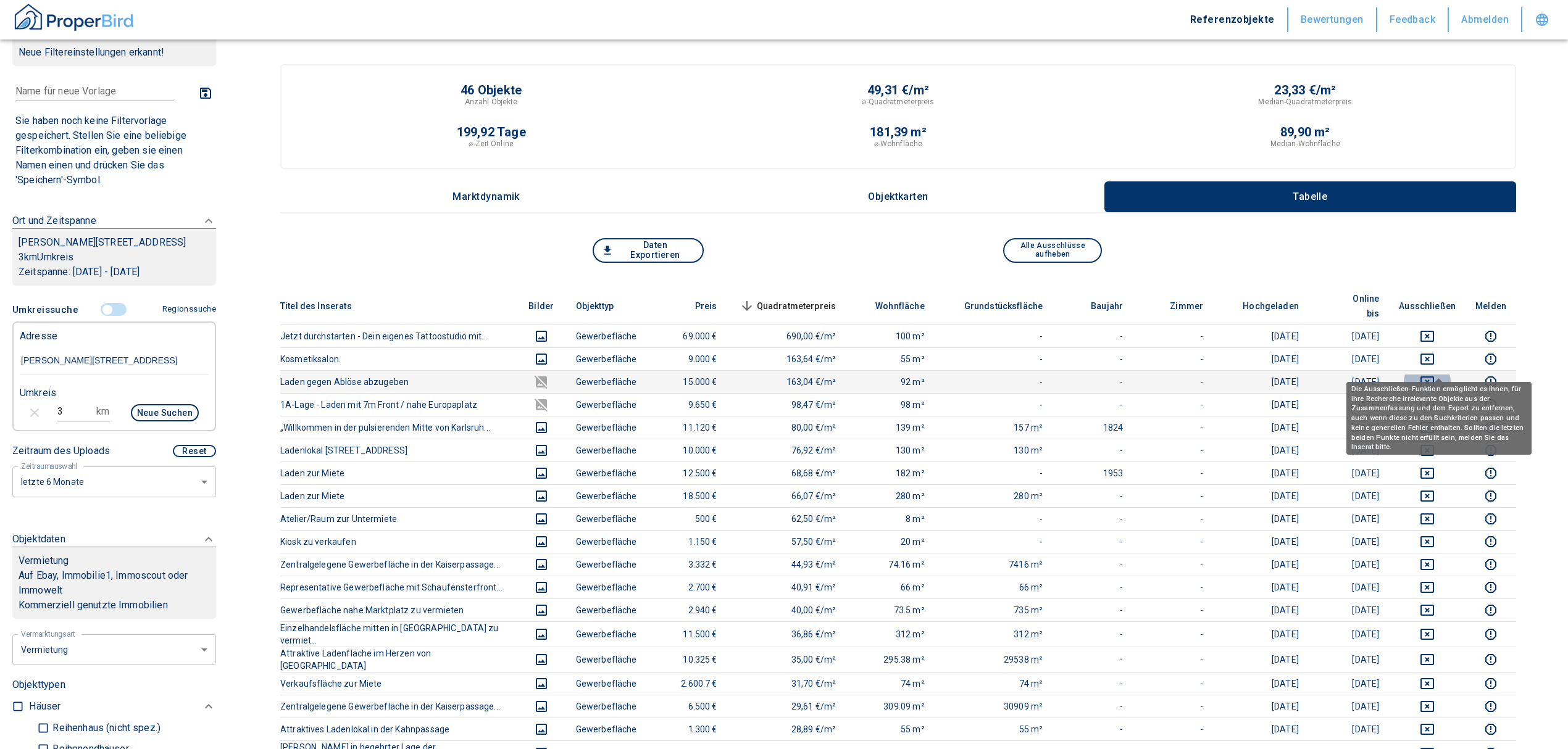
click at [1434, 376] on icon "deselect this listing" at bounding box center [1428, 381] width 14 height 11
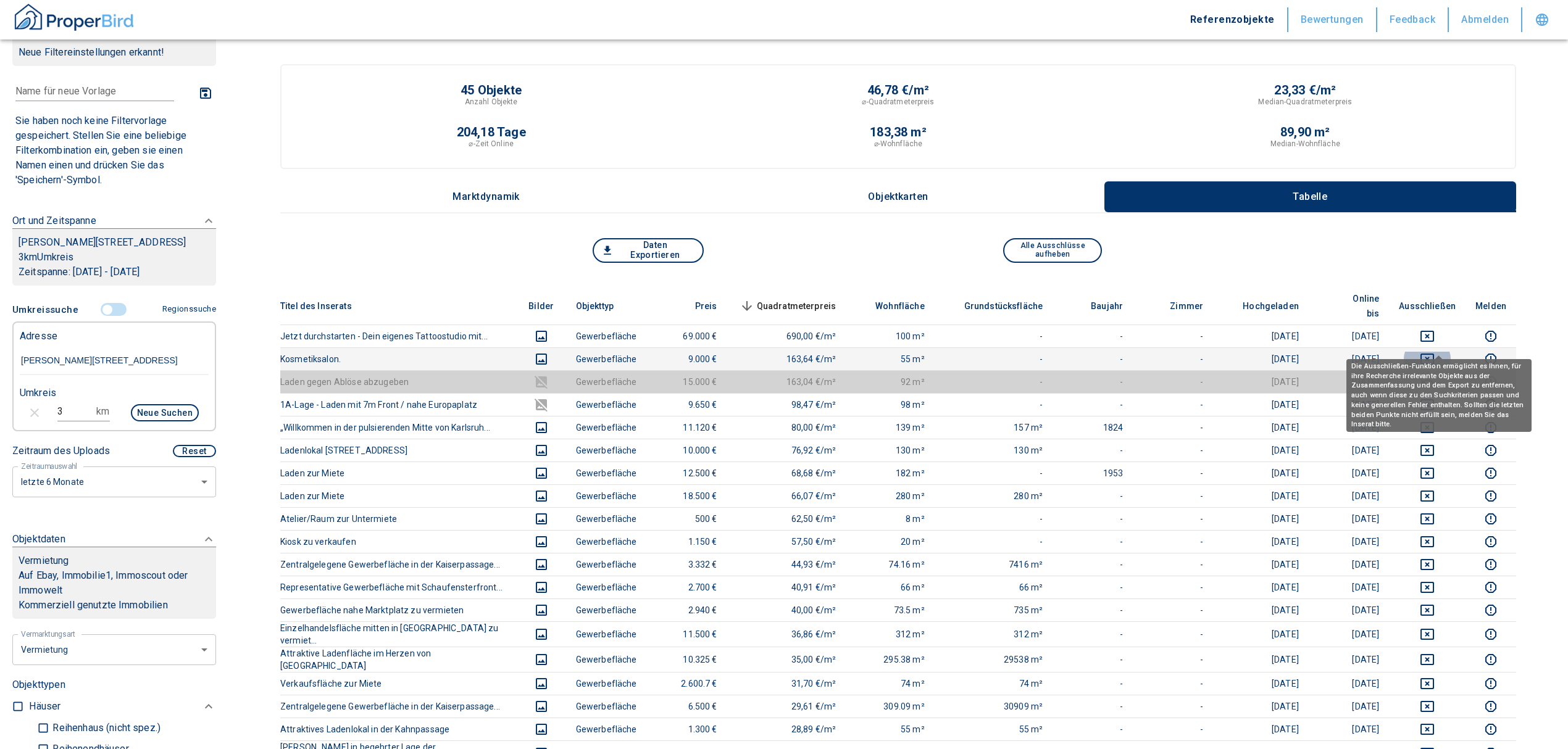
click at [1435, 352] on icon "deselect this listing" at bounding box center [1427, 359] width 15 height 15
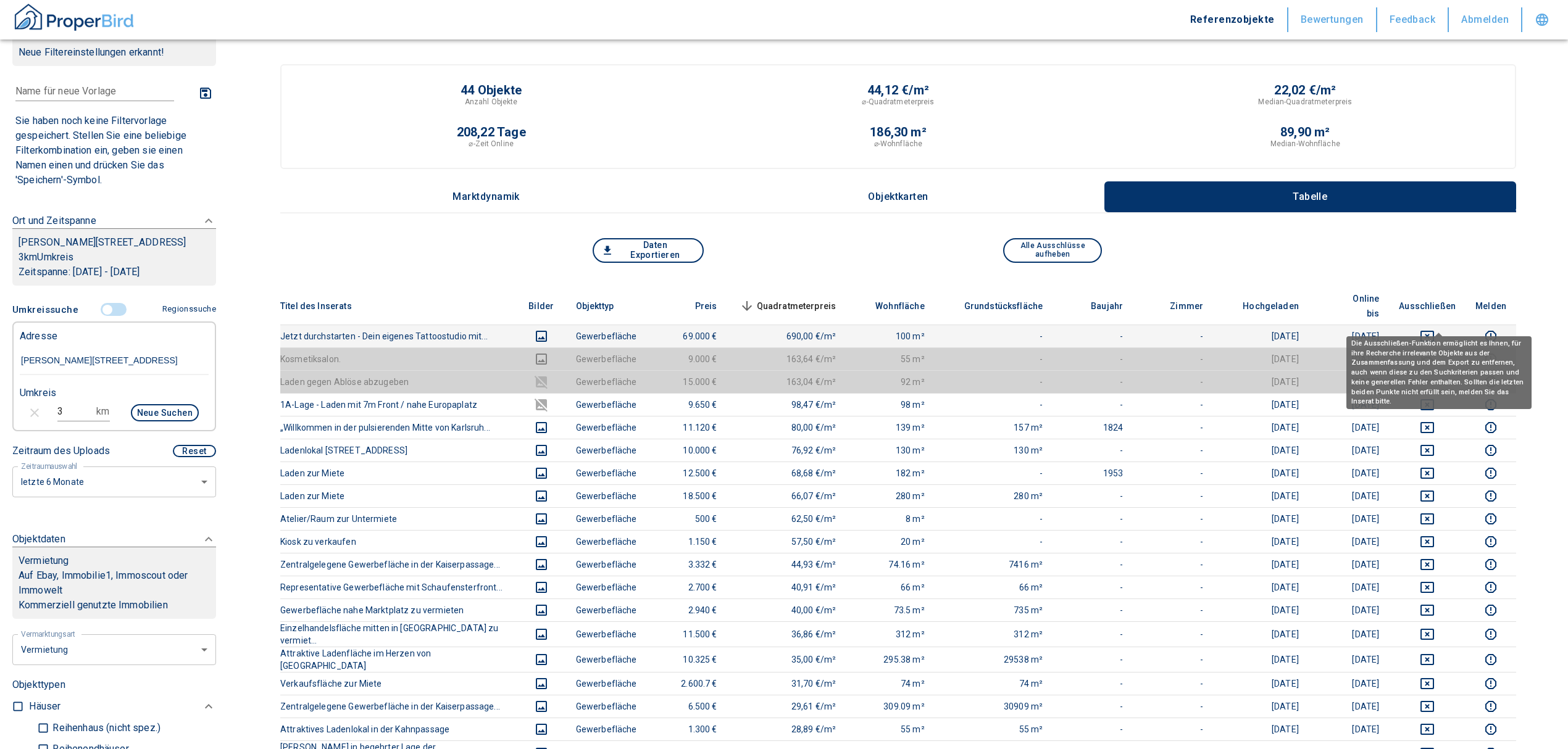
click at [1434, 331] on icon "deselect this listing" at bounding box center [1428, 337] width 14 height 11
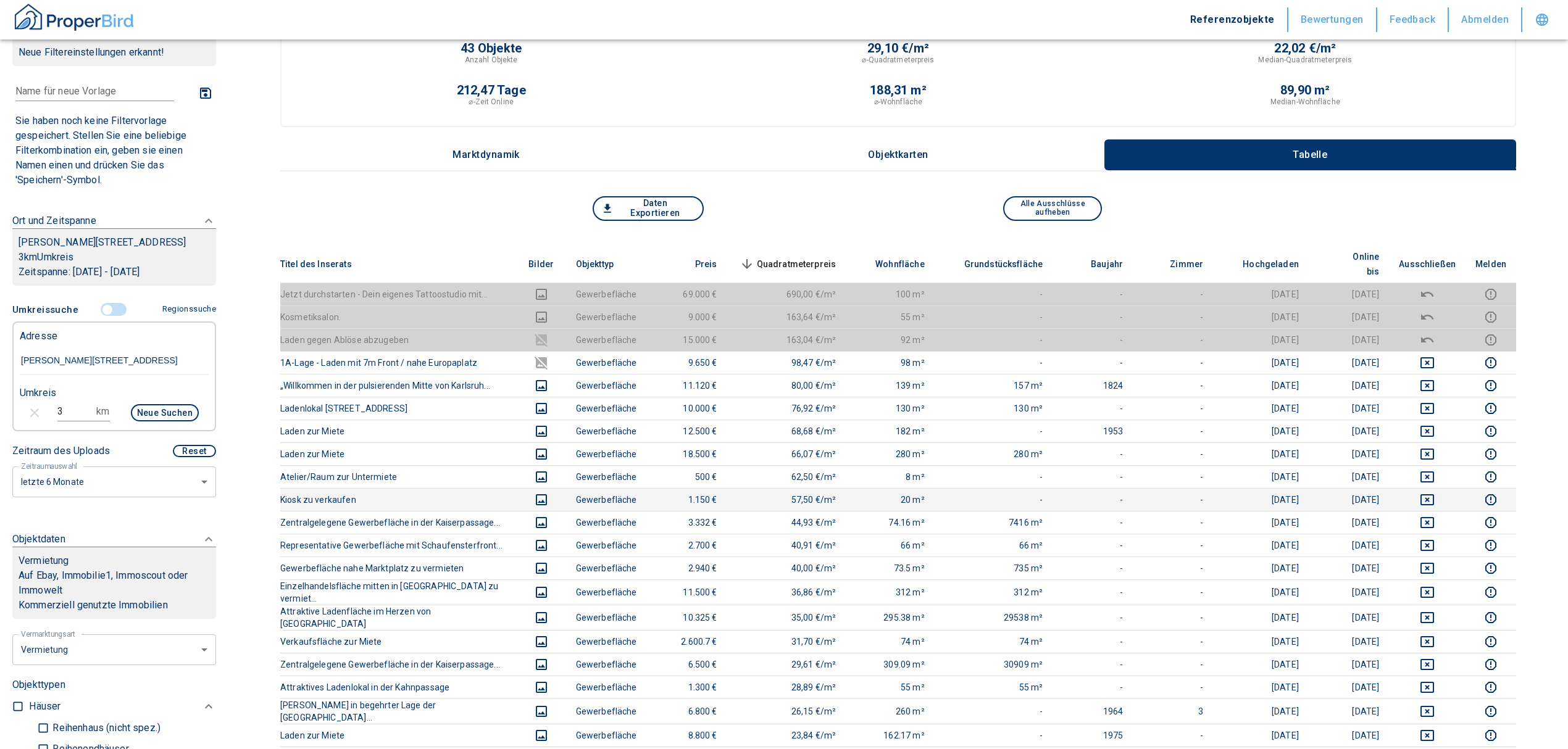
scroll to position [82, 0]
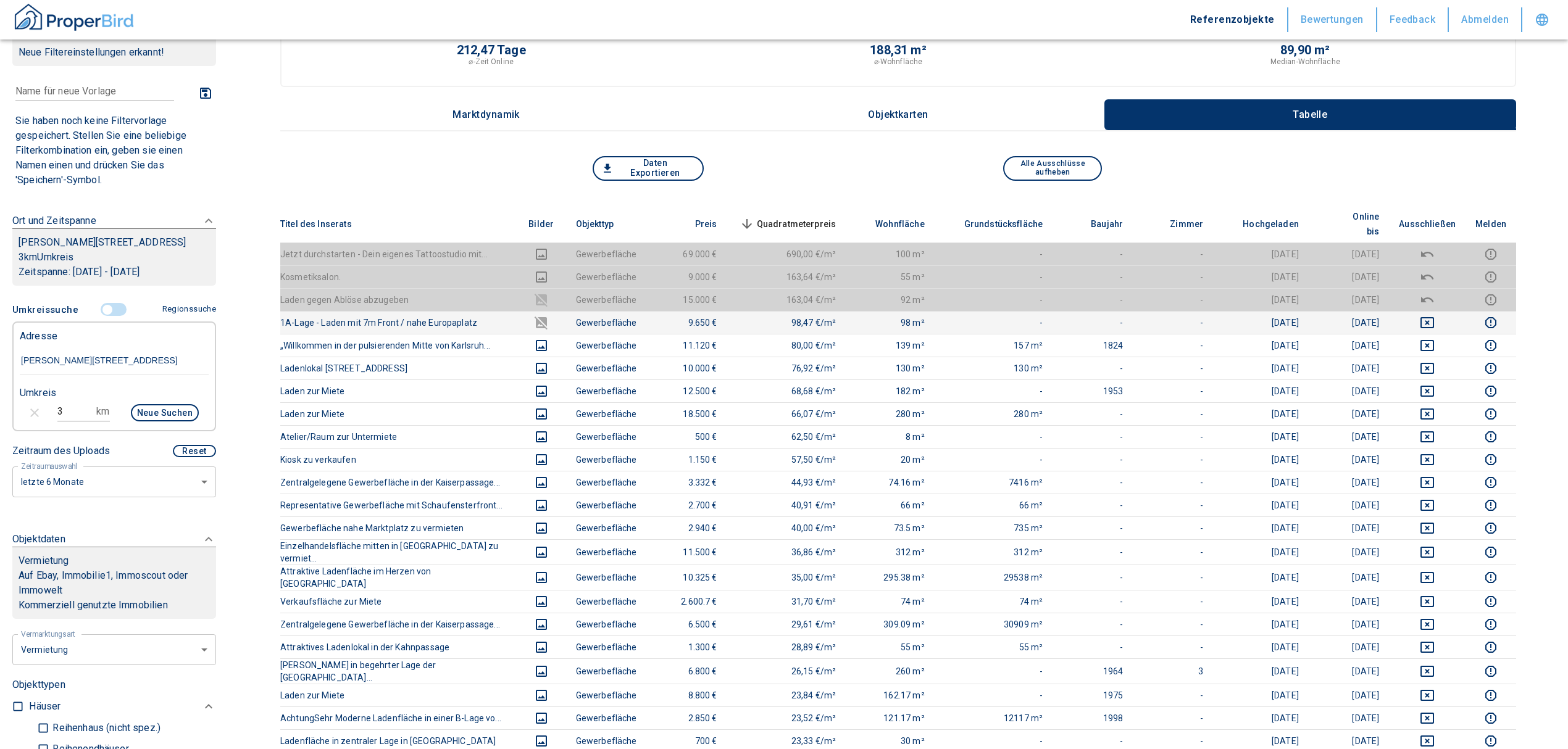
click at [1431, 311] on td at bounding box center [1427, 322] width 77 height 22
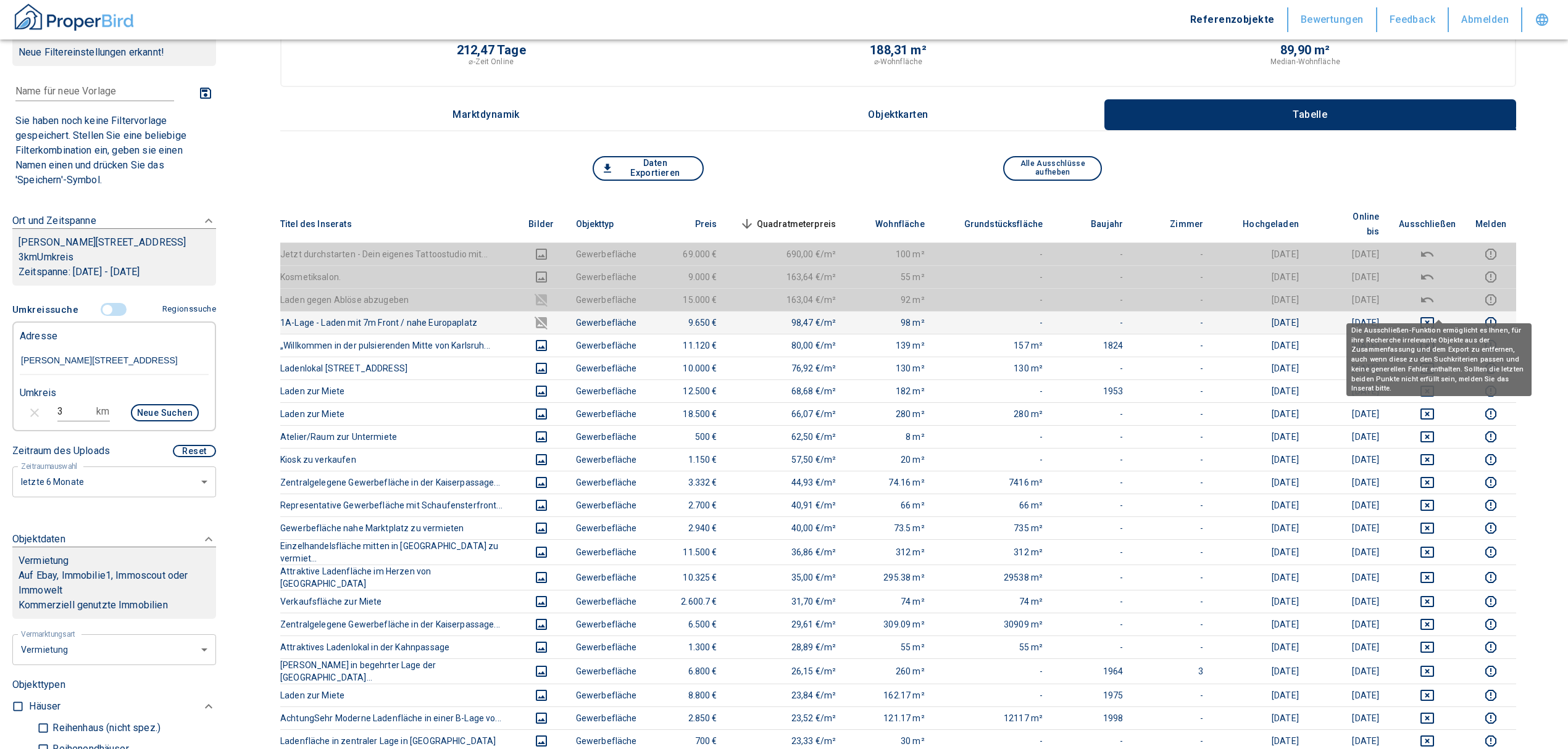
click at [1435, 316] on icon "deselect this listing" at bounding box center [1427, 323] width 15 height 15
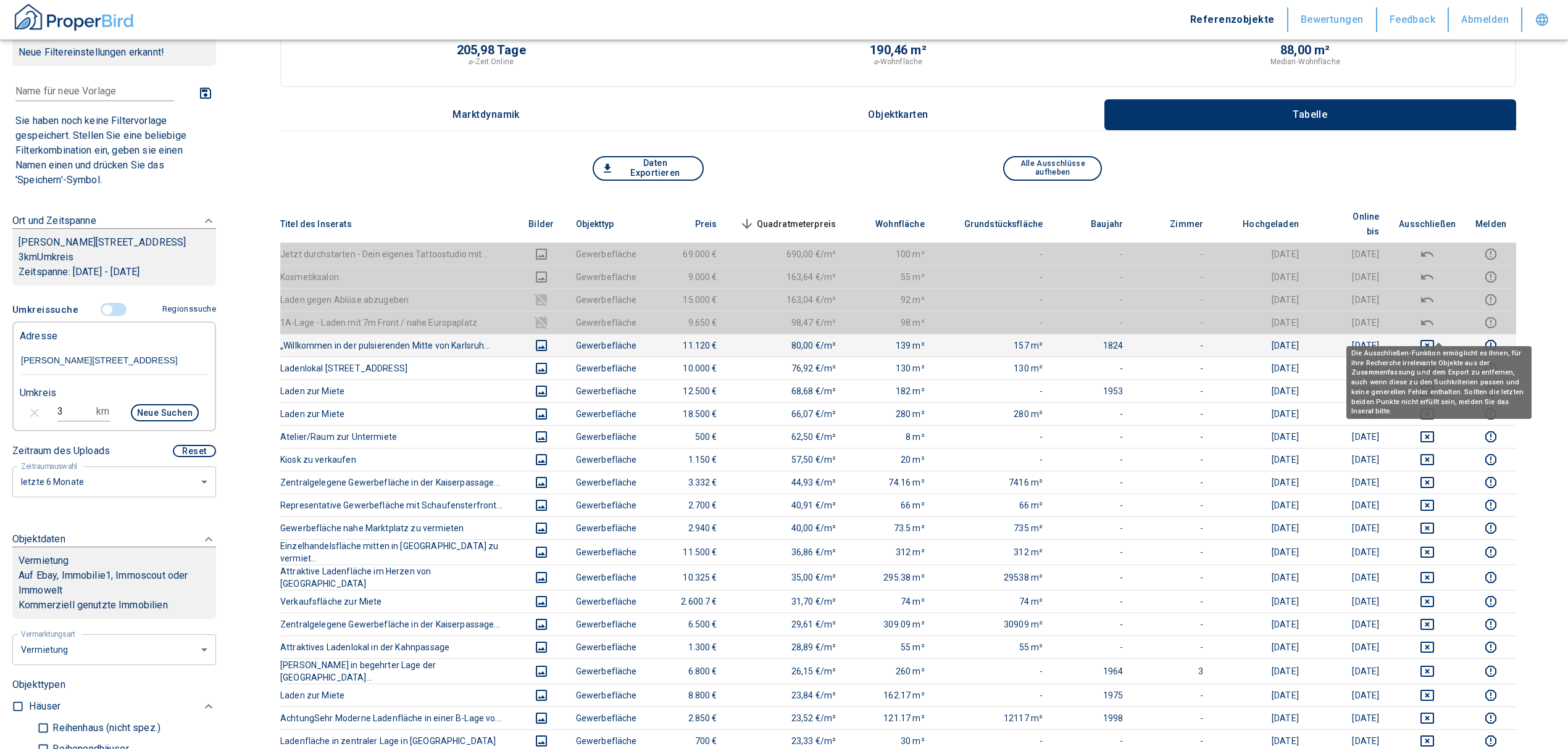
click at [1435, 338] on icon "deselect this listing" at bounding box center [1427, 345] width 15 height 15
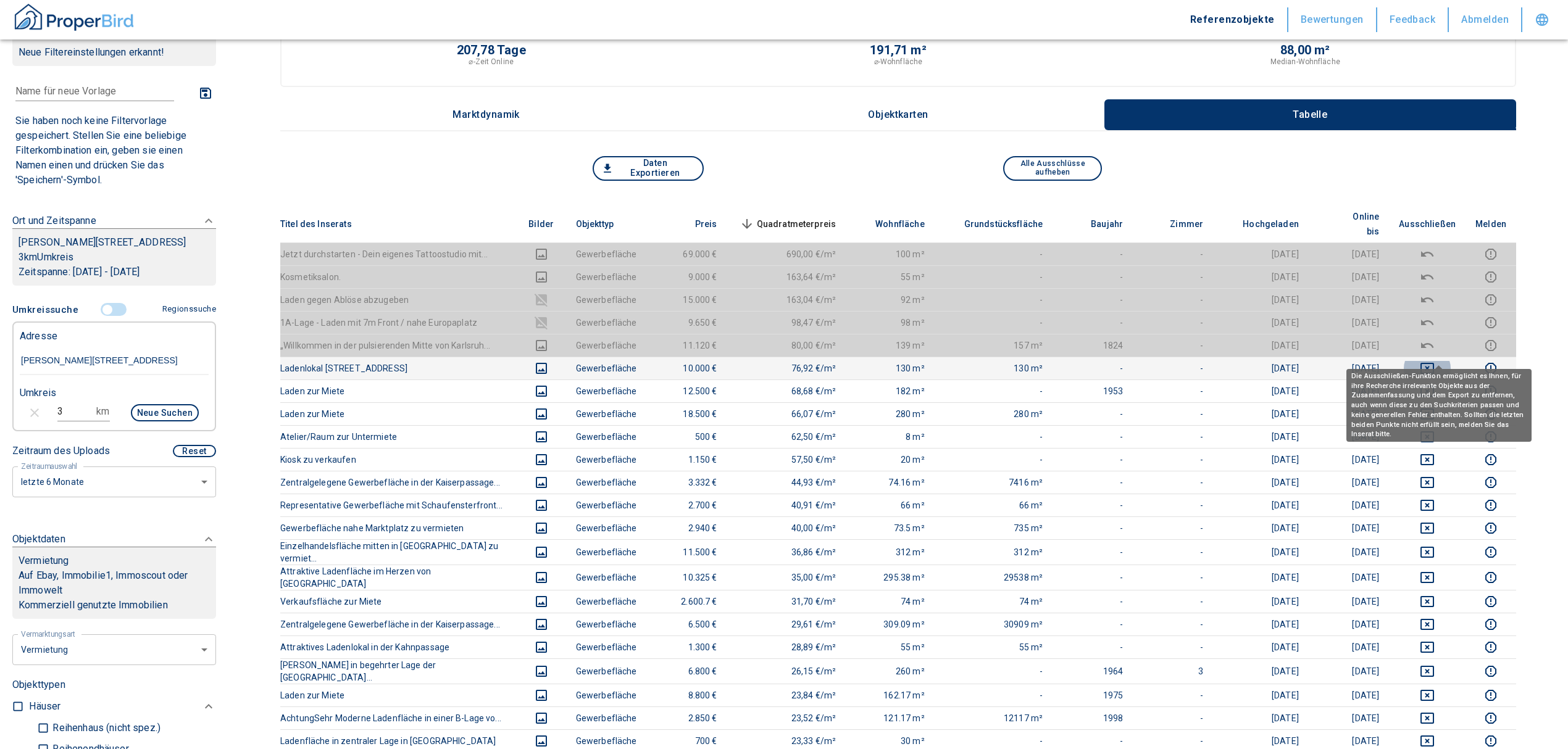
click at [1434, 363] on icon "deselect this listing" at bounding box center [1428, 368] width 14 height 11
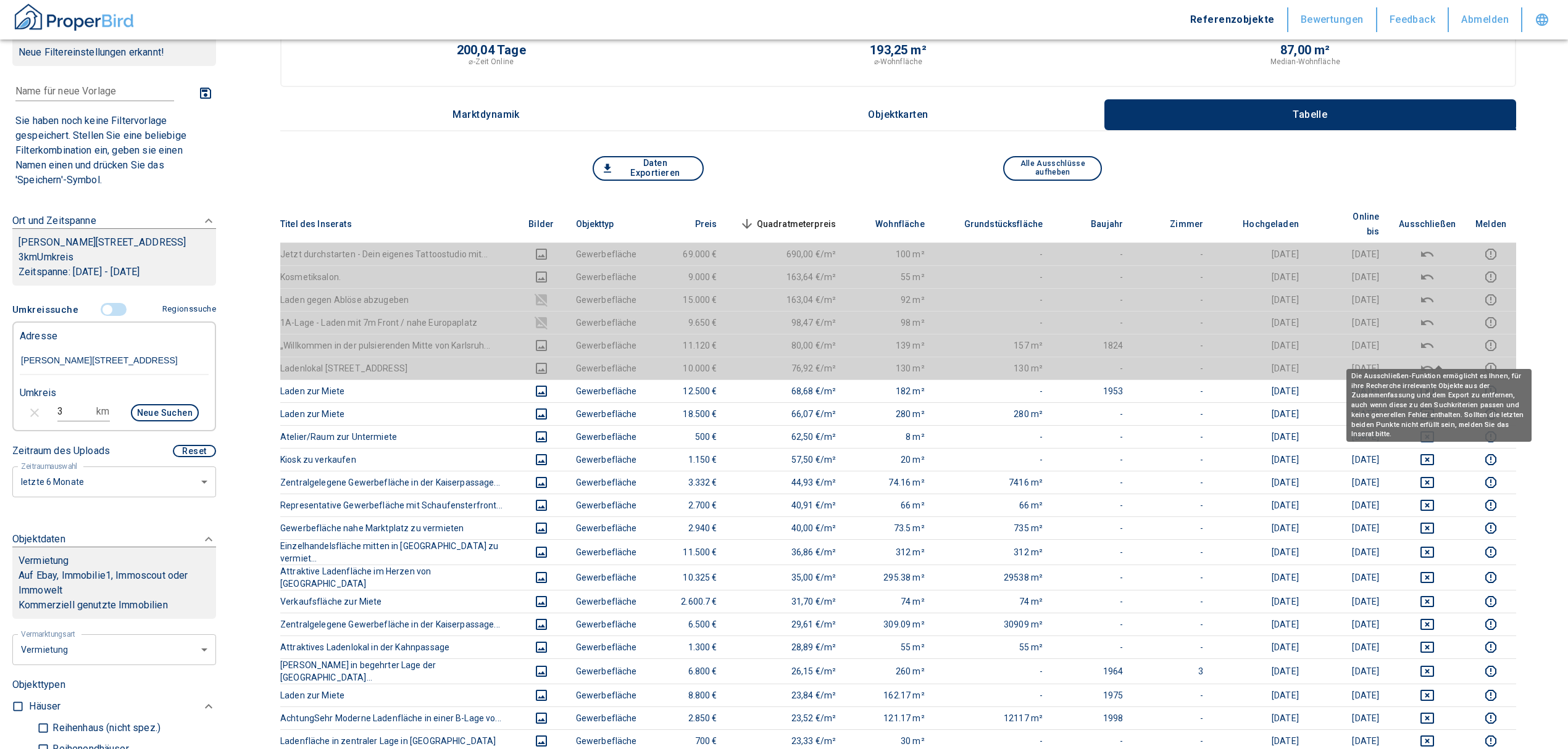
click at [781, 206] on th "Quadratmeterpreis sorted descending" at bounding box center [787, 224] width 119 height 38
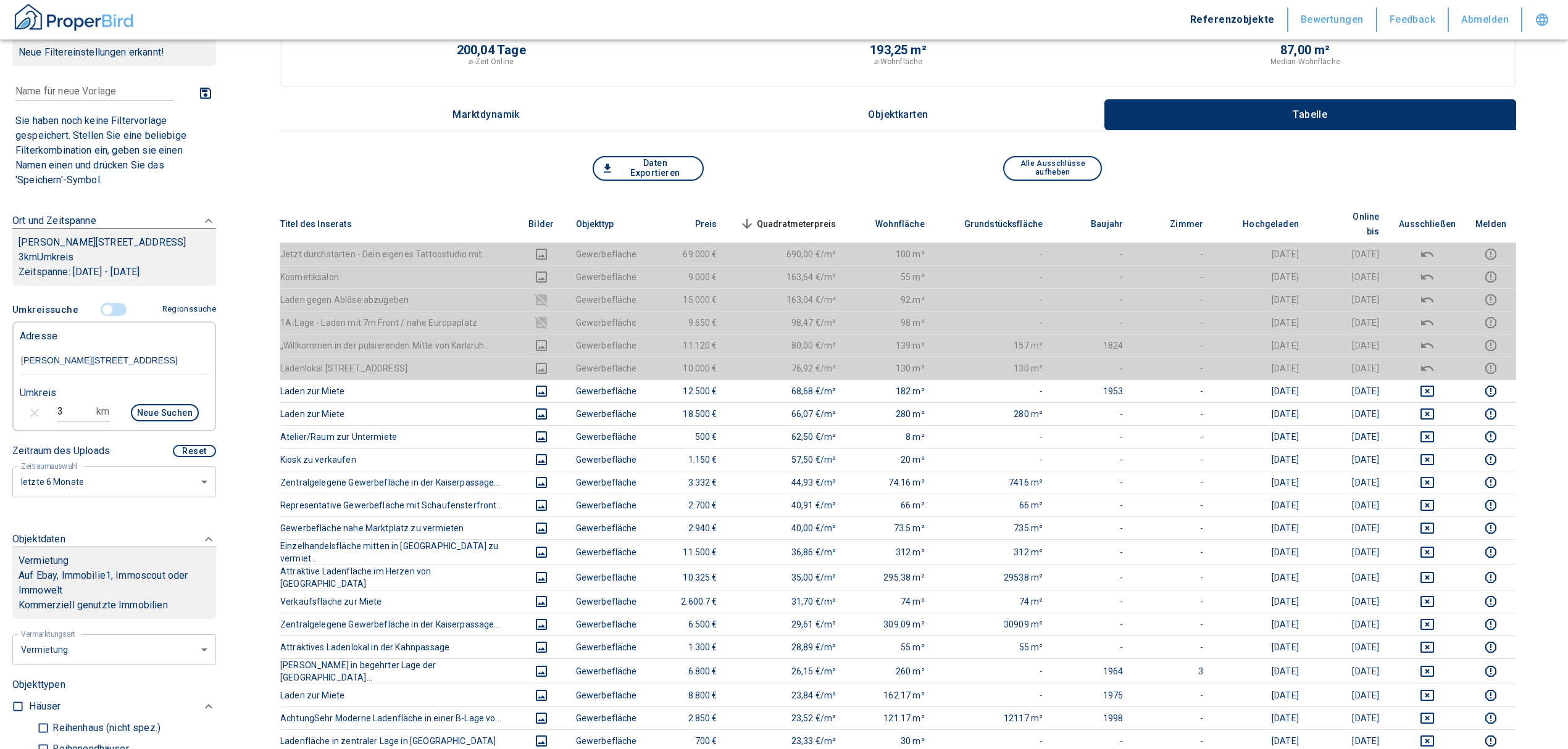
click at [787, 216] on span "Quadratmeterpreis sorted descending" at bounding box center [787, 223] width 99 height 15
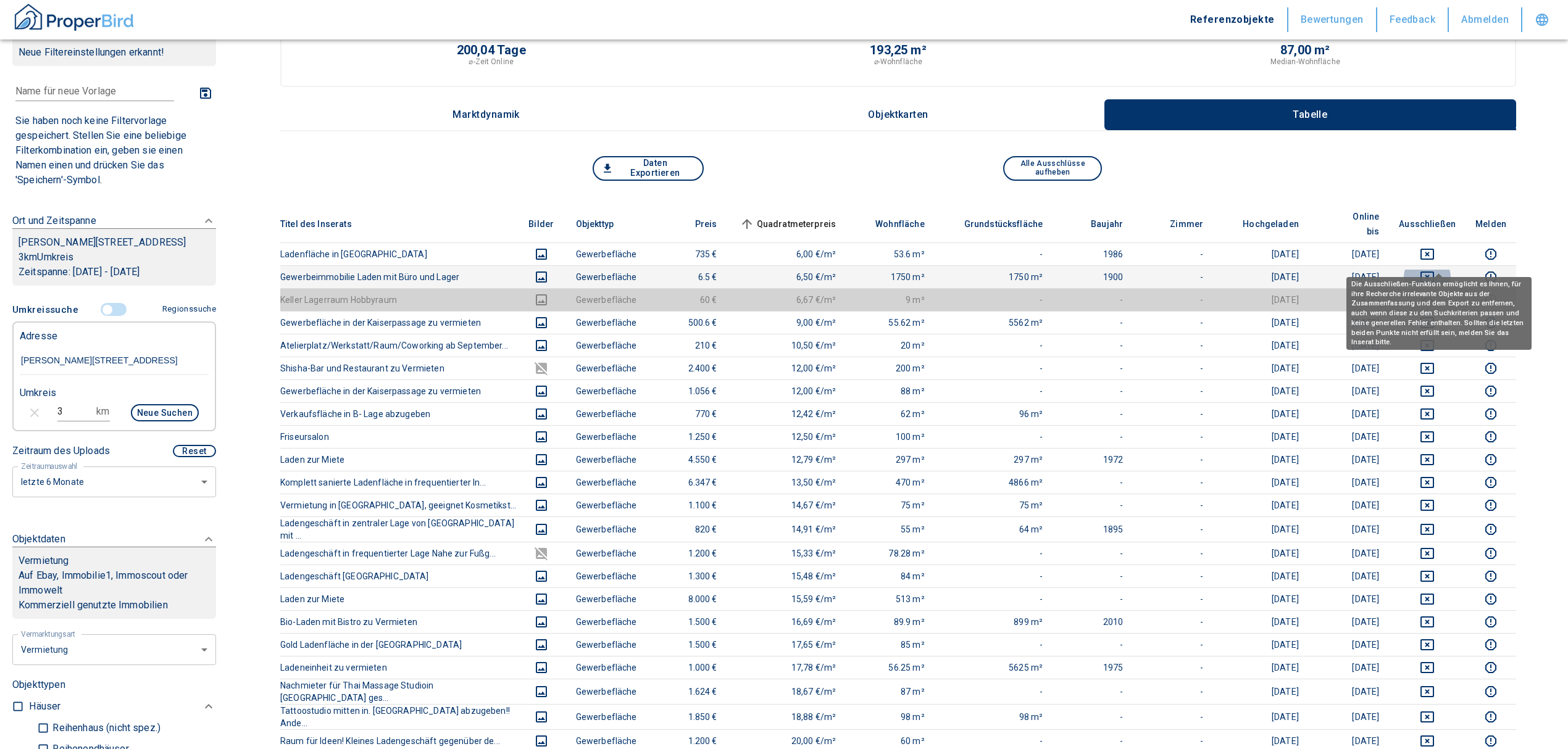
click at [1433, 270] on icon "deselect this listing" at bounding box center [1427, 277] width 15 height 15
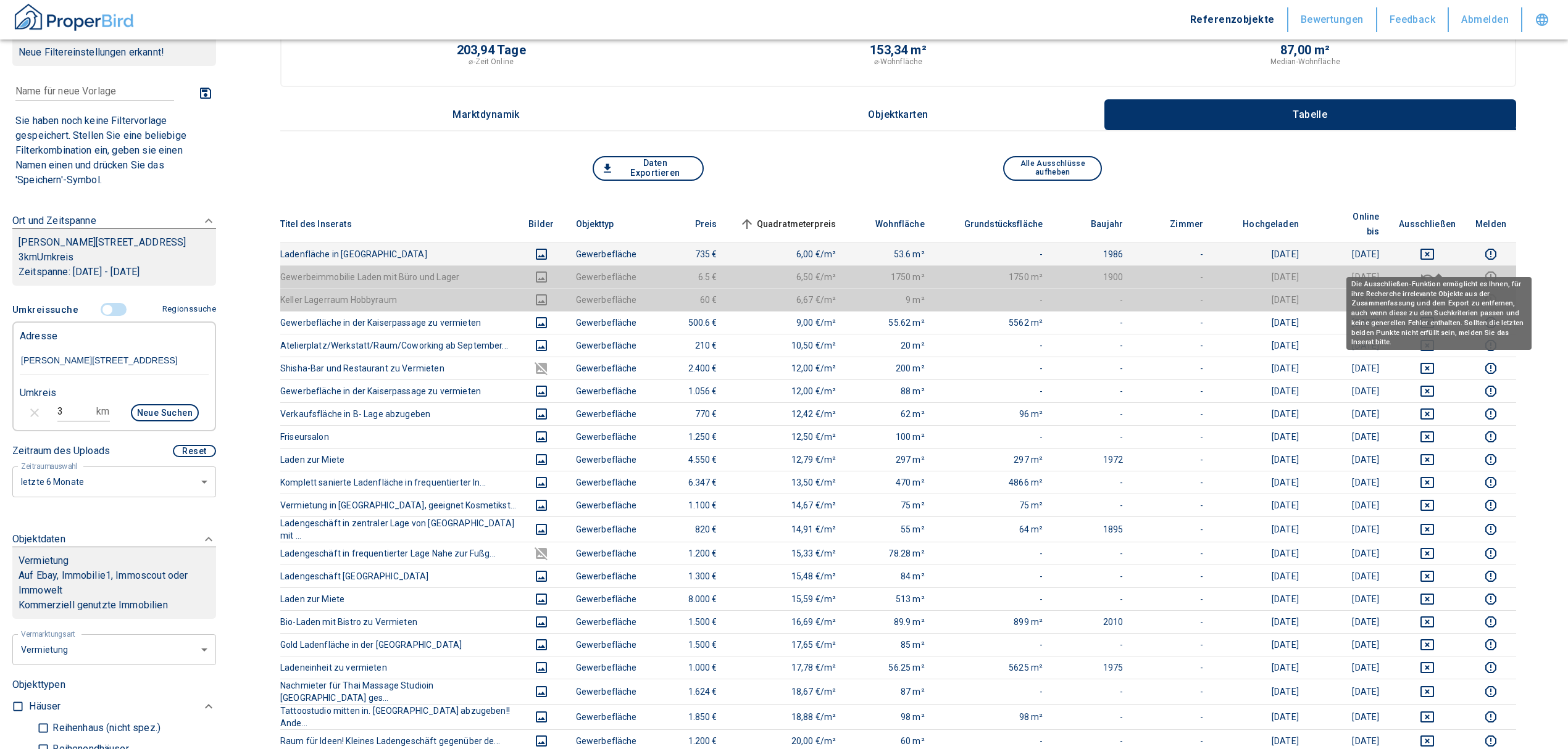
click at [1437, 225] on th "Ausschließen" at bounding box center [1427, 224] width 77 height 38
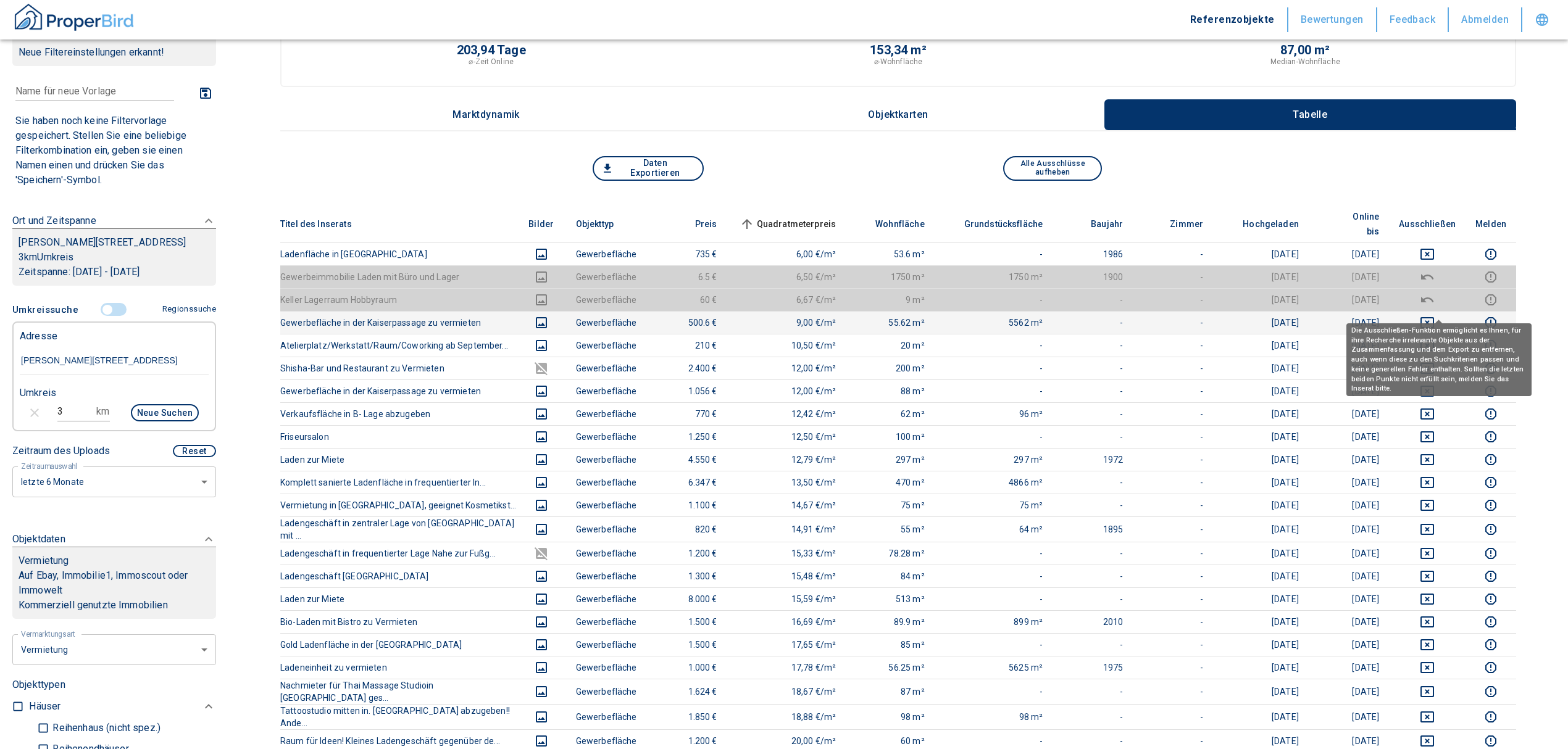
click at [1434, 317] on icon "deselect this listing" at bounding box center [1428, 323] width 14 height 11
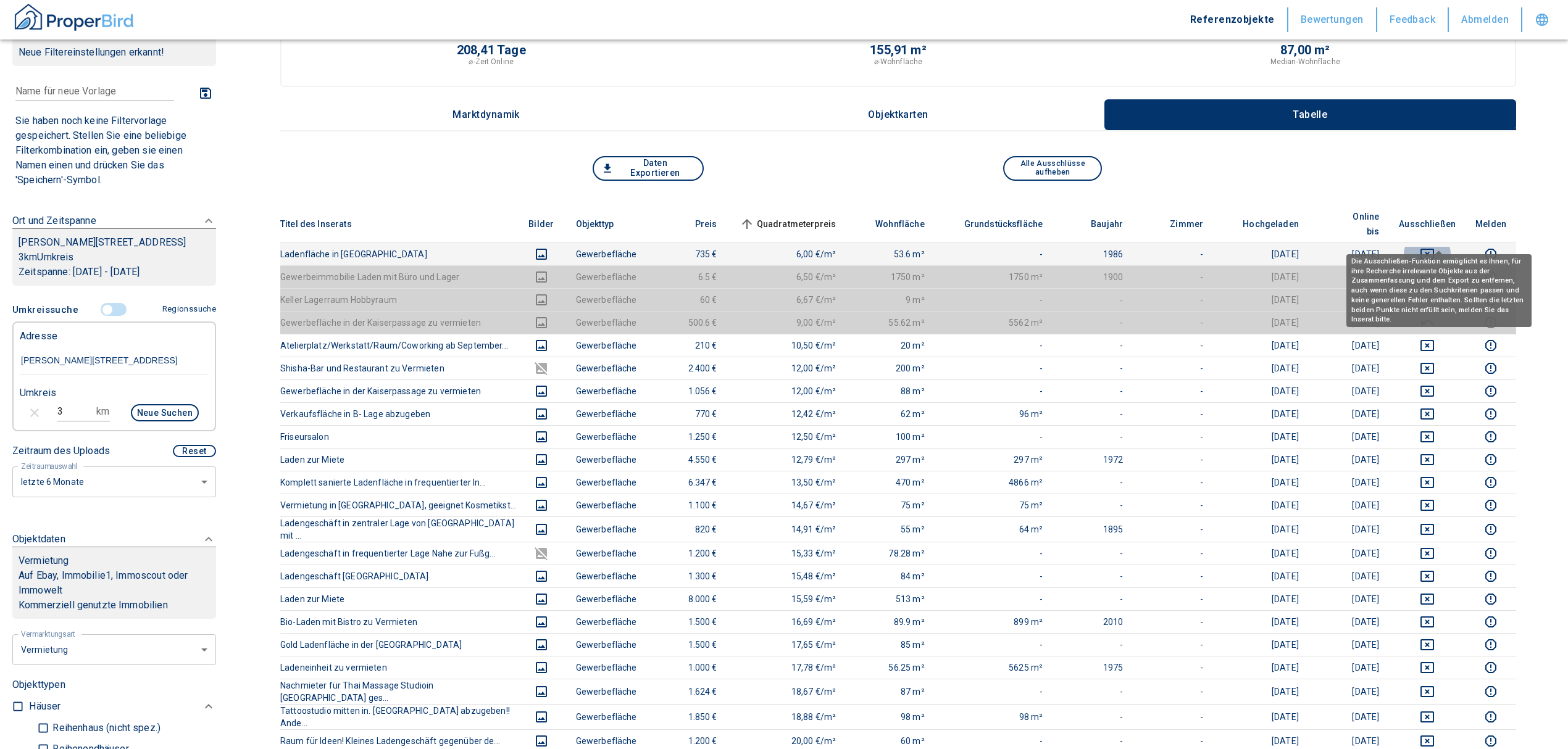
click at [1434, 249] on icon "deselect this listing" at bounding box center [1428, 254] width 14 height 11
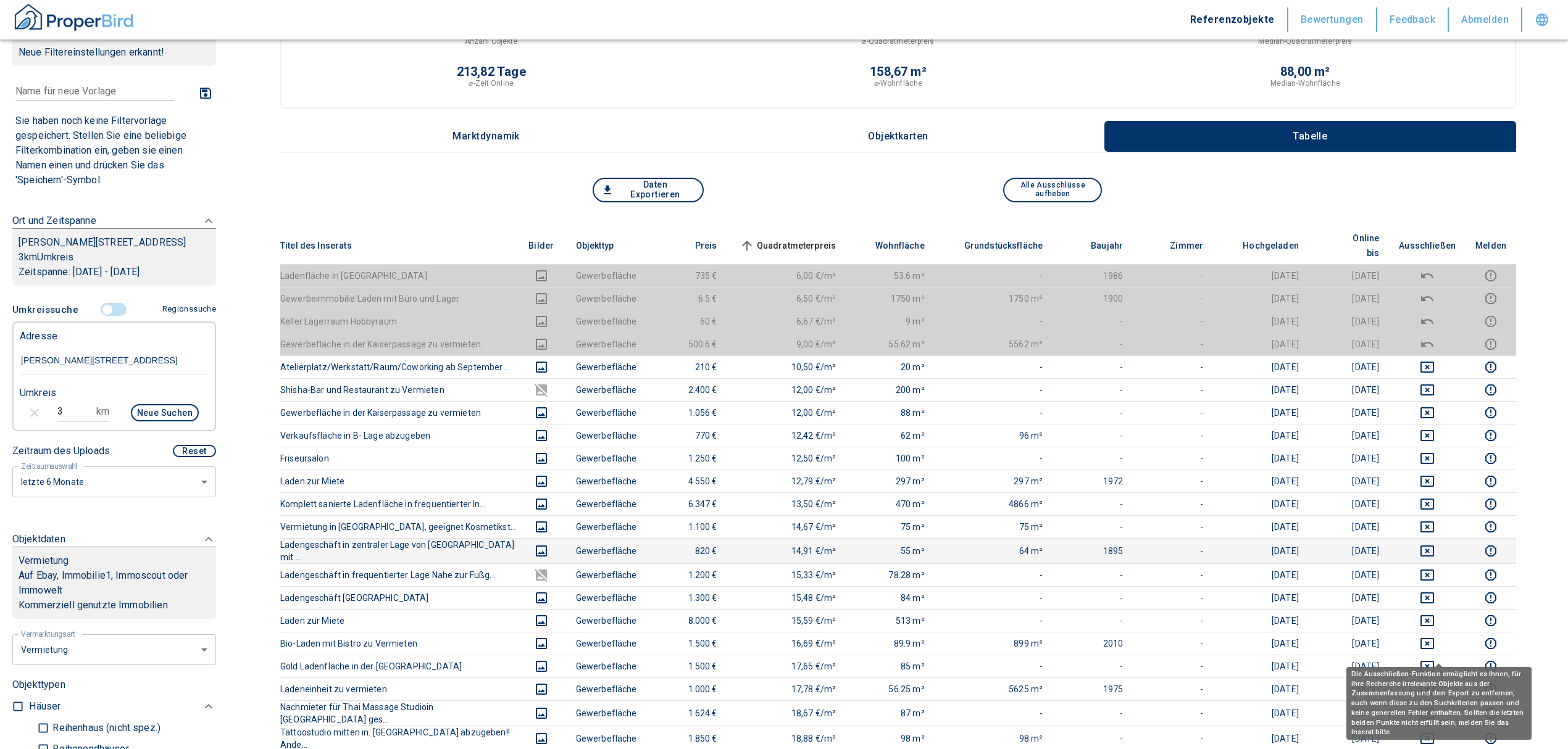
scroll to position [164, 0]
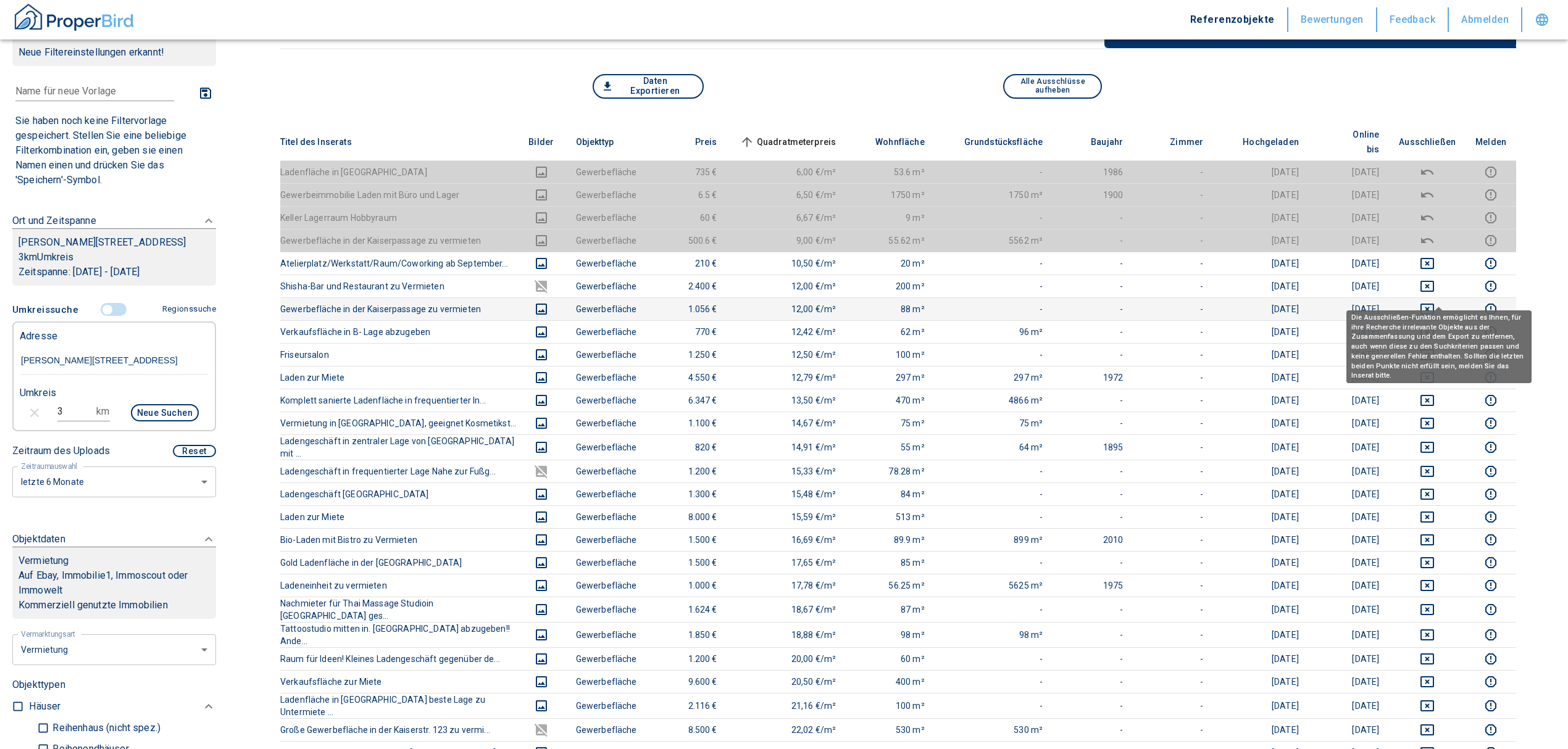
click at [1435, 302] on icon "deselect this listing" at bounding box center [1427, 309] width 15 height 15
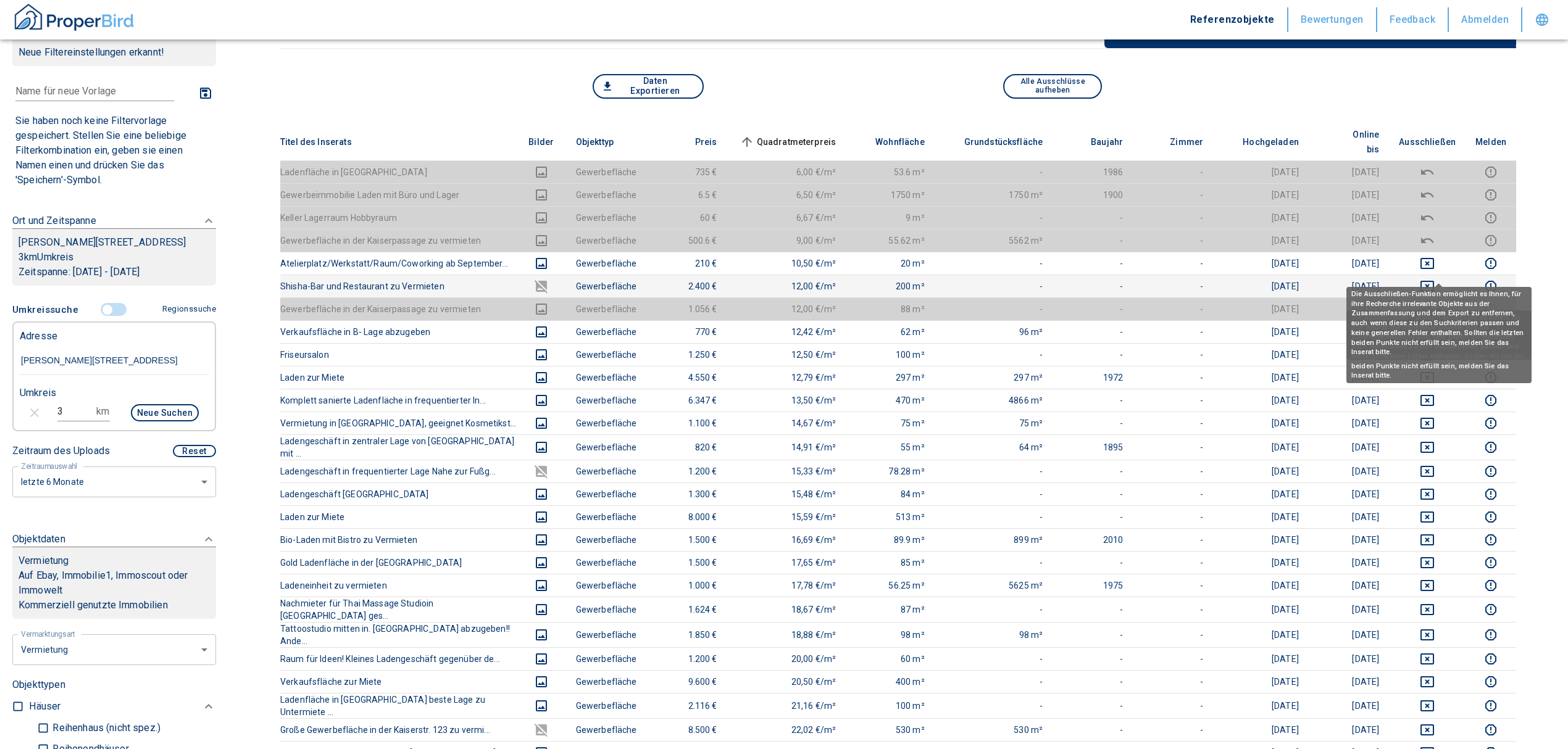
click at [1435, 279] on icon "deselect this listing" at bounding box center [1427, 286] width 15 height 15
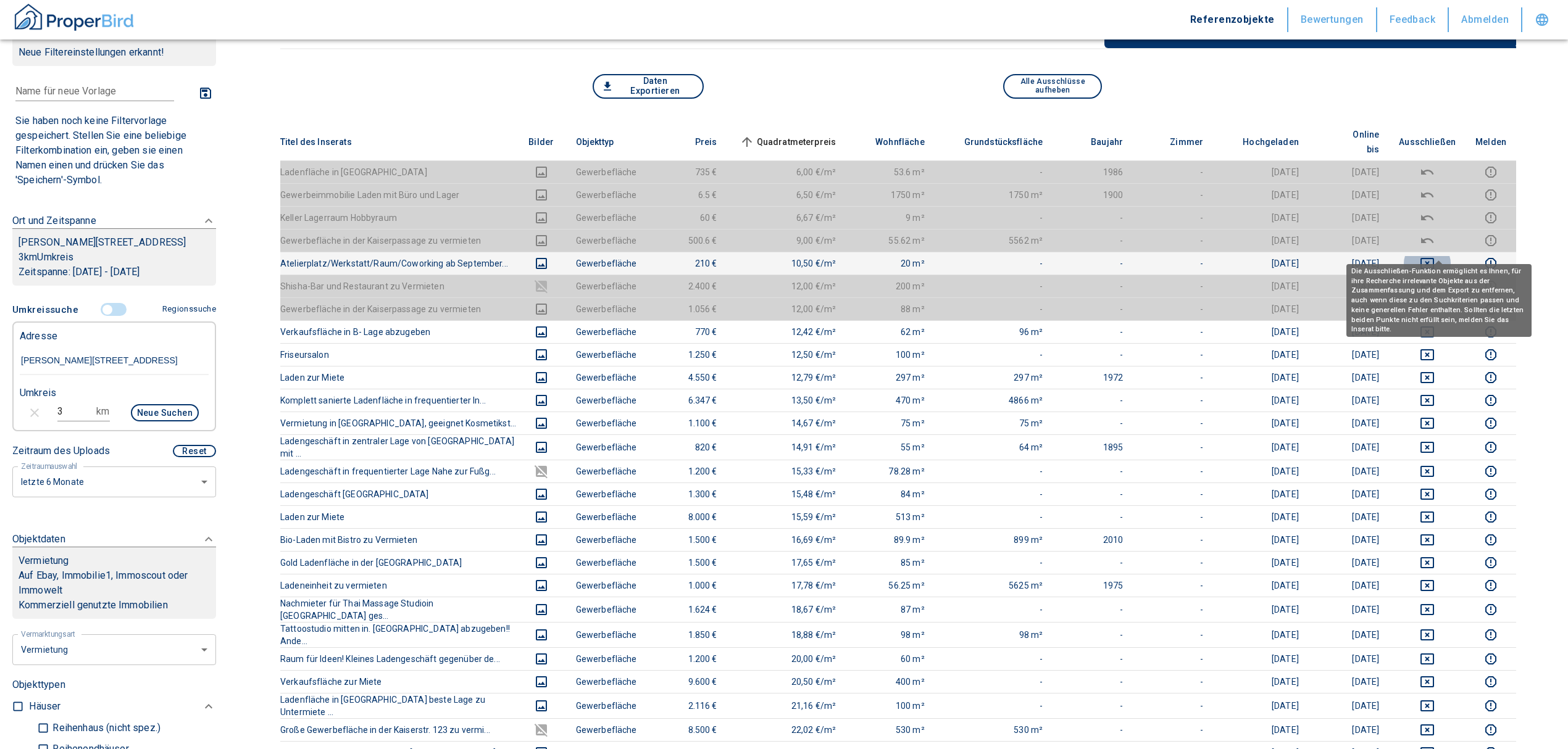
click at [1435, 256] on icon "deselect this listing" at bounding box center [1427, 263] width 15 height 15
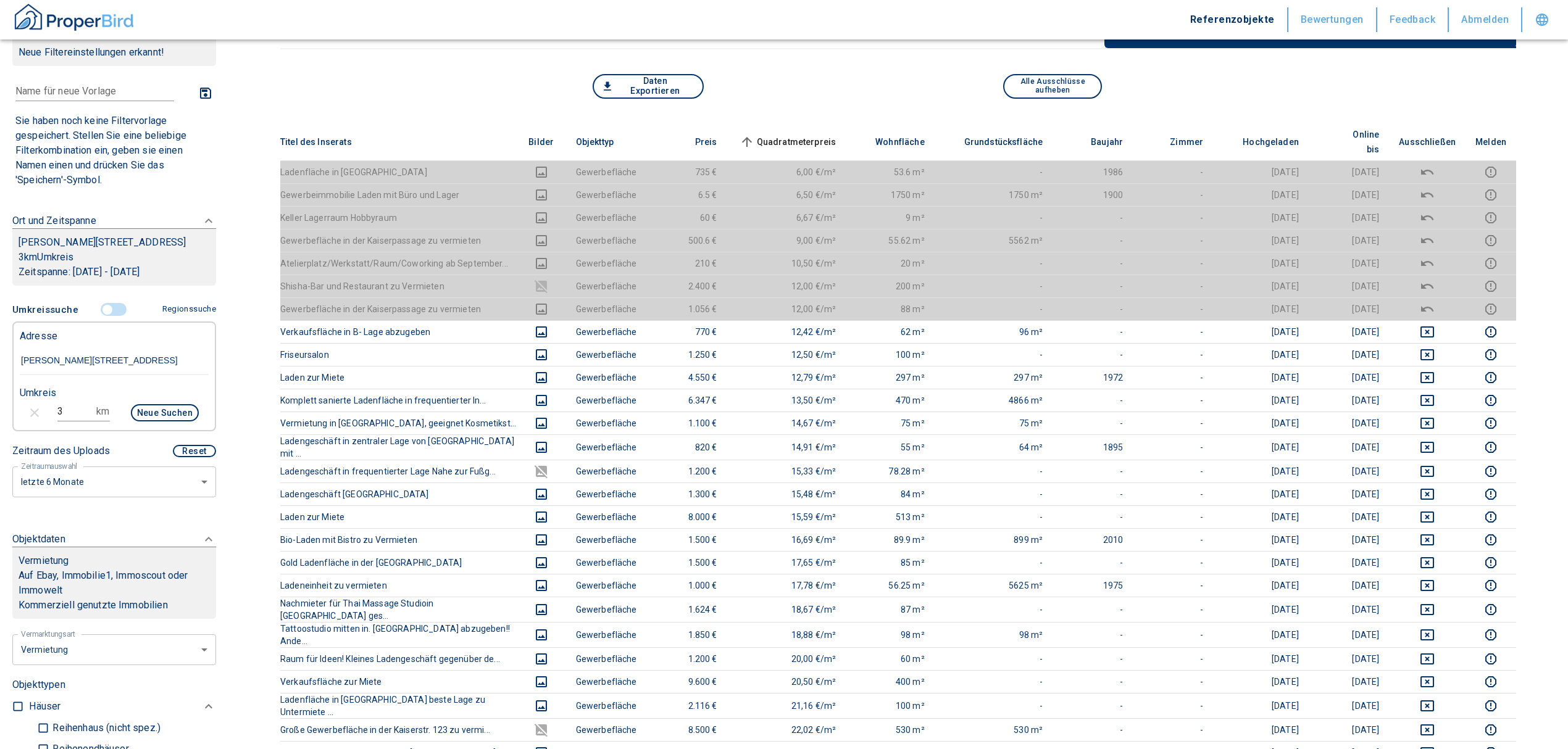
click at [794, 123] on th "Quadratmeterpreis sorted ascending" at bounding box center [787, 142] width 119 height 38
click at [794, 134] on span "Quadratmeterpreis sorted ascending" at bounding box center [787, 141] width 99 height 15
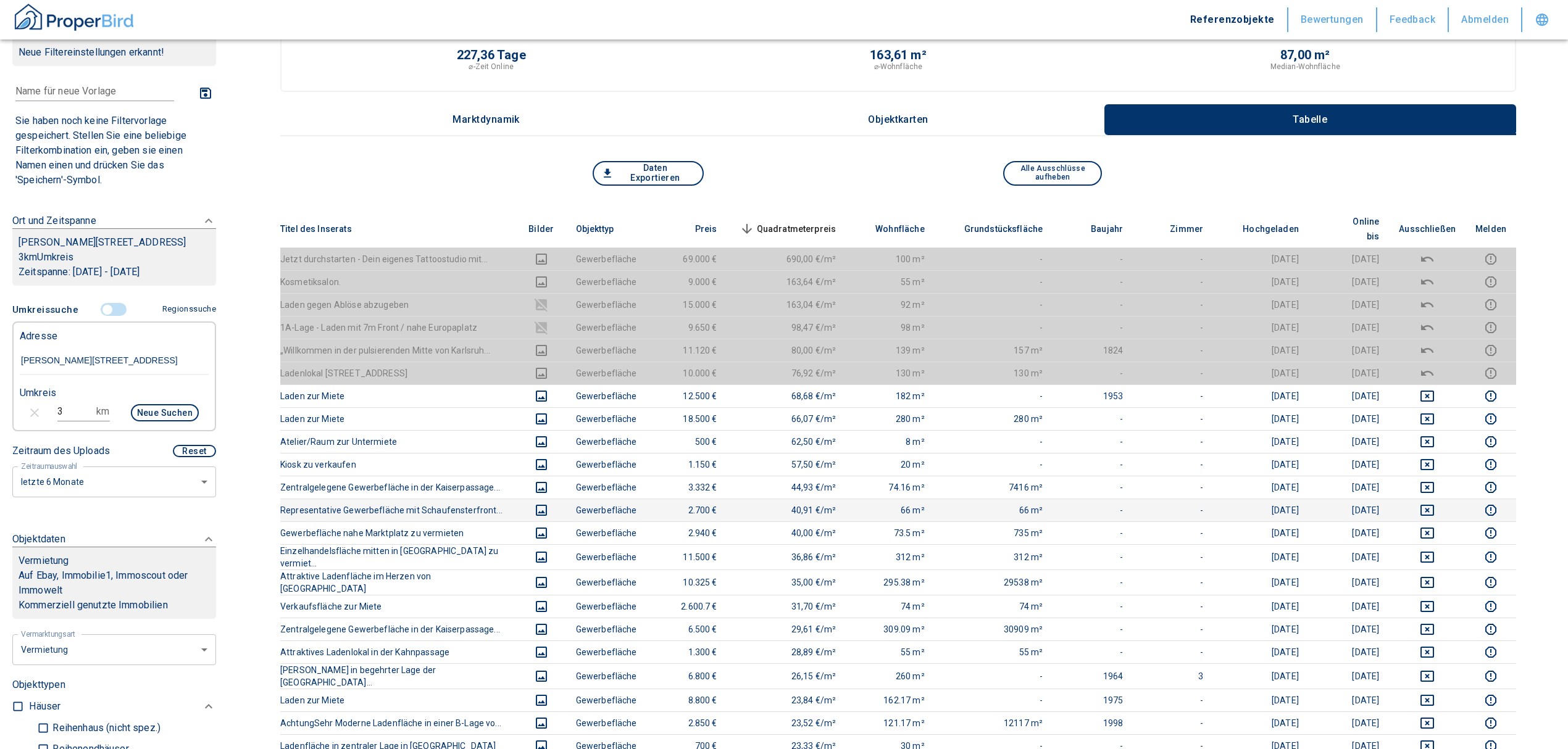
scroll to position [0, 0]
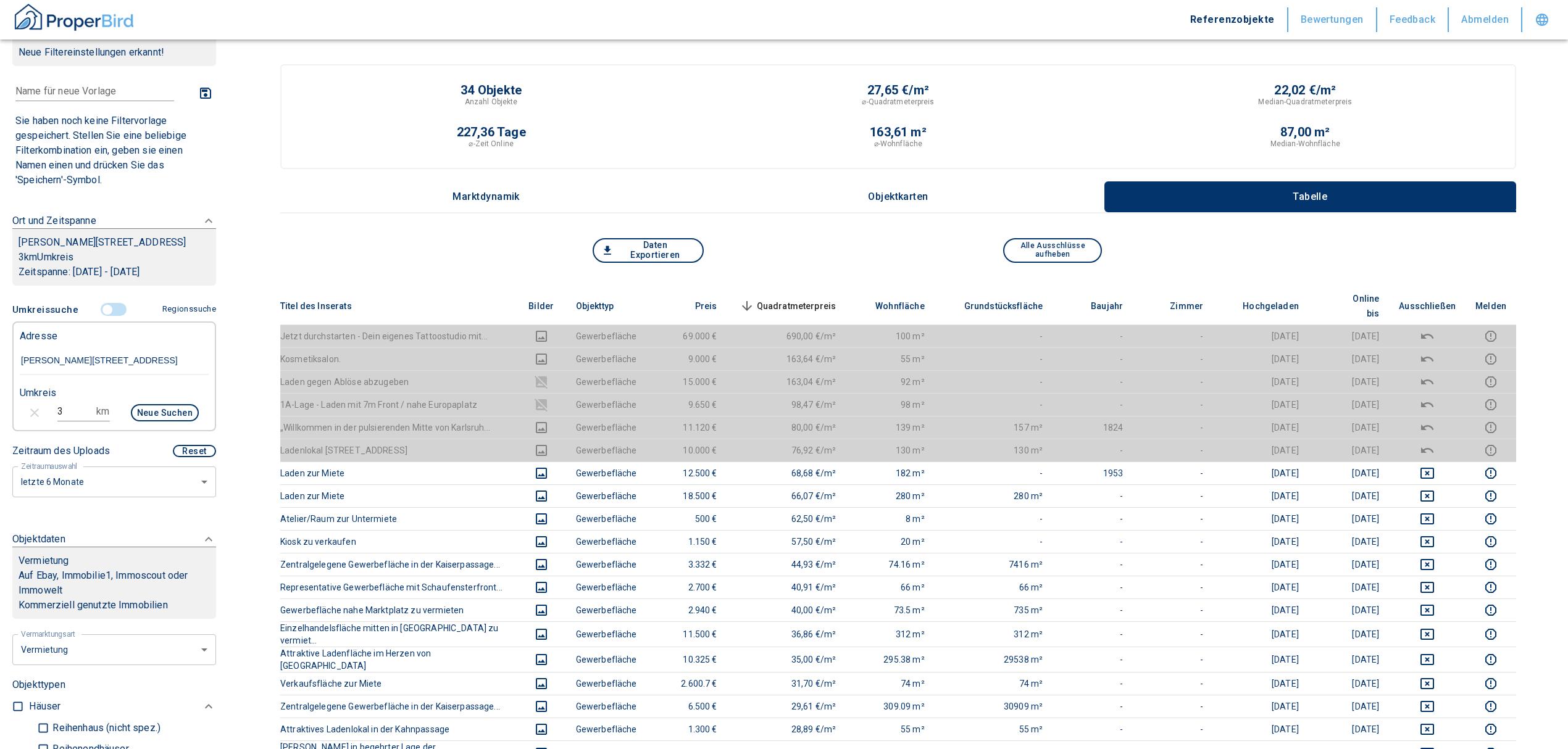
click at [805, 299] on span "Quadratmeterpreis sorted descending" at bounding box center [787, 305] width 99 height 15
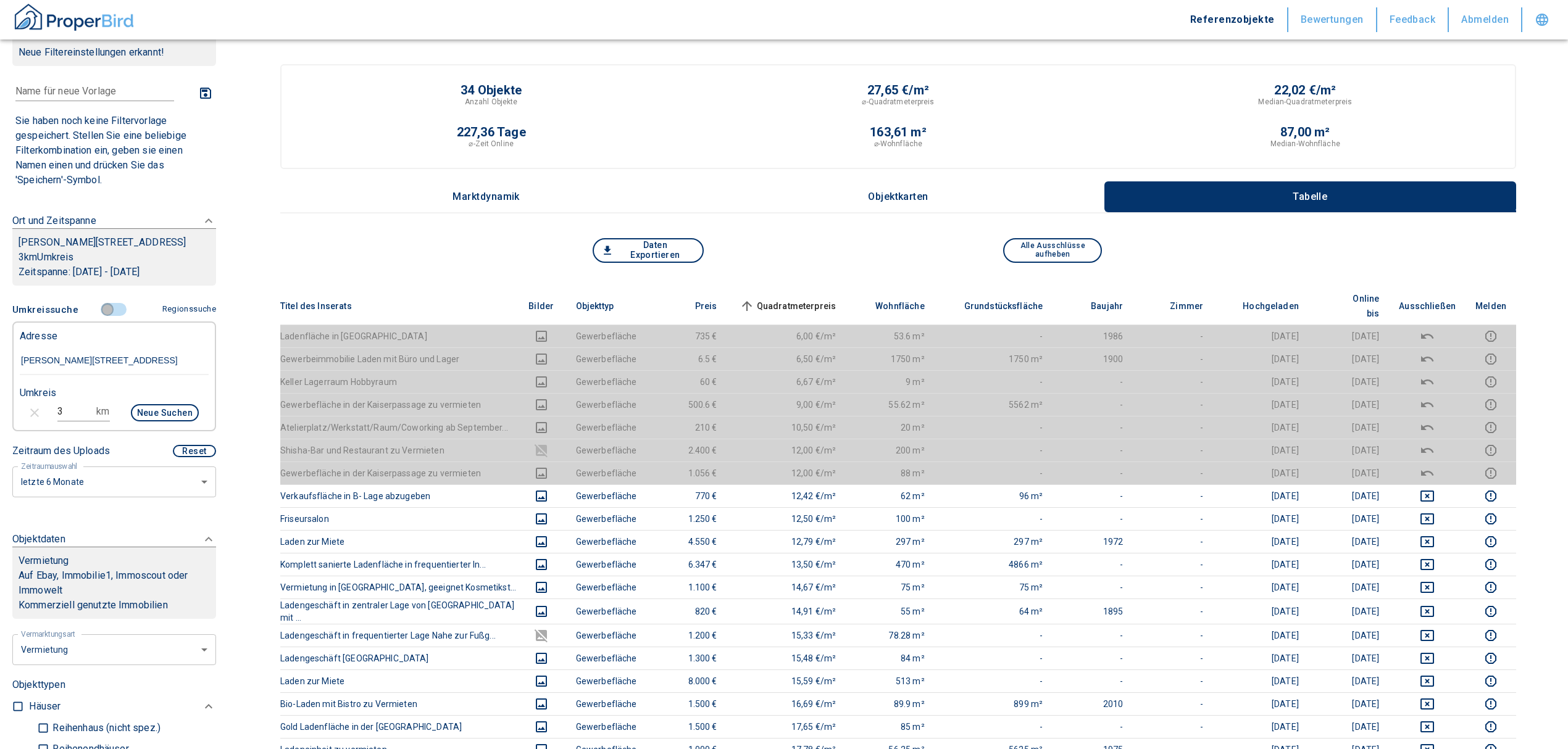
click at [100, 309] on input "controlled" at bounding box center [108, 310] width 37 height 14
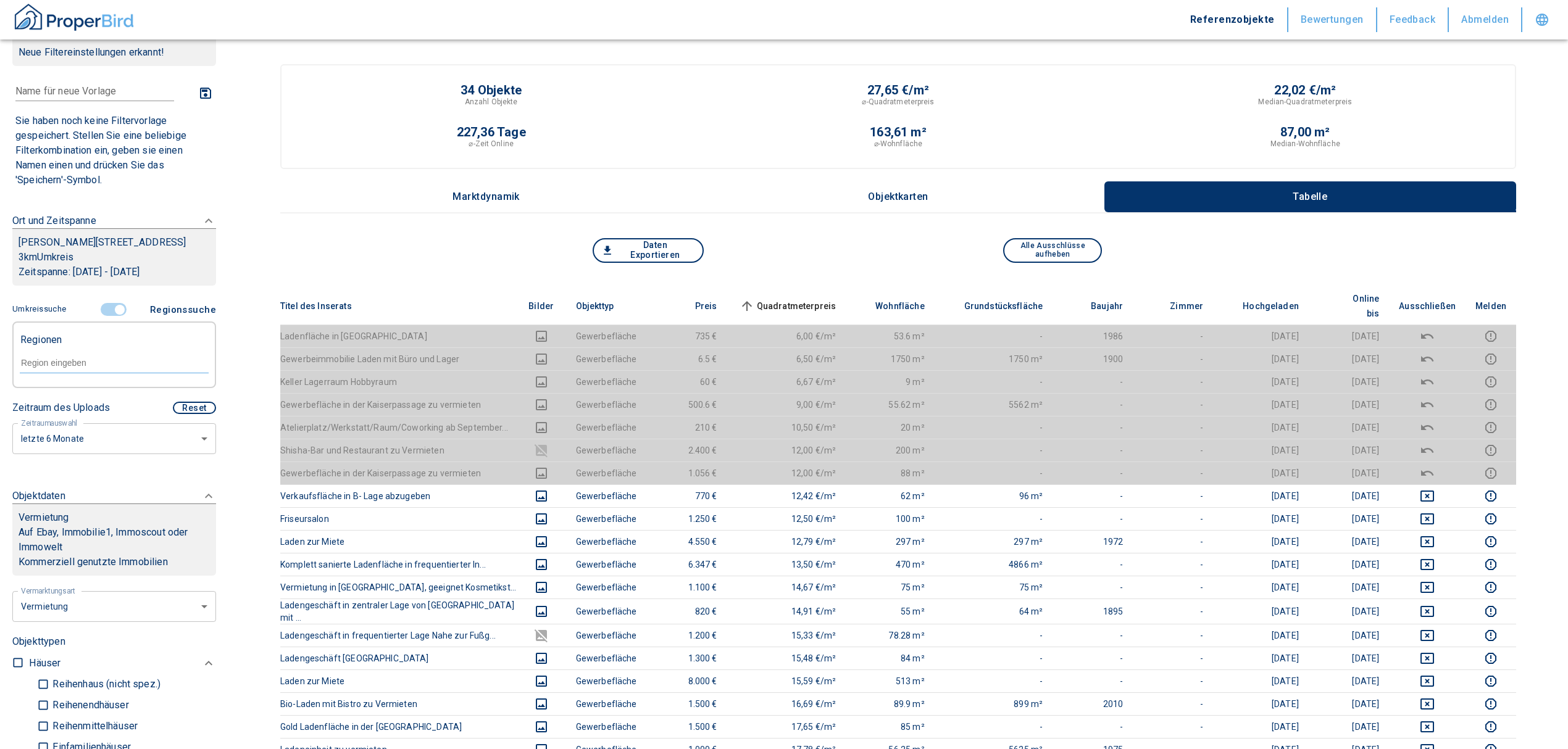
click at [113, 305] on input "controlled" at bounding box center [119, 310] width 37 height 14
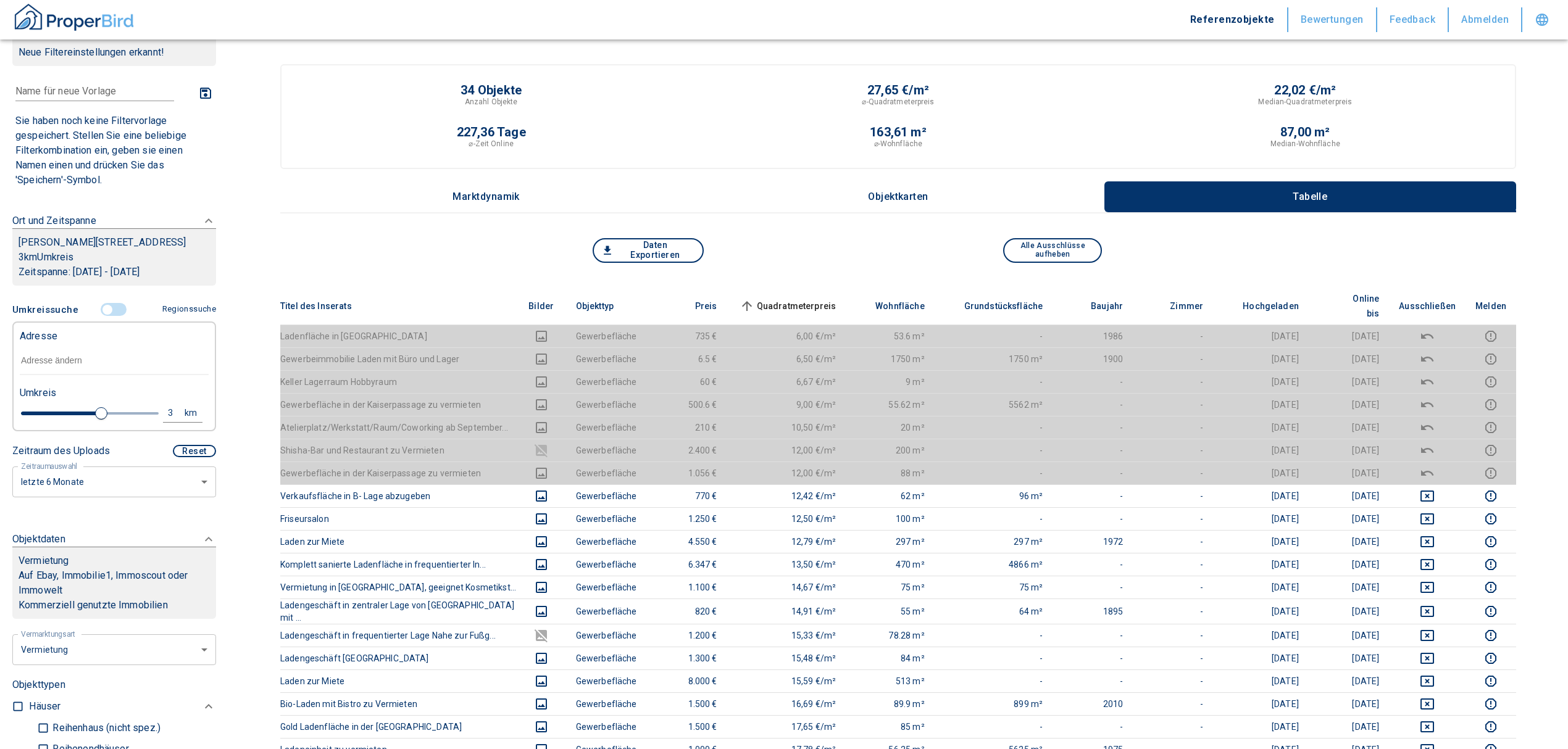
click at [54, 361] on input "text" at bounding box center [113, 361] width 189 height 29
click at [77, 363] on input "text" at bounding box center [113, 361] width 189 height 29
type input "2020"
type input "2.6"
type input "2020"
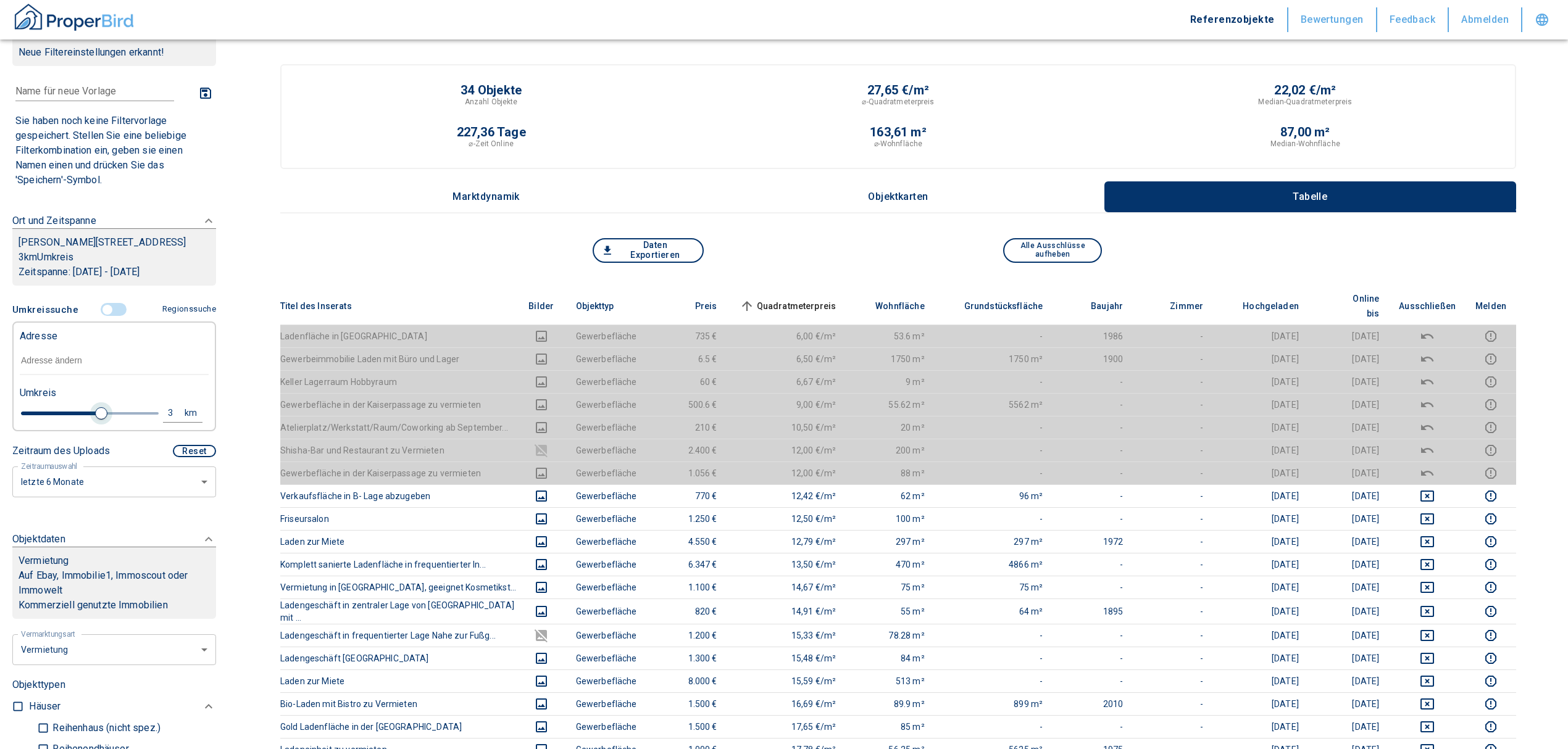
type input "2.2"
type input "2020"
type input "1.8"
type input "2020"
type input "1.6"
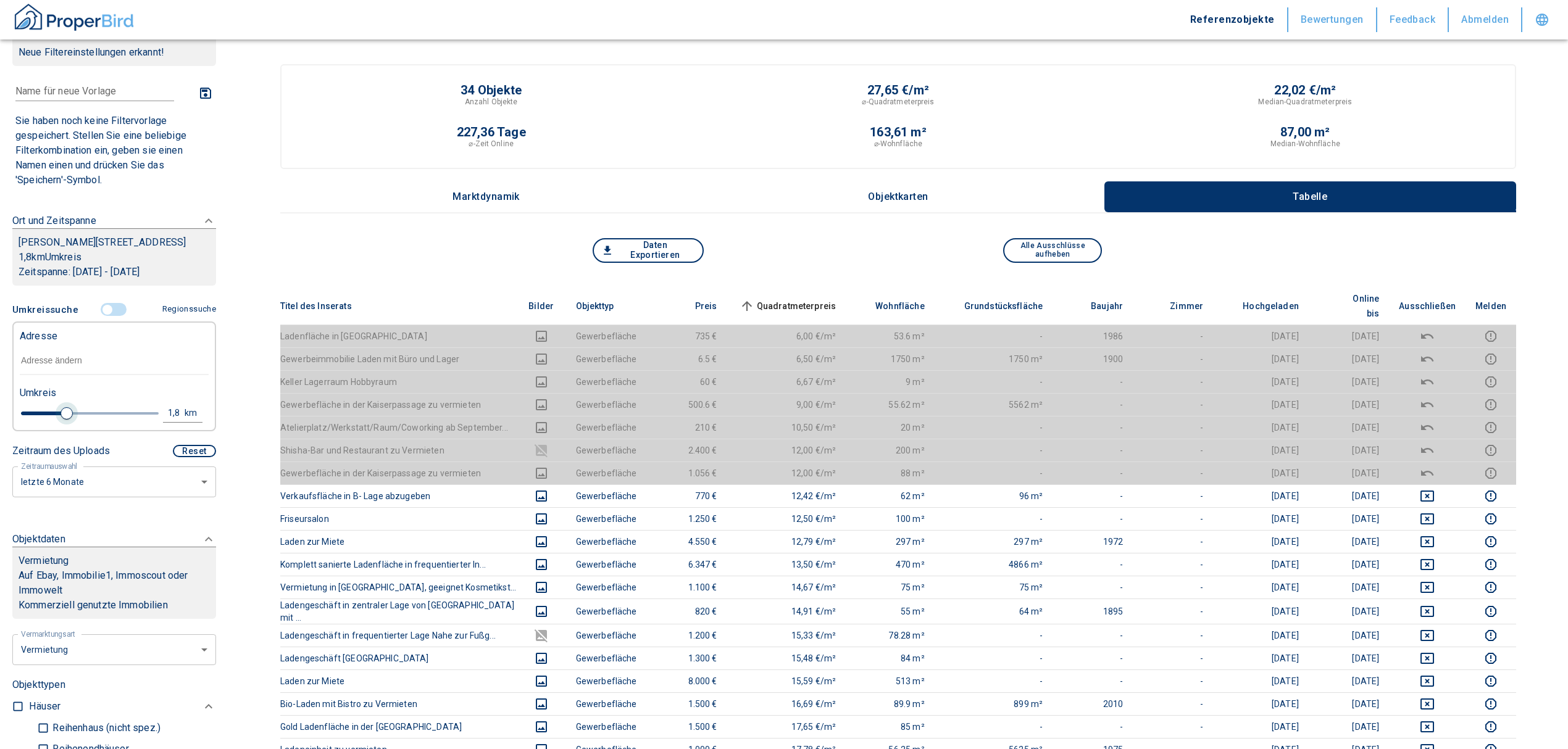
type input "2020"
type input "1.4"
type input "2020"
type input "1.2"
type input "2020"
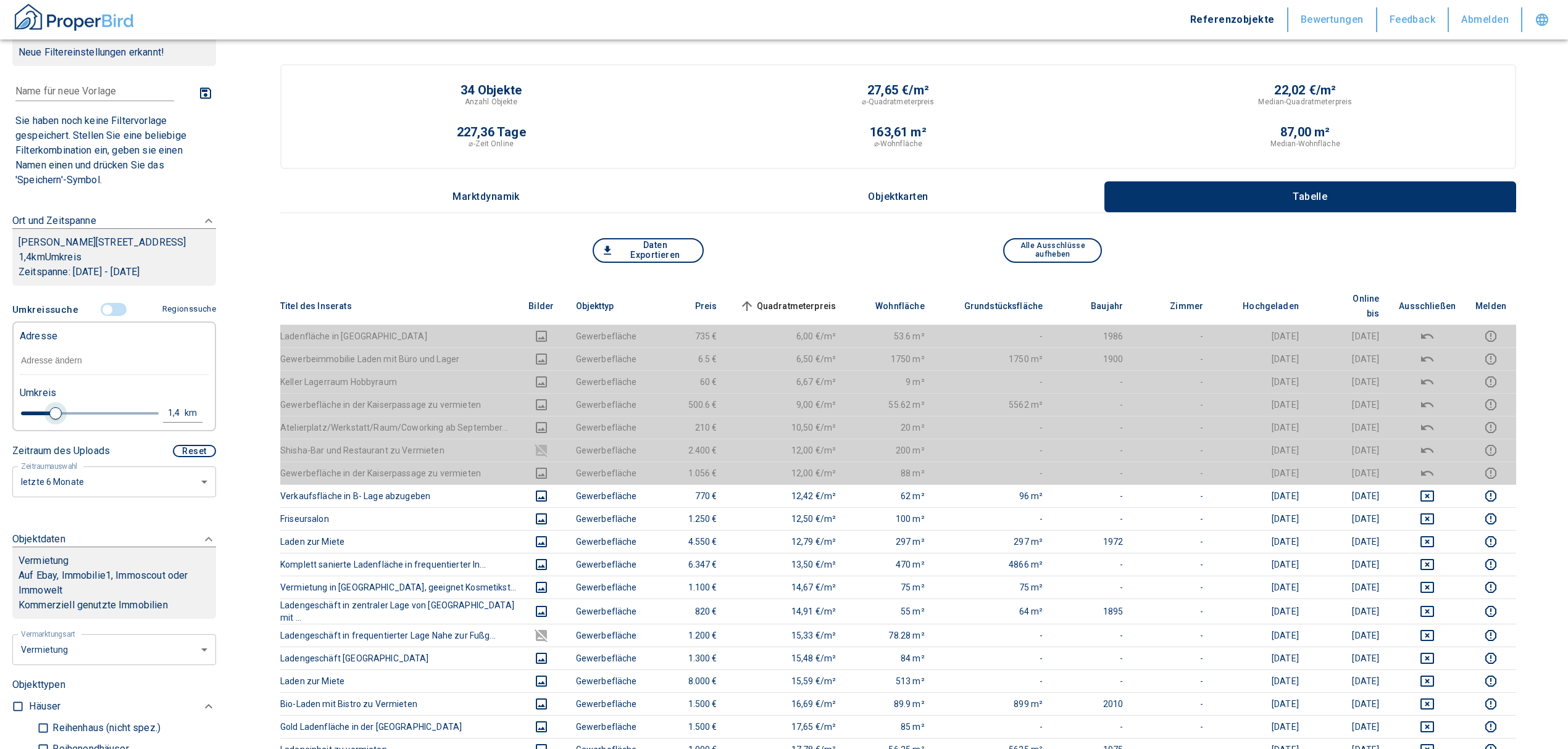
type input "1"
type input "2020"
type input "0.8"
type input "2020"
type input "1"
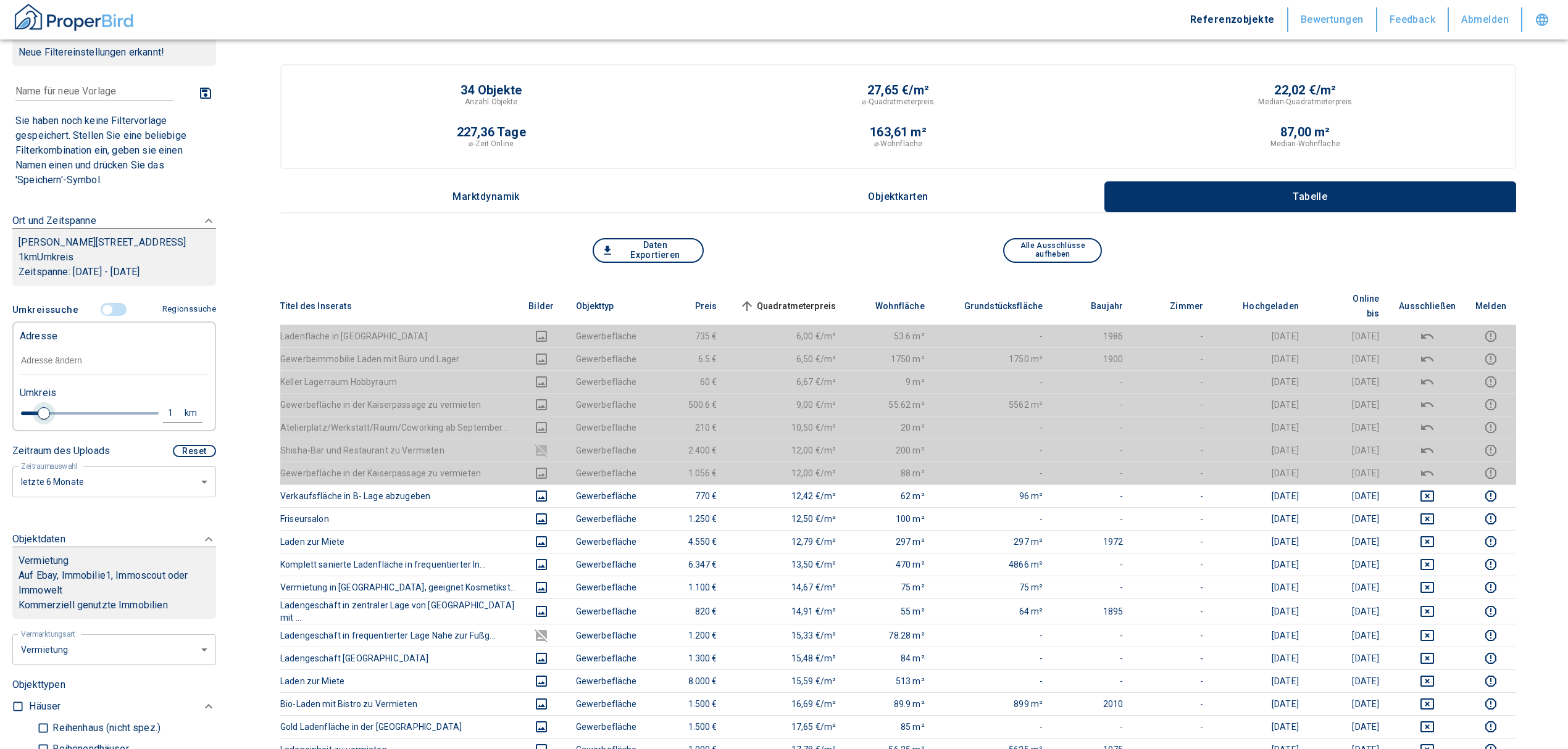
drag, startPoint x: 92, startPoint y: 409, endPoint x: 41, endPoint y: 413, distance: 51.2
click at [41, 413] on span at bounding box center [44, 413] width 12 height 12
type input "2020"
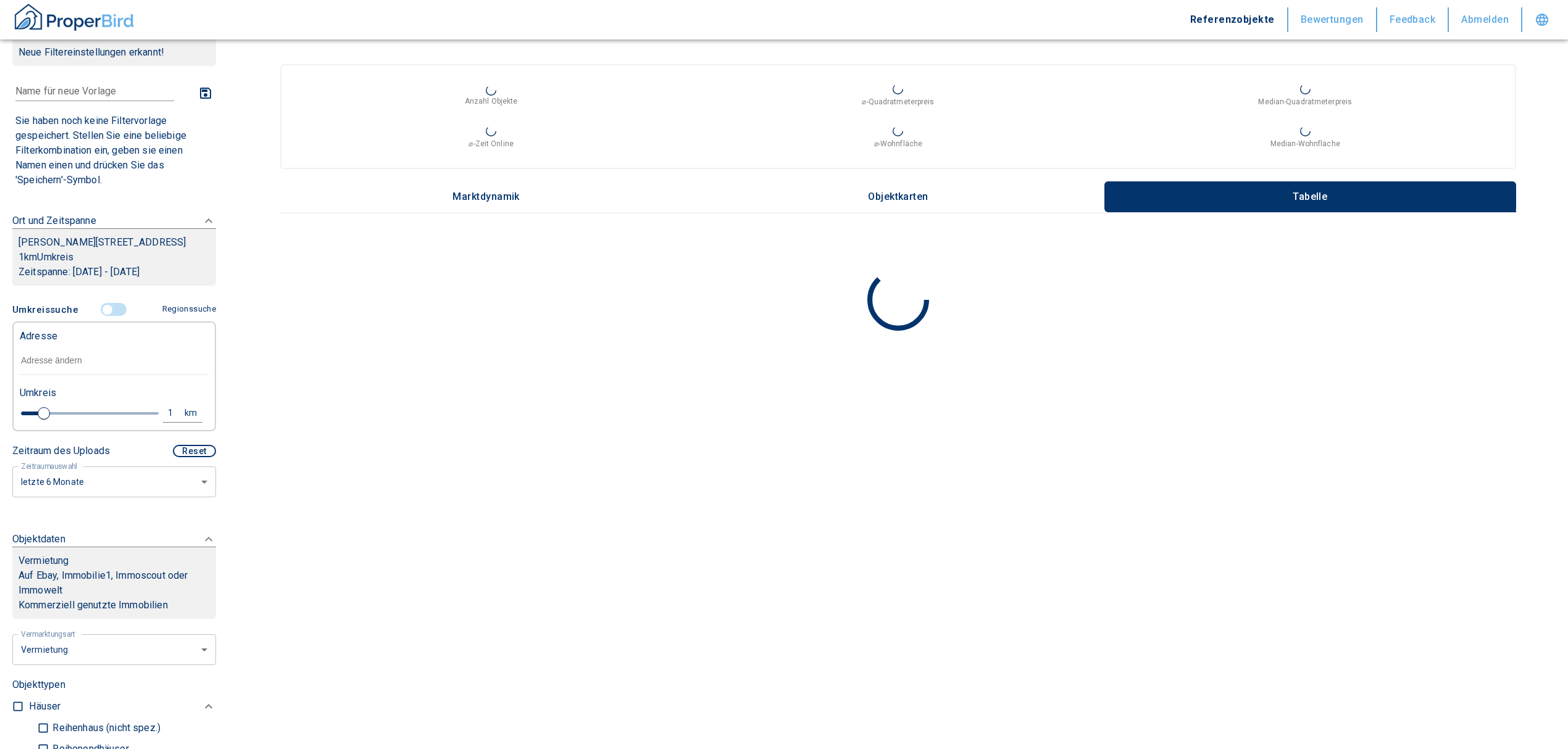
click at [54, 361] on input "text" at bounding box center [113, 361] width 189 height 29
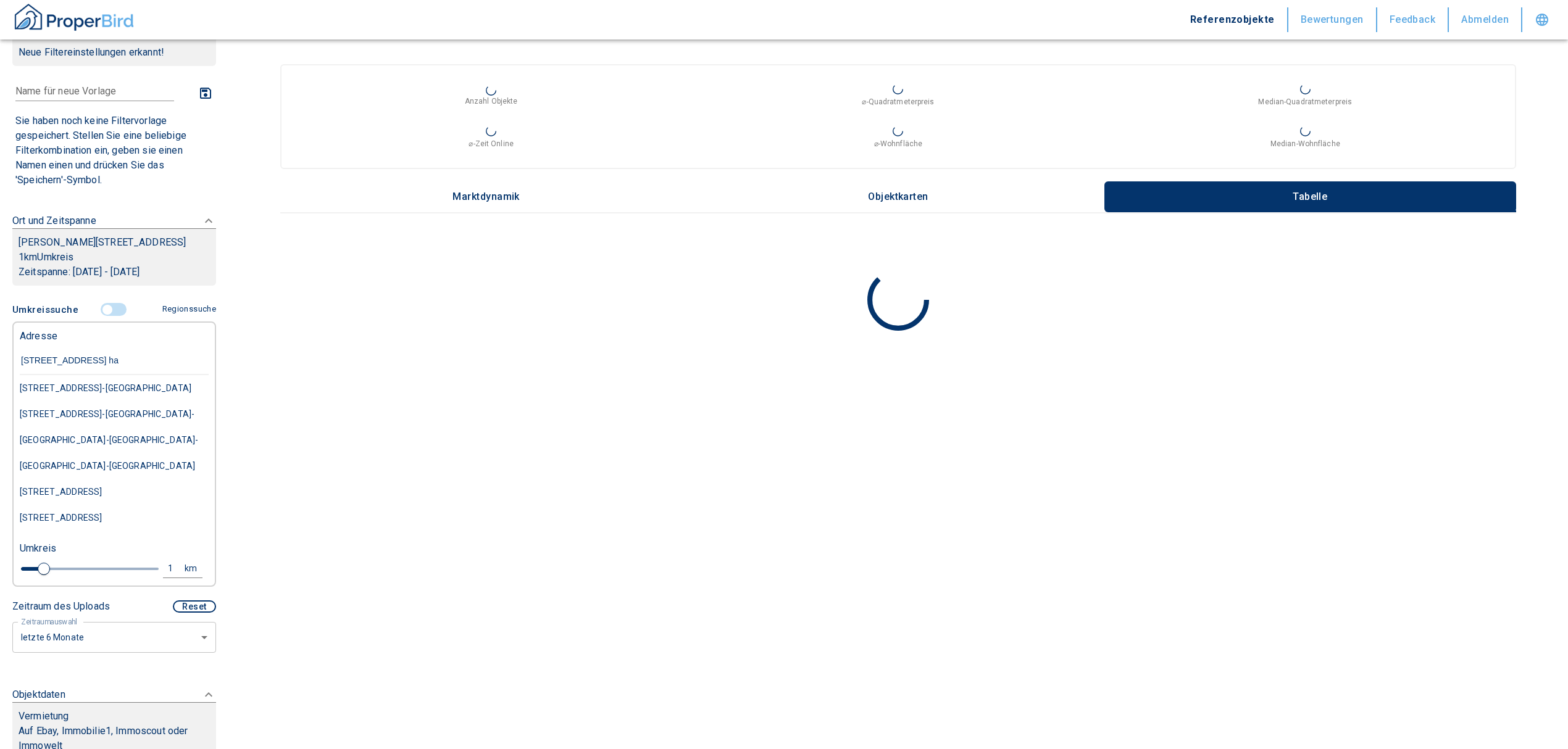
type input "[STREET_ADDRESS] han"
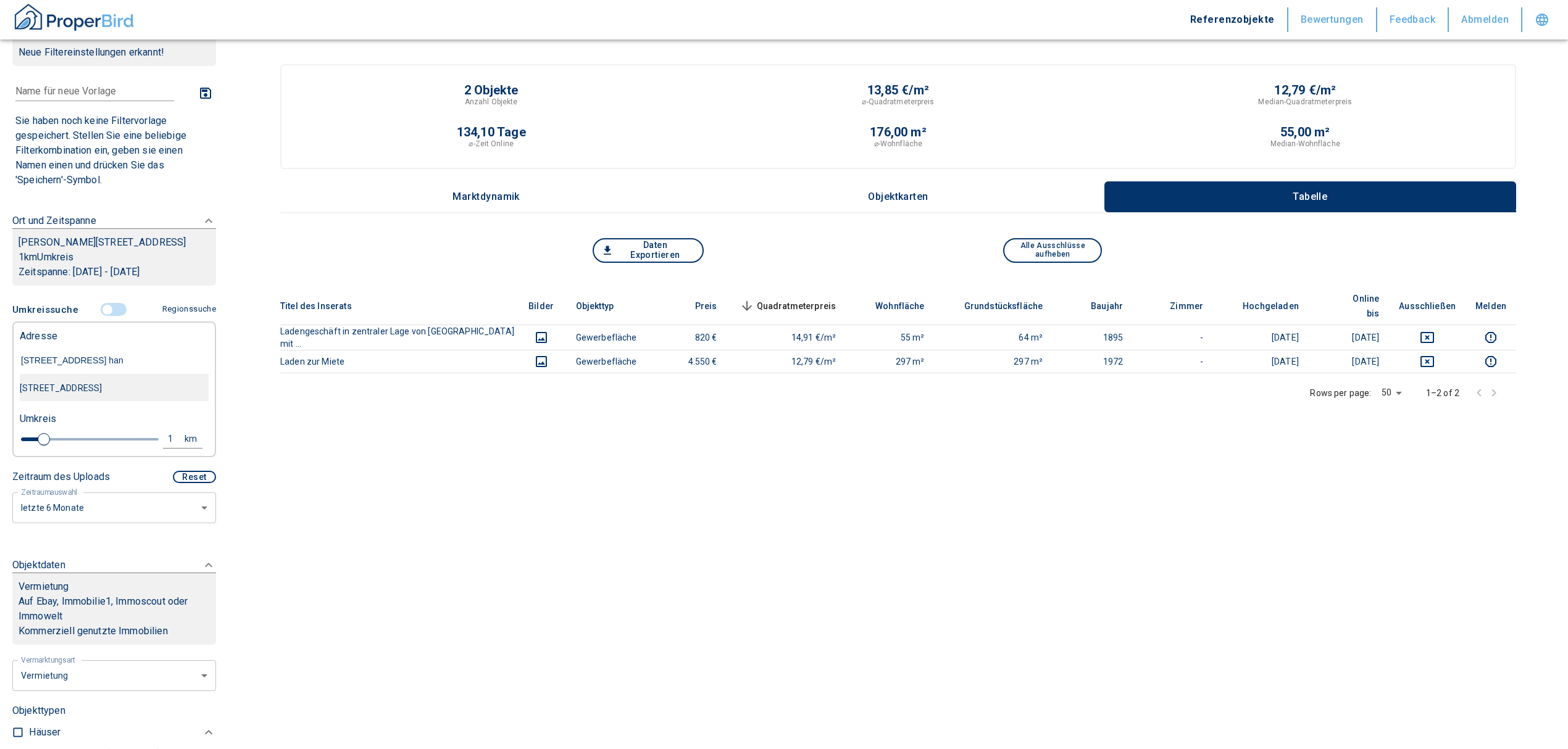
click at [107, 388] on div "[STREET_ADDRESS]" at bounding box center [113, 388] width 189 height 26
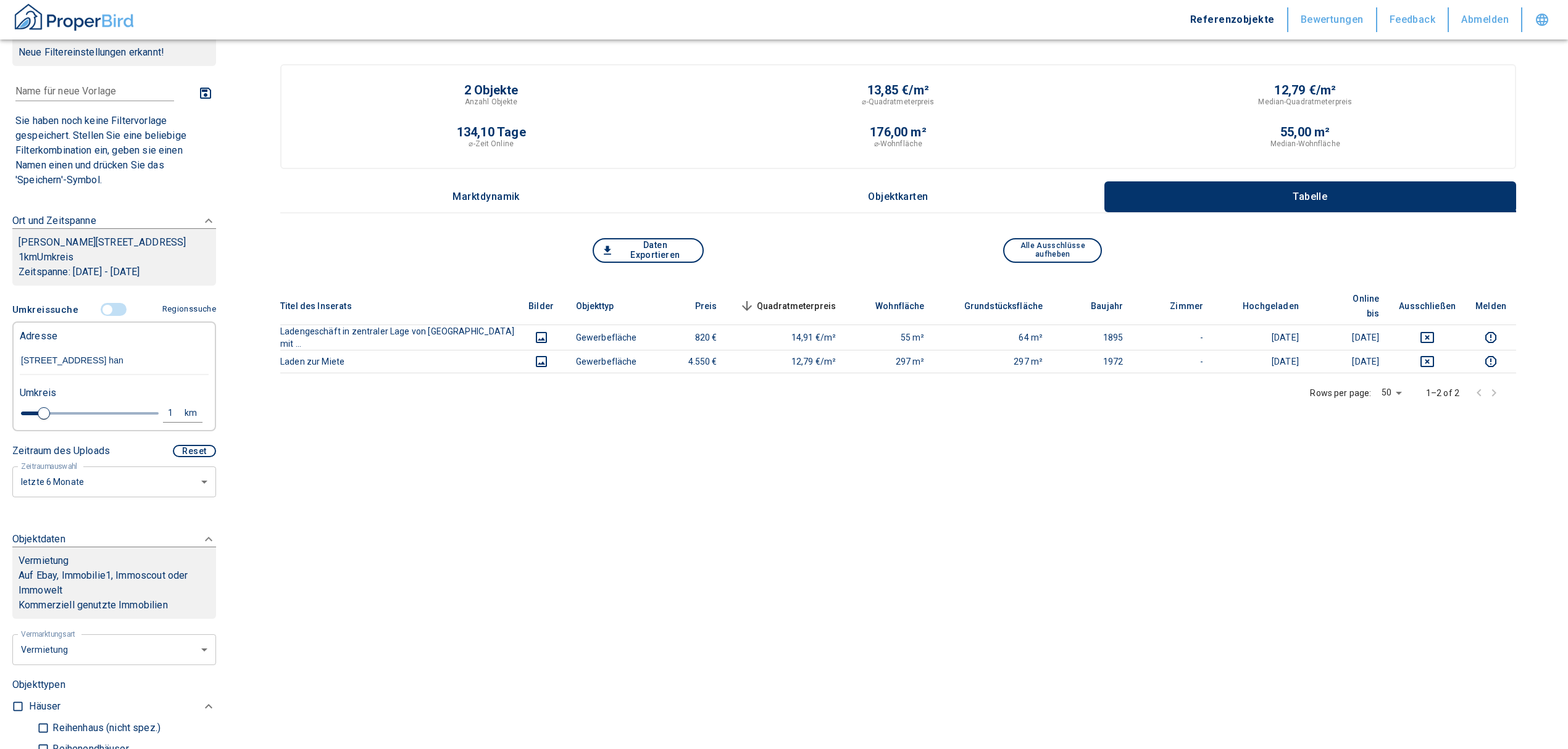
type input "2020"
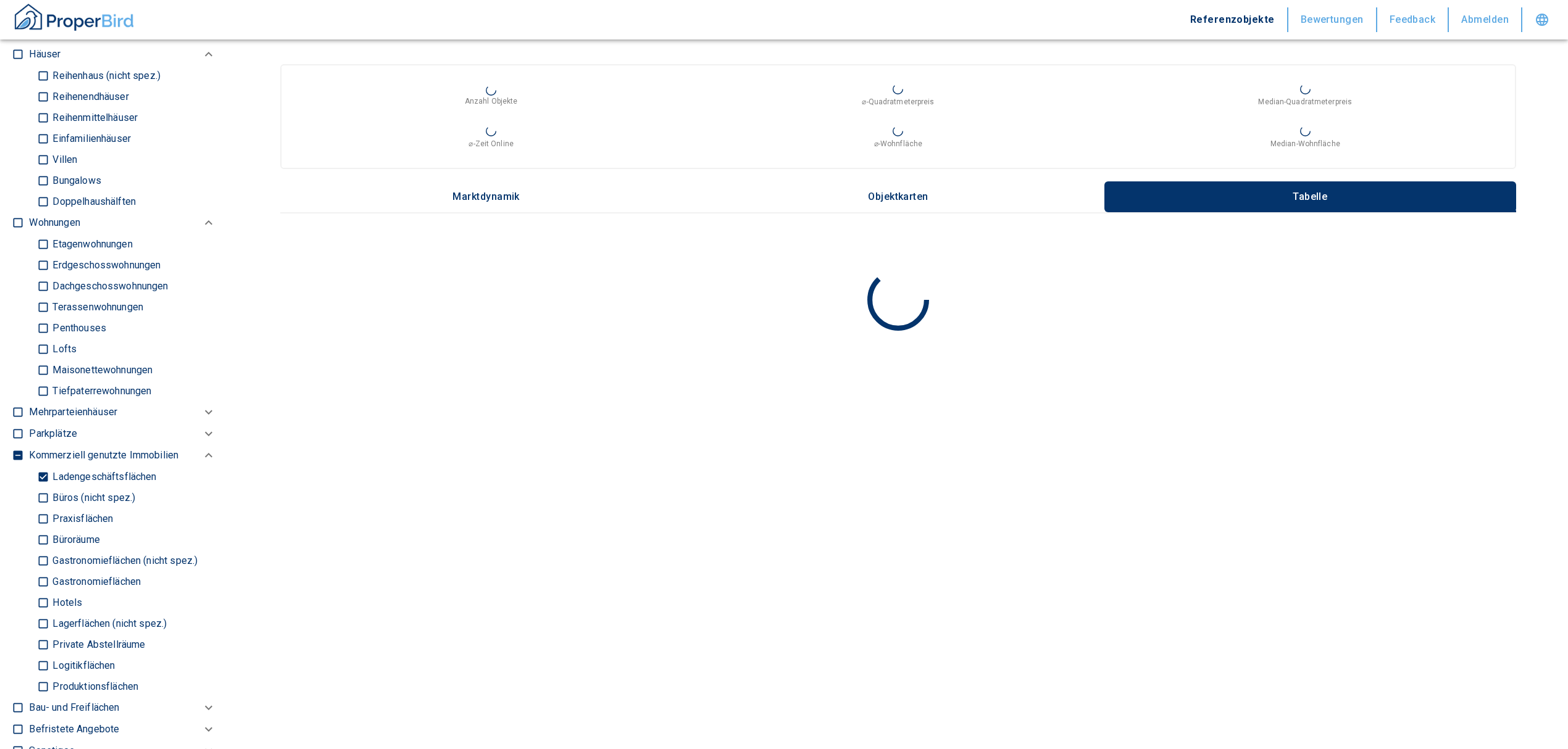
scroll to position [693, 0]
type input "[STREET_ADDRESS]"
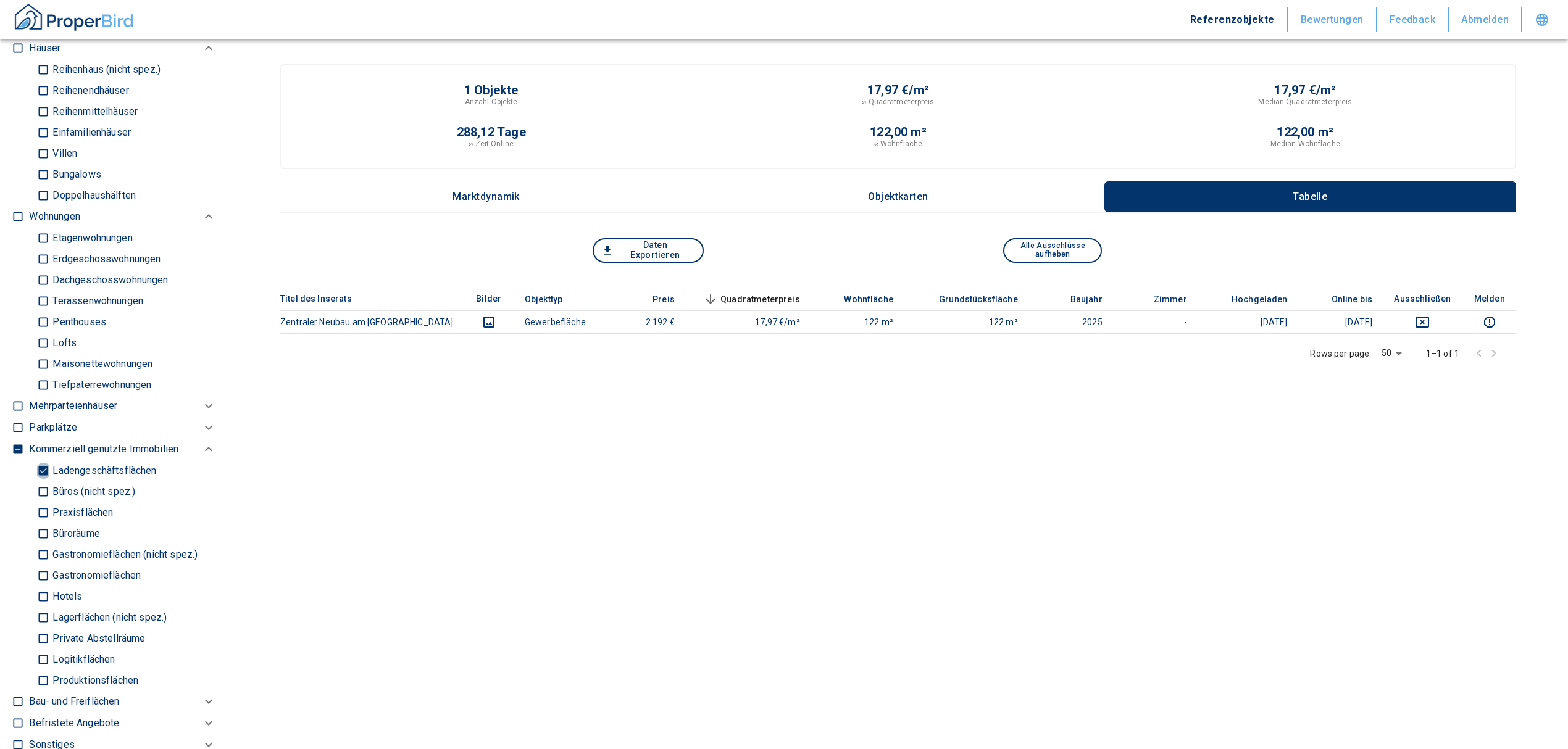
click at [38, 465] on input "Ladengeschäftsflächen" at bounding box center [43, 471] width 12 height 22
checkbox input "false"
type input "2020"
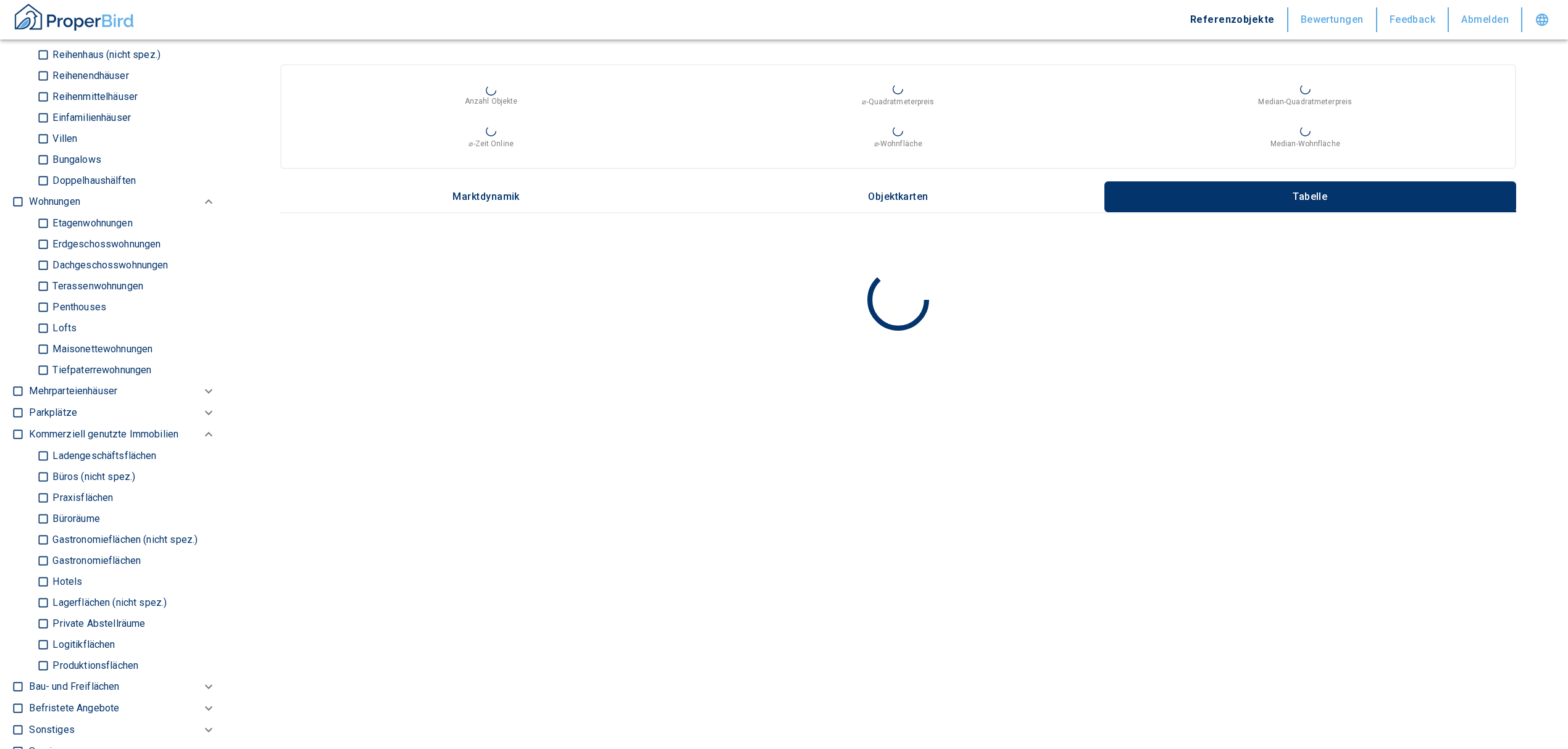
scroll to position [447, 0]
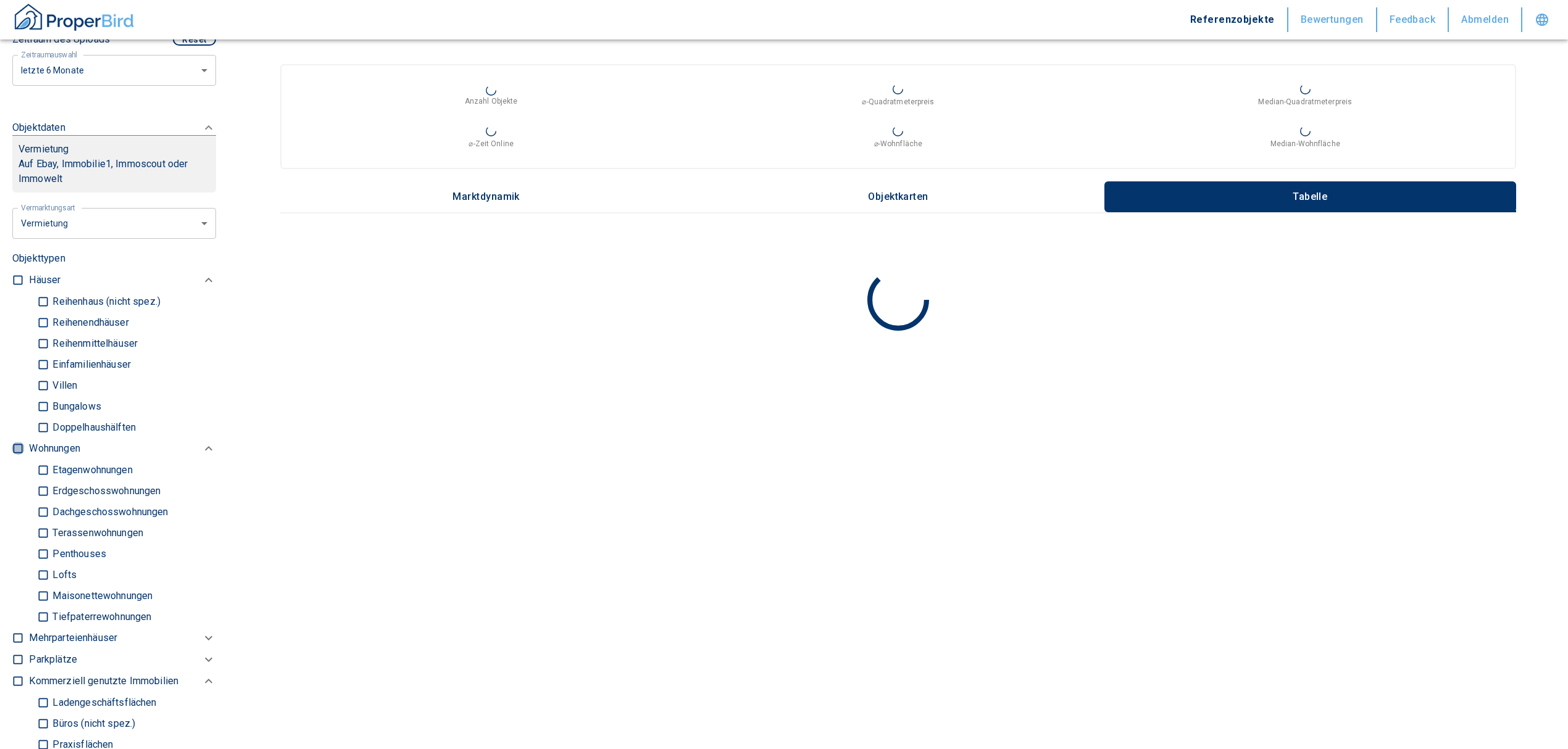
click at [19, 446] on input "checkbox" at bounding box center [18, 449] width 12 height 12
checkbox input "true"
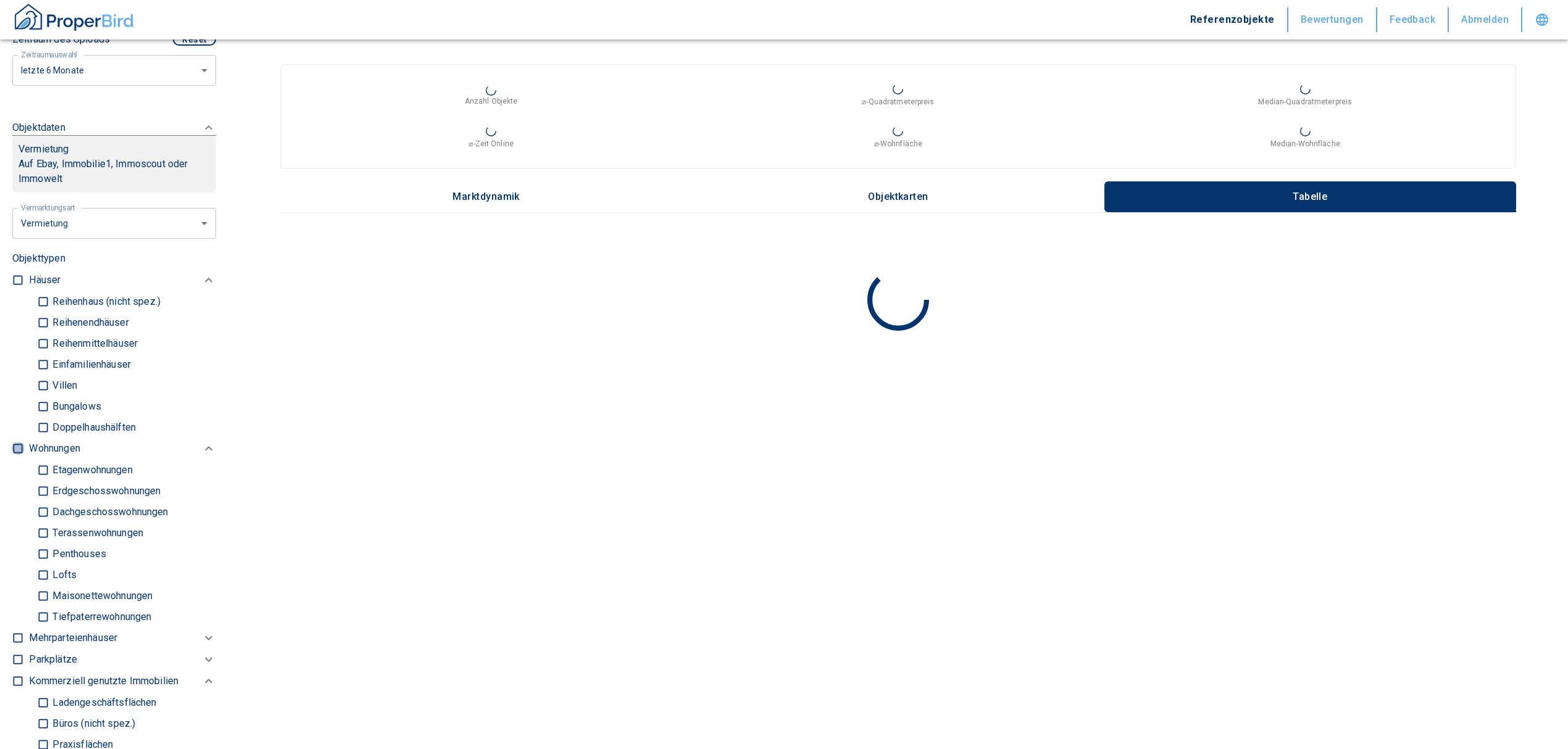
checkbox input "true"
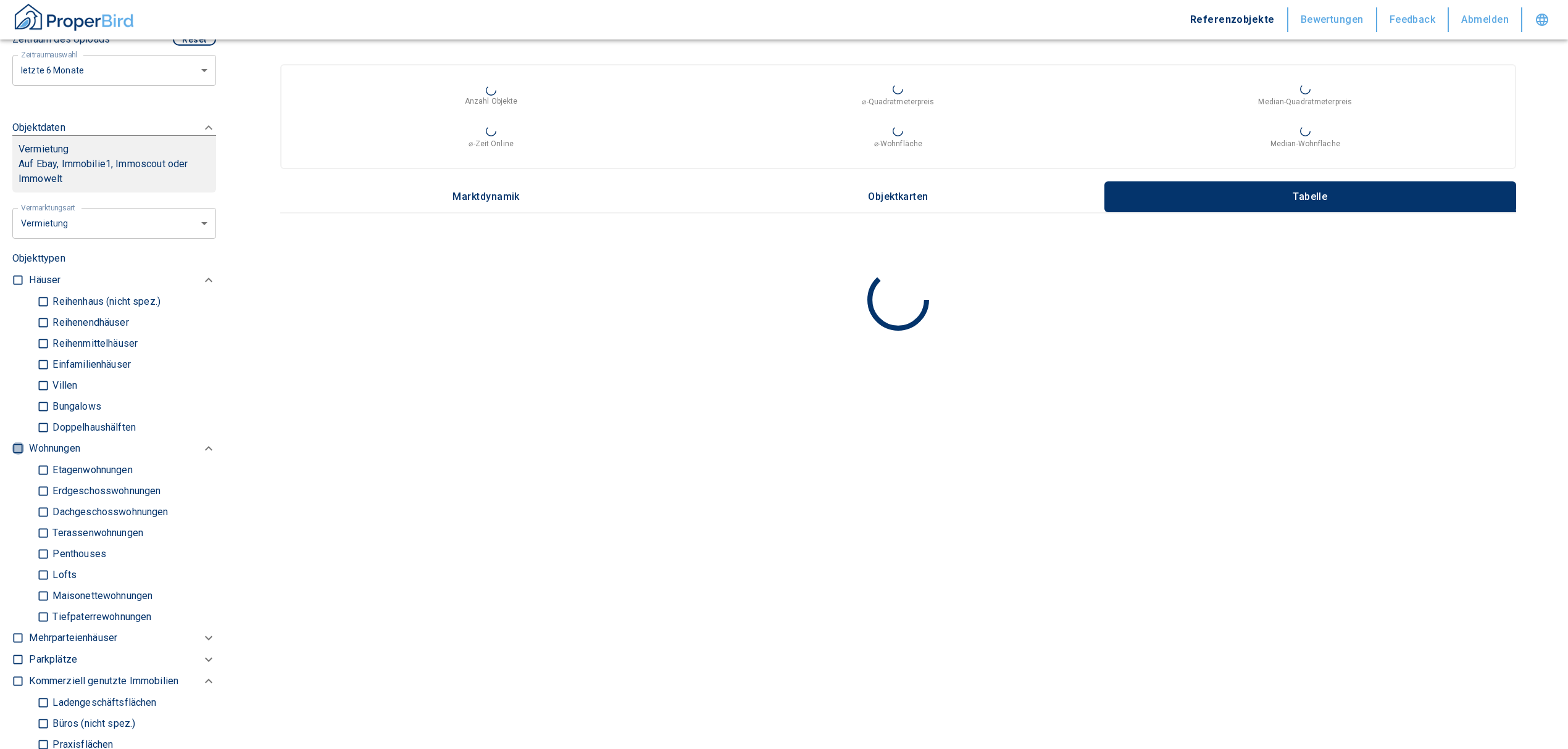
type input "2020"
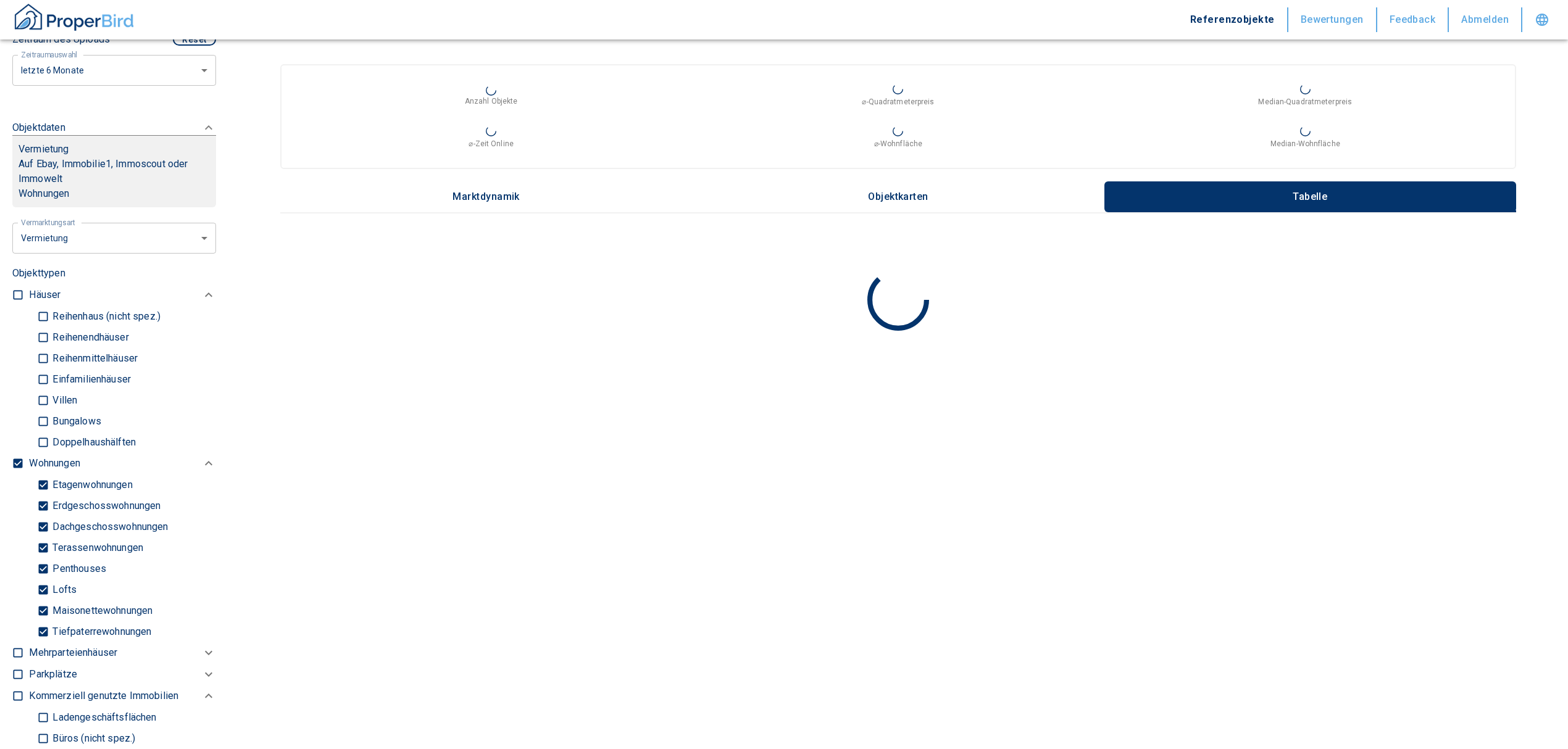
click at [45, 640] on input "Tiefpaterrewohnungen" at bounding box center [43, 632] width 12 height 22
checkbox input "false"
type input "2020"
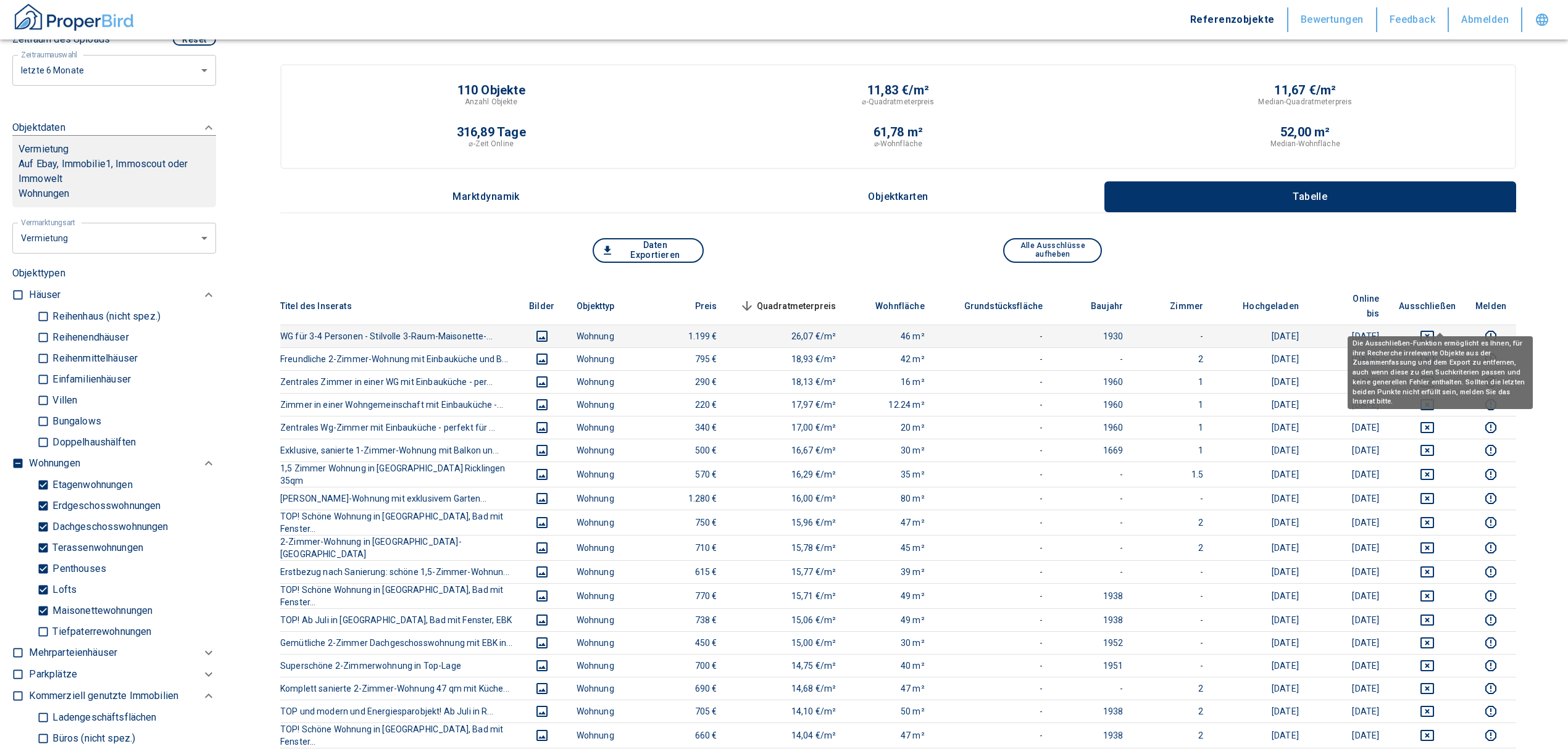
click at [1434, 331] on icon "deselect this listing" at bounding box center [1428, 337] width 14 height 11
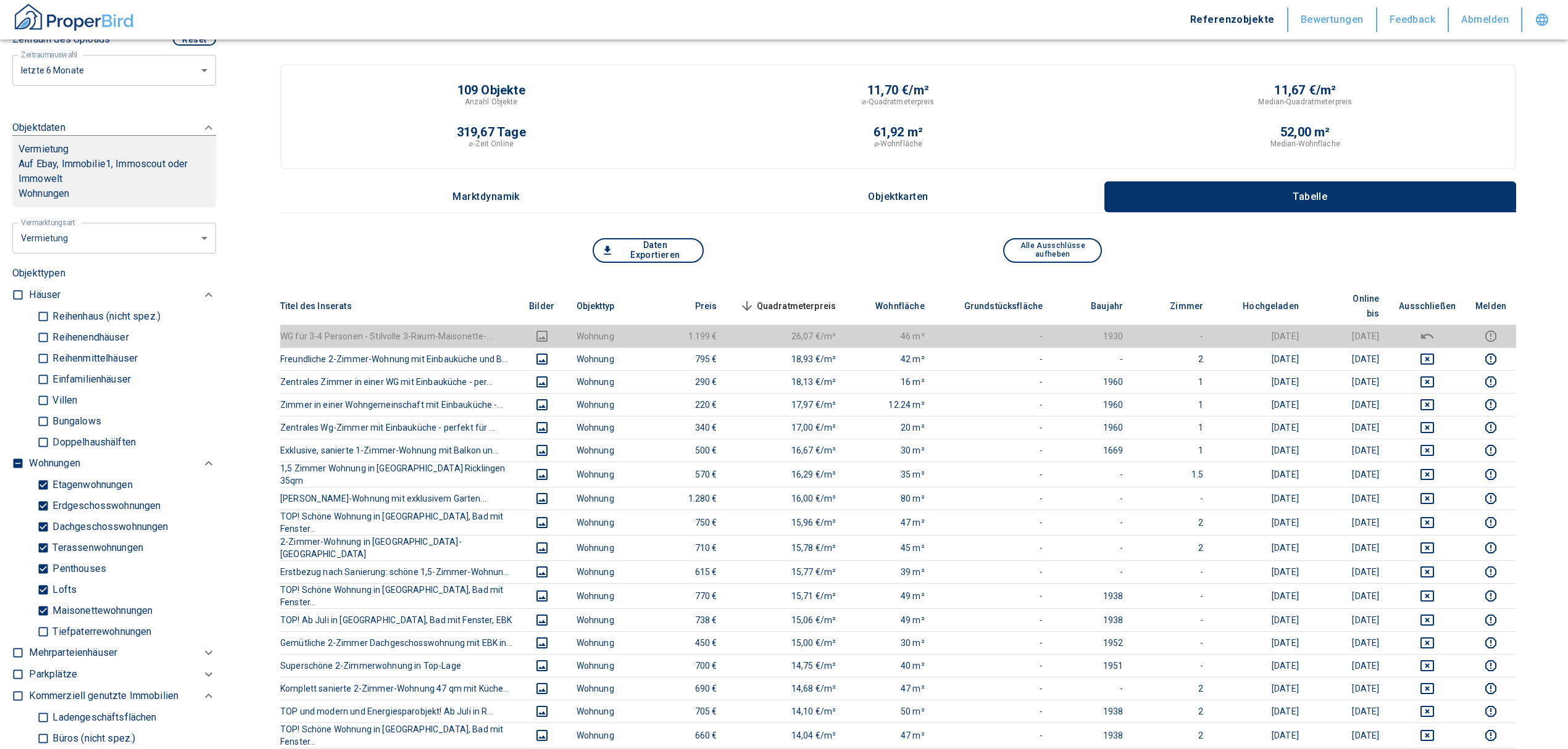
click at [800, 299] on span "Quadratmeterpreis sorted descending" at bounding box center [787, 305] width 99 height 15
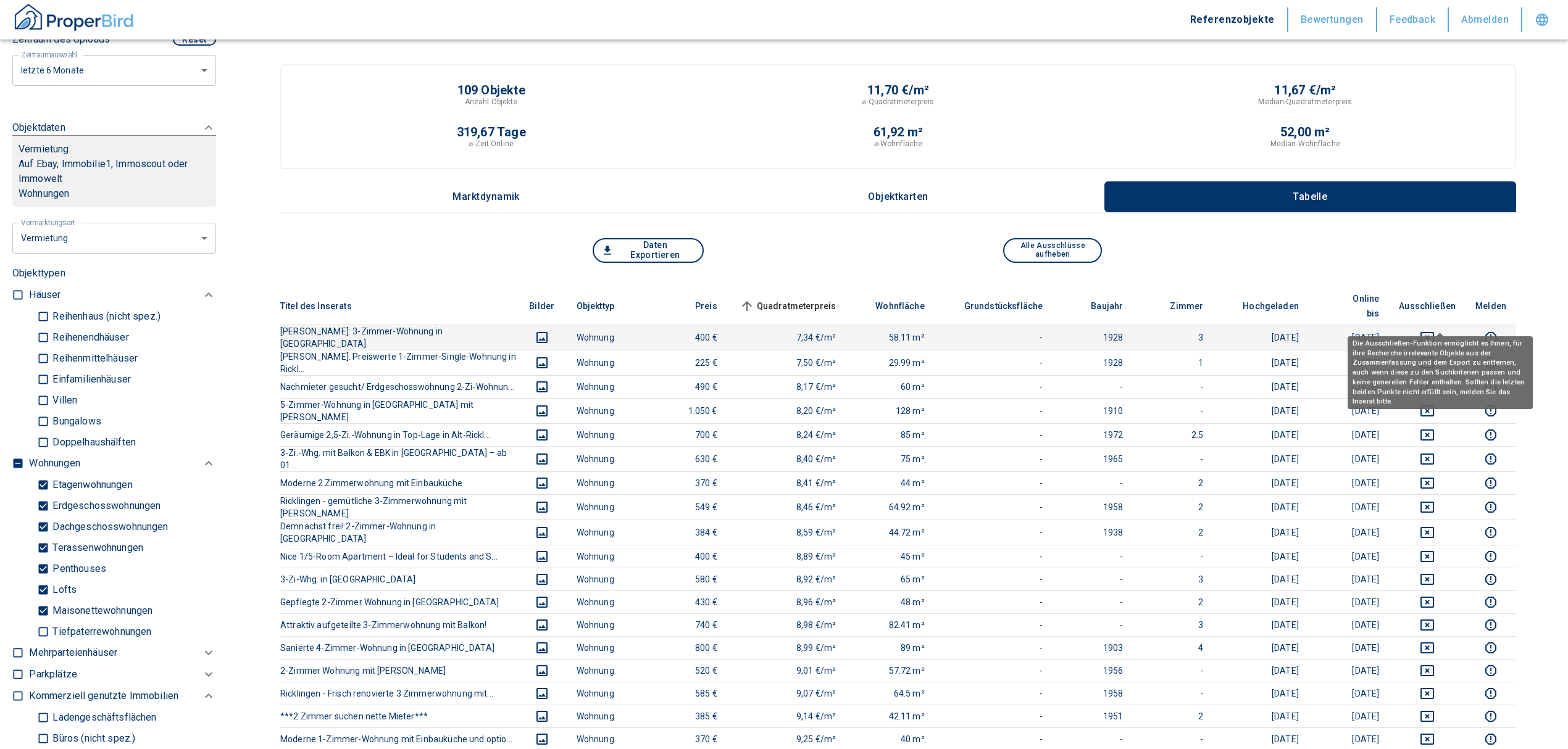
click at [1434, 332] on icon "deselect this listing" at bounding box center [1428, 337] width 14 height 11
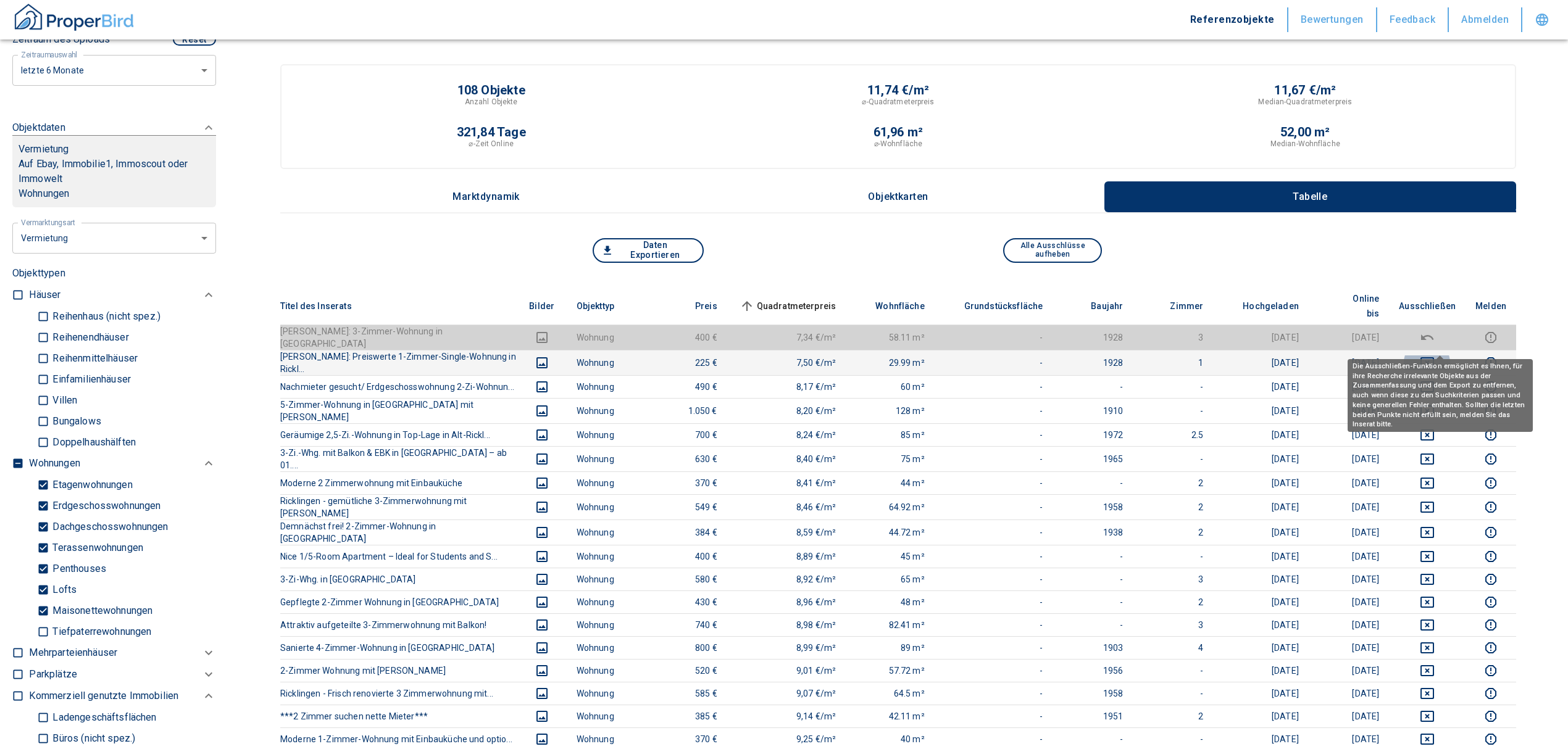
click at [1434, 357] on icon "deselect this listing" at bounding box center [1428, 363] width 14 height 11
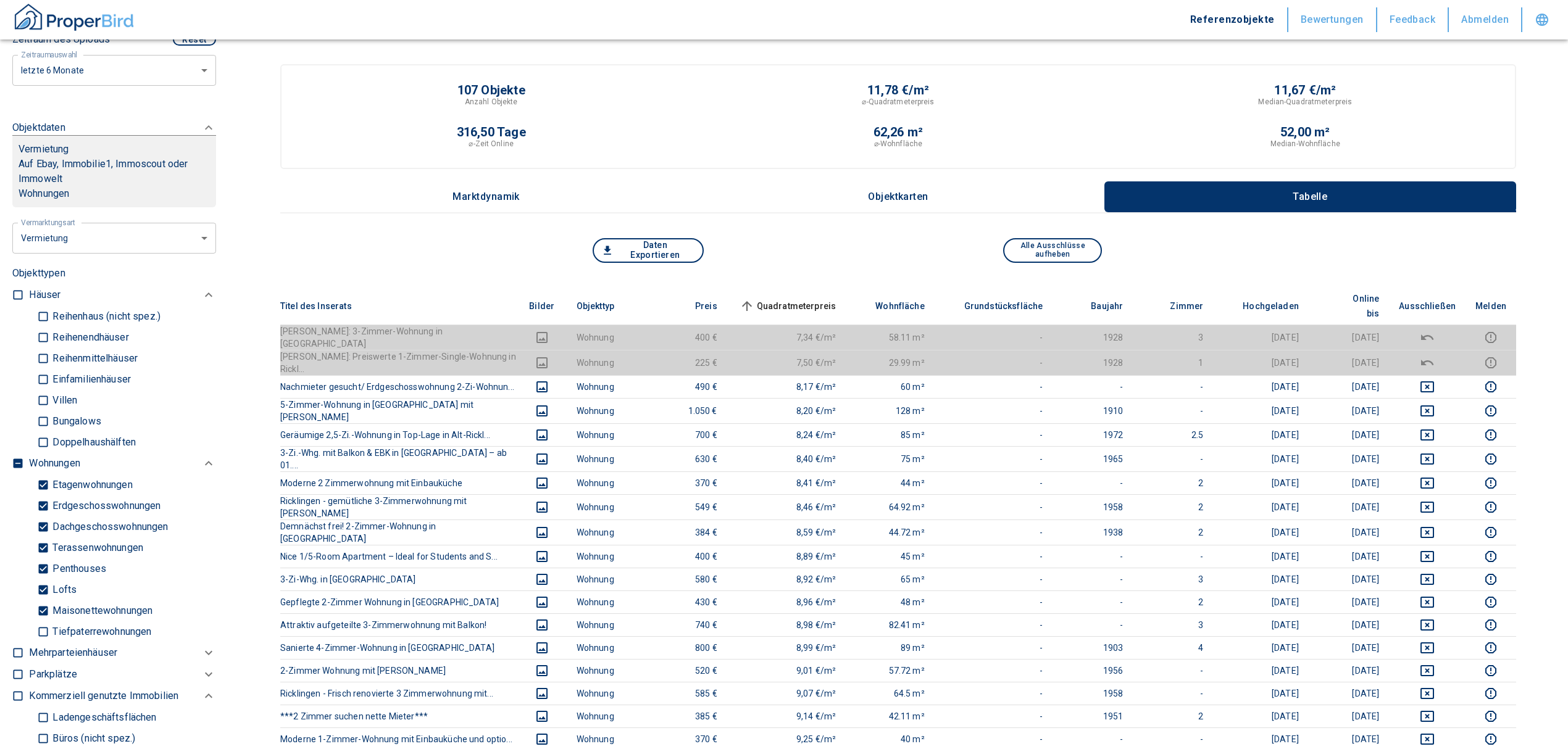
click at [810, 299] on span "Quadratmeterpreis sorted ascending" at bounding box center [787, 305] width 99 height 15
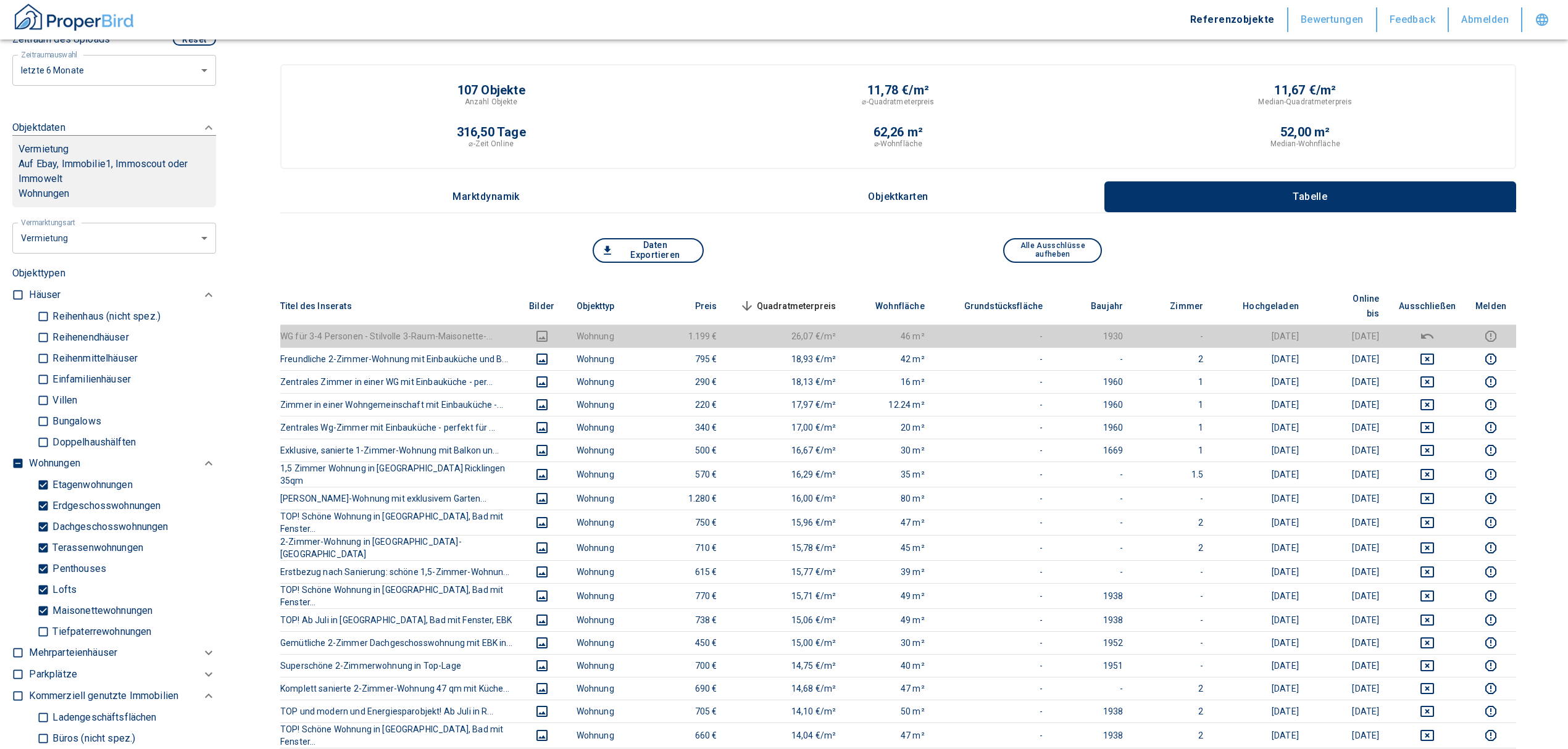
click at [818, 299] on span "Quadratmeterpreis sorted descending" at bounding box center [787, 305] width 99 height 15
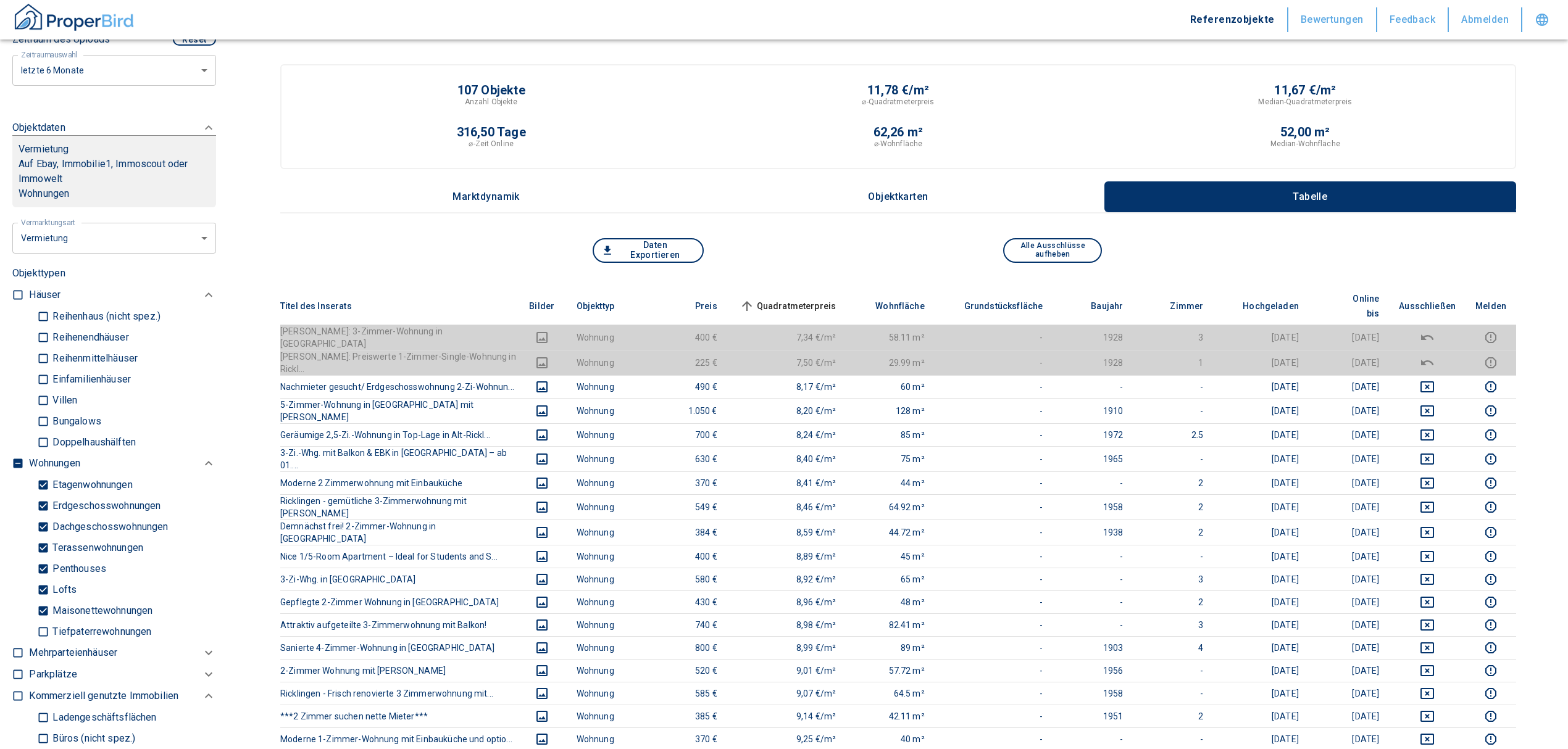
click at [810, 299] on span "Quadratmeterpreis sorted ascending" at bounding box center [787, 305] width 99 height 15
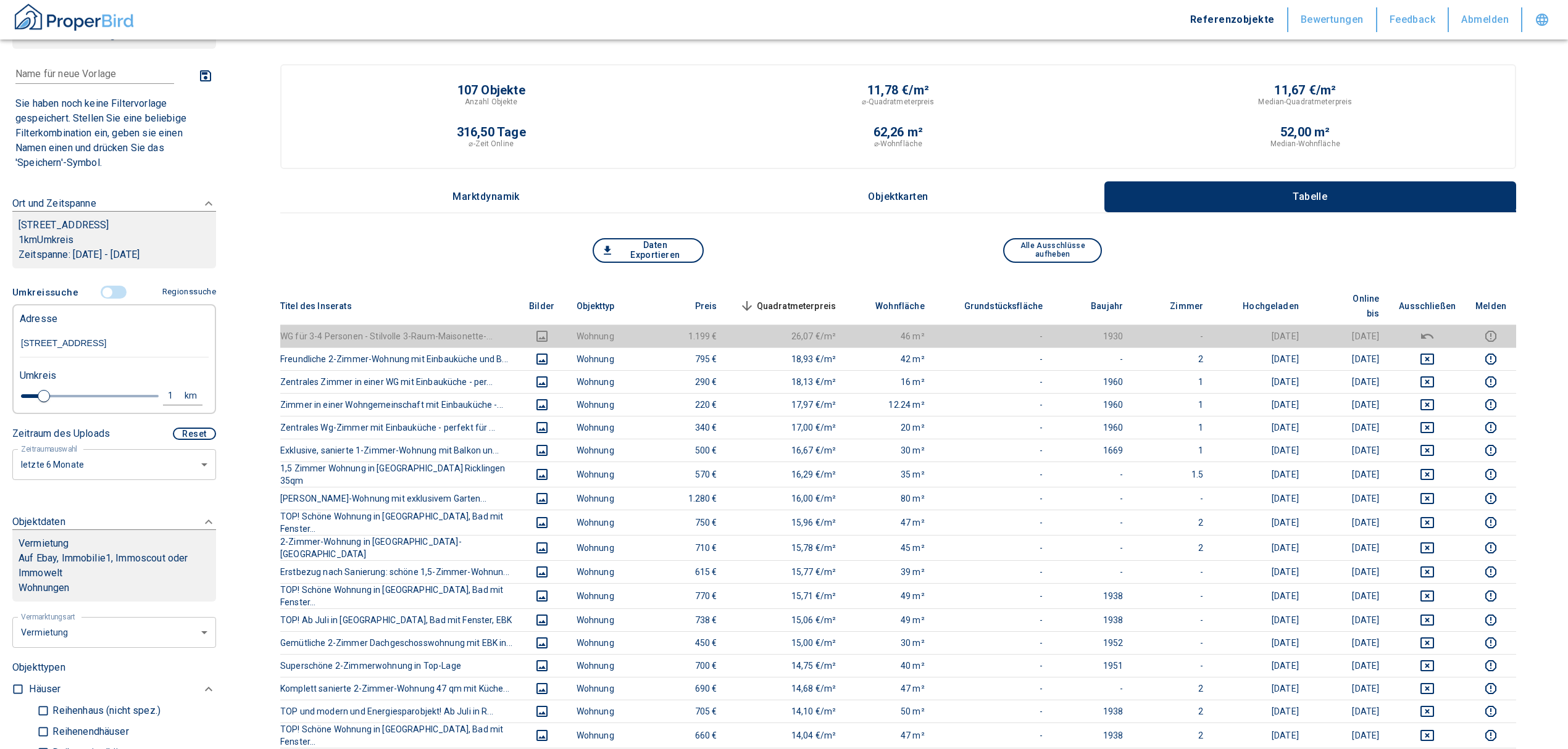
scroll to position [35, 0]
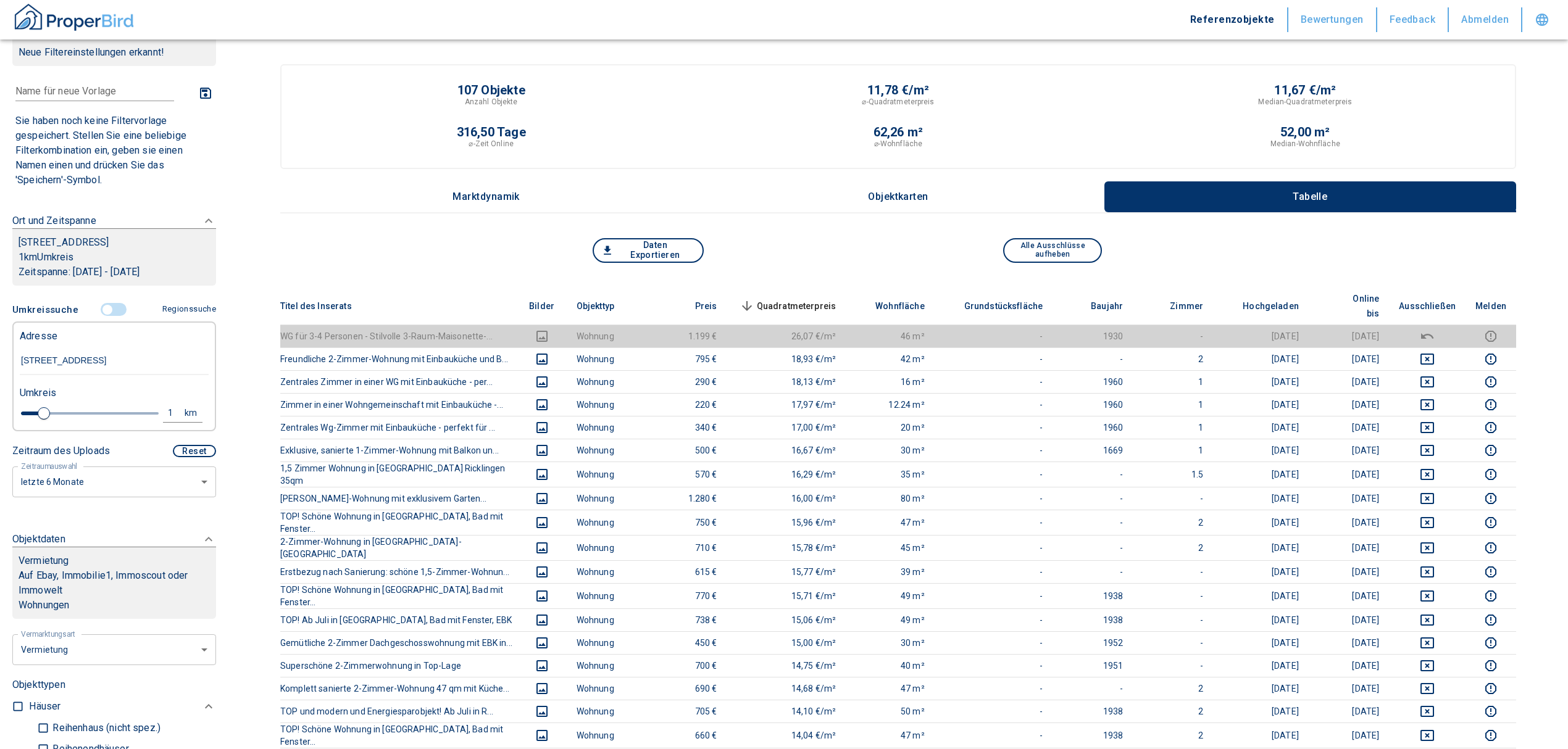
click at [104, 312] on input "controlled" at bounding box center [108, 310] width 37 height 14
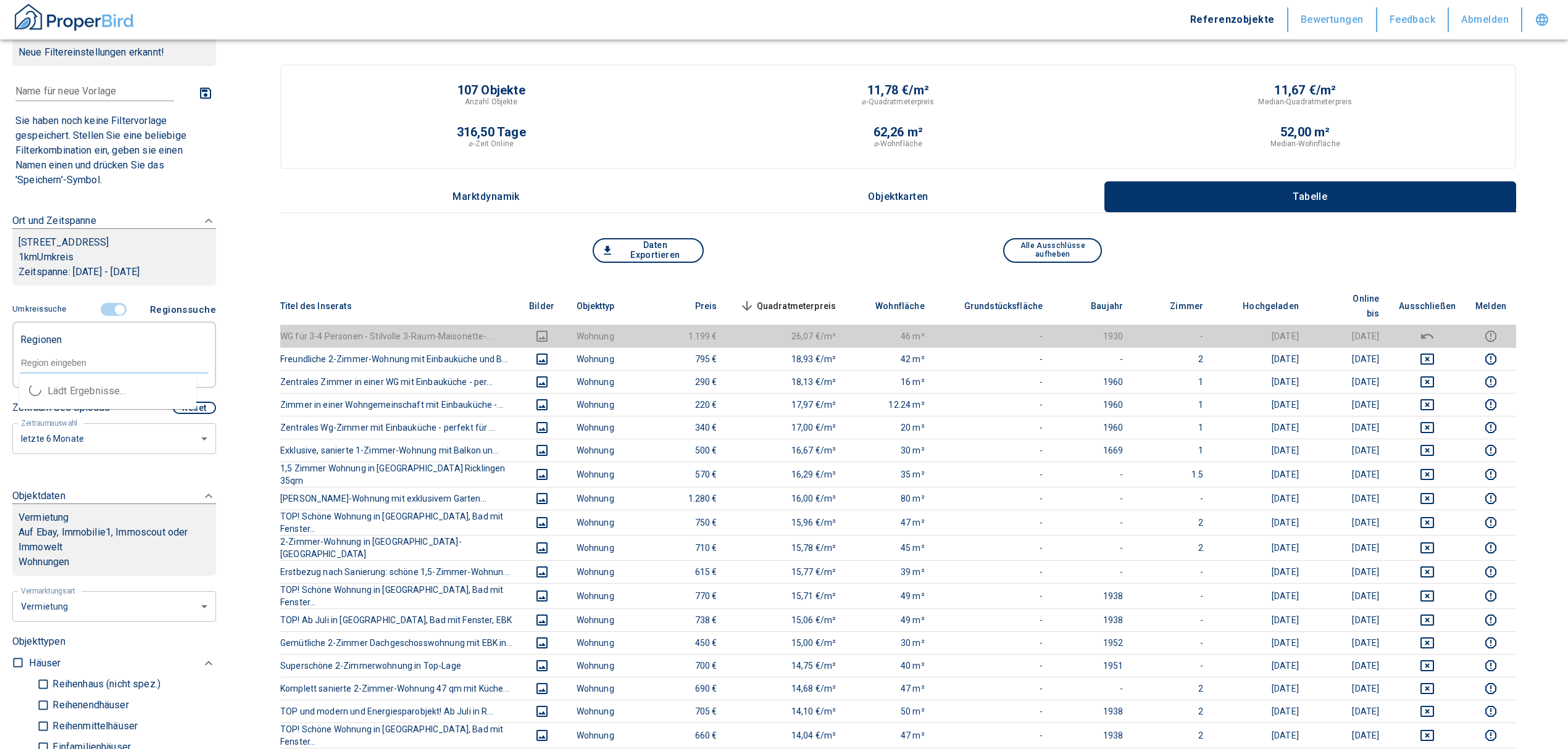
click at [80, 363] on input "text" at bounding box center [113, 363] width 189 height 11
click at [94, 388] on li "30459 [GEOGRAPHIC_DATA]" at bounding box center [108, 391] width 177 height 22
type input "30459"
type input "2020"
type input "30459 [GEOGRAPHIC_DATA]"
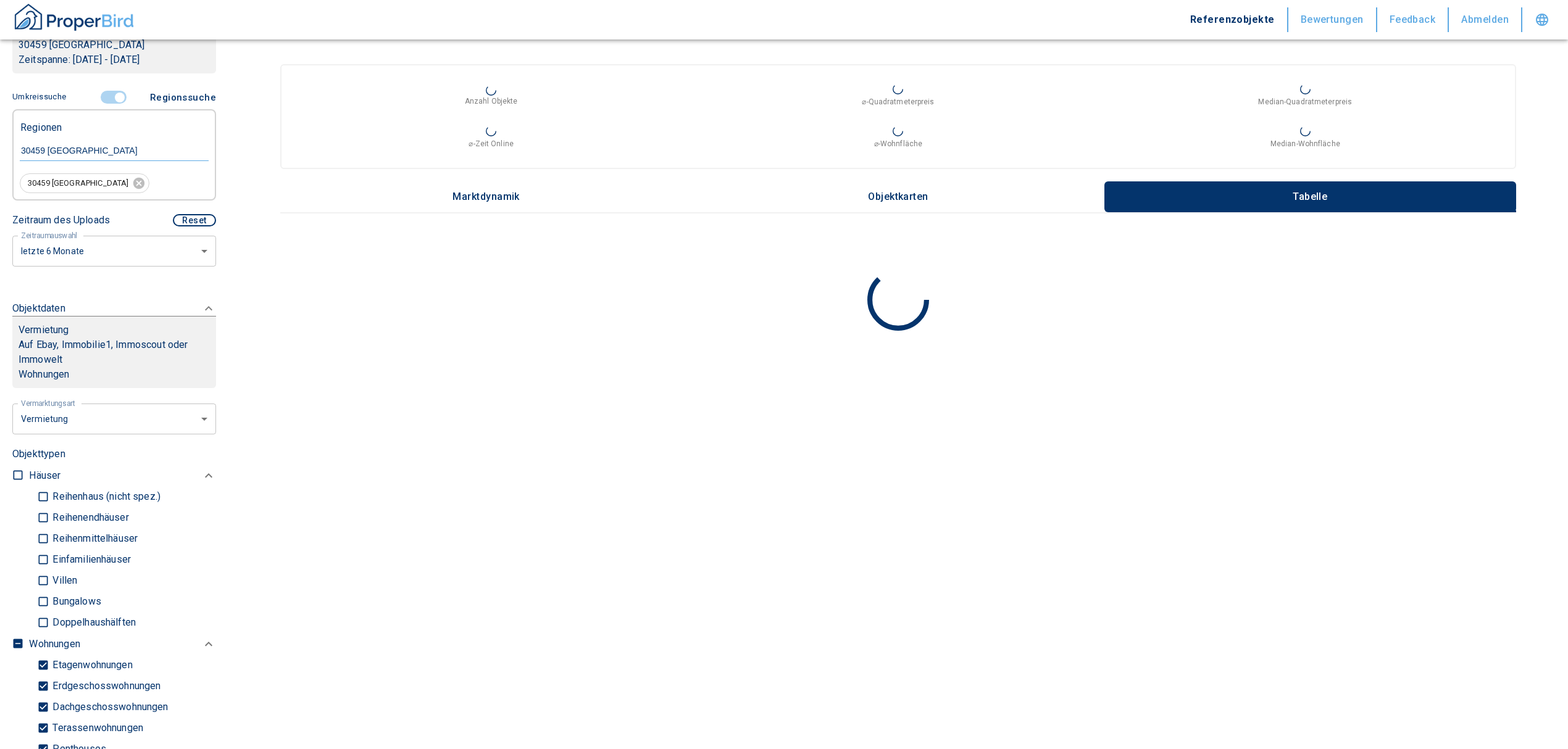
scroll to position [282, 0]
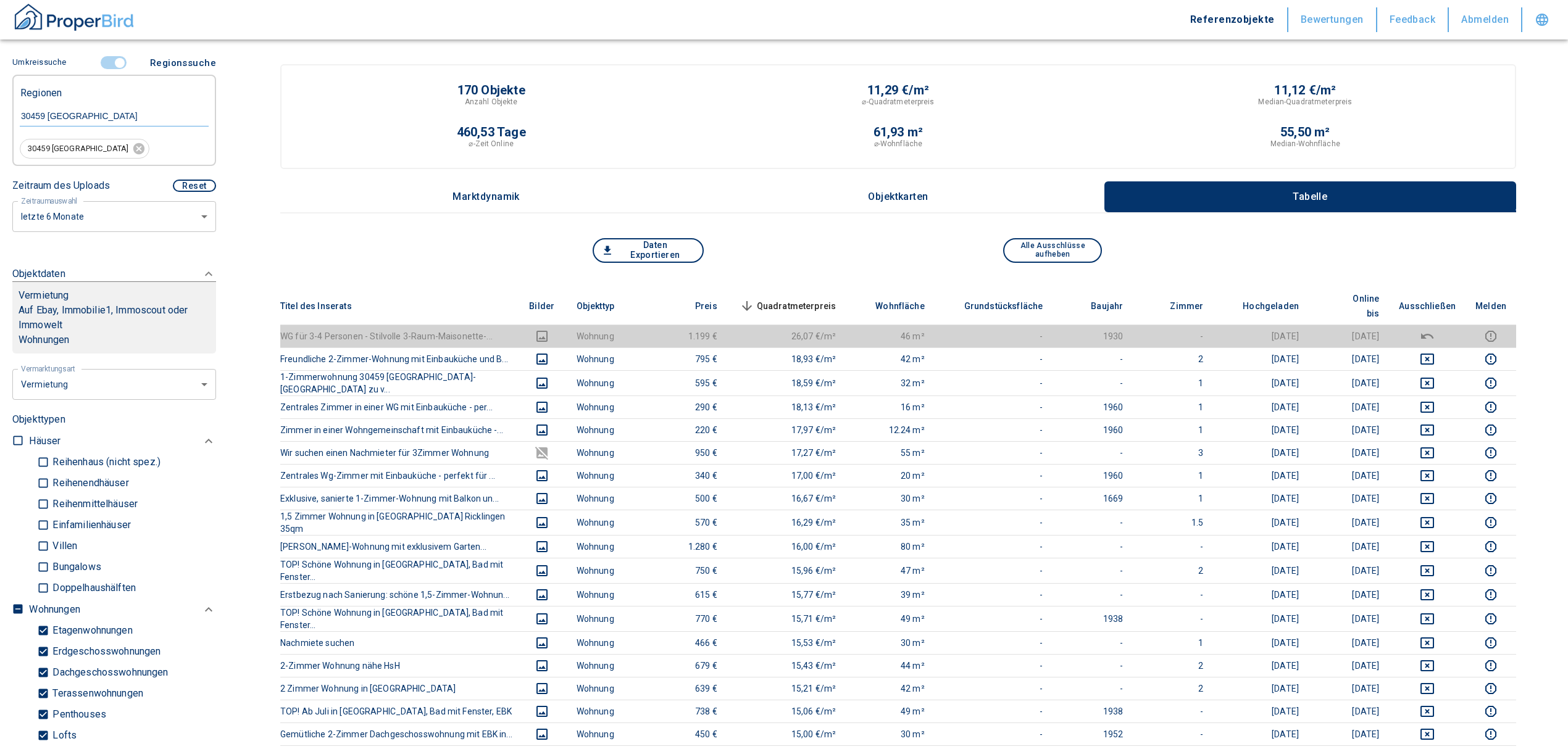
click at [818, 299] on span "Quadratmeterpreis sorted descending" at bounding box center [787, 305] width 99 height 15
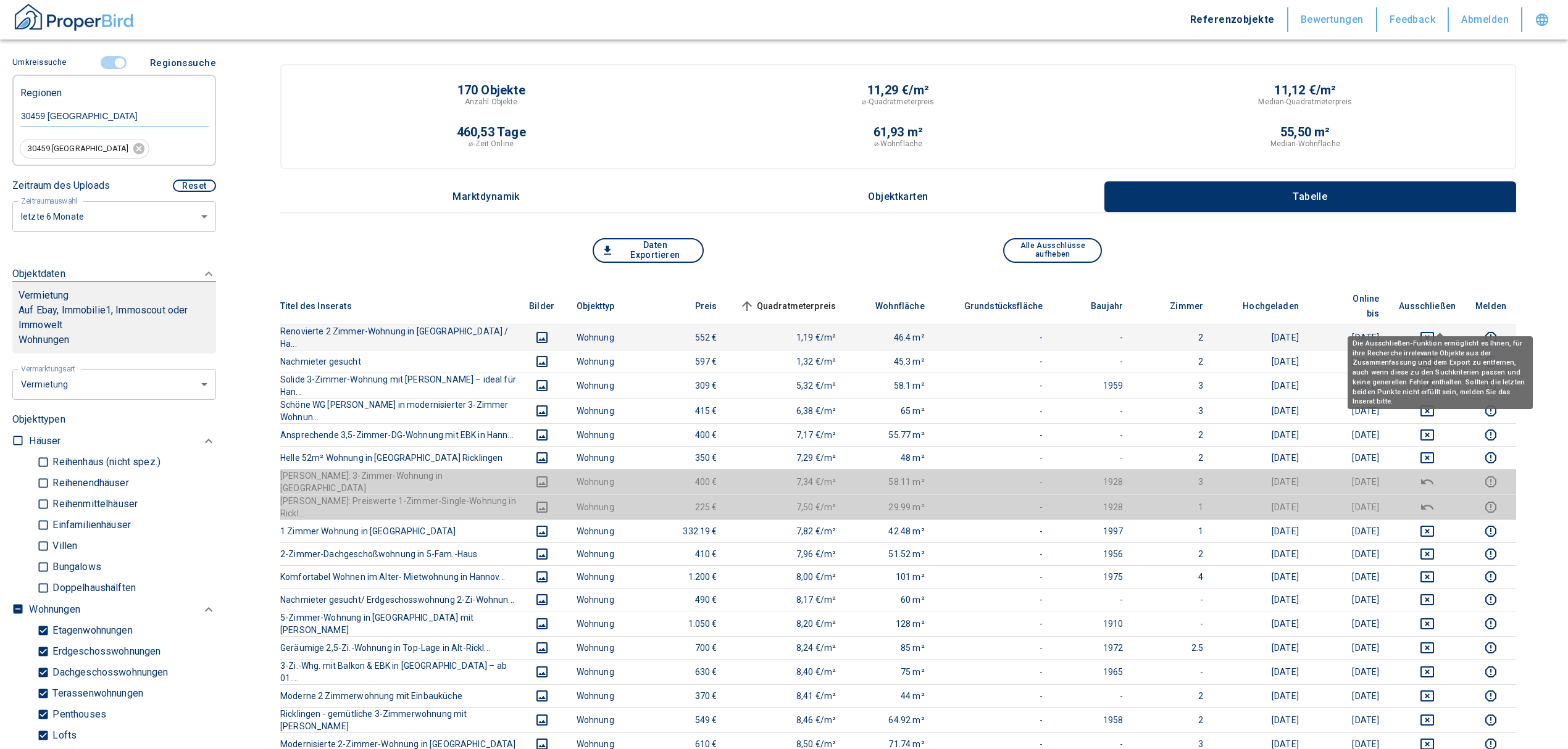
click at [1434, 332] on icon "deselect this listing" at bounding box center [1428, 337] width 14 height 11
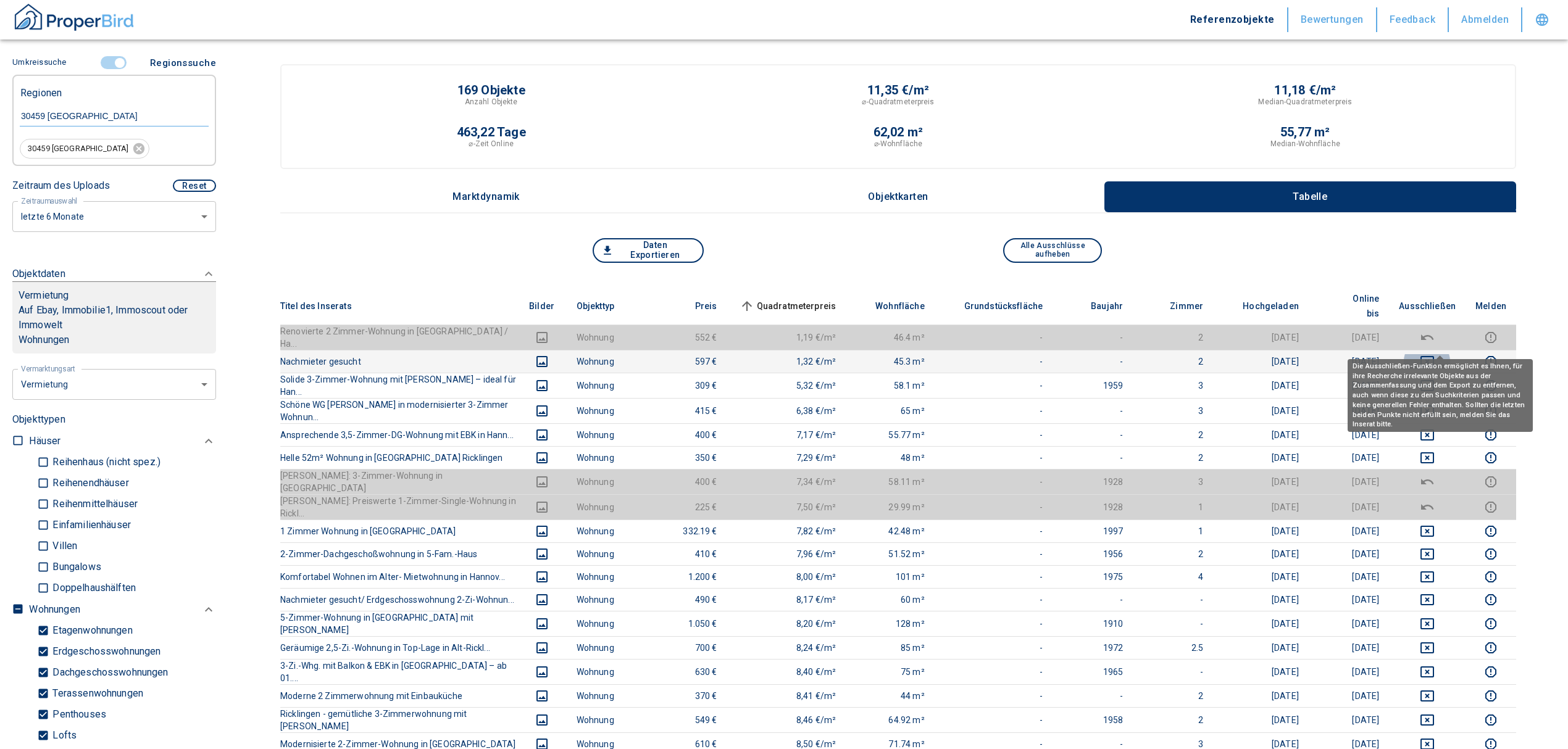
click at [1434, 356] on icon "deselect this listing" at bounding box center [1428, 361] width 14 height 11
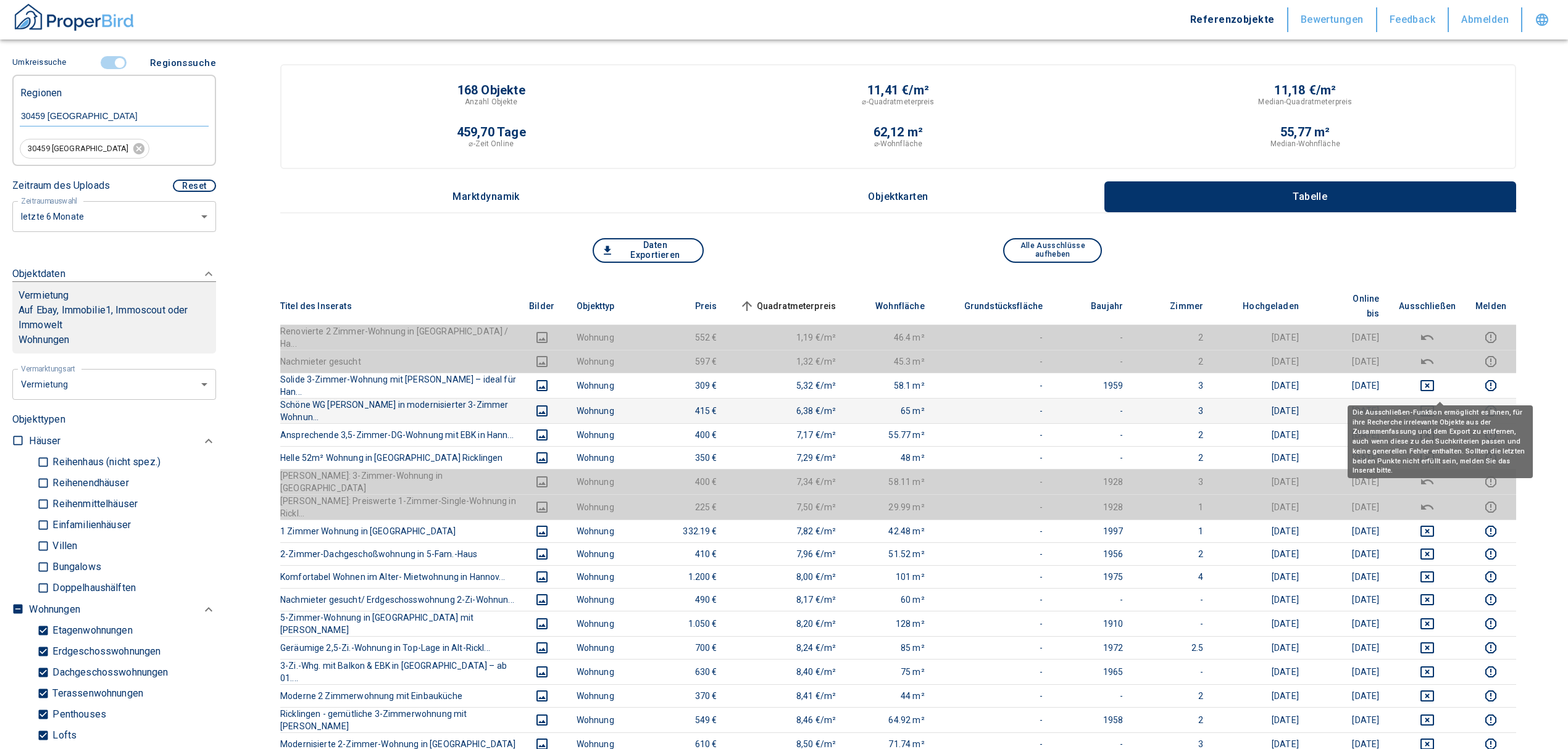
click at [1435, 403] on icon "deselect this listing" at bounding box center [1427, 410] width 15 height 15
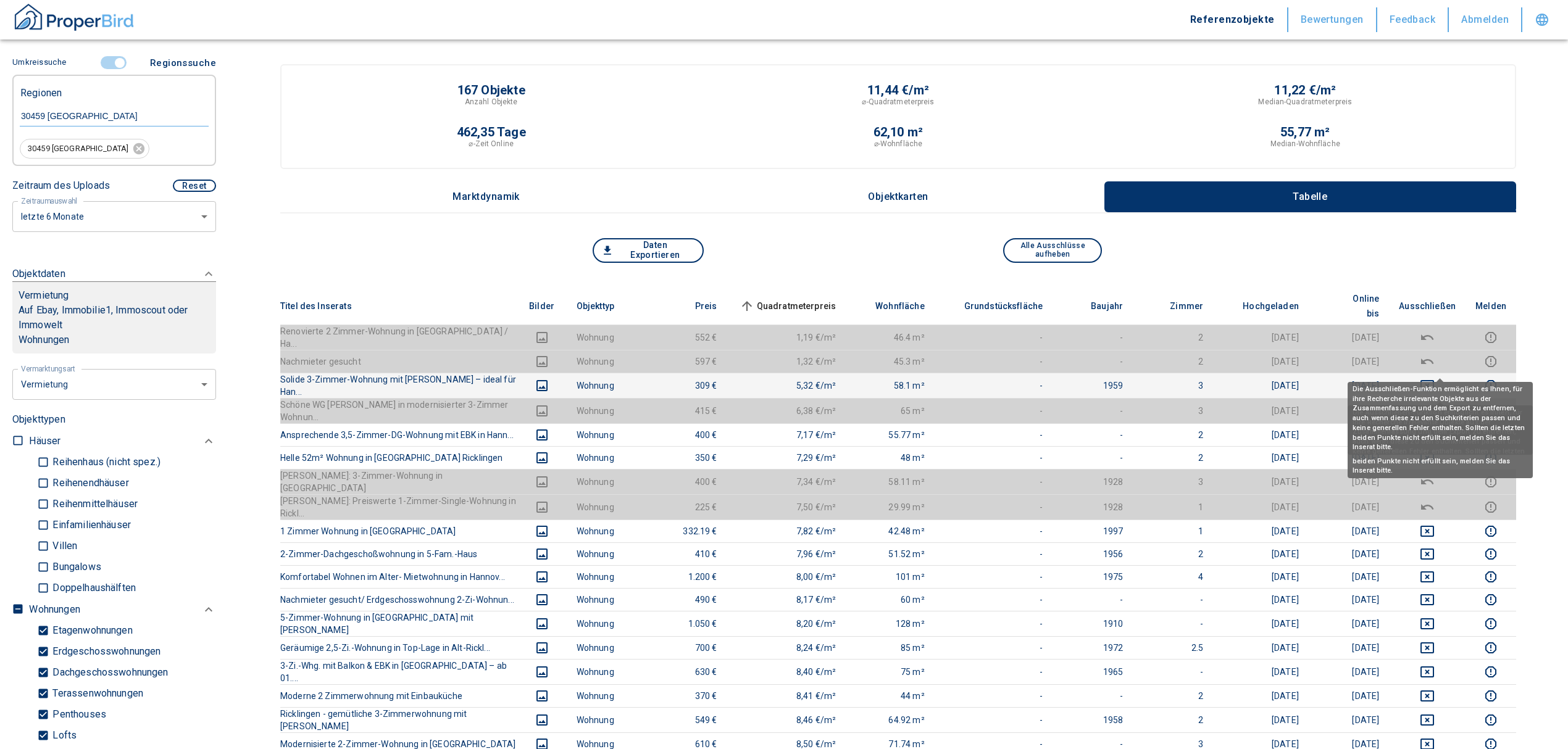
click at [1434, 380] on icon "deselect this listing" at bounding box center [1428, 385] width 14 height 11
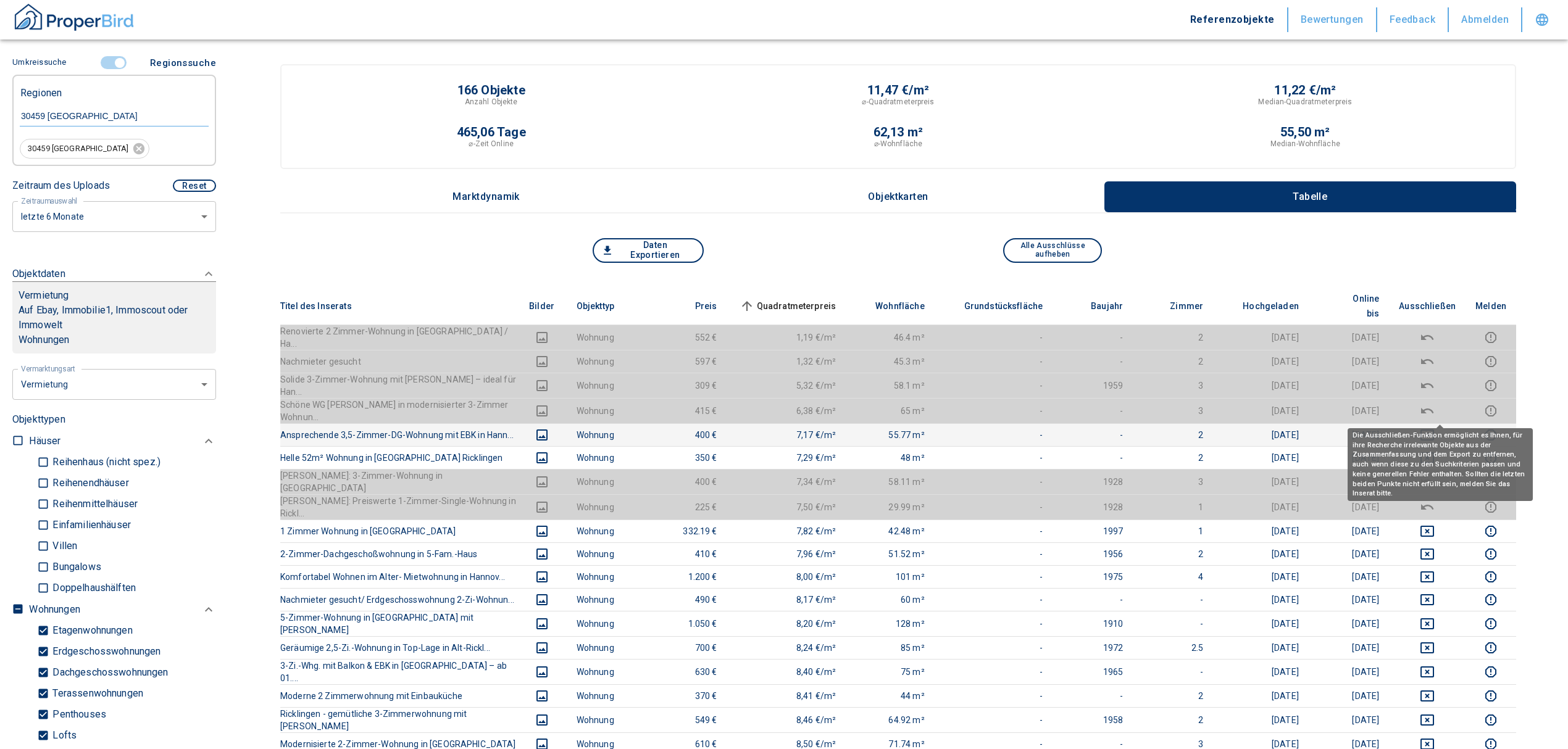
click at [1435, 427] on icon "deselect this listing" at bounding box center [1427, 434] width 15 height 15
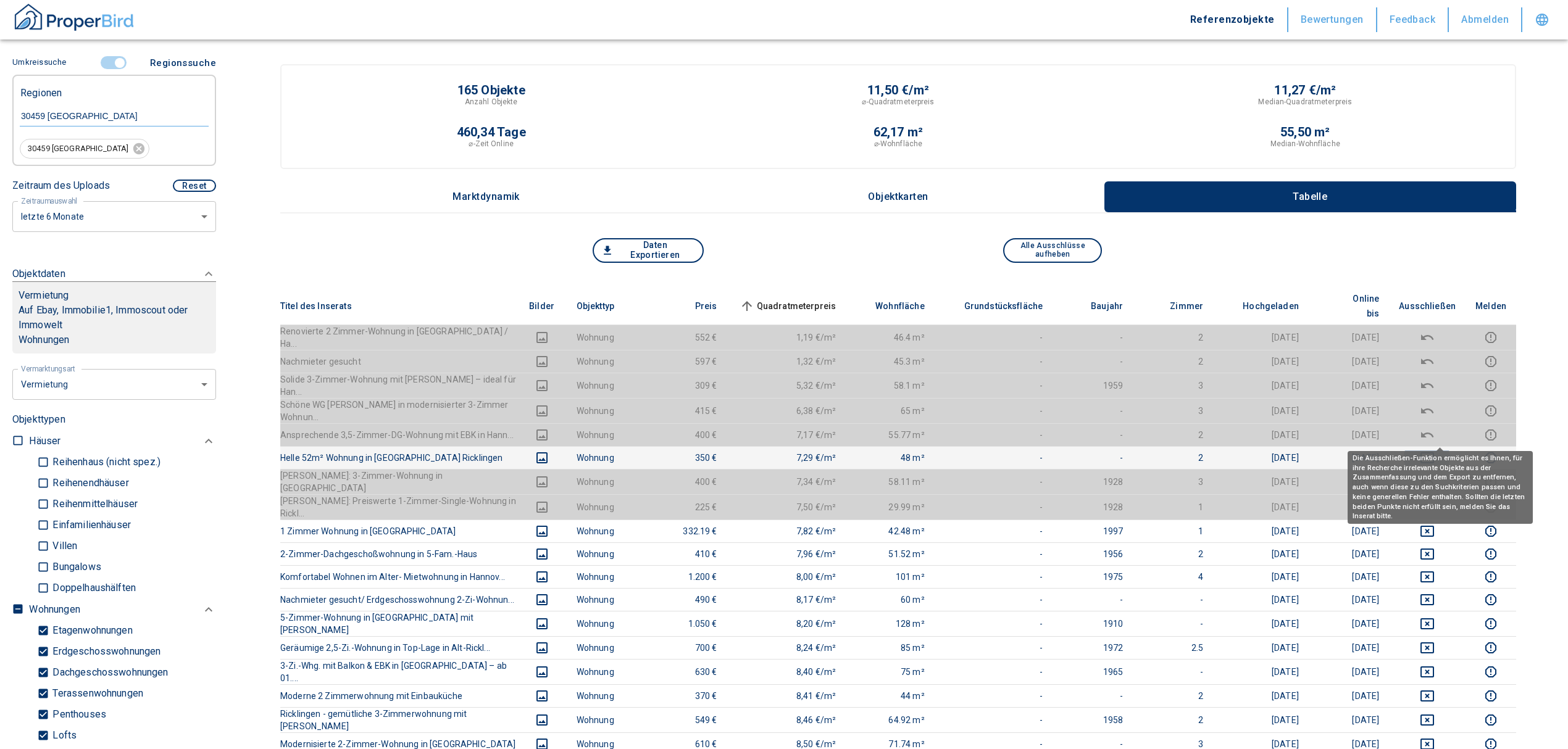
click at [1435, 450] on icon "deselect this listing" at bounding box center [1427, 457] width 15 height 15
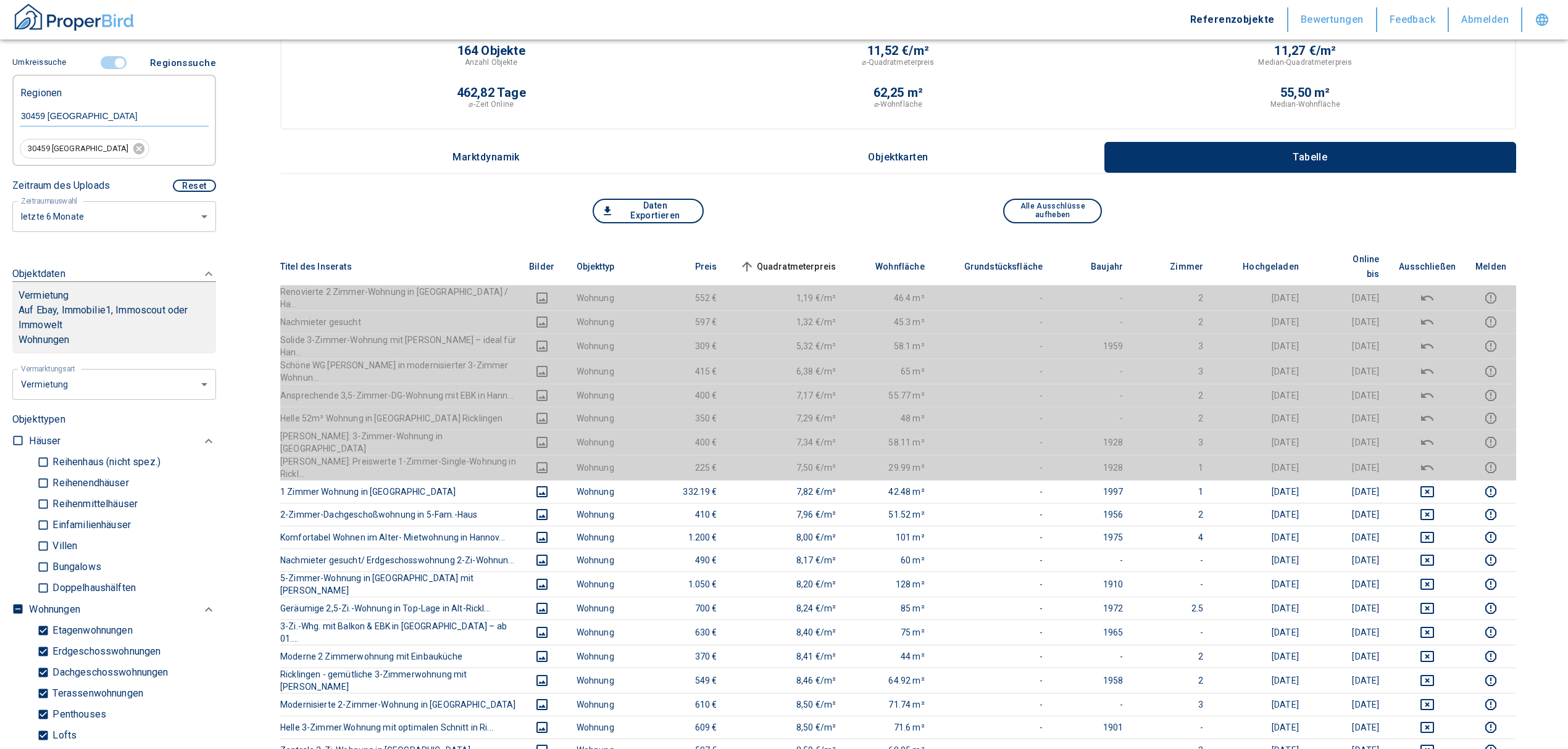
scroll to position [0, 0]
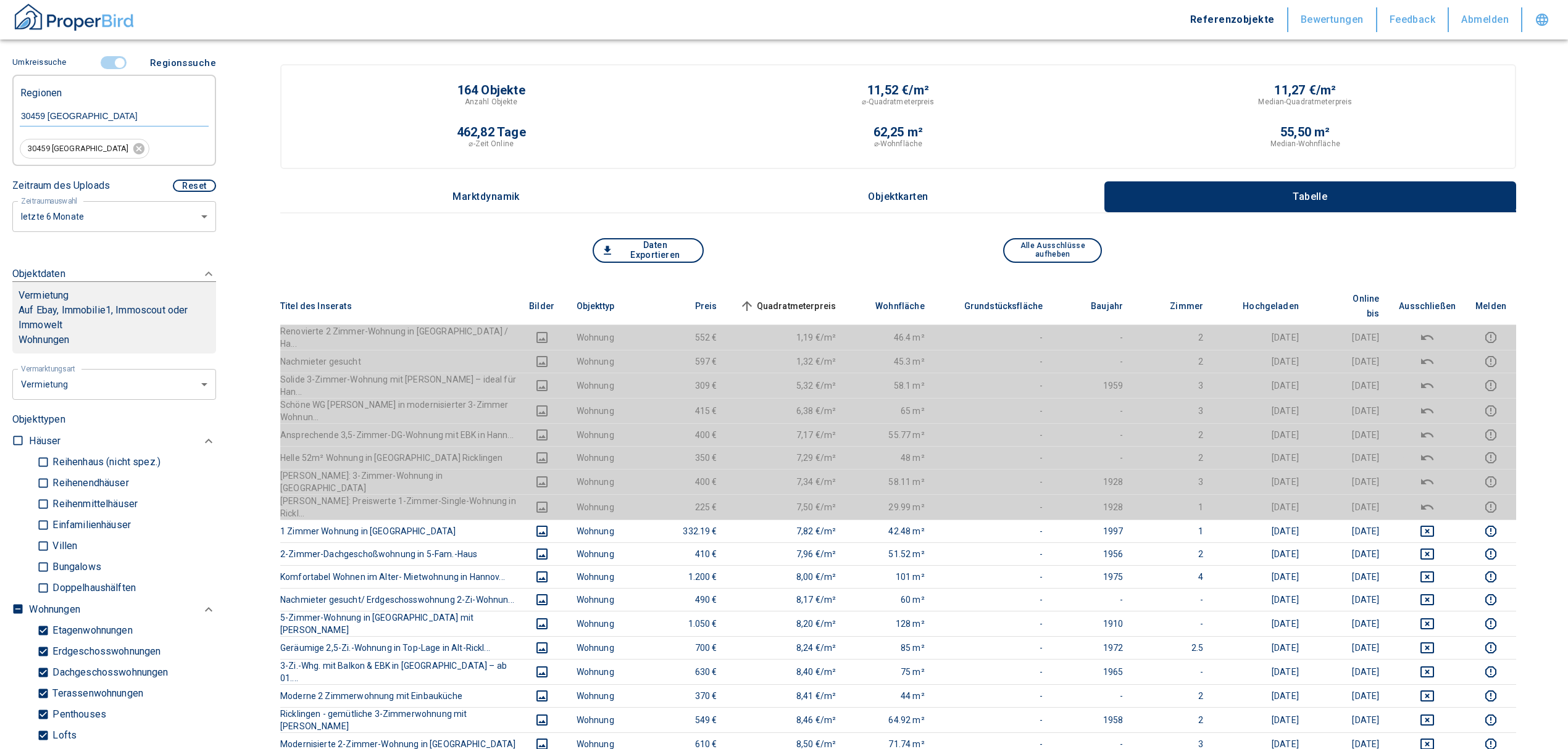
click at [791, 299] on span "Quadratmeterpreis sorted ascending" at bounding box center [787, 305] width 99 height 15
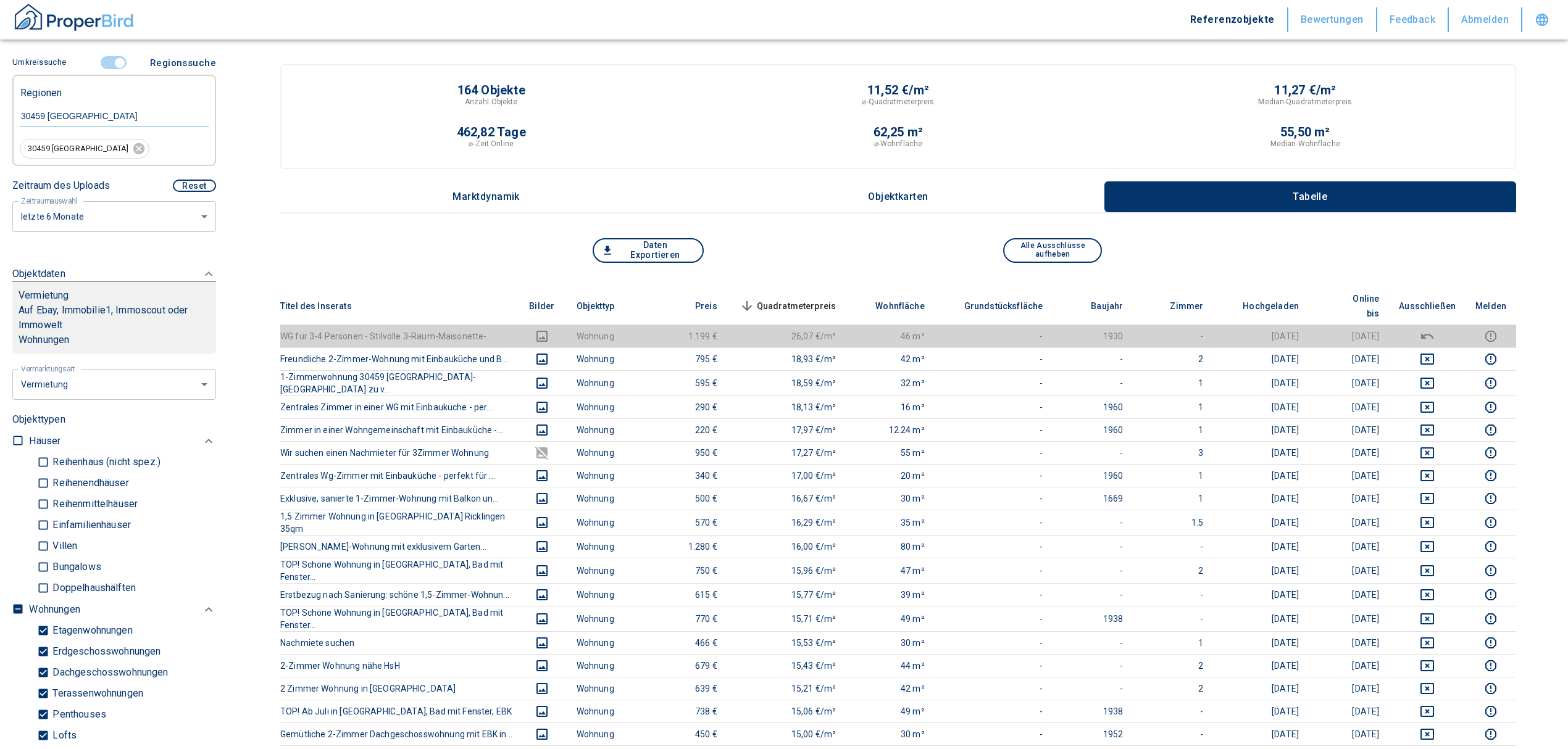
scroll to position [200, 0]
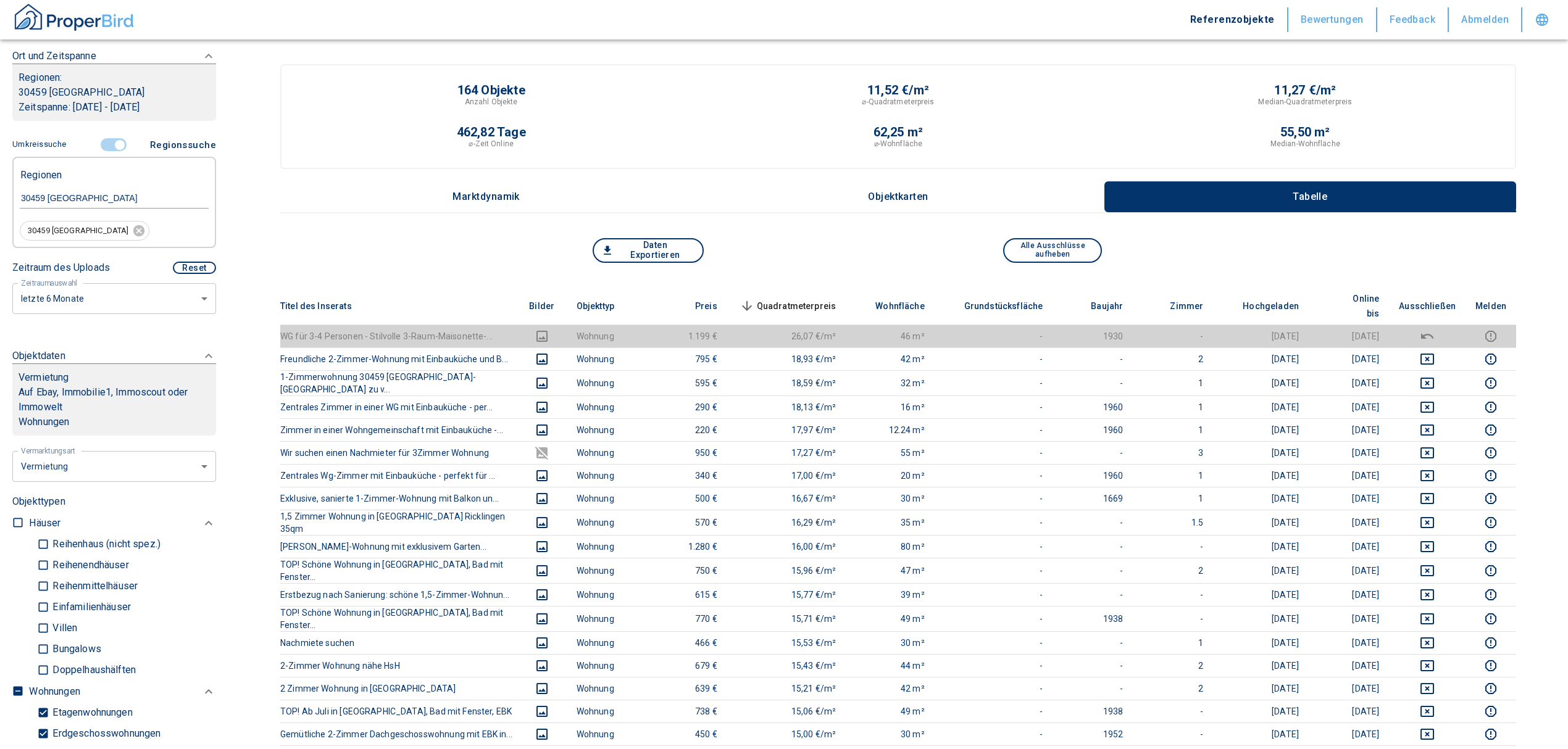
click at [116, 140] on input "controlled" at bounding box center [119, 145] width 37 height 14
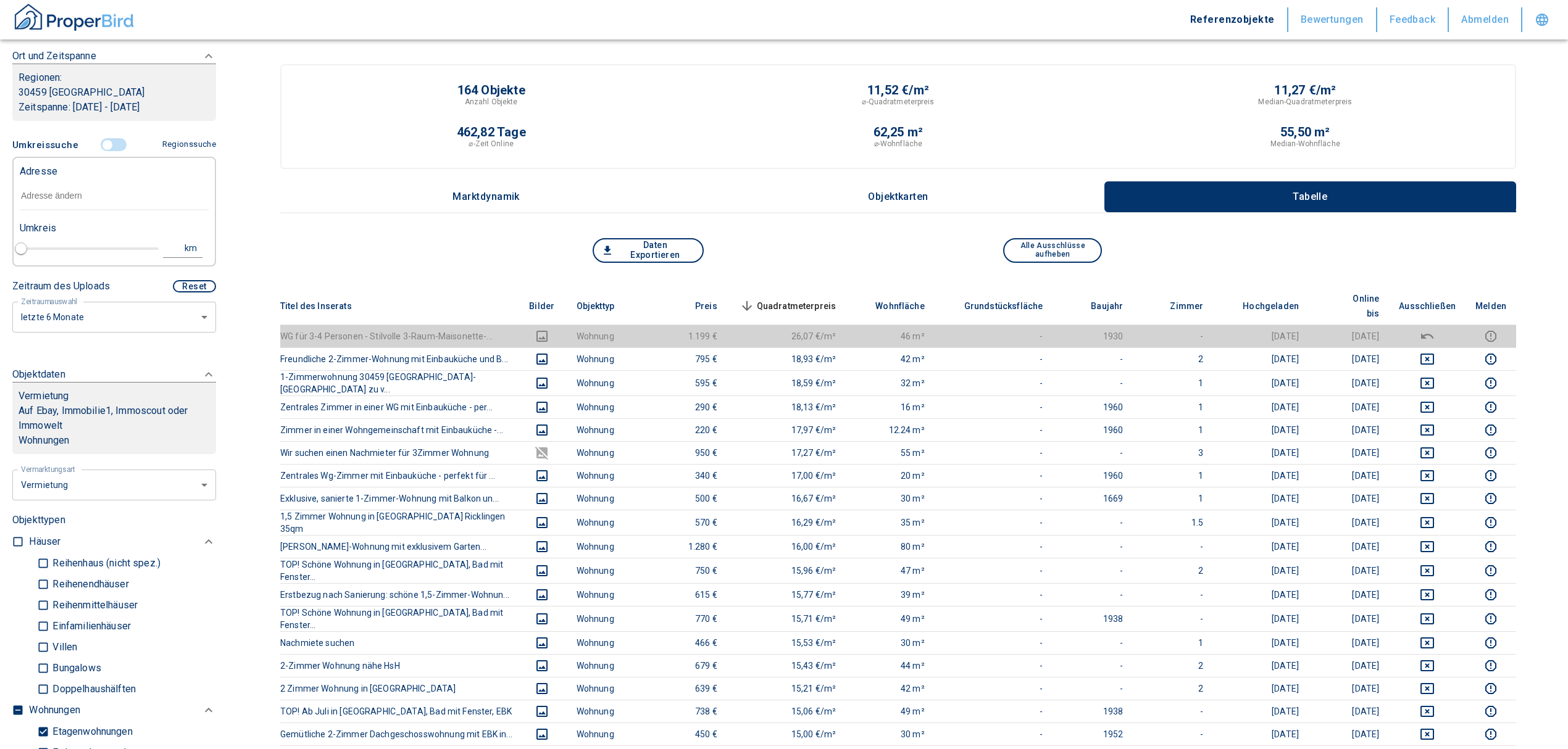
click at [69, 195] on input "text" at bounding box center [113, 196] width 189 height 29
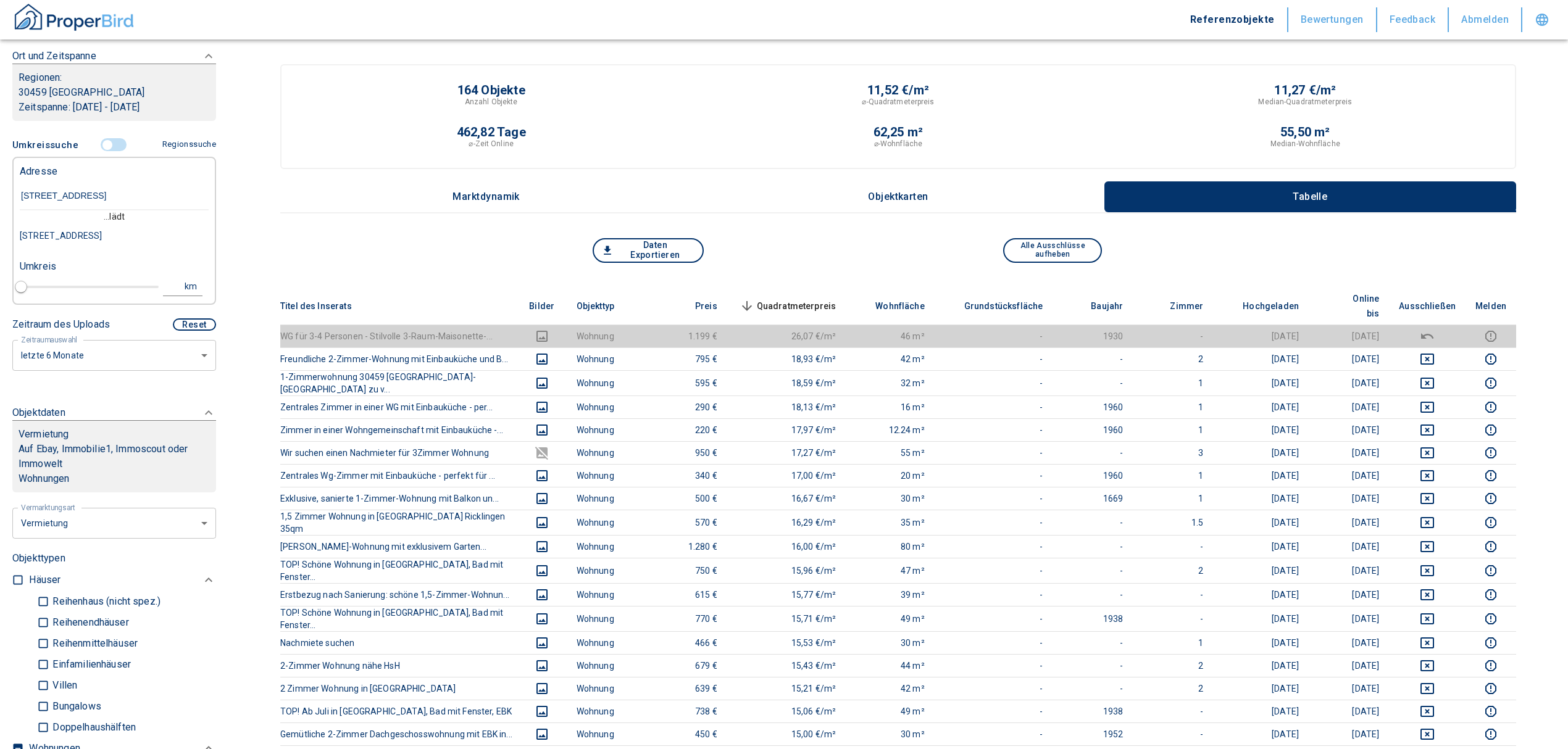
type input "[STREET_ADDRESS]"
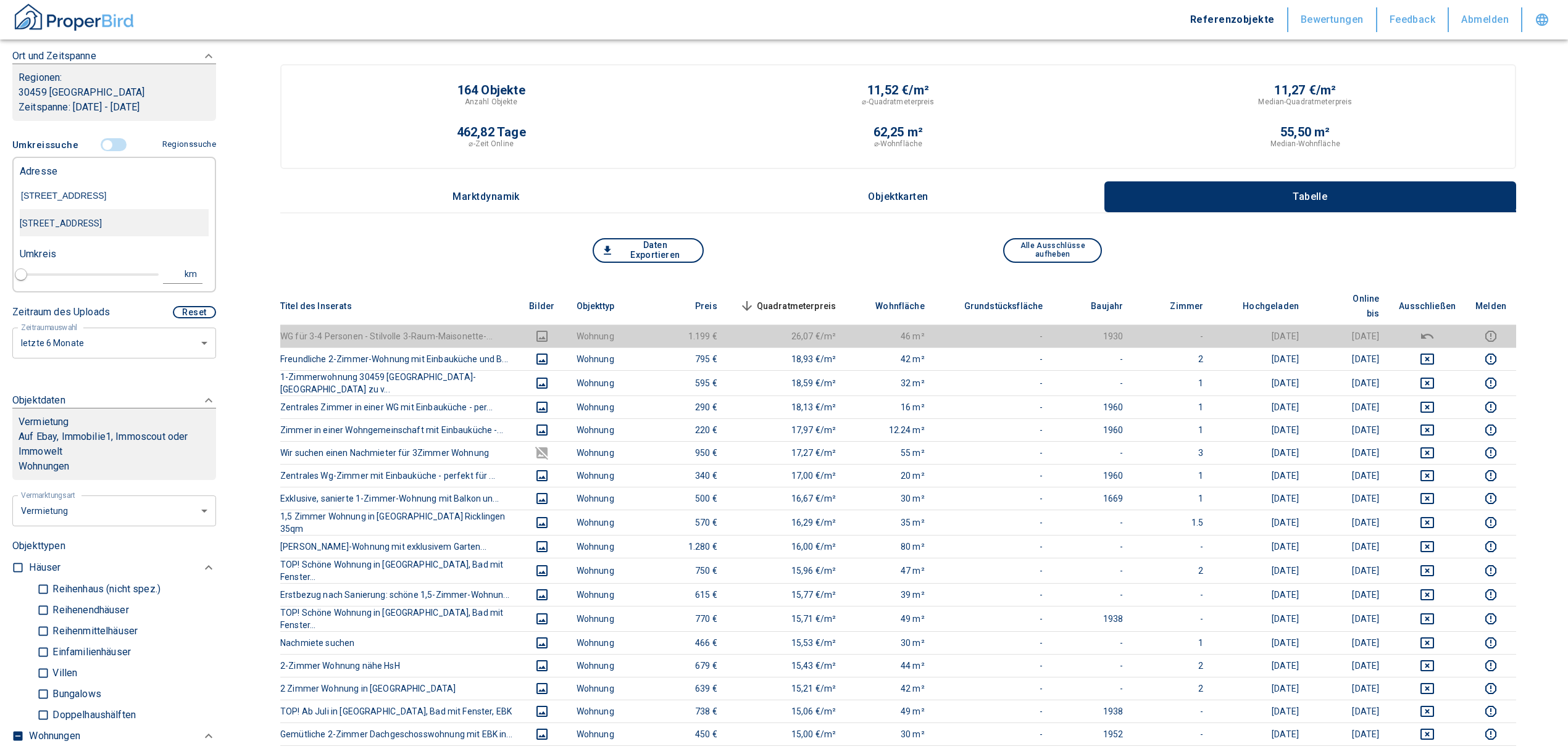
click at [109, 230] on div "[STREET_ADDRESS]" at bounding box center [113, 223] width 189 height 26
type input "2020"
type input "[STREET_ADDRESS]"
type input "1"
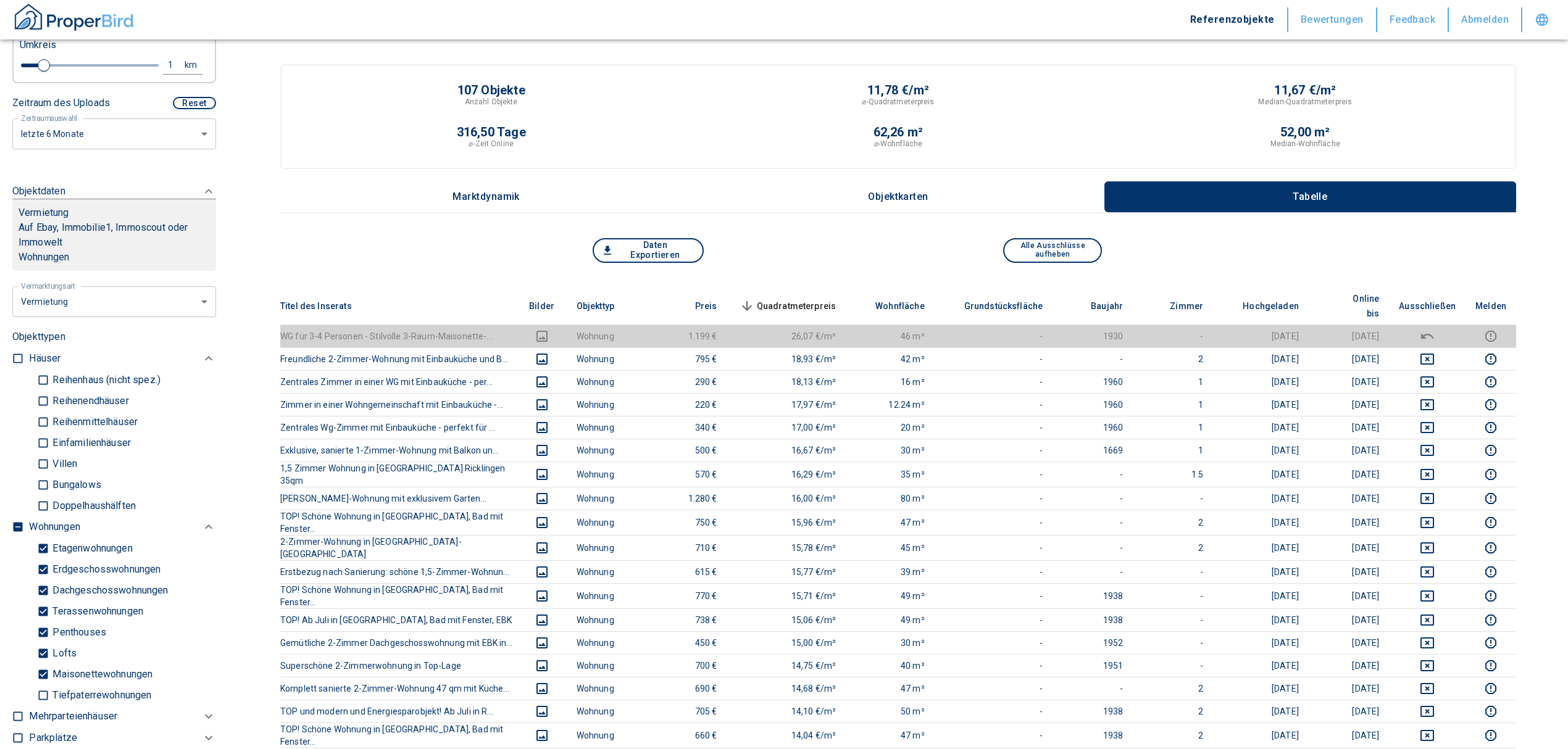
scroll to position [447, 0]
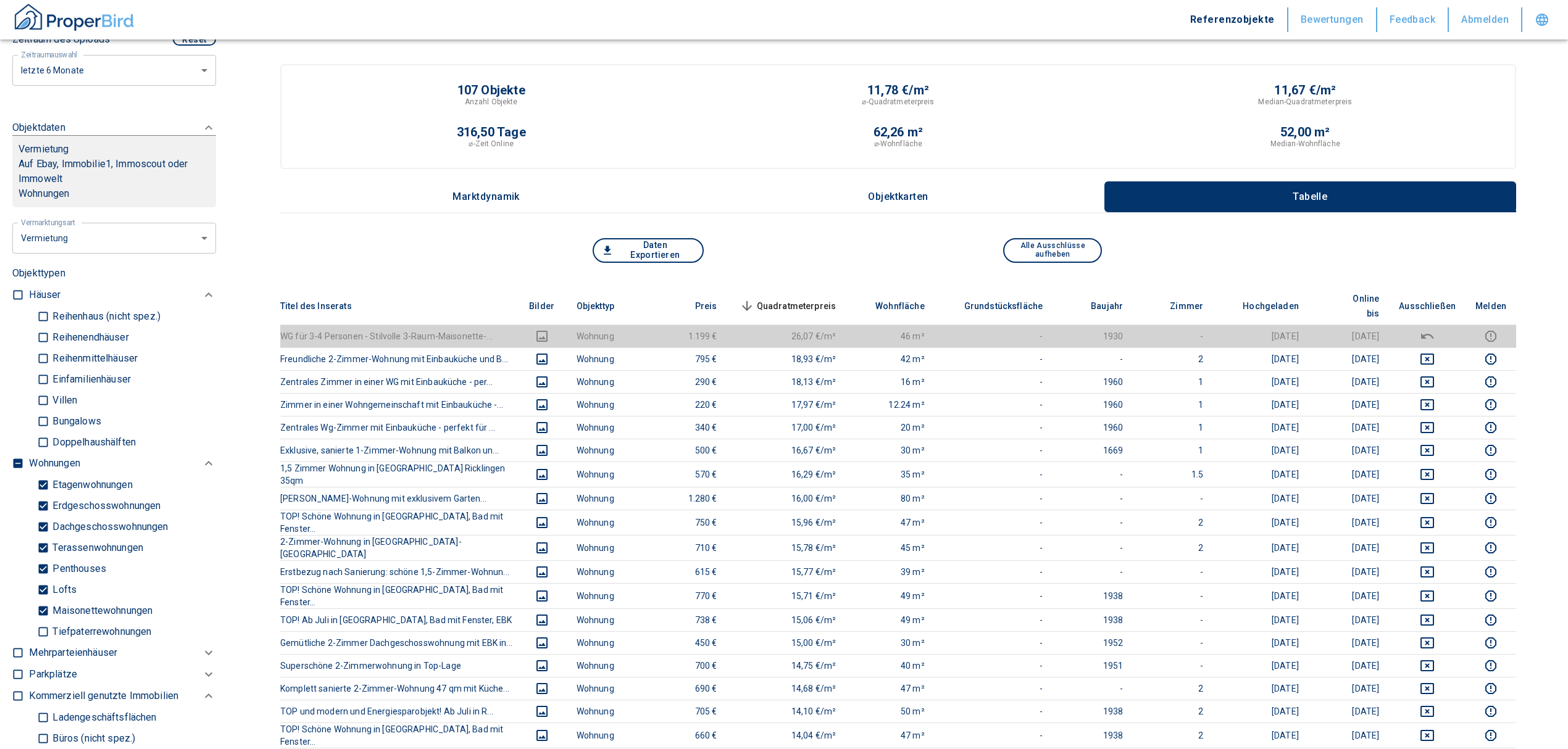
type input "[STREET_ADDRESS]"
click at [20, 457] on input "checkbox" at bounding box center [18, 464] width 12 height 12
checkbox input "true"
type input "2020"
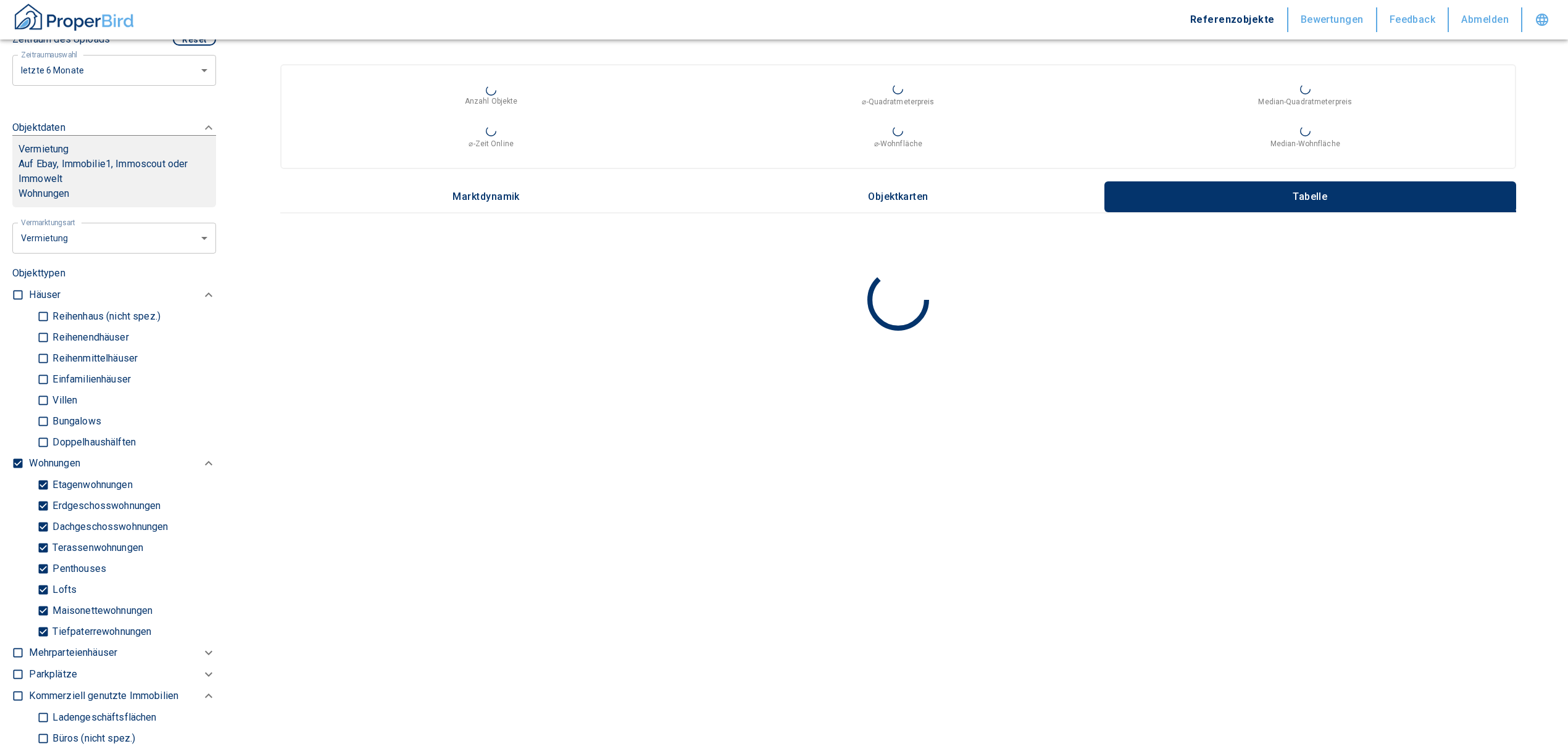
click at [17, 461] on input "checkbox" at bounding box center [18, 464] width 12 height 12
checkbox input "false"
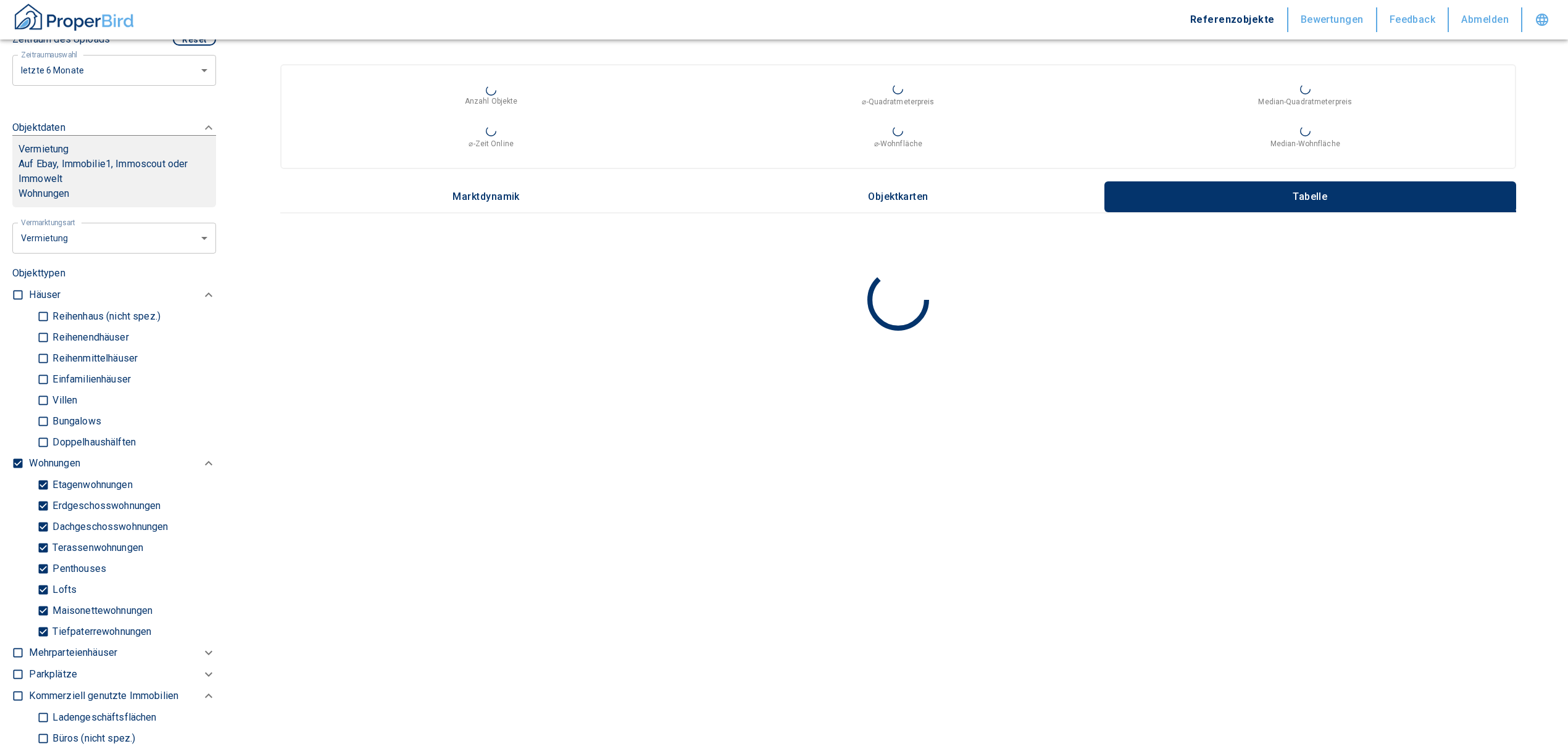
checkbox input "false"
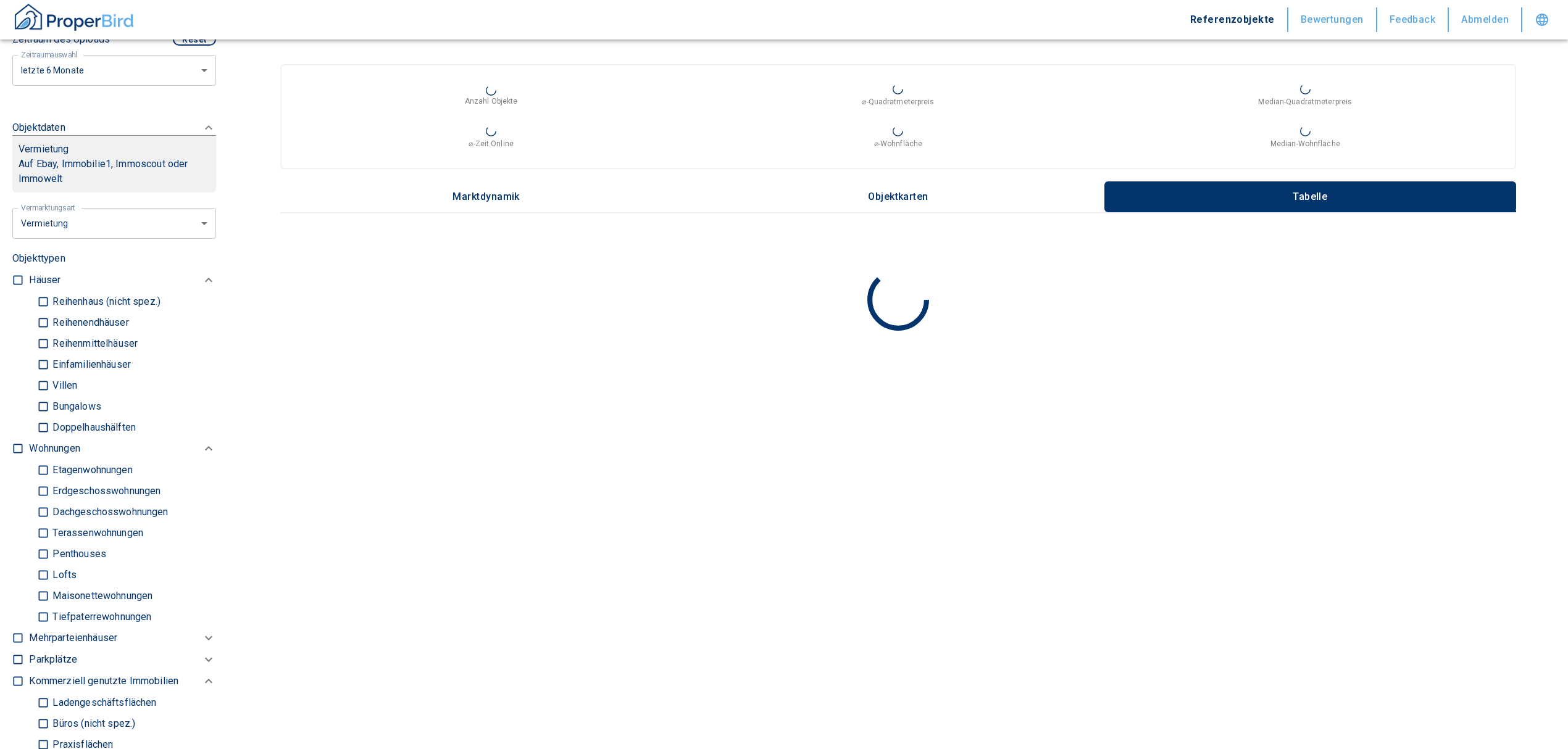
type input "2020"
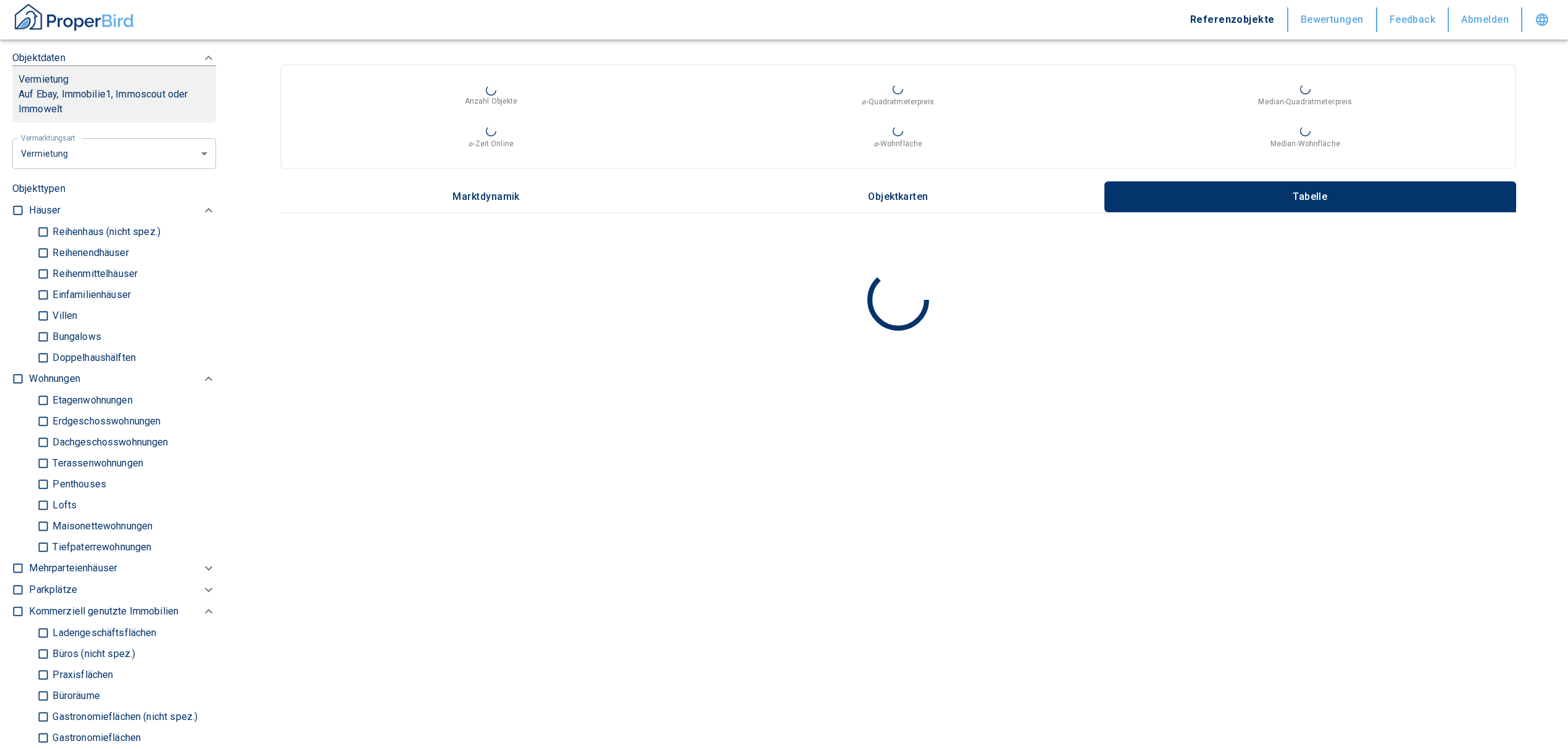
scroll to position [611, 0]
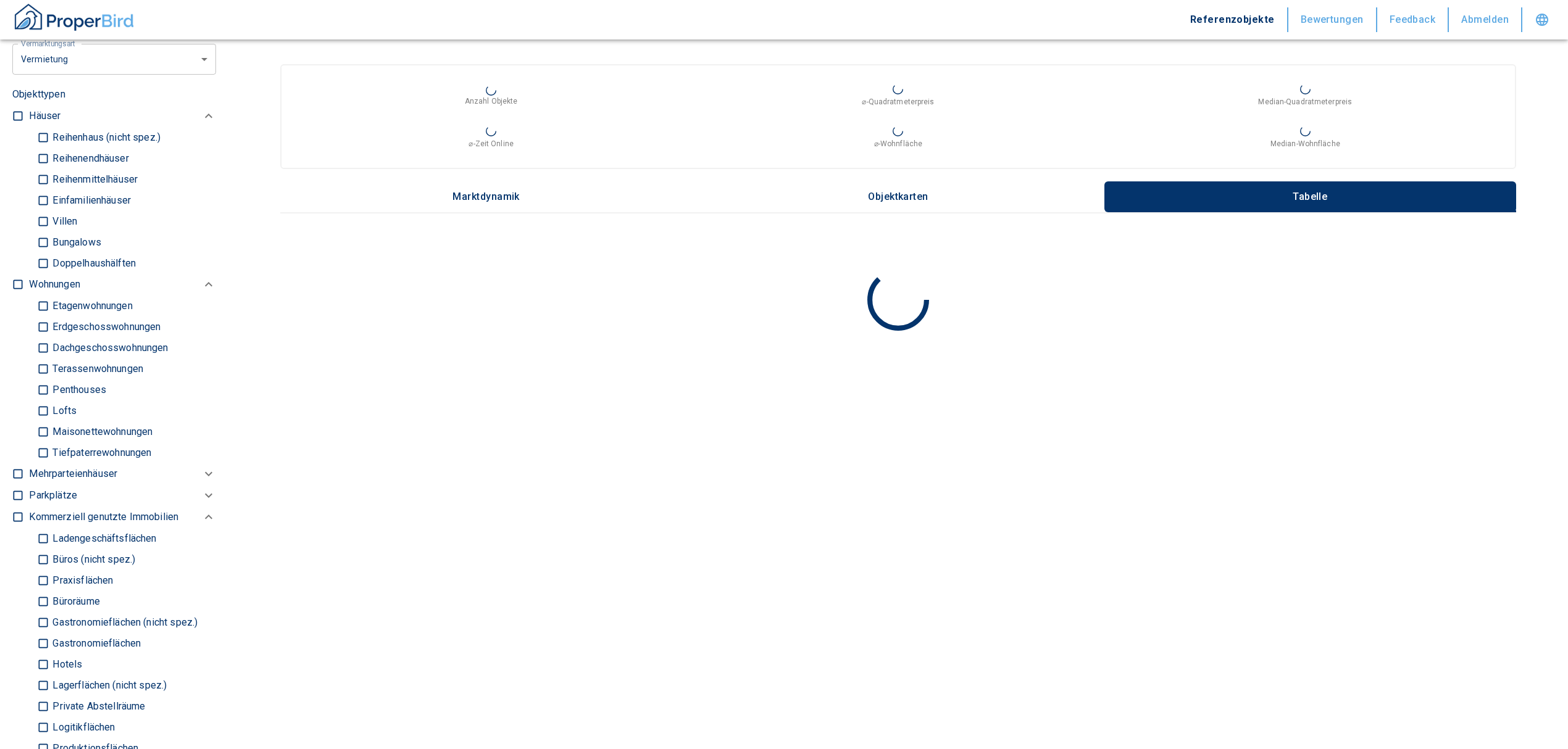
click at [42, 551] on input "Büros (nicht spez.)" at bounding box center [43, 559] width 12 height 22
checkbox input "true"
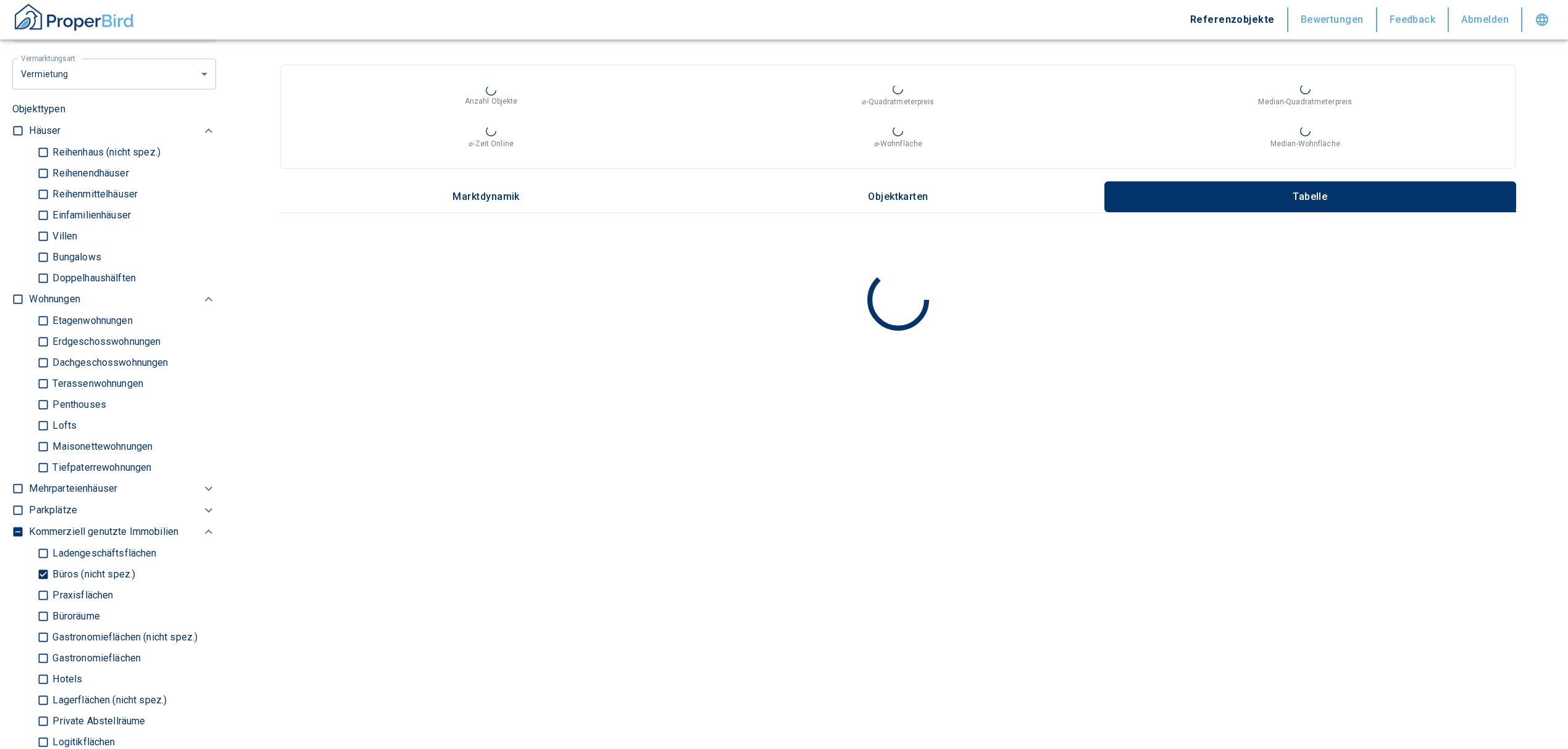
type input "2020"
click at [45, 613] on input "Büroräume" at bounding box center [43, 616] width 12 height 22
checkbox input "true"
type input "2020"
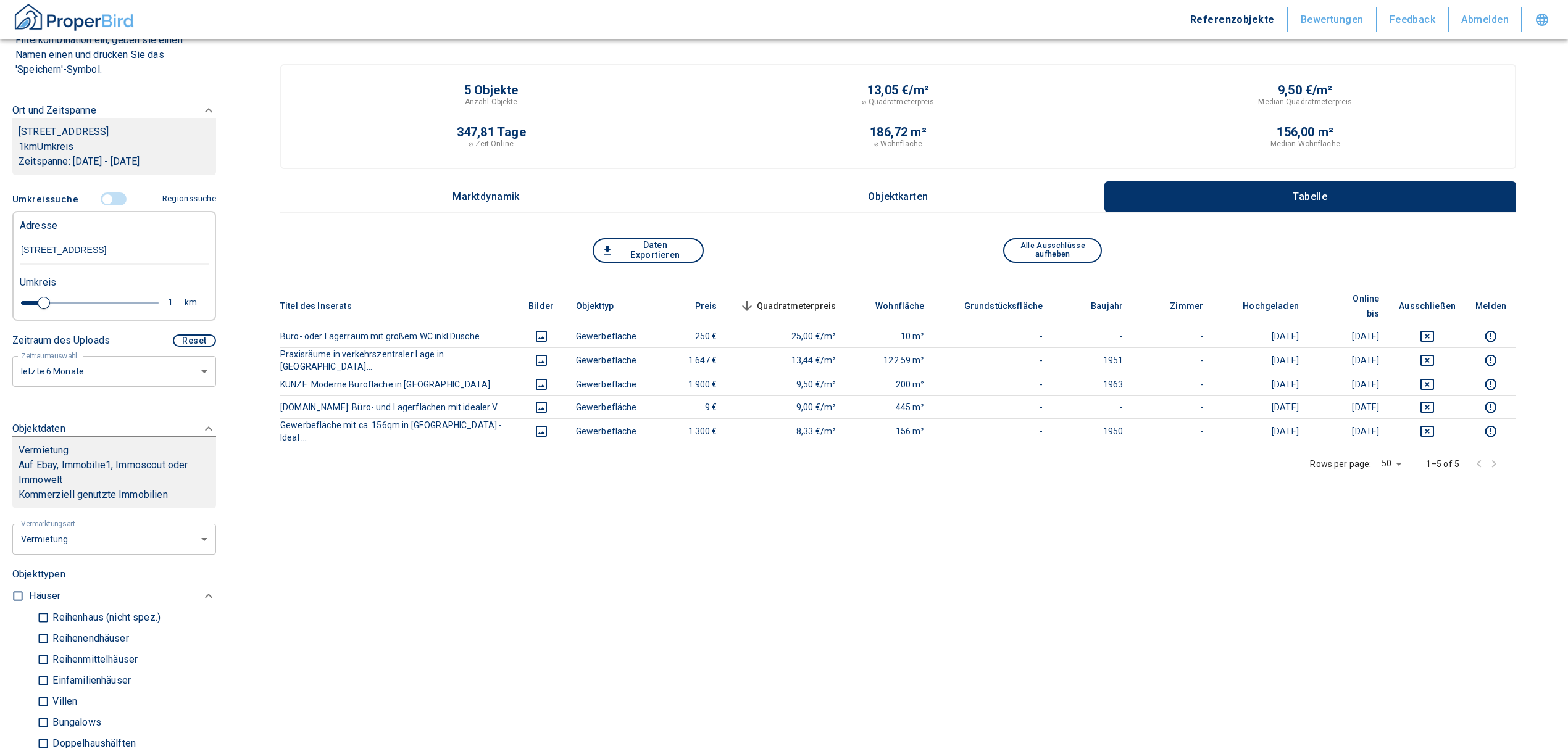
scroll to position [117, 0]
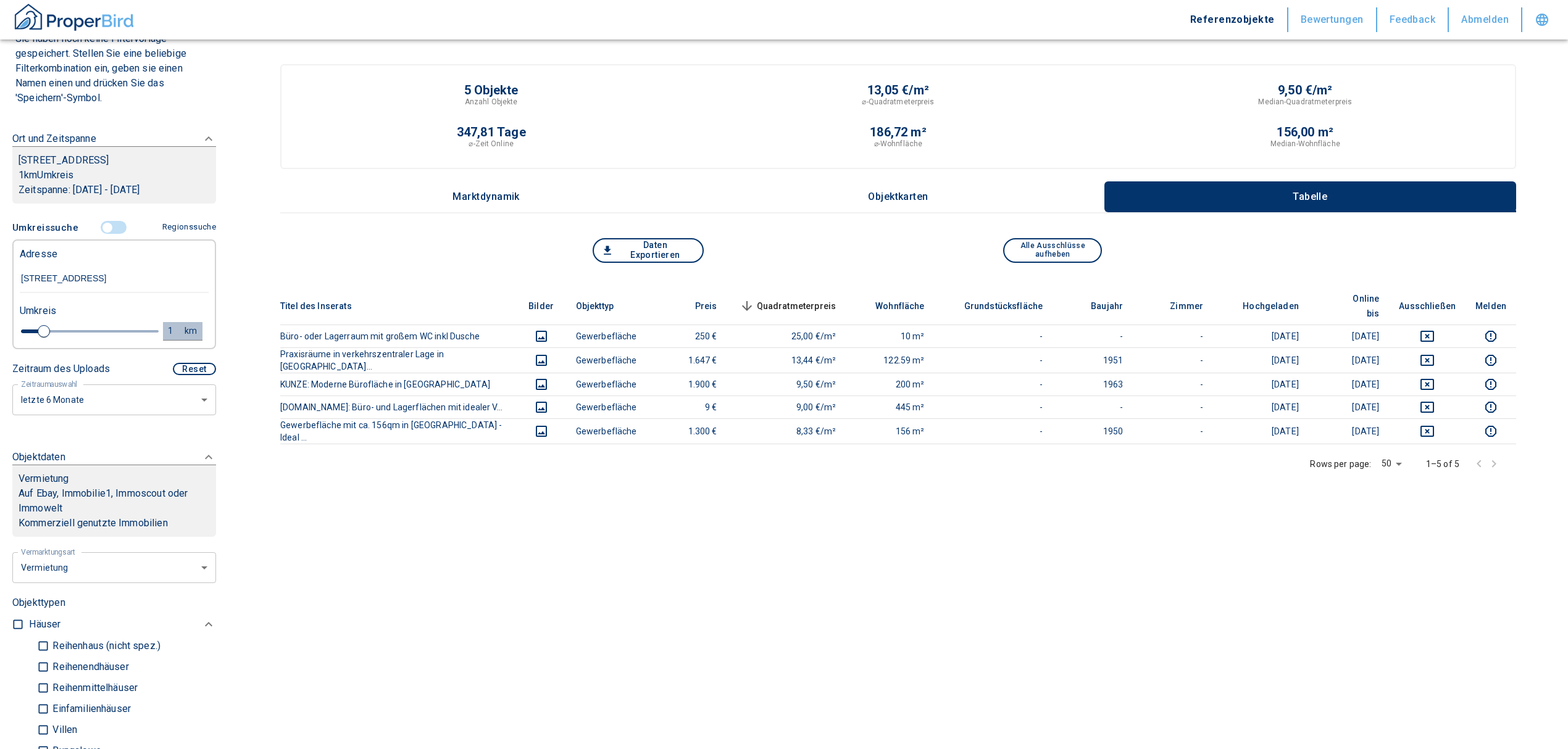
click at [166, 330] on div "1" at bounding box center [177, 331] width 22 height 16
drag, startPoint x: 72, startPoint y: 327, endPoint x: 28, endPoint y: 333, distance: 44.4
click at [28, 333] on div "1 km Neue Suchen" at bounding box center [104, 332] width 189 height 29
type input "2"
click at [134, 327] on button "Neue Suchen" at bounding box center [165, 330] width 68 height 17
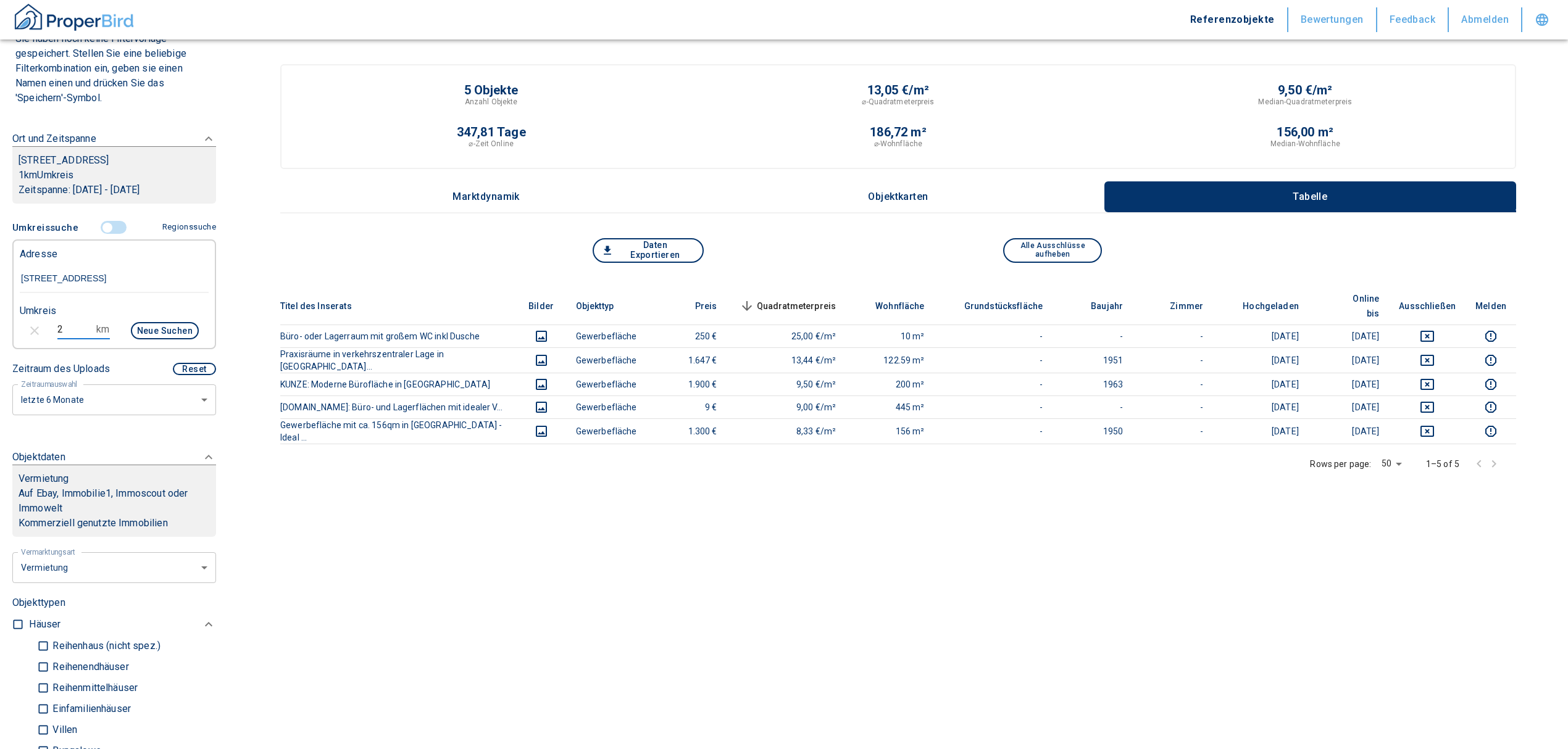
type input "2020"
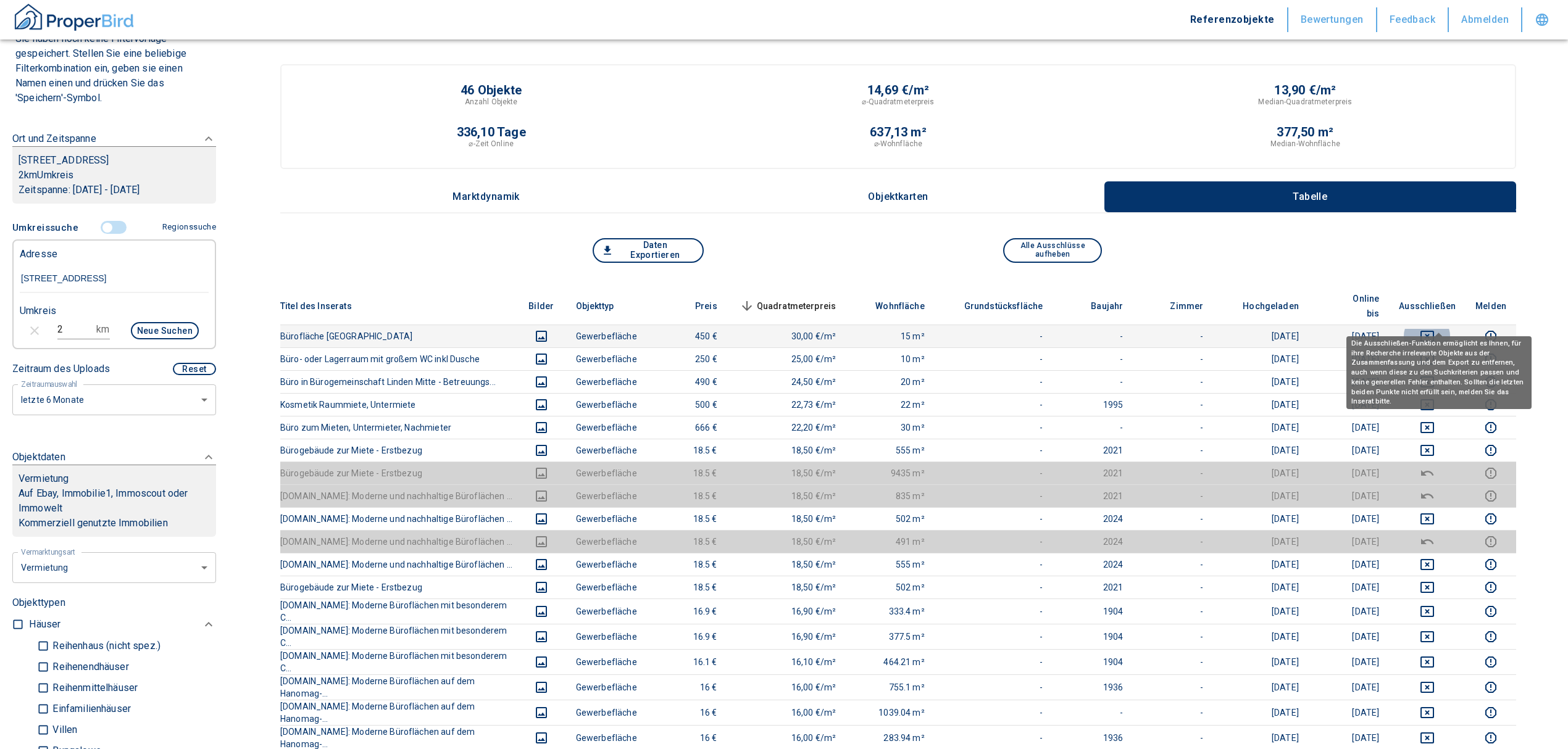
click at [1434, 331] on icon "deselect this listing" at bounding box center [1428, 337] width 14 height 11
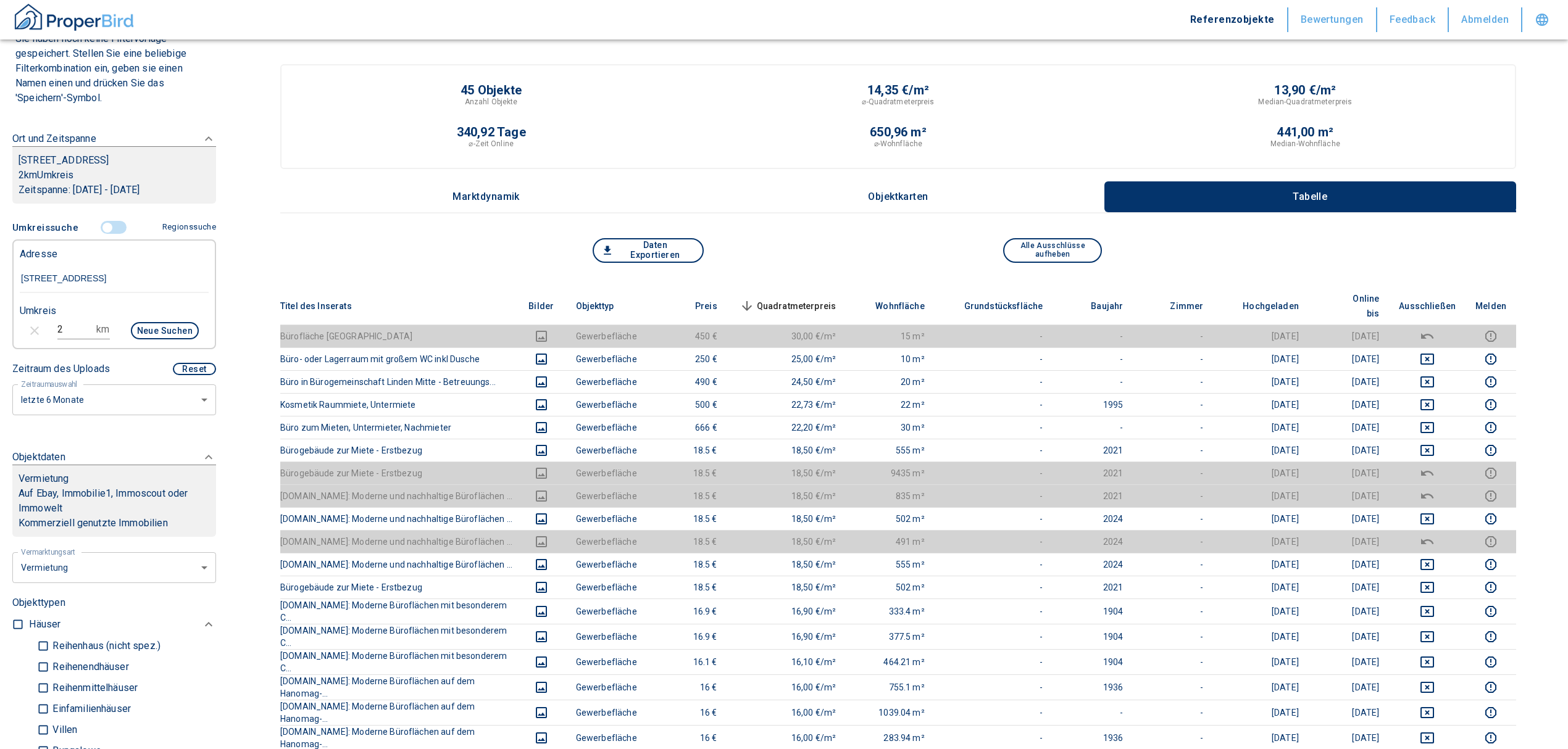
click at [808, 299] on span "Quadratmeterpreis sorted descending" at bounding box center [787, 305] width 99 height 15
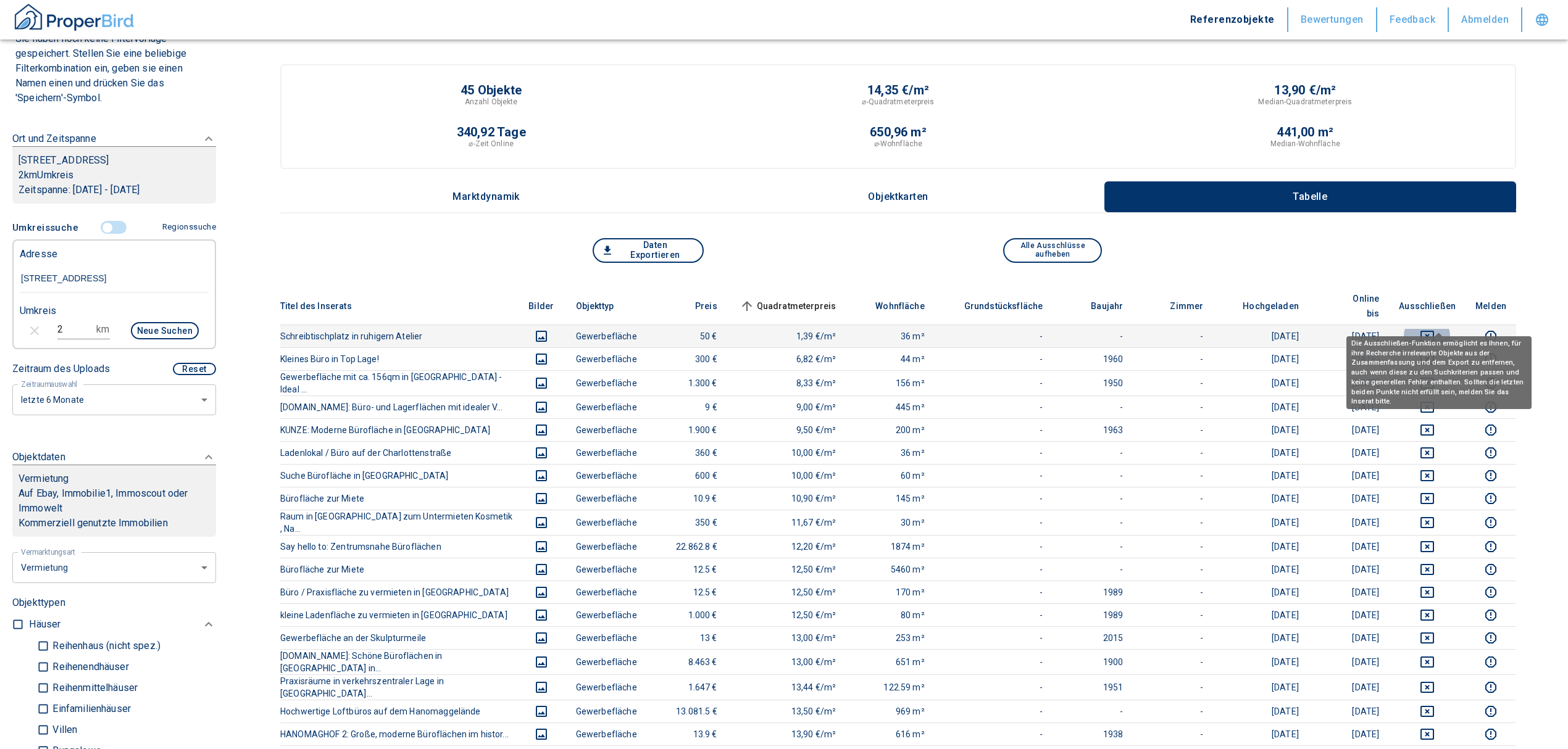
click at [1435, 329] on icon "deselect this listing" at bounding box center [1427, 336] width 15 height 15
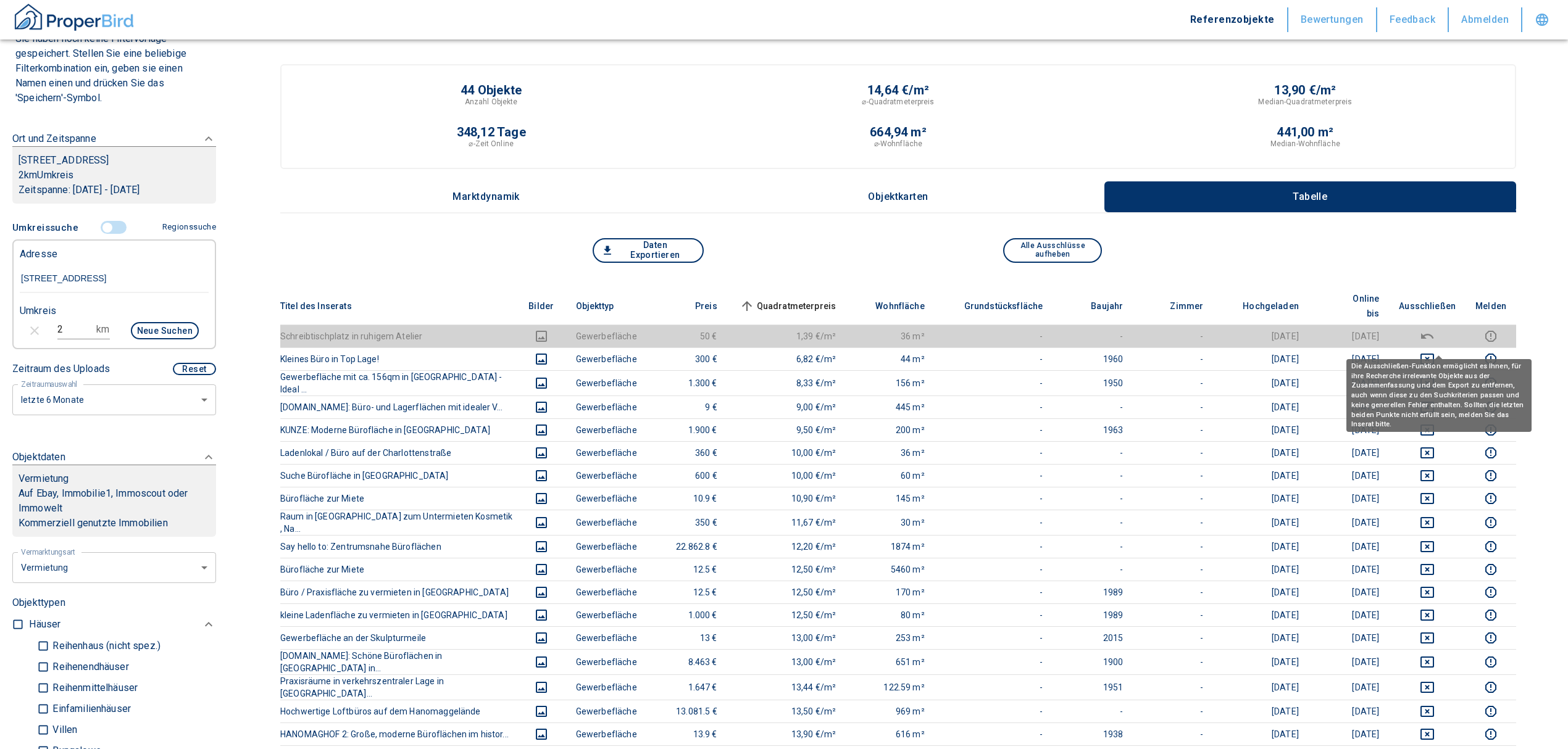
click at [1434, 350] on div "Die Ausschließen-Funktion ermöglicht es Ihnen, für ihre Recherche irrelevante O…" at bounding box center [1438, 391] width 185 height 81
click at [1434, 354] on icon "deselect this listing" at bounding box center [1428, 359] width 14 height 11
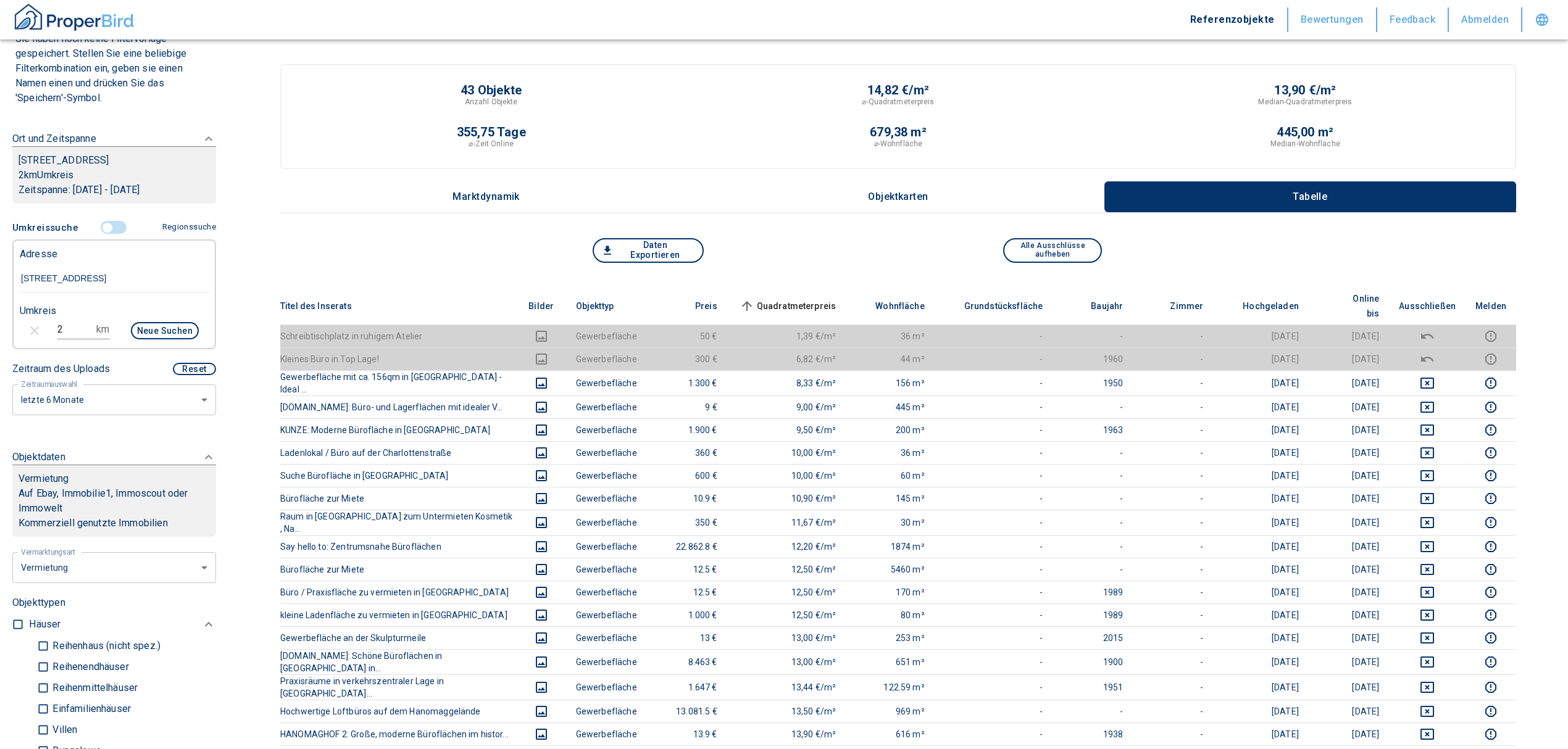
click at [814, 299] on span "Quadratmeterpreis sorted ascending" at bounding box center [787, 305] width 99 height 15
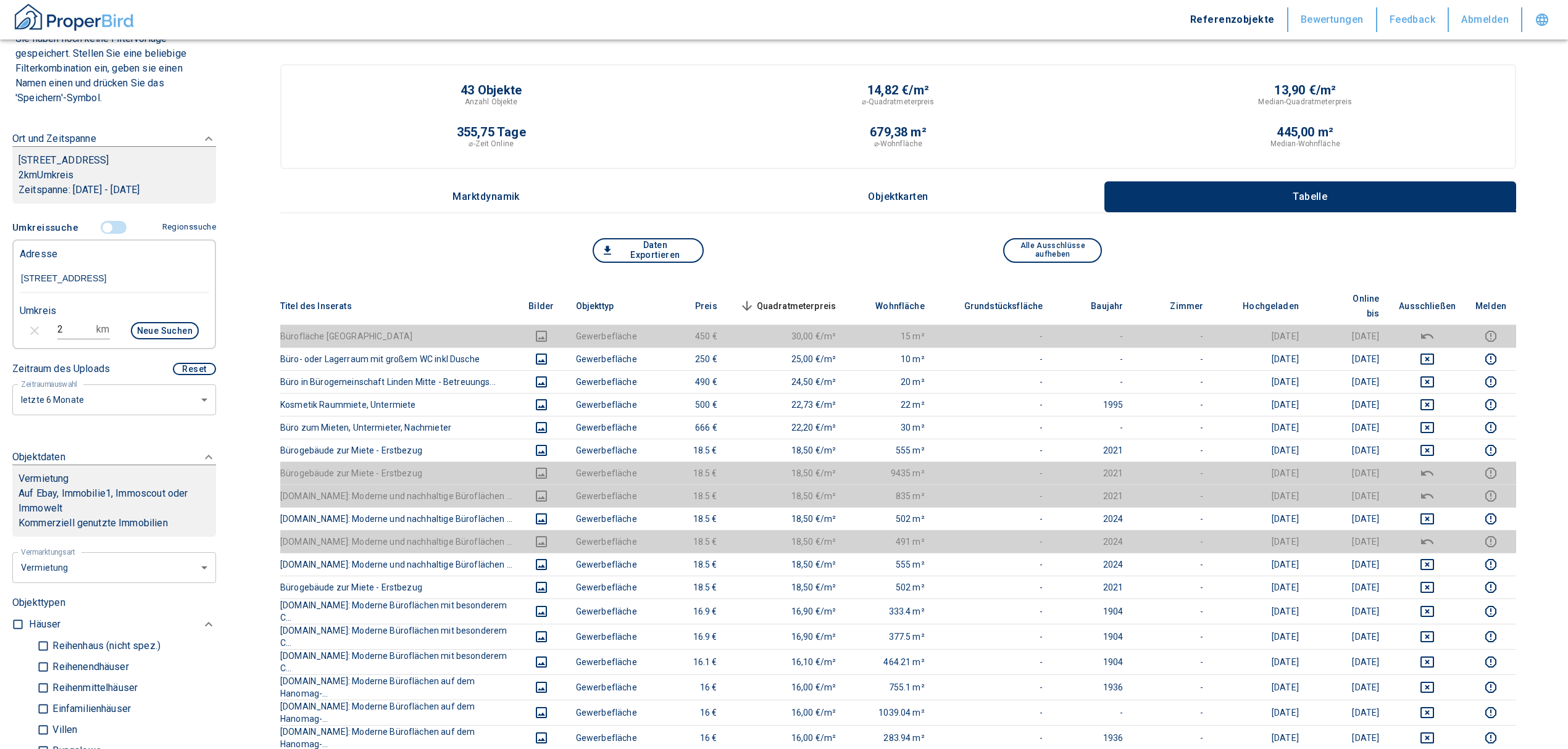
click at [823, 299] on span "Quadratmeterpreis sorted descending" at bounding box center [787, 305] width 99 height 15
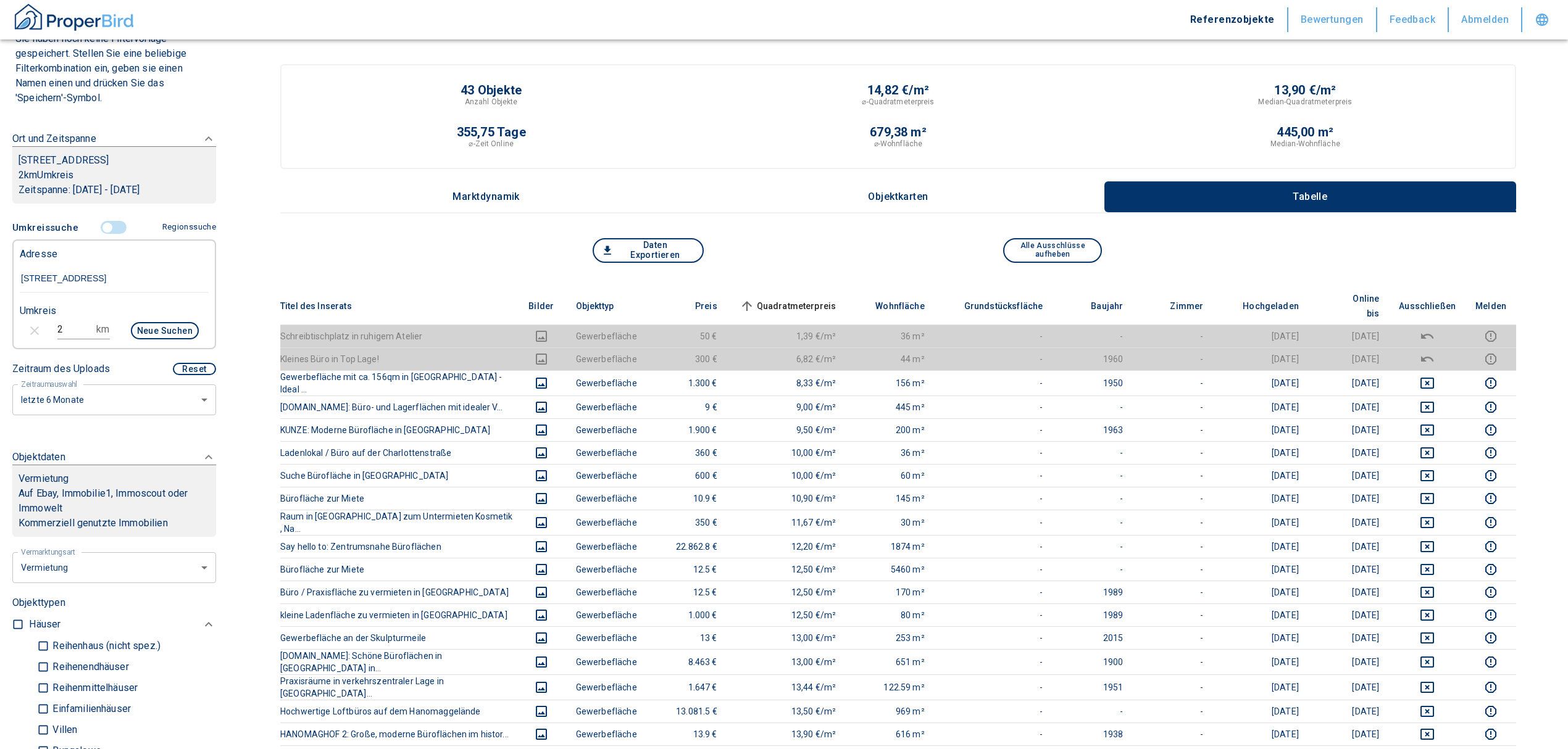
click at [811, 299] on span "Quadratmeterpreis sorted ascending" at bounding box center [787, 305] width 99 height 15
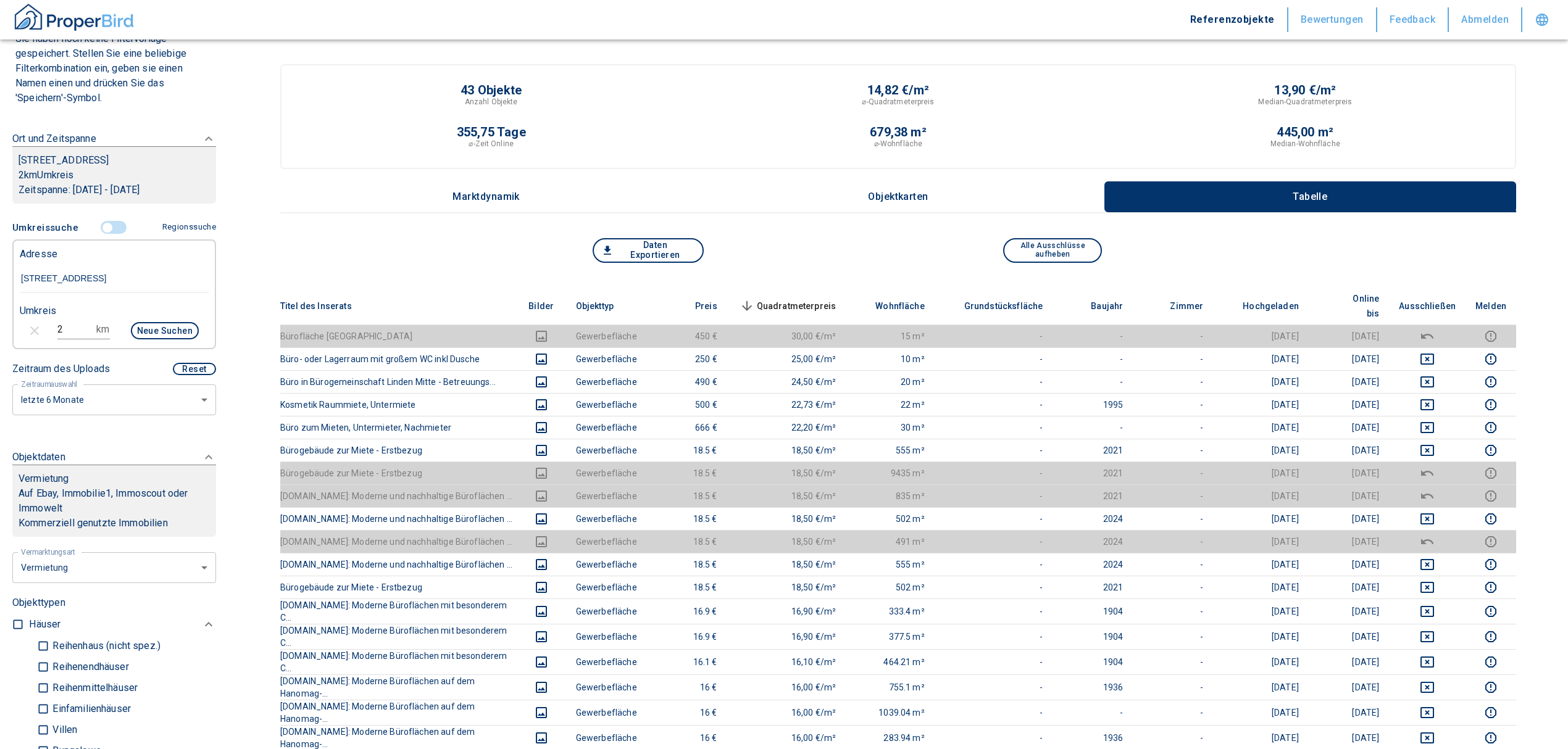
click at [775, 288] on th "Quadratmeterpreis sorted descending" at bounding box center [787, 306] width 119 height 38
click at [781, 299] on span "Quadratmeterpreis sorted descending" at bounding box center [787, 305] width 99 height 15
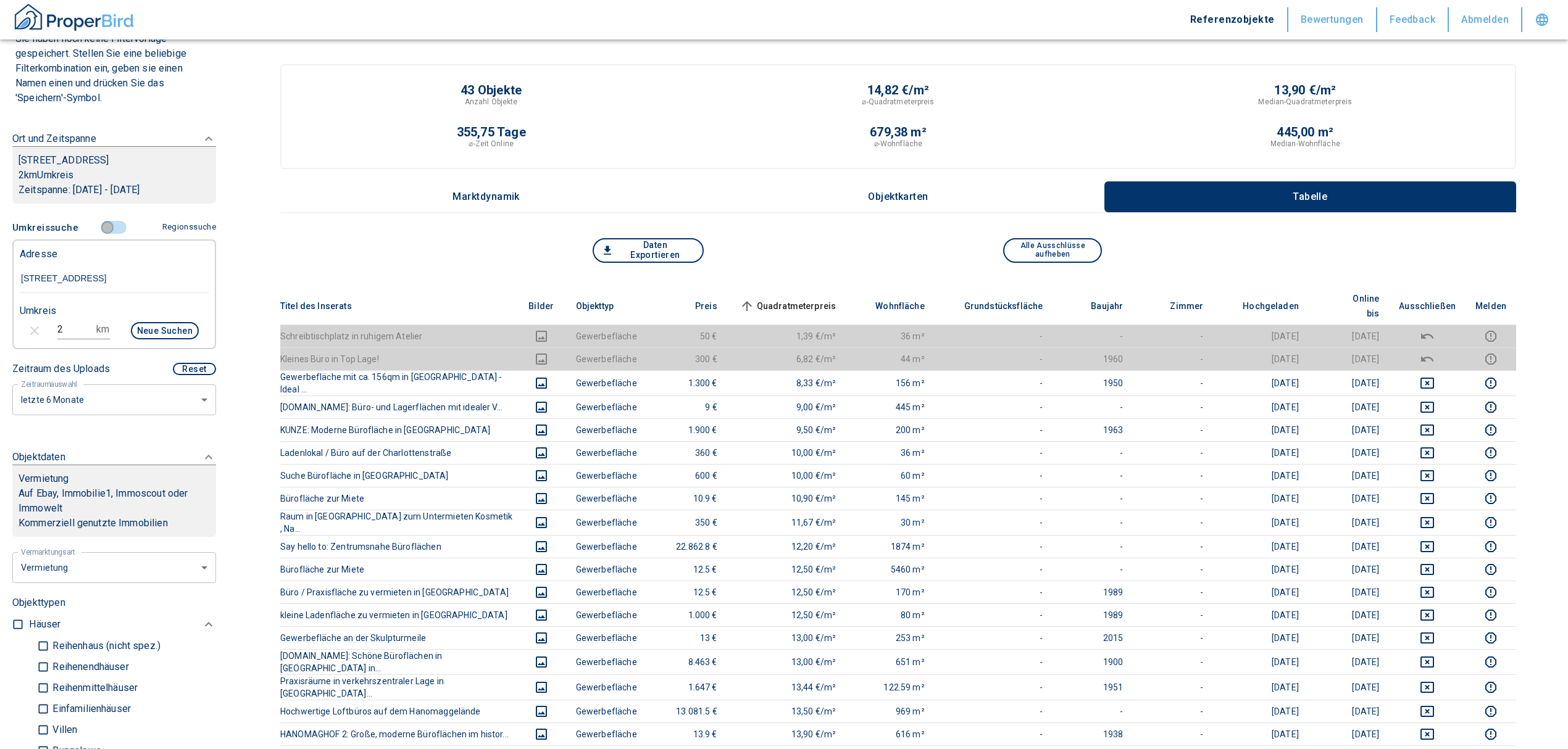
click at [104, 225] on input "controlled" at bounding box center [108, 228] width 37 height 14
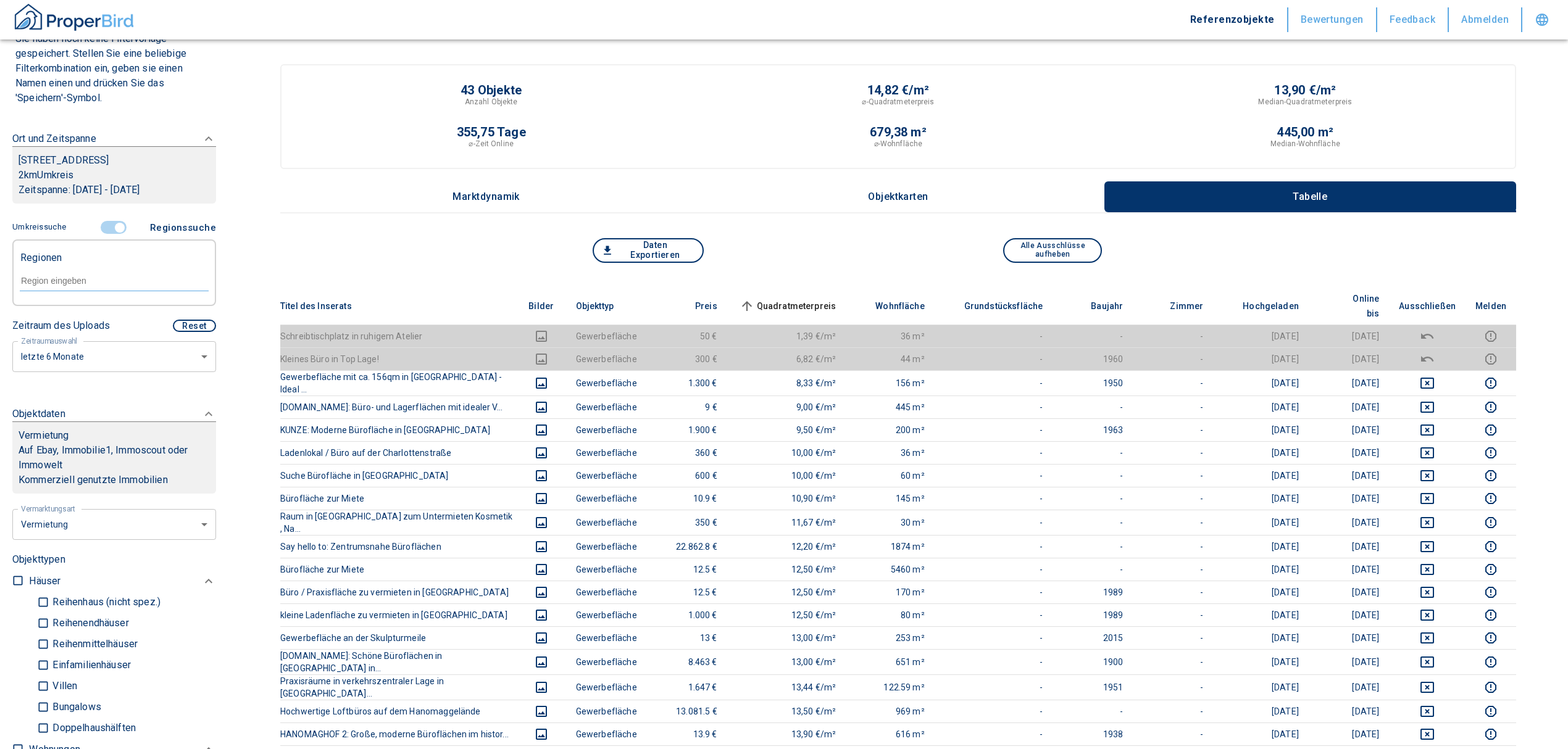
click at [95, 278] on input "text" at bounding box center [113, 281] width 189 height 11
click at [102, 303] on li "30459 [GEOGRAPHIC_DATA]" at bounding box center [108, 309] width 177 height 22
type input "30459"
type input "2020"
type input "30459 [GEOGRAPHIC_DATA]"
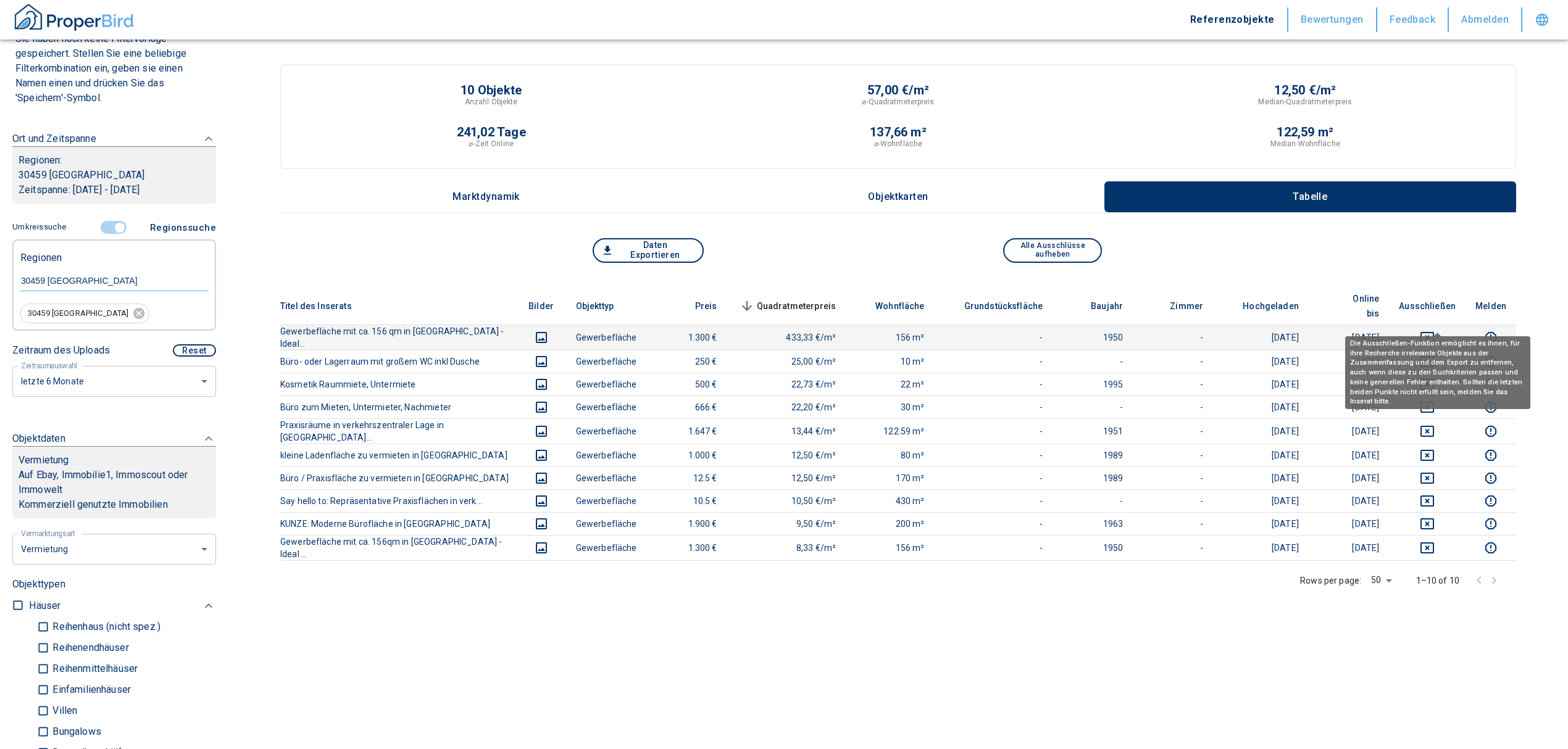
click at [1435, 330] on icon "deselect this listing" at bounding box center [1427, 337] width 15 height 15
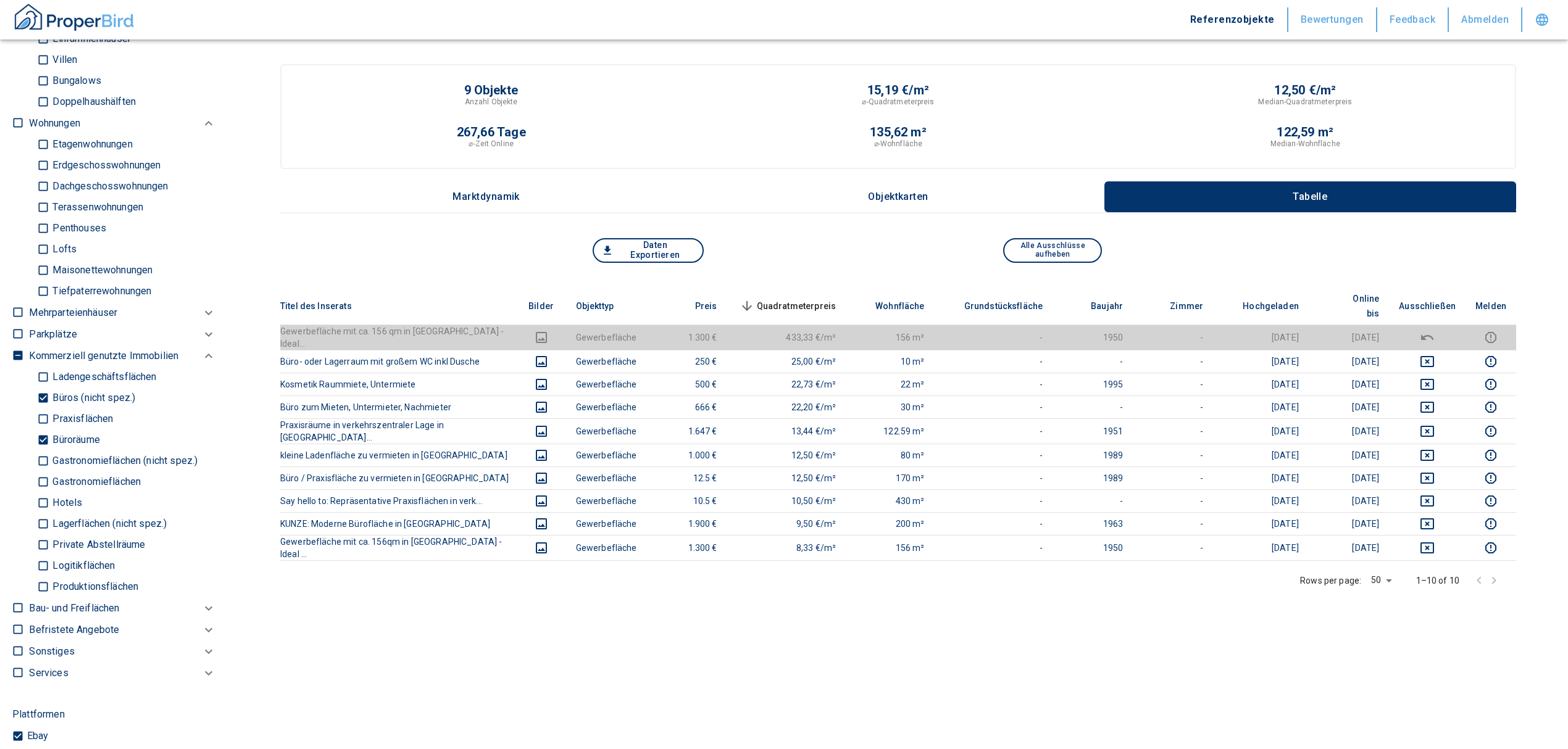
scroll to position [775, 0]
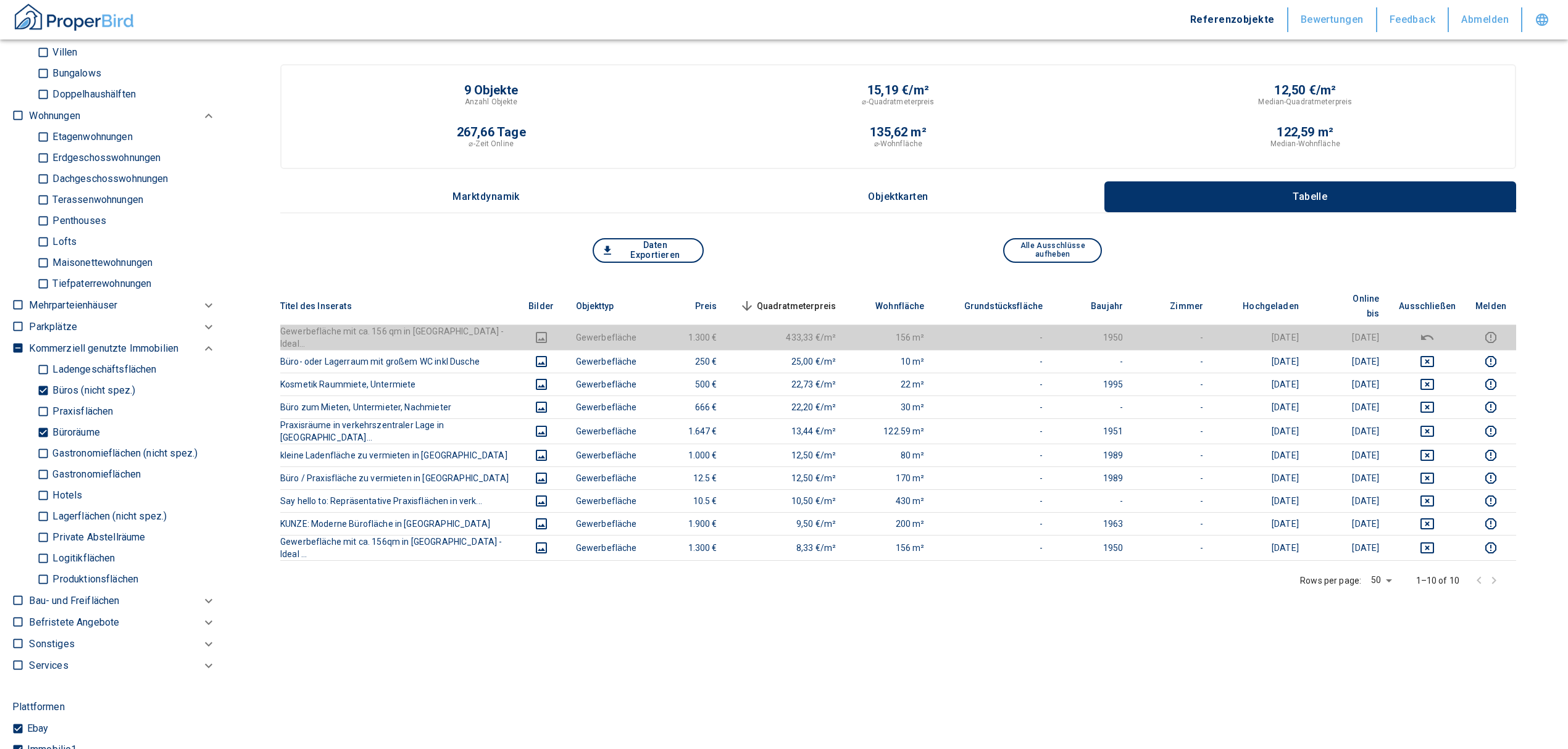
drag, startPoint x: 43, startPoint y: 424, endPoint x: 41, endPoint y: 400, distance: 24.1
click at [43, 424] on input "Büroräume" at bounding box center [43, 433] width 12 height 22
checkbox input "false"
type input "2020"
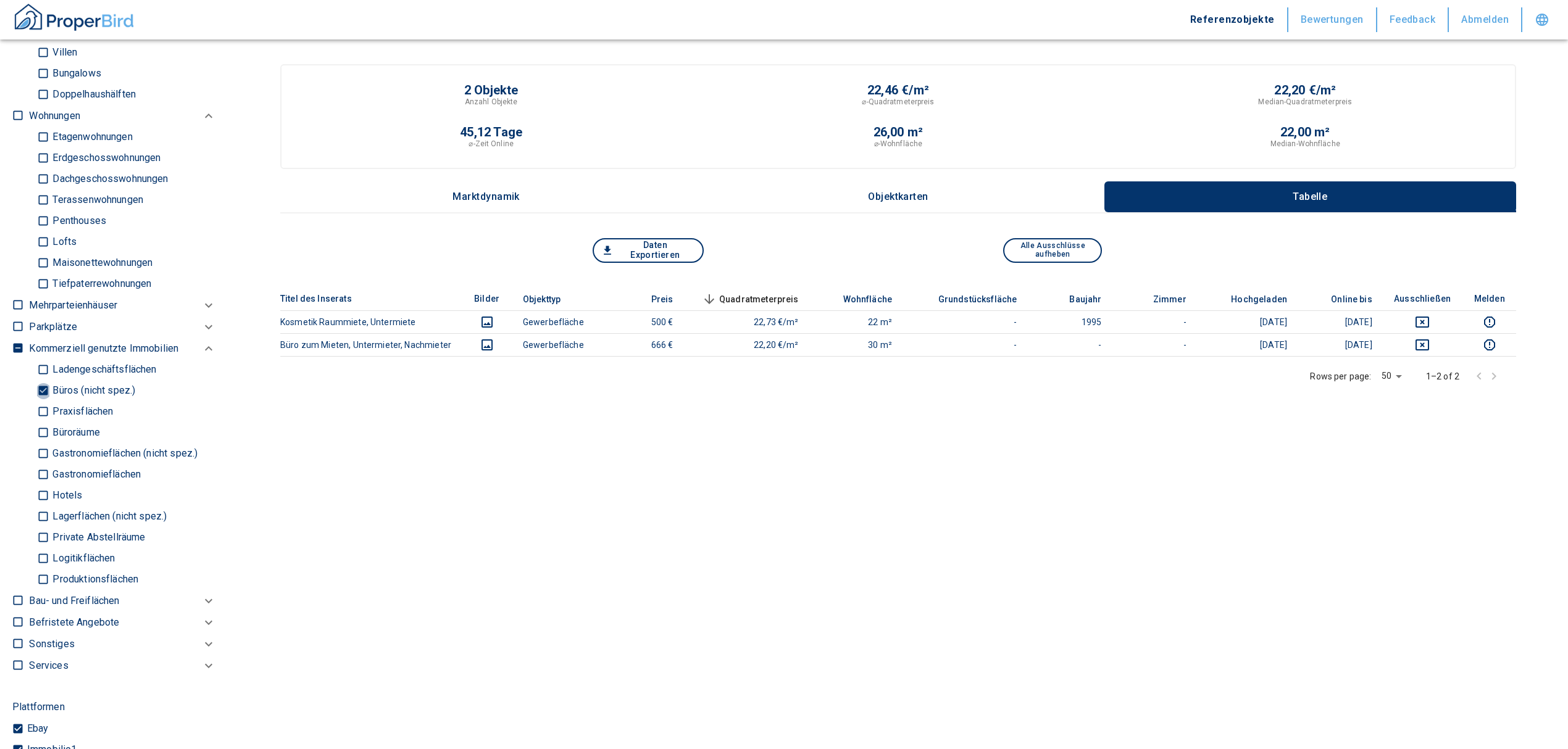
click at [40, 388] on input "Büros (nicht spez.)" at bounding box center [43, 391] width 12 height 22
checkbox input "false"
type input "2020"
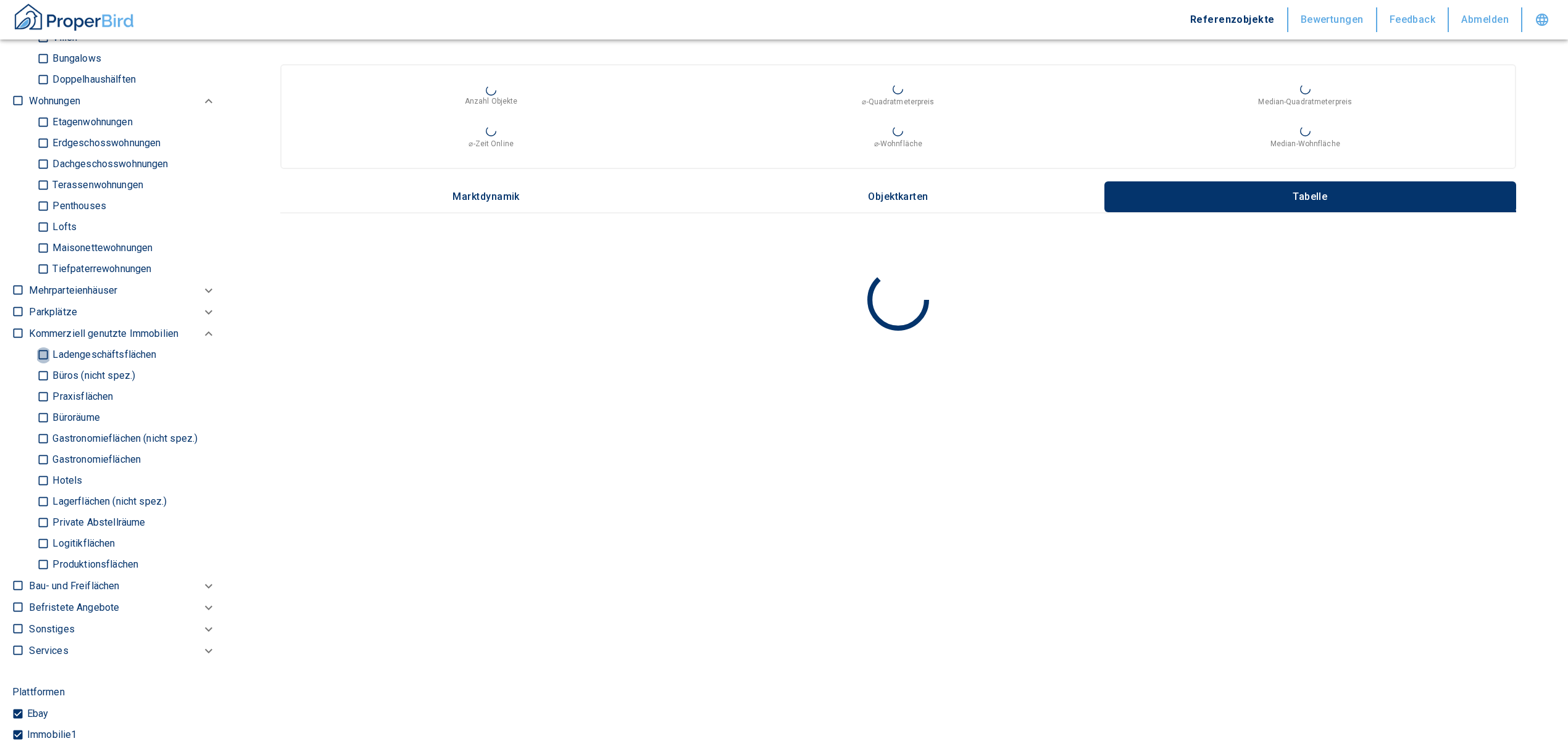
click at [41, 353] on input "Ladengeschäftsflächen" at bounding box center [43, 355] width 12 height 22
checkbox input "true"
type input "2020"
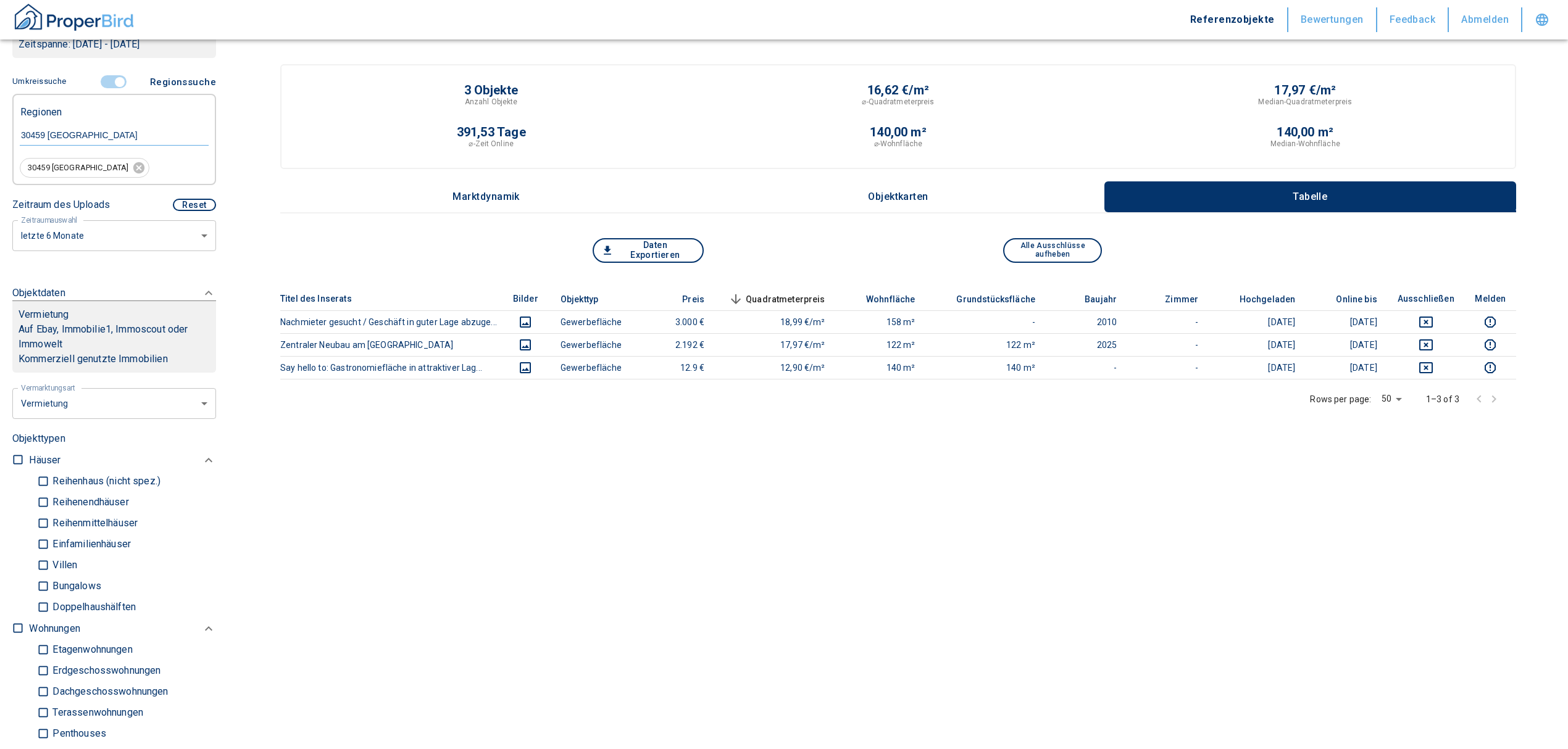
scroll to position [200, 0]
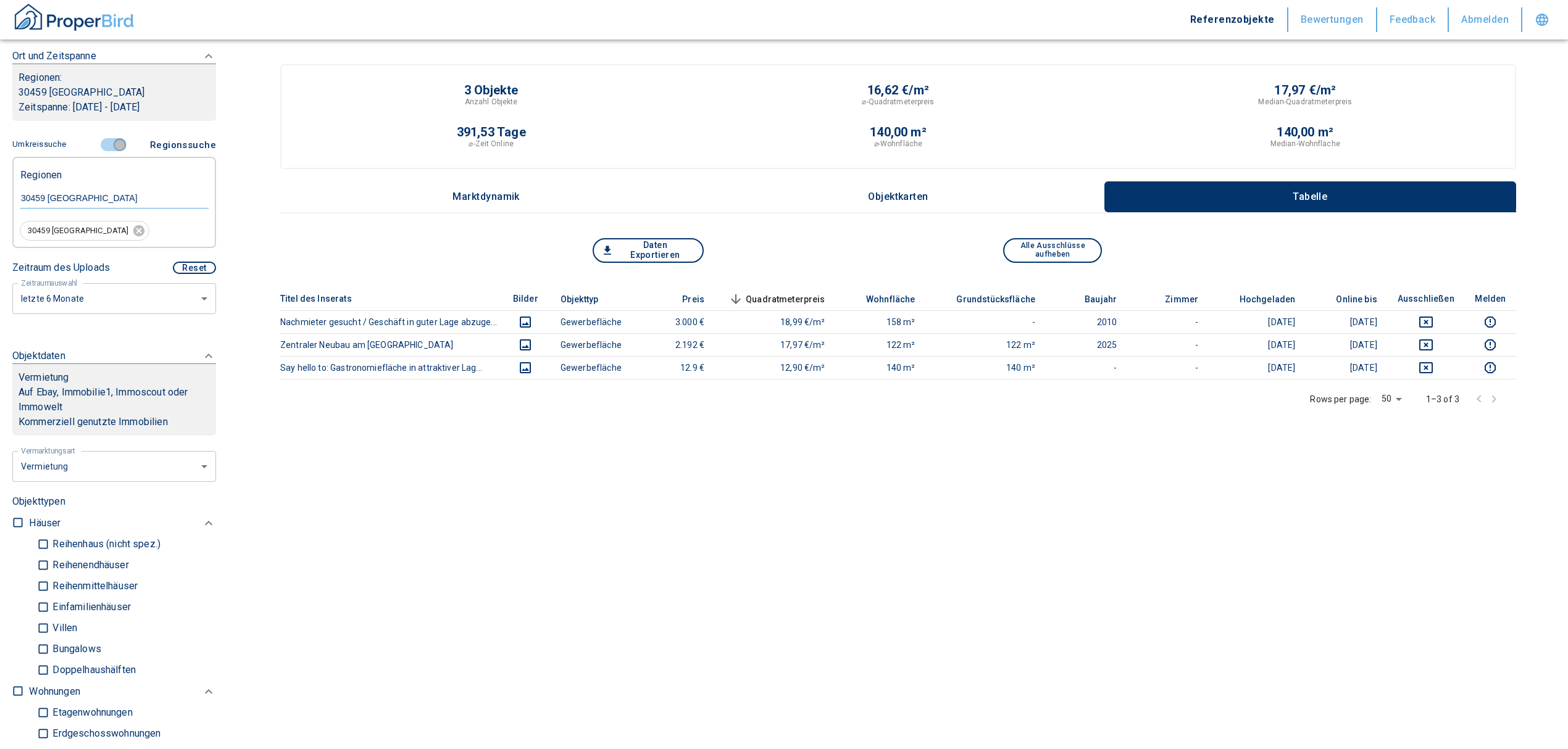
click at [107, 144] on input "controlled" at bounding box center [119, 145] width 37 height 14
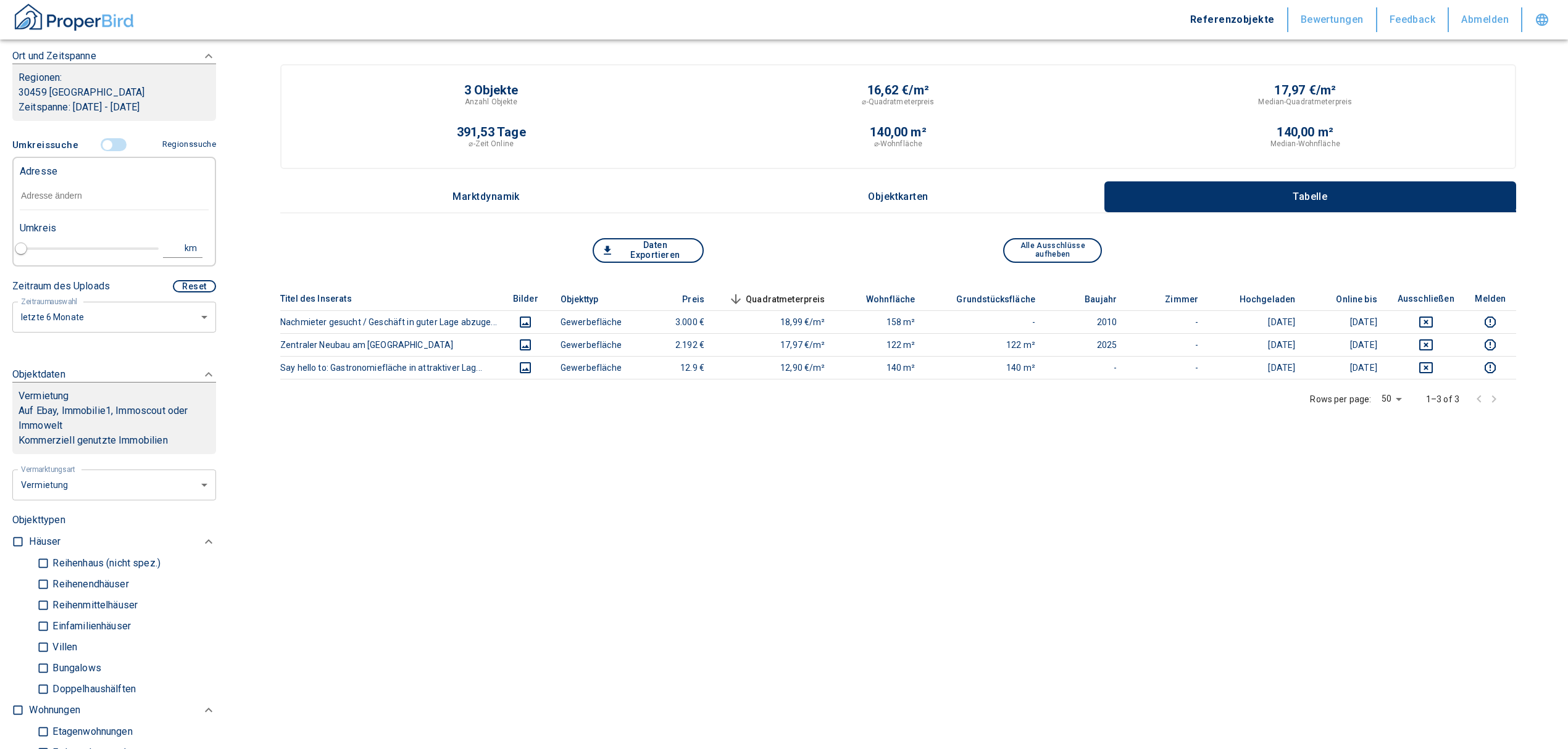
click at [70, 202] on input "text" at bounding box center [113, 196] width 189 height 29
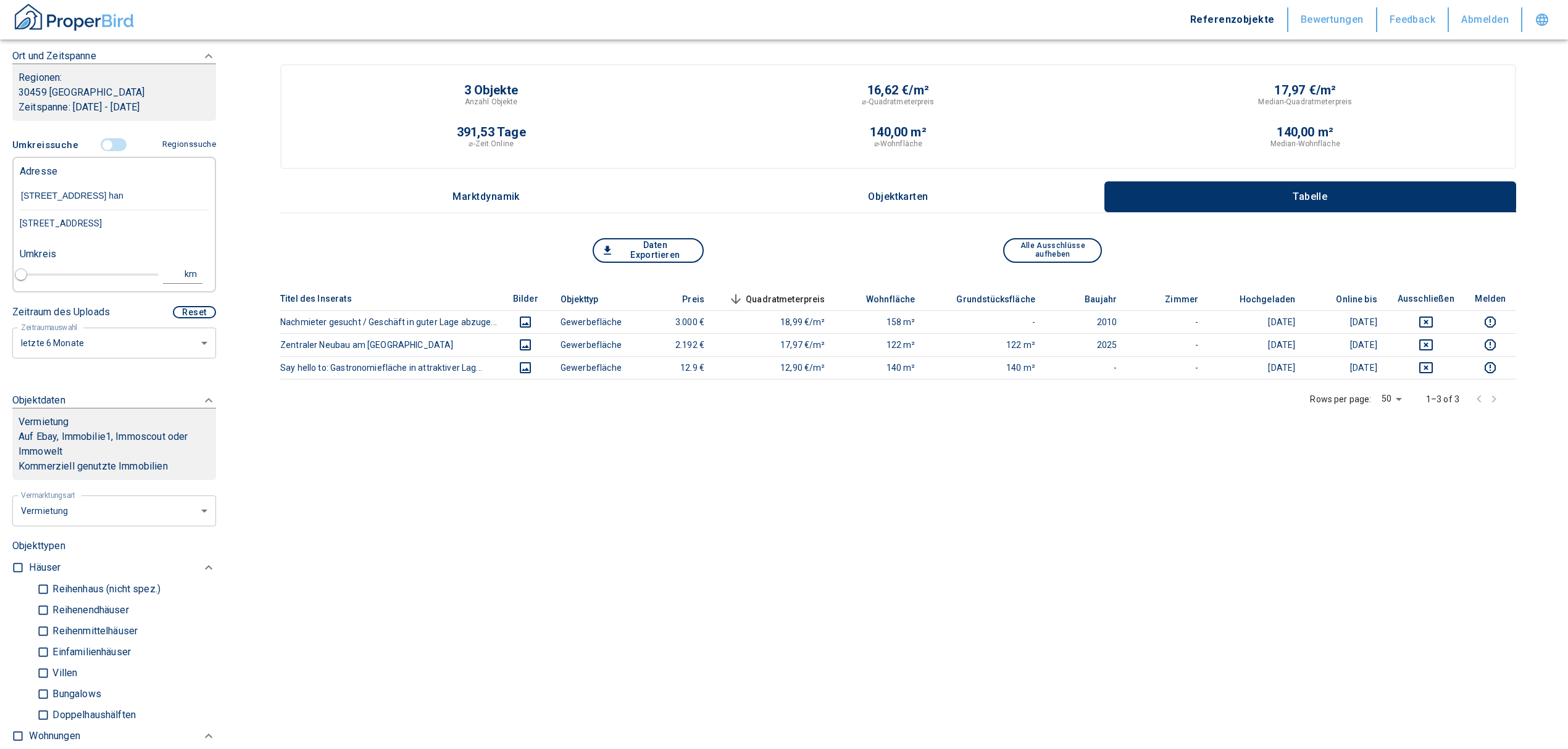
type input "[STREET_ADDRESS] hann"
click at [127, 226] on div "[STREET_ADDRESS]" at bounding box center [113, 223] width 189 height 26
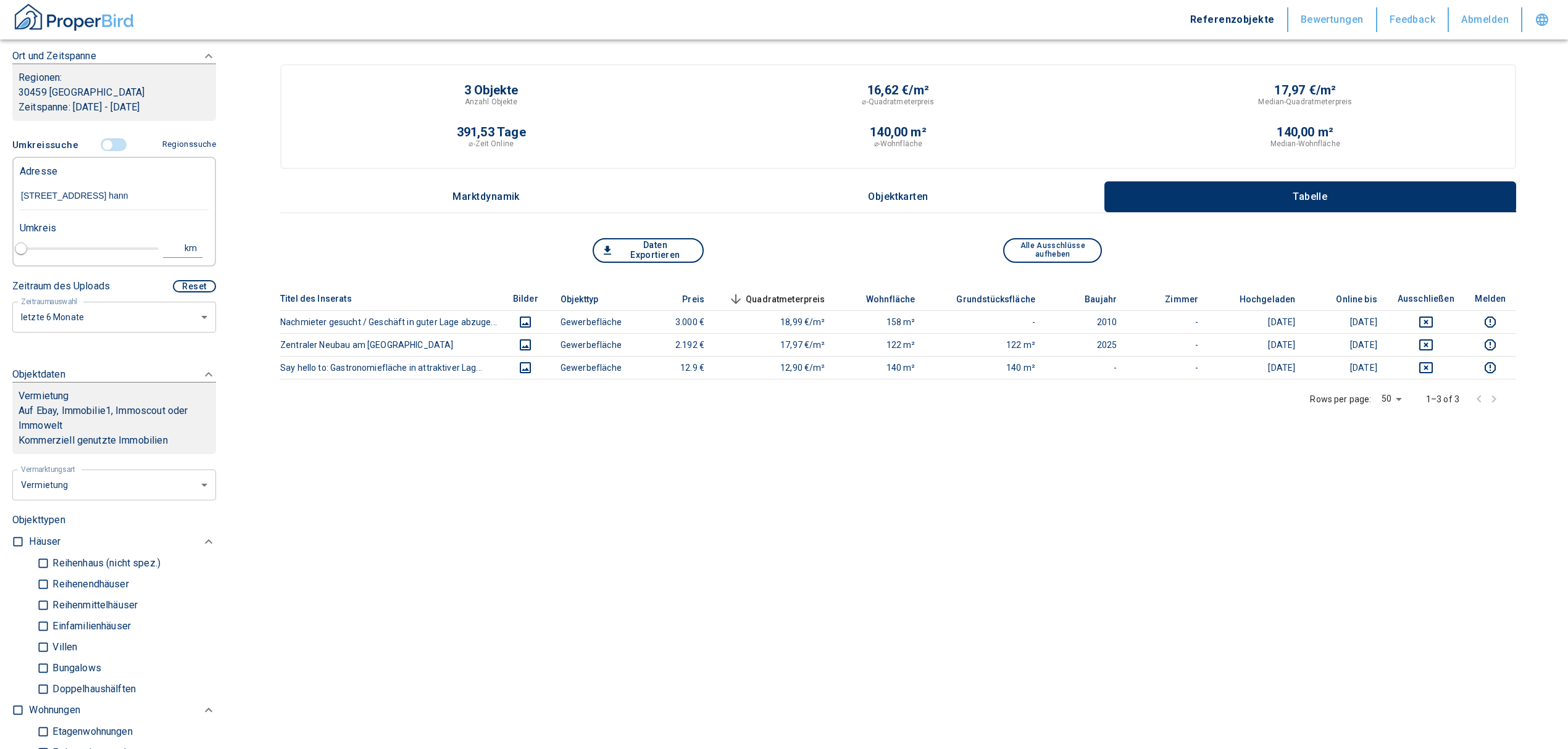
type input "2020"
type input "[STREET_ADDRESS]"
type input "1"
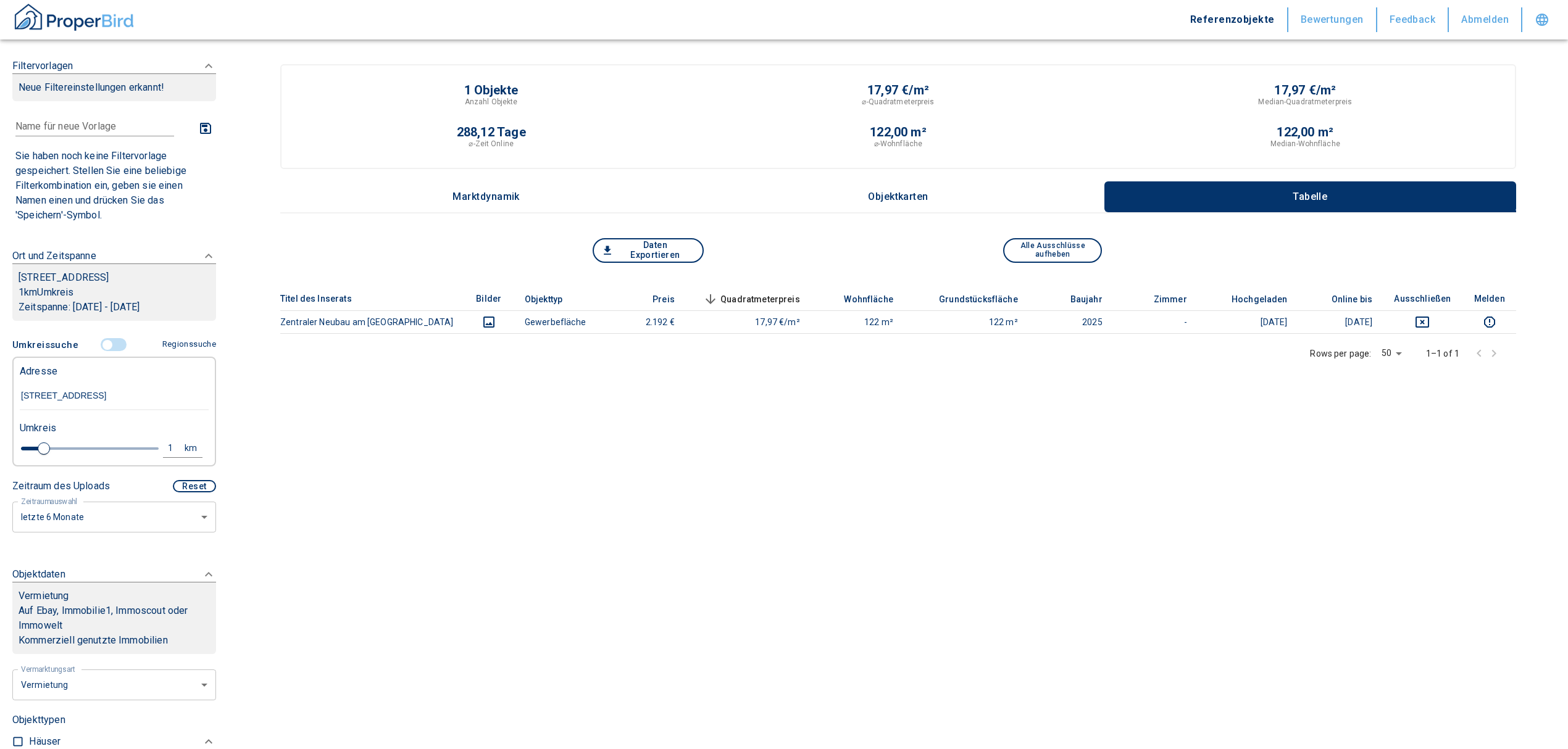
type input "[STREET_ADDRESS]"
click at [166, 447] on div "1" at bounding box center [177, 448] width 22 height 16
drag, startPoint x: 57, startPoint y: 446, endPoint x: 25, endPoint y: 451, distance: 32.4
click at [25, 451] on div "1 km Neue Suchen" at bounding box center [104, 449] width 189 height 29
type input "3"
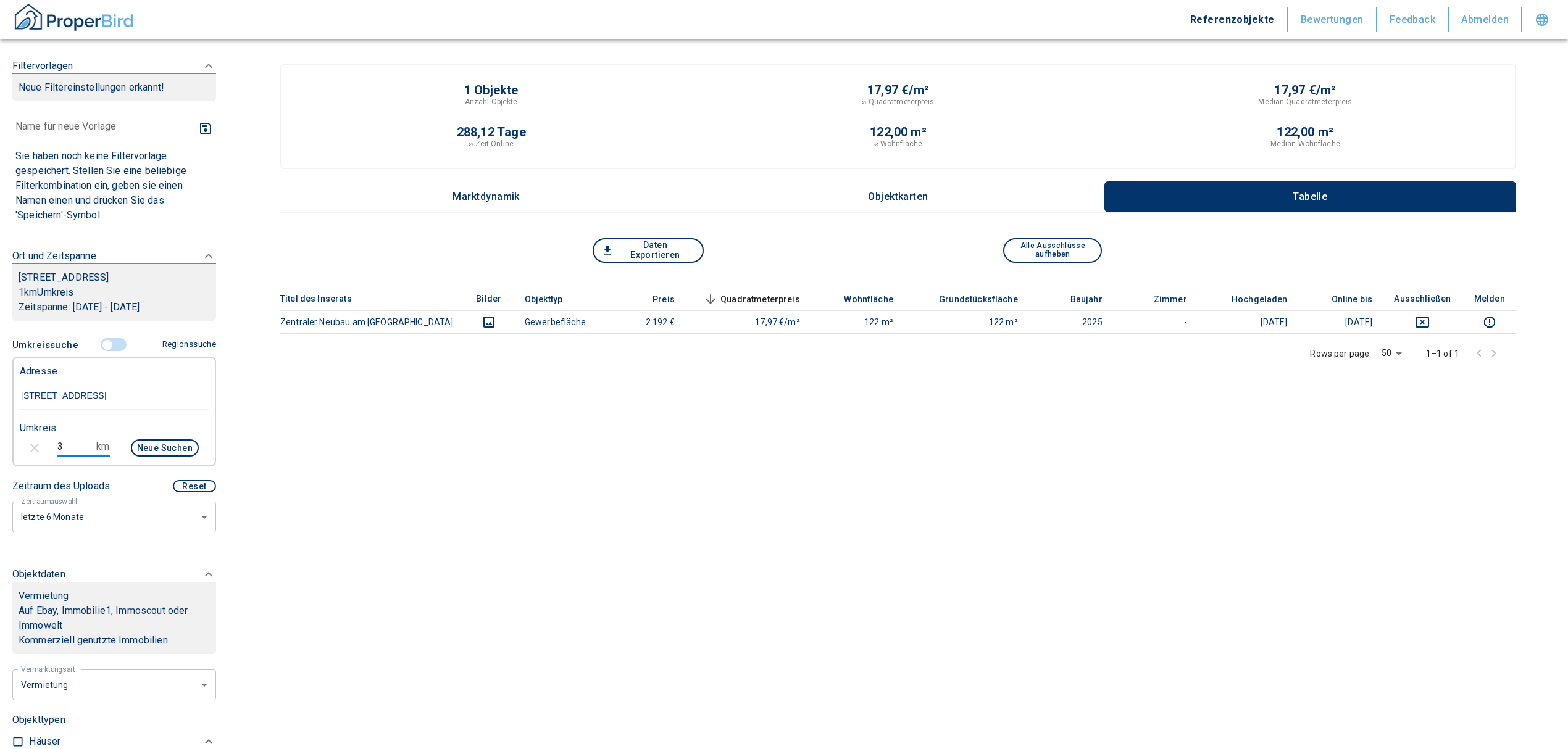
click at [152, 444] on button "Neue Suchen" at bounding box center [165, 448] width 68 height 17
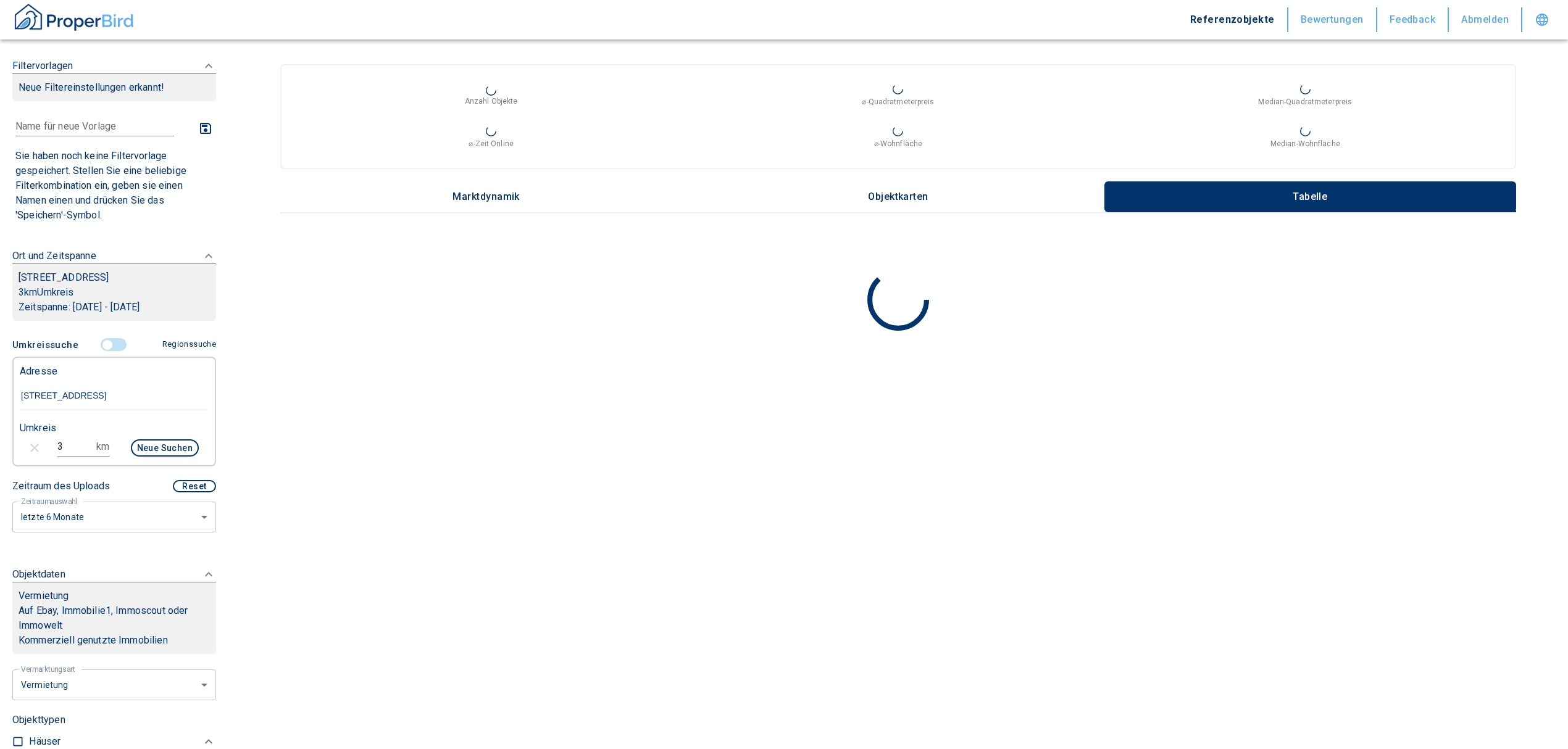
type input "2020"
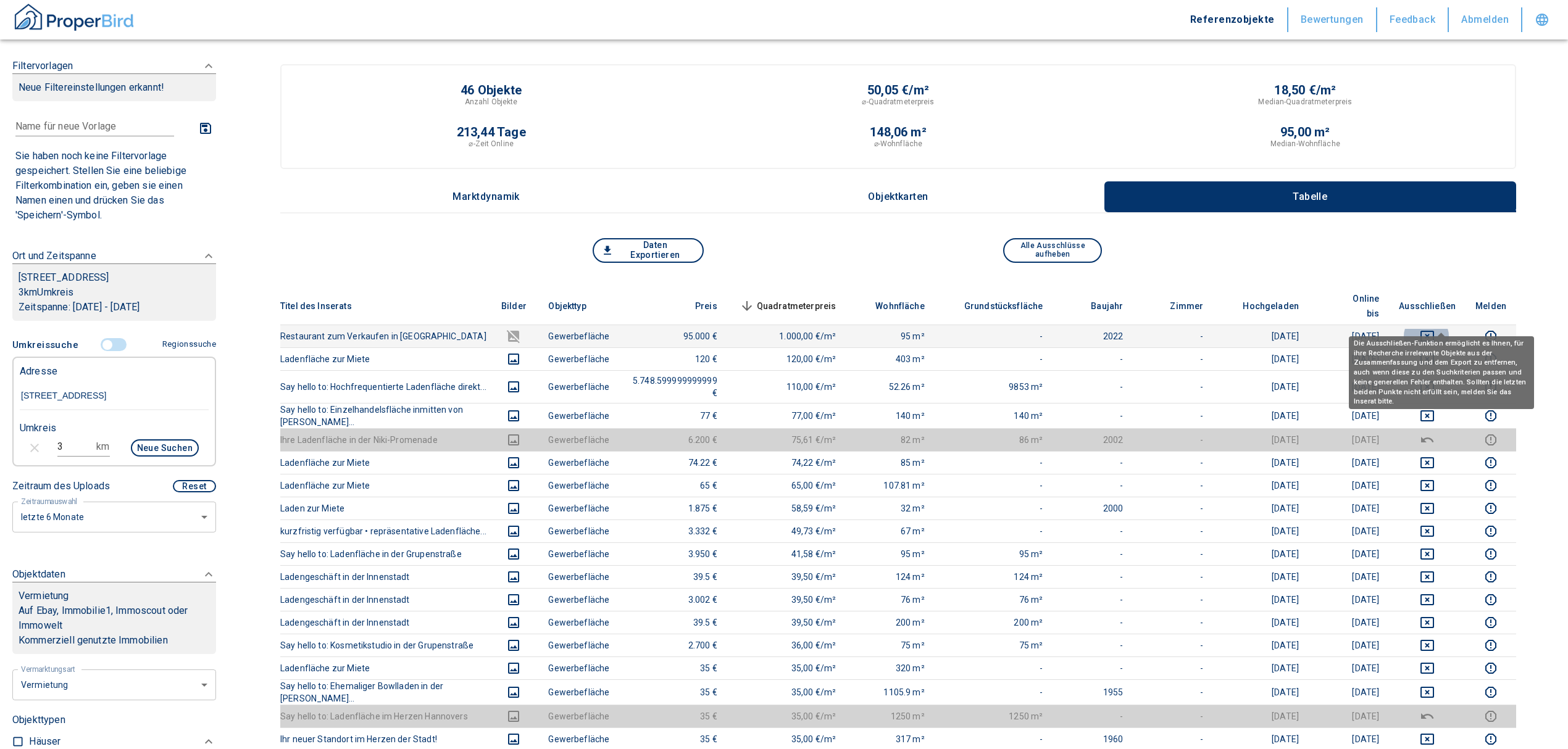
click at [1435, 329] on icon "deselect this listing" at bounding box center [1427, 336] width 15 height 15
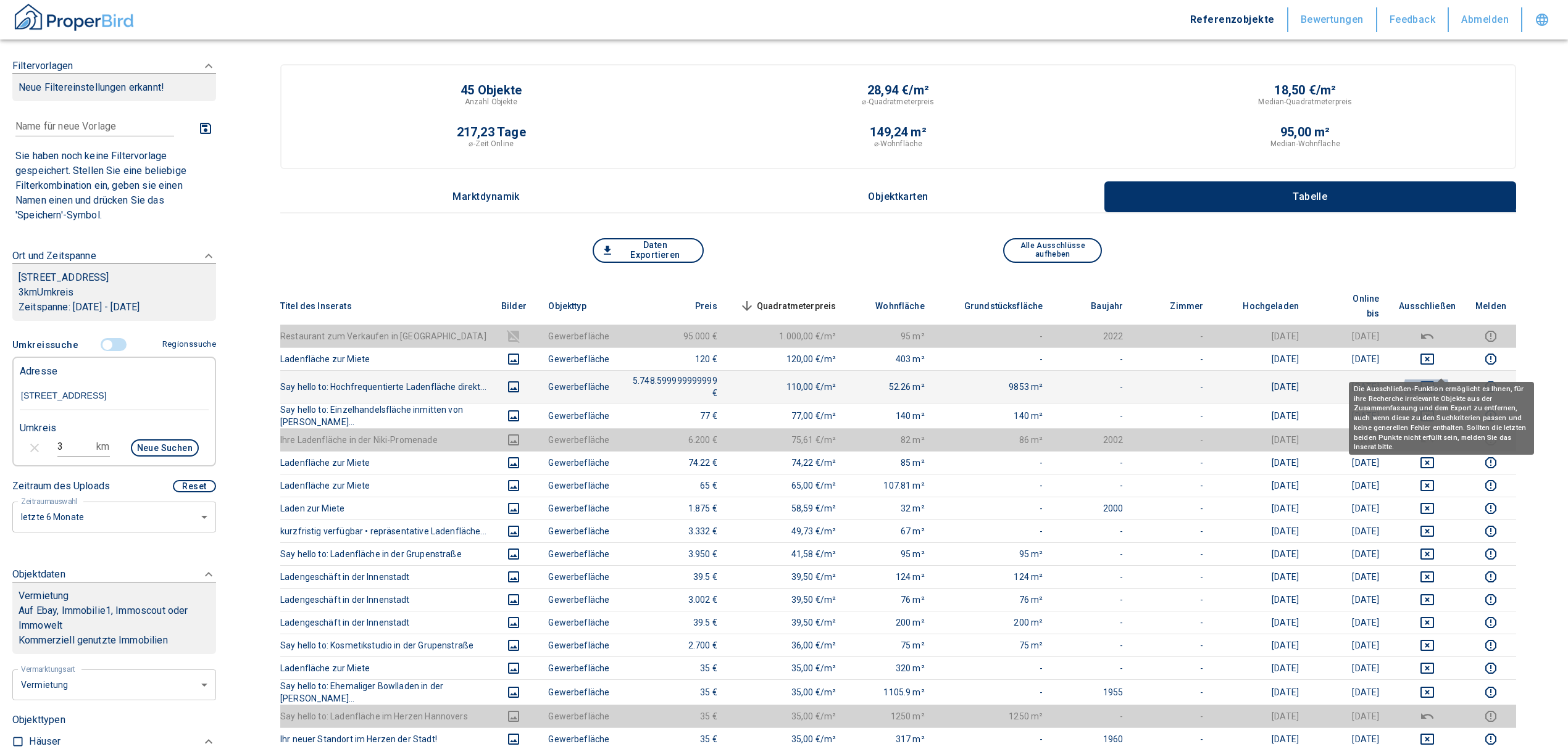
click at [1435, 379] on icon "deselect this listing" at bounding box center [1427, 386] width 15 height 15
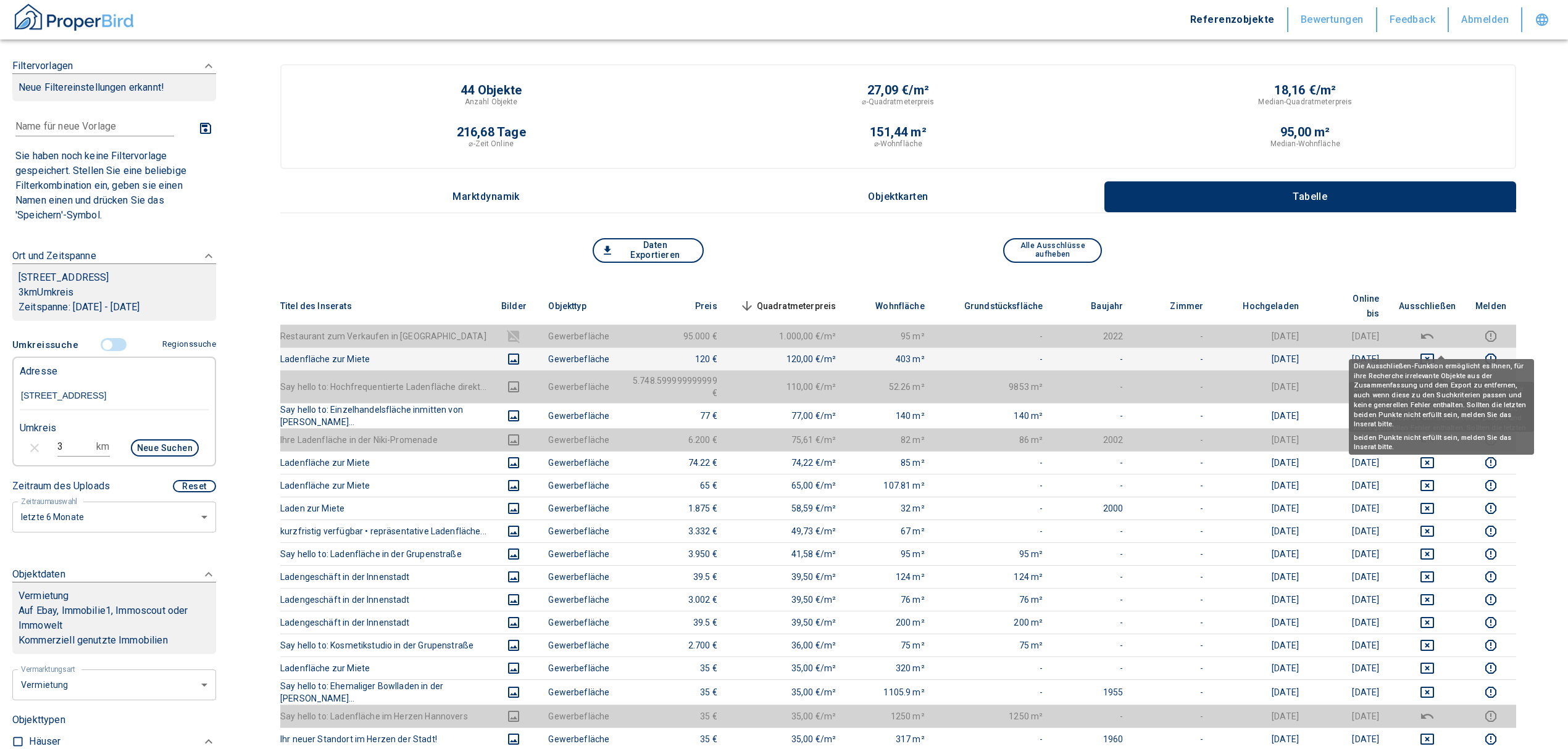
click at [1434, 354] on icon "deselect this listing" at bounding box center [1428, 359] width 14 height 11
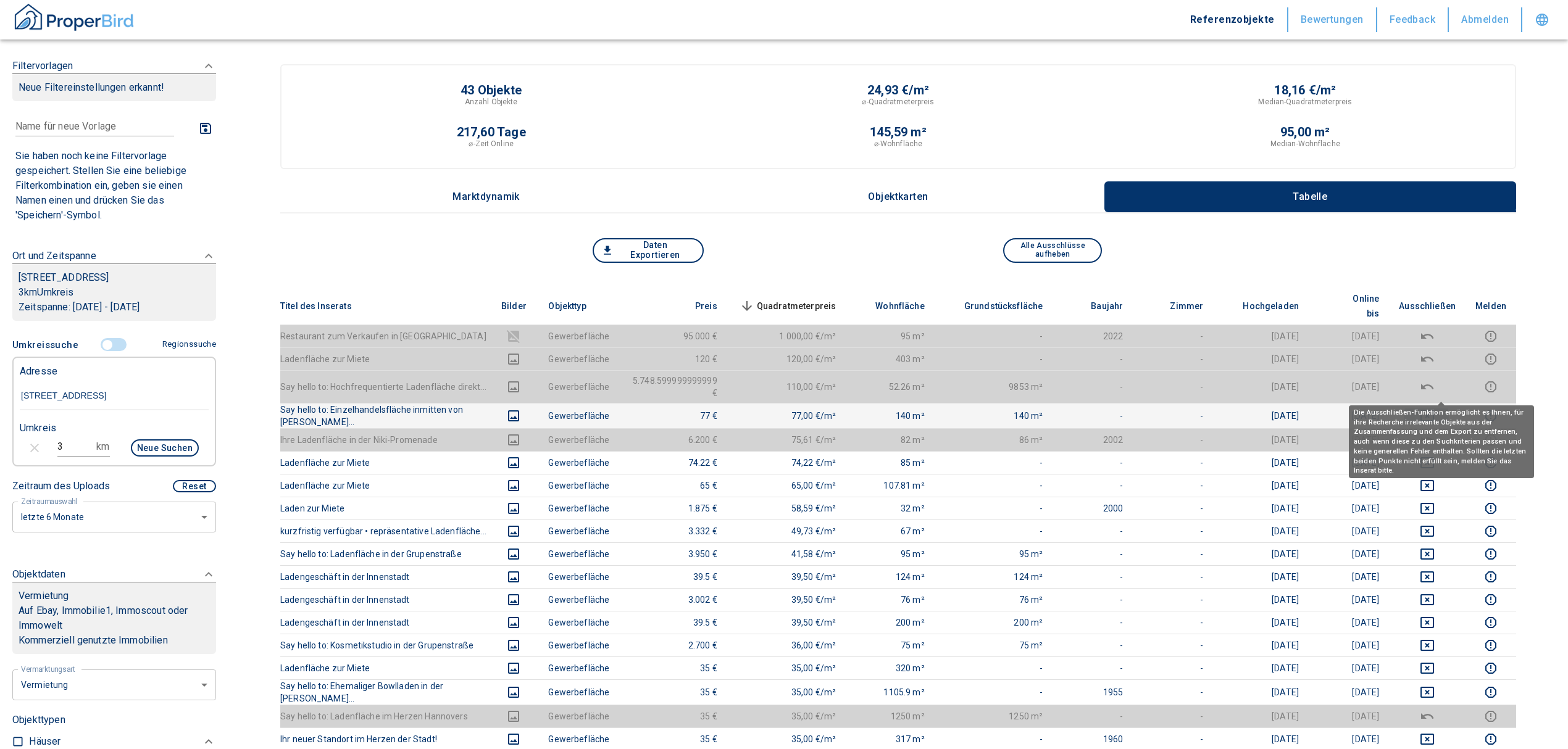
click at [1435, 409] on icon "deselect this listing" at bounding box center [1427, 416] width 15 height 15
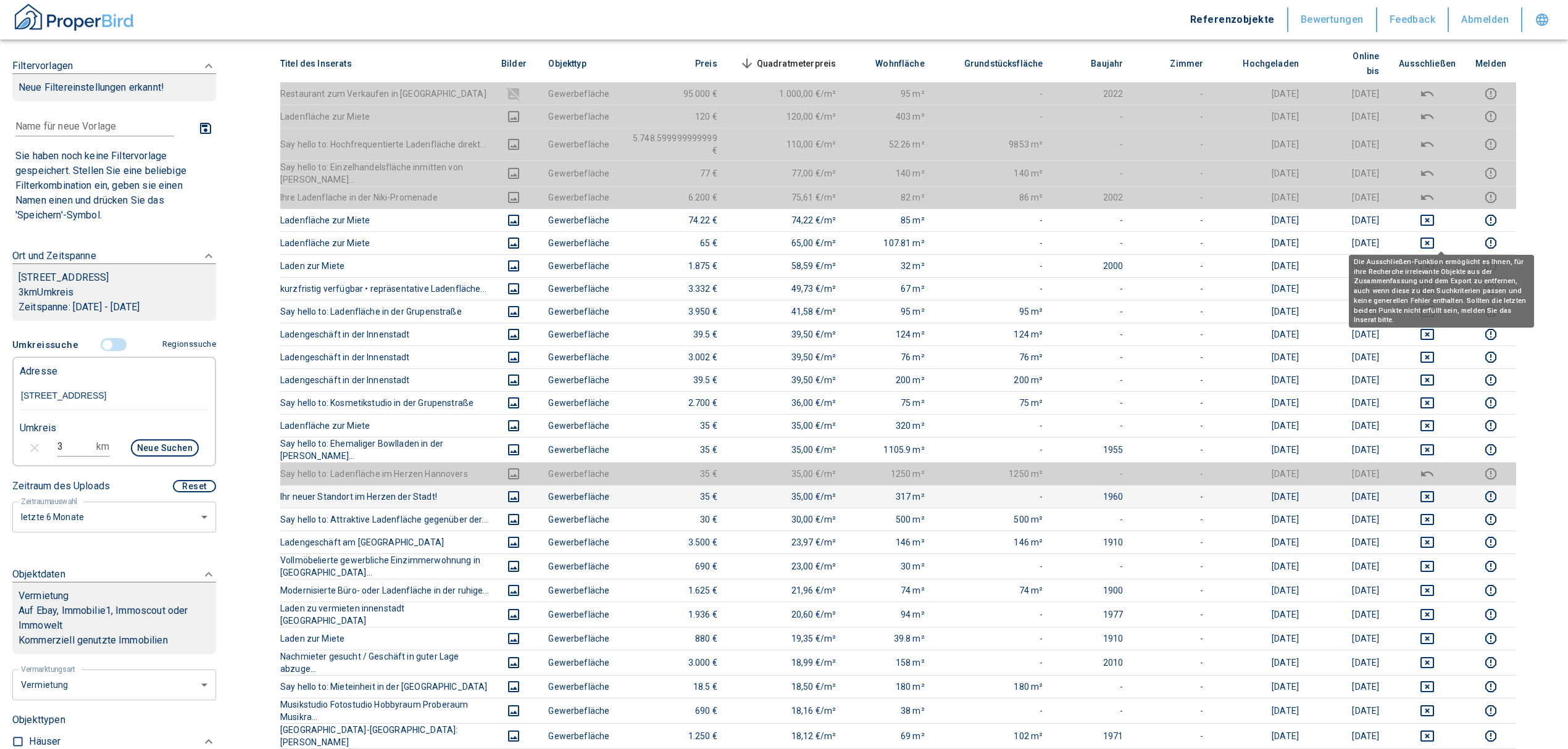
scroll to position [247, 0]
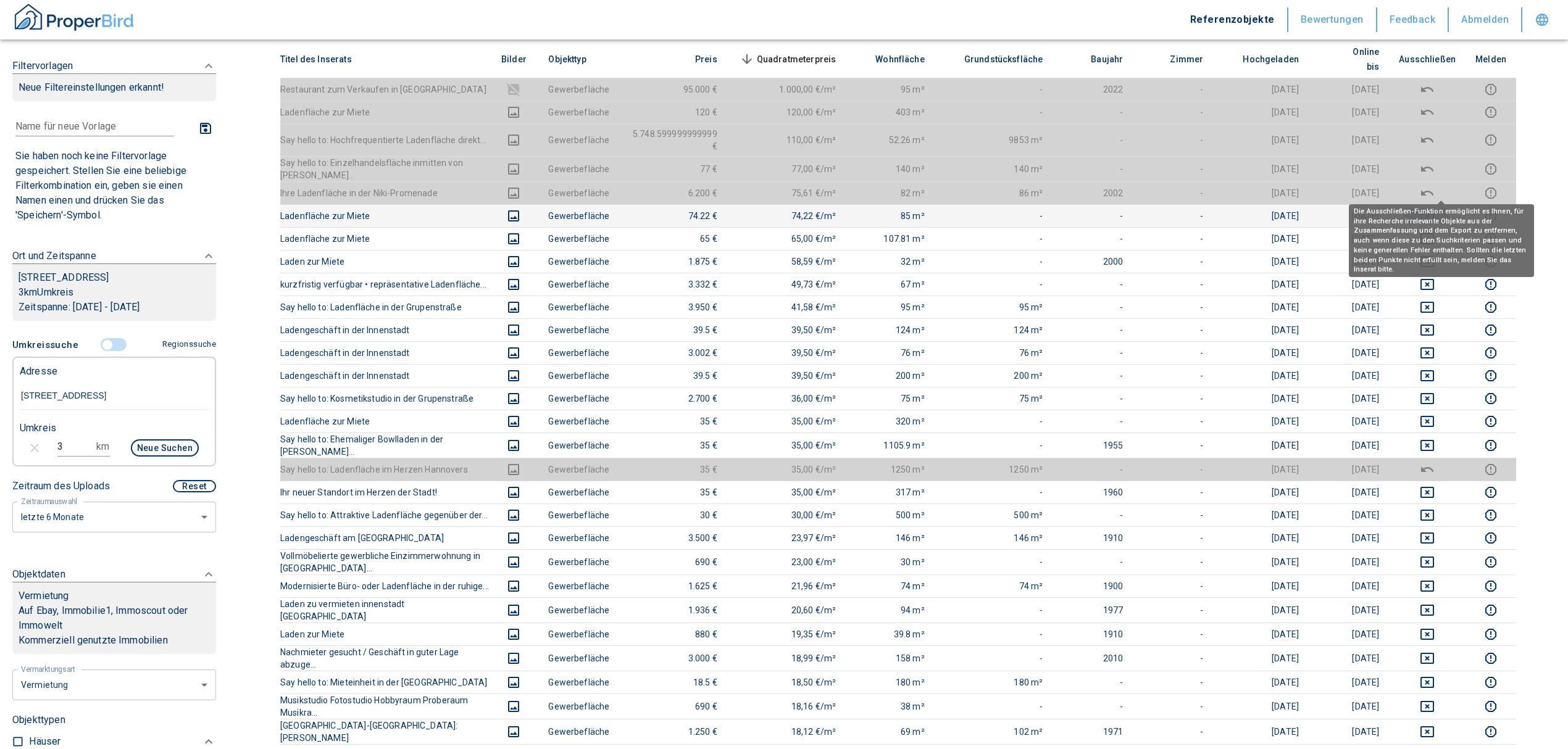
click at [1435, 209] on icon "deselect this listing" at bounding box center [1427, 216] width 15 height 15
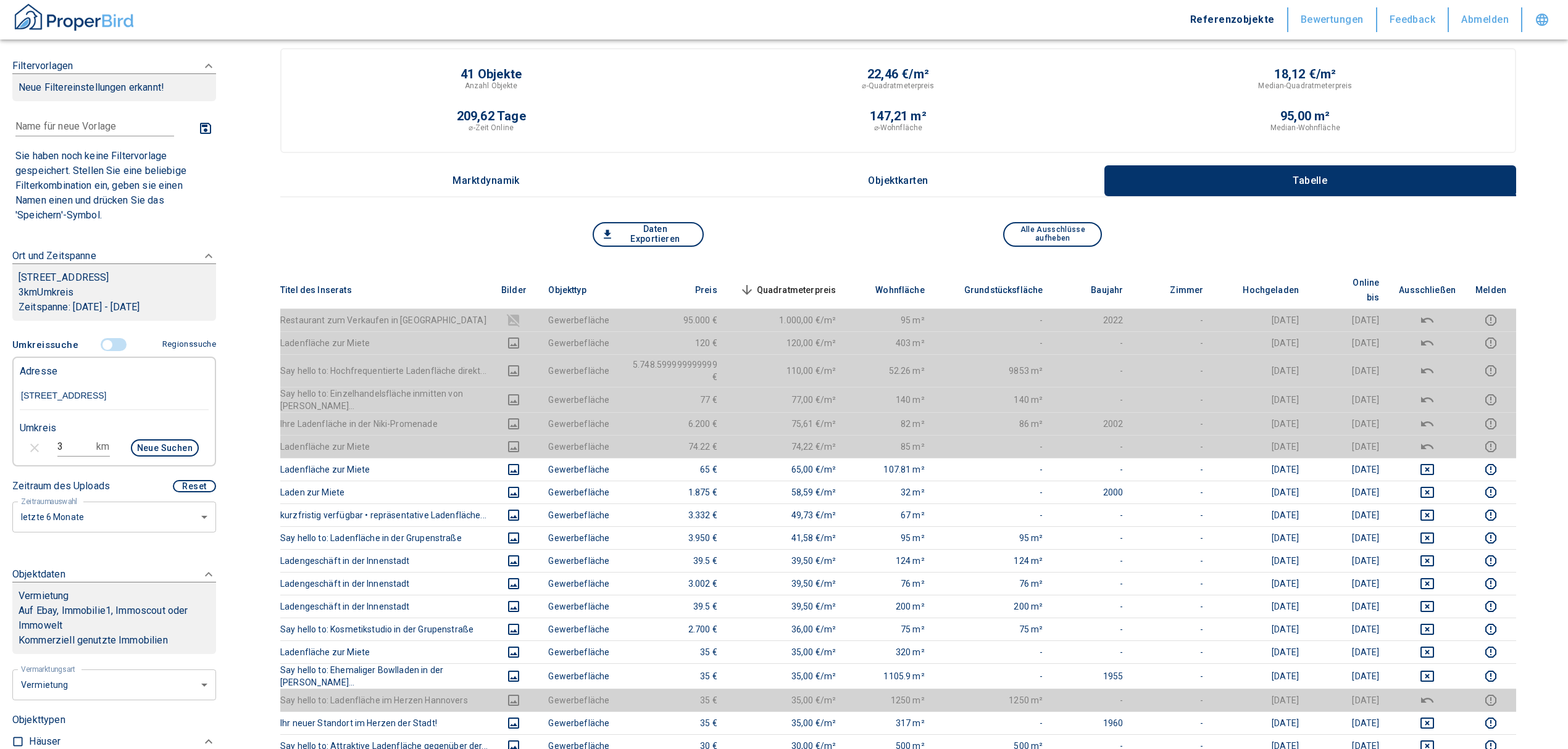
scroll to position [0, 0]
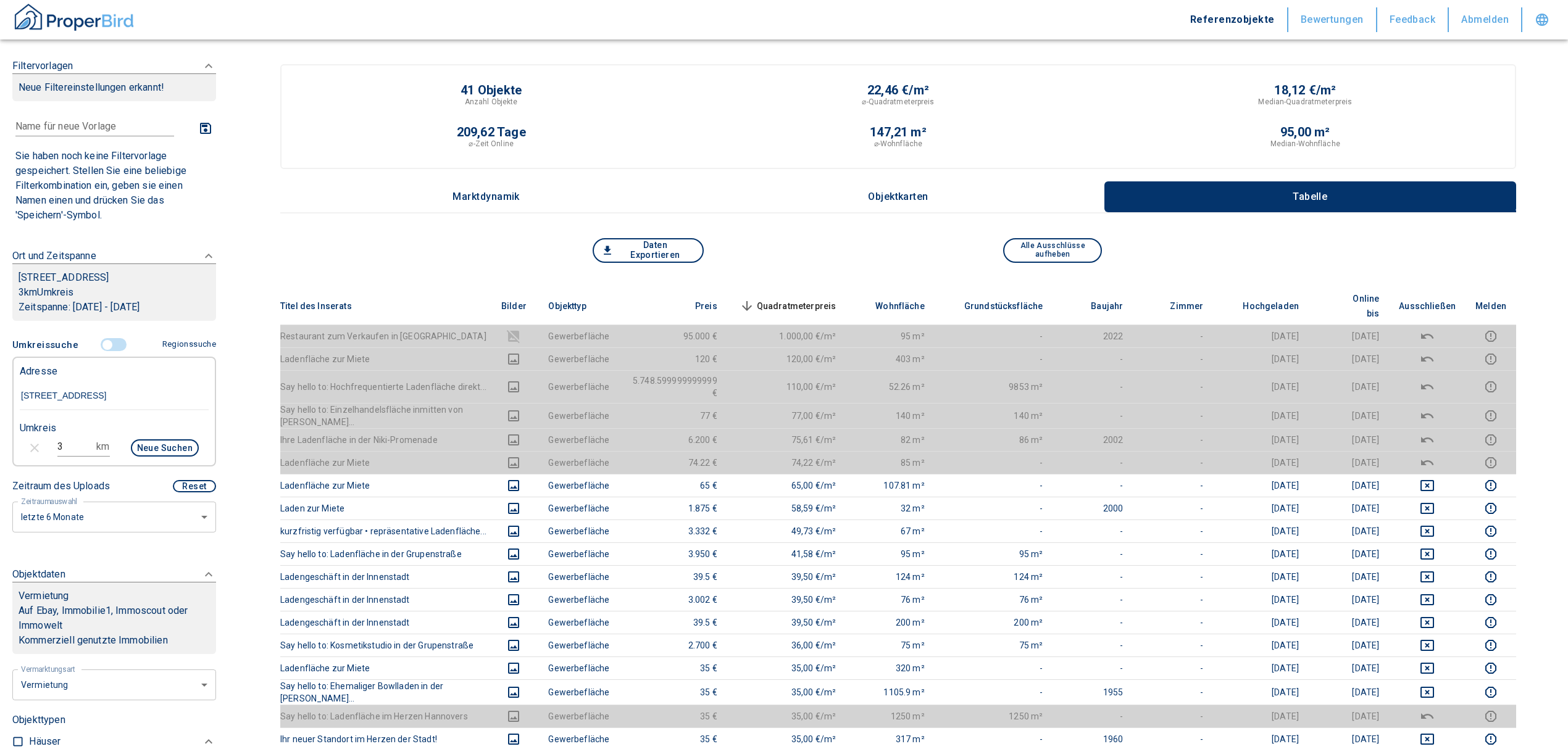
click at [846, 288] on th "Quadratmeterpreis sorted descending" at bounding box center [787, 306] width 119 height 38
click at [836, 299] on span "Quadratmeterpreis sorted descending" at bounding box center [787, 305] width 99 height 15
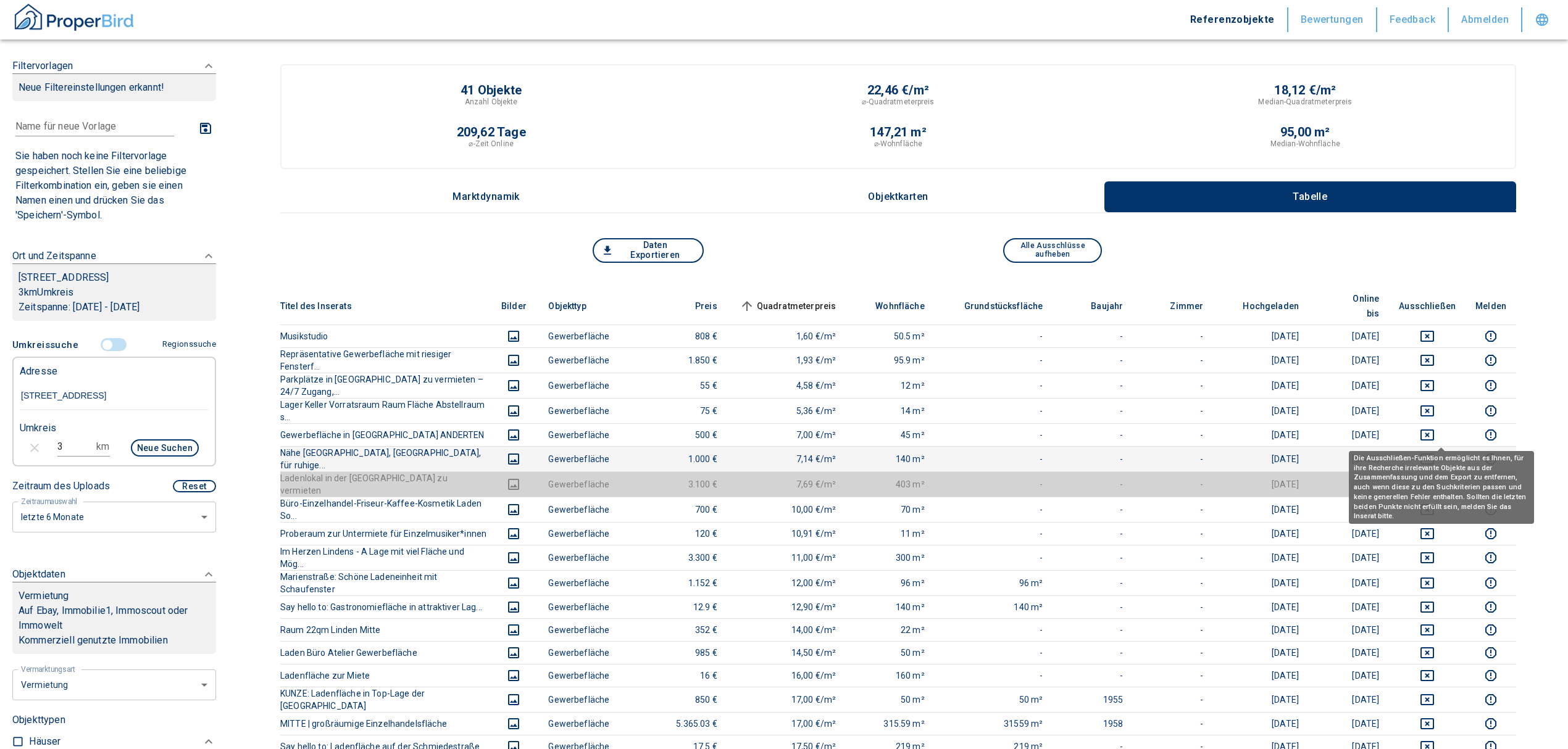
click at [1435, 451] on icon "deselect this listing" at bounding box center [1427, 458] width 15 height 15
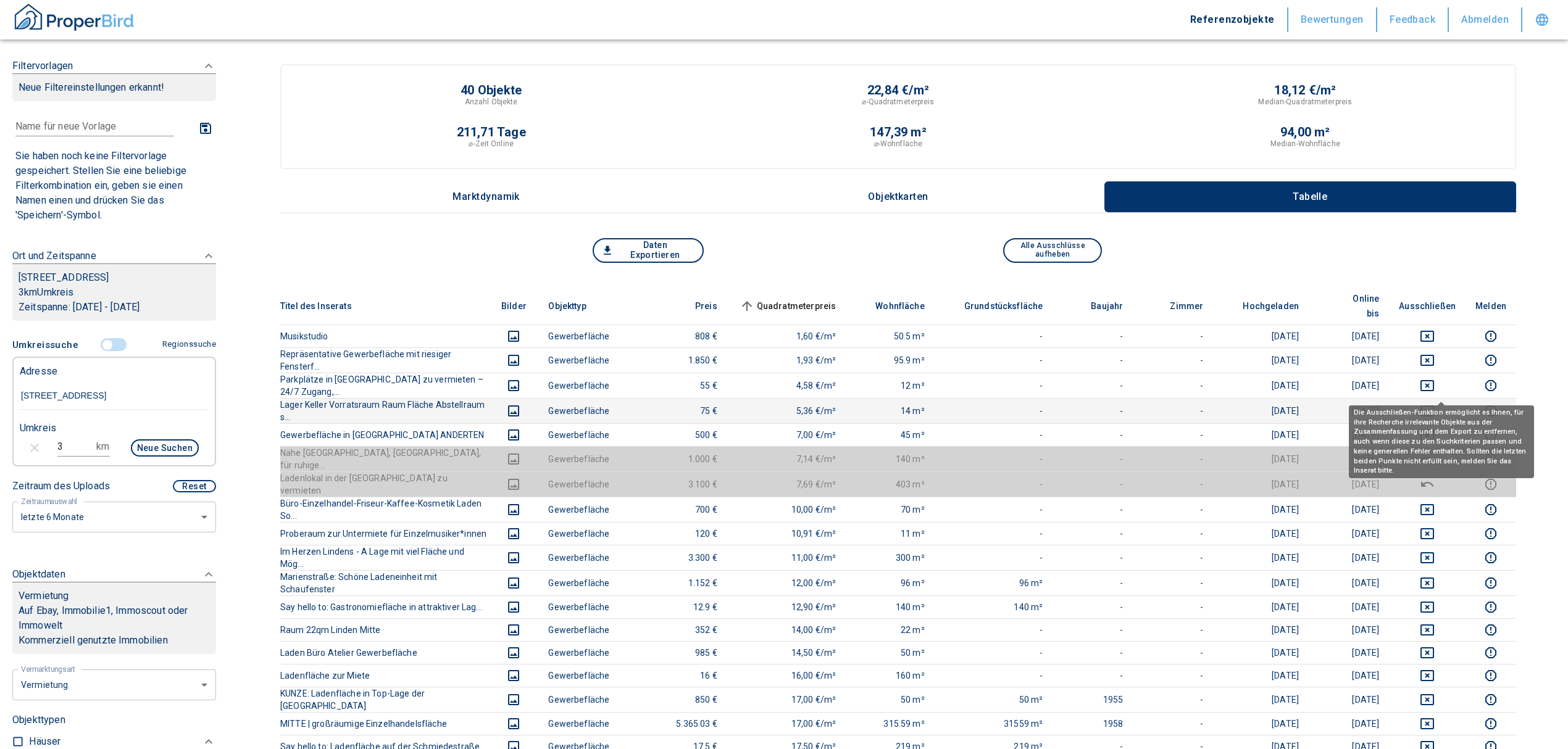
click at [1435, 403] on icon "deselect this listing" at bounding box center [1427, 410] width 15 height 15
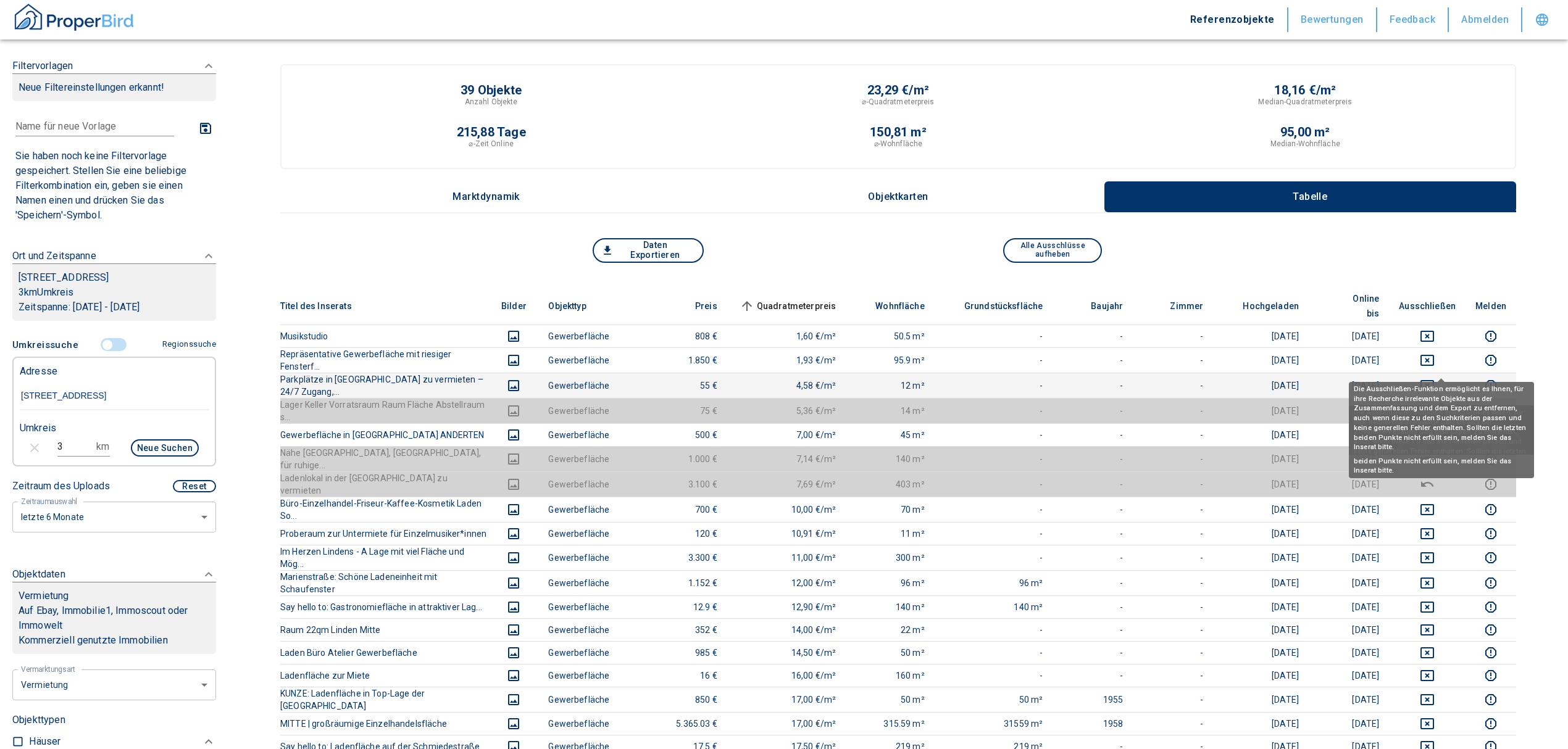
click at [1434, 380] on icon "deselect this listing" at bounding box center [1428, 385] width 14 height 11
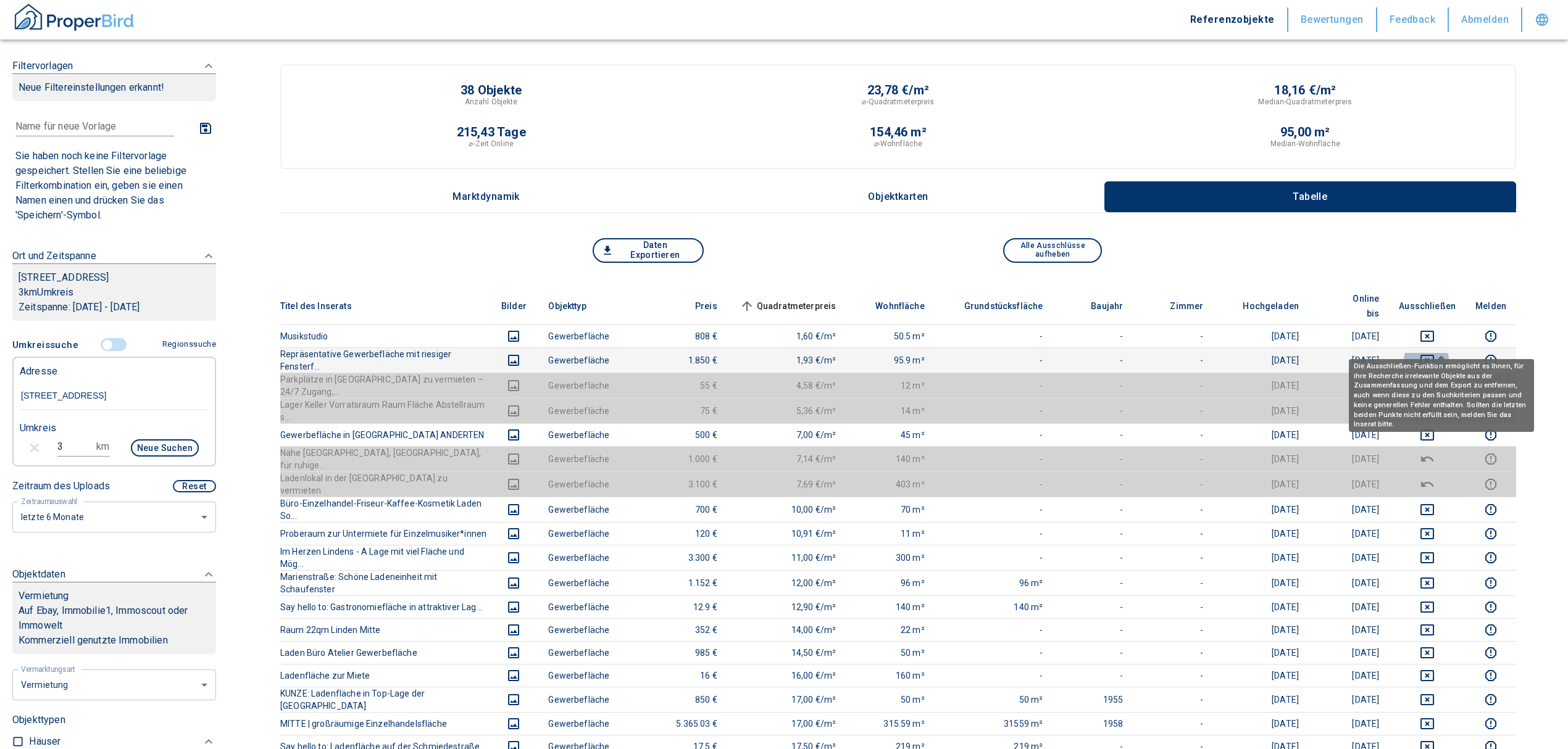
click at [1435, 353] on icon "deselect this listing" at bounding box center [1427, 360] width 15 height 15
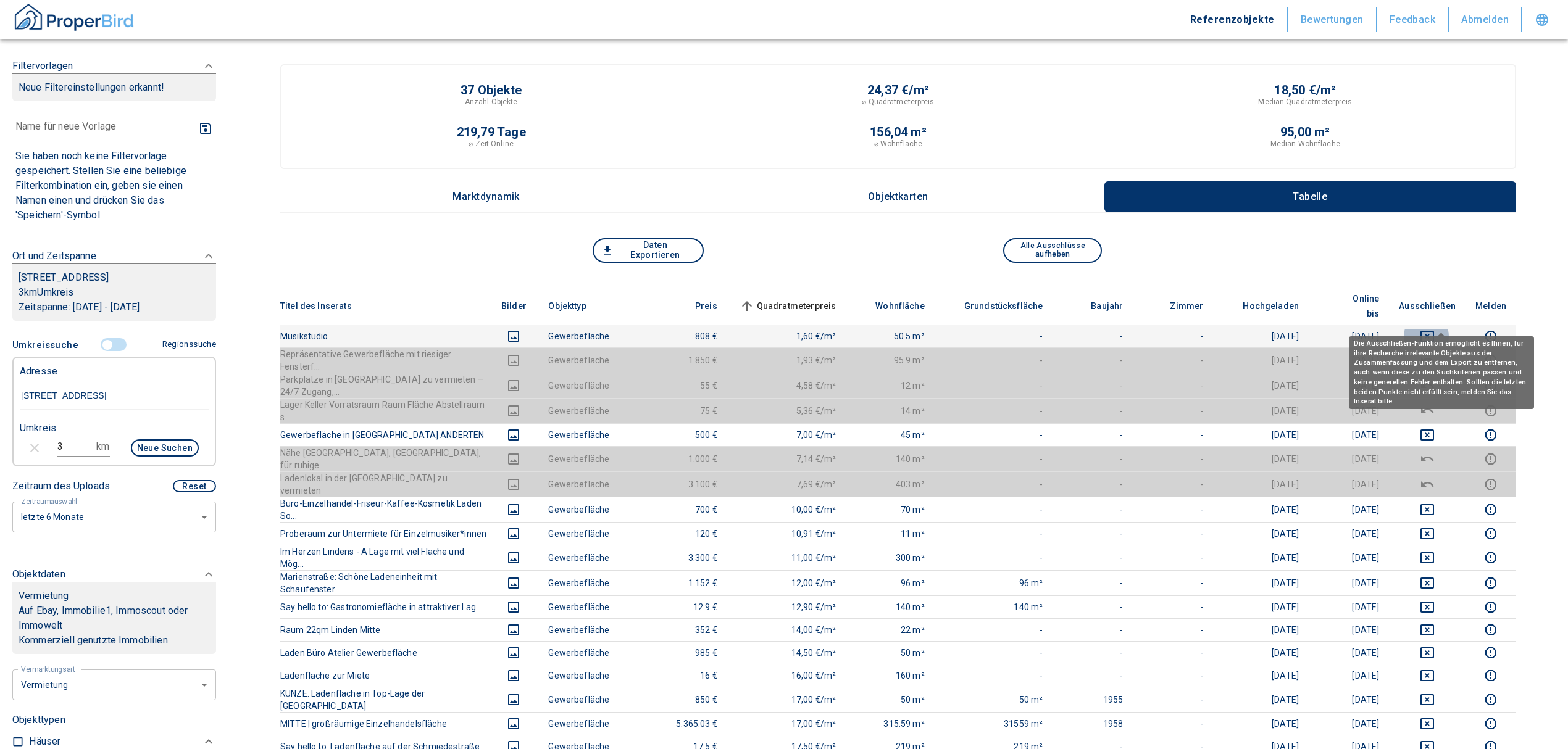
click at [1434, 331] on icon "deselect this listing" at bounding box center [1428, 337] width 14 height 11
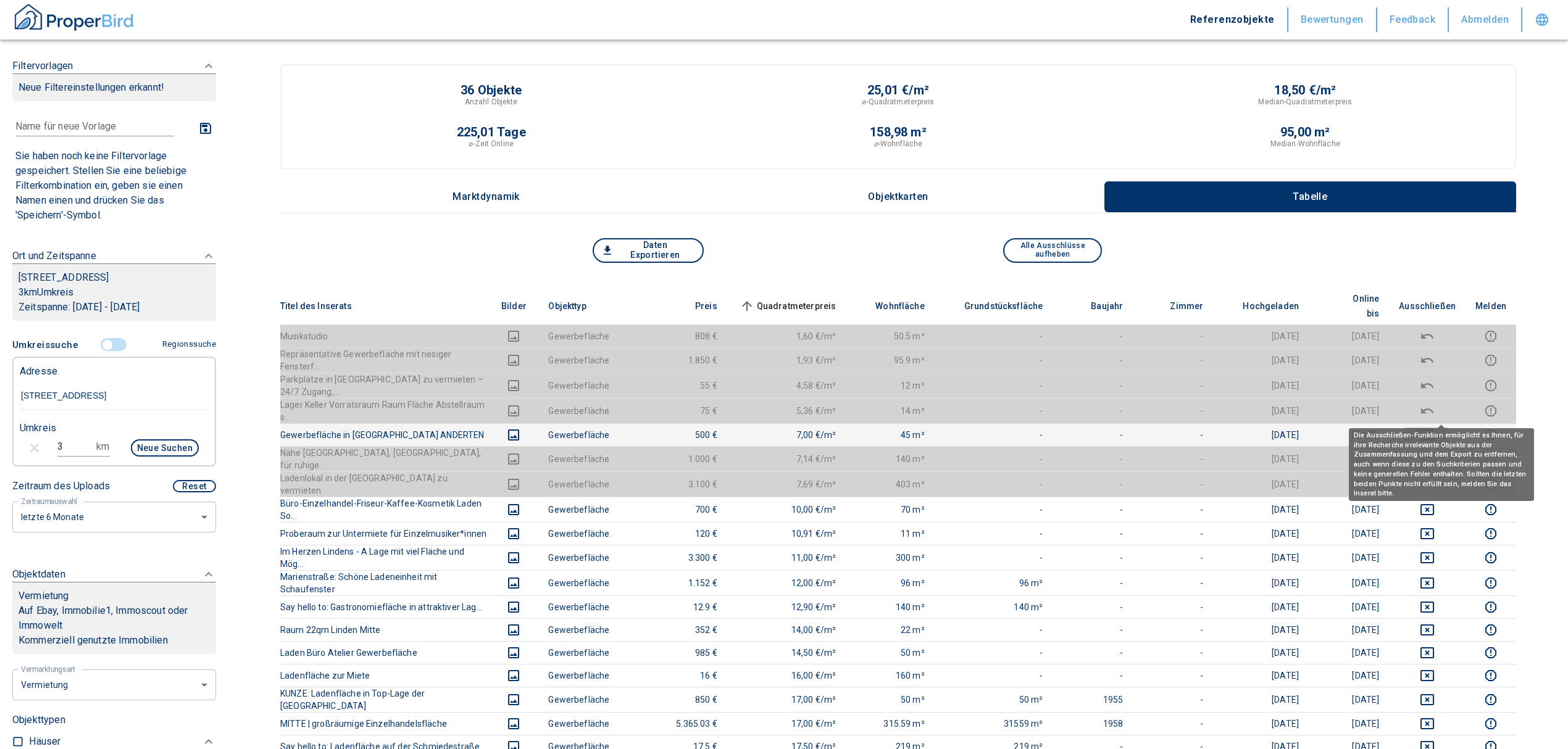
click at [1450, 427] on button "deselect this listing" at bounding box center [1427, 434] width 57 height 15
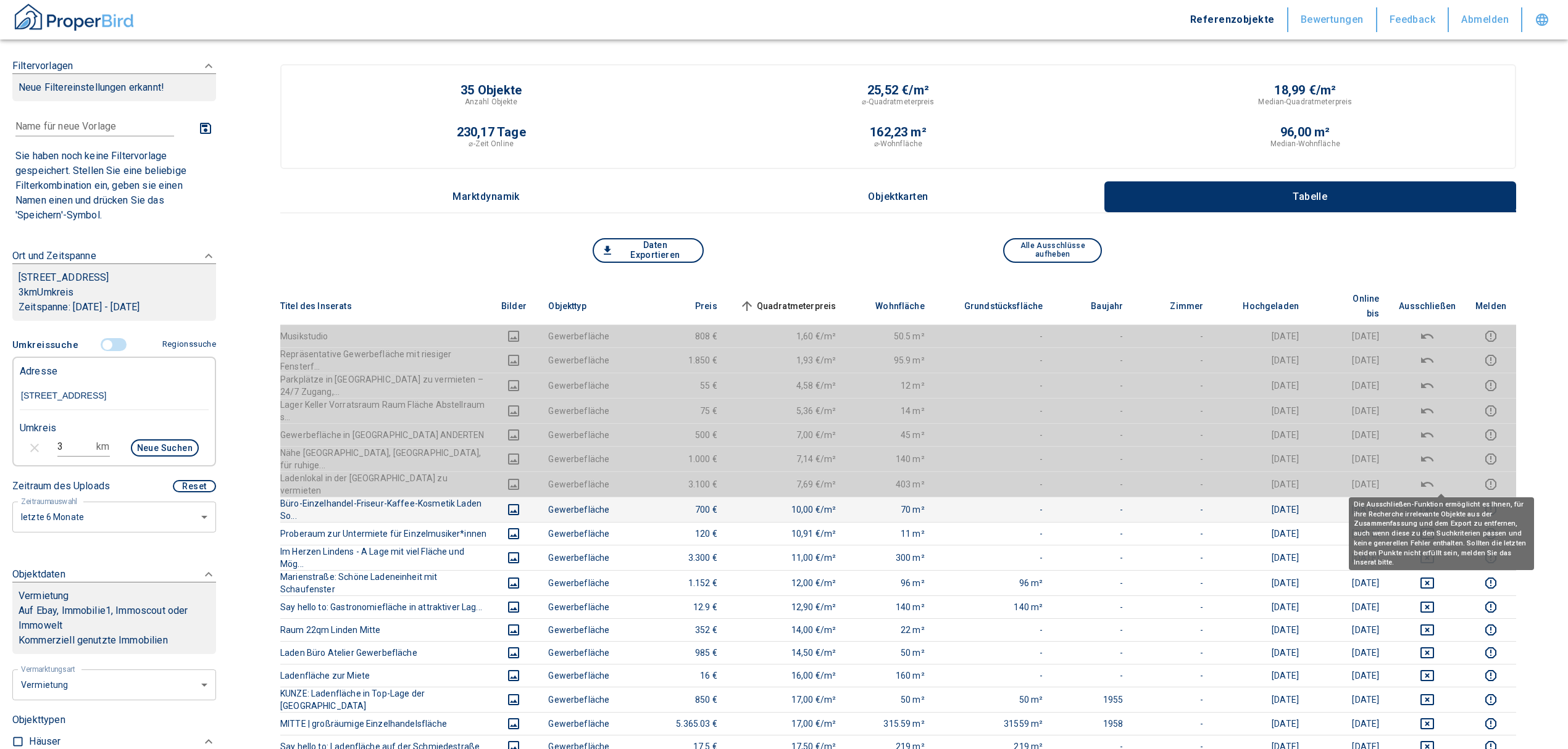
click at [1435, 502] on icon "deselect this listing" at bounding box center [1427, 509] width 15 height 15
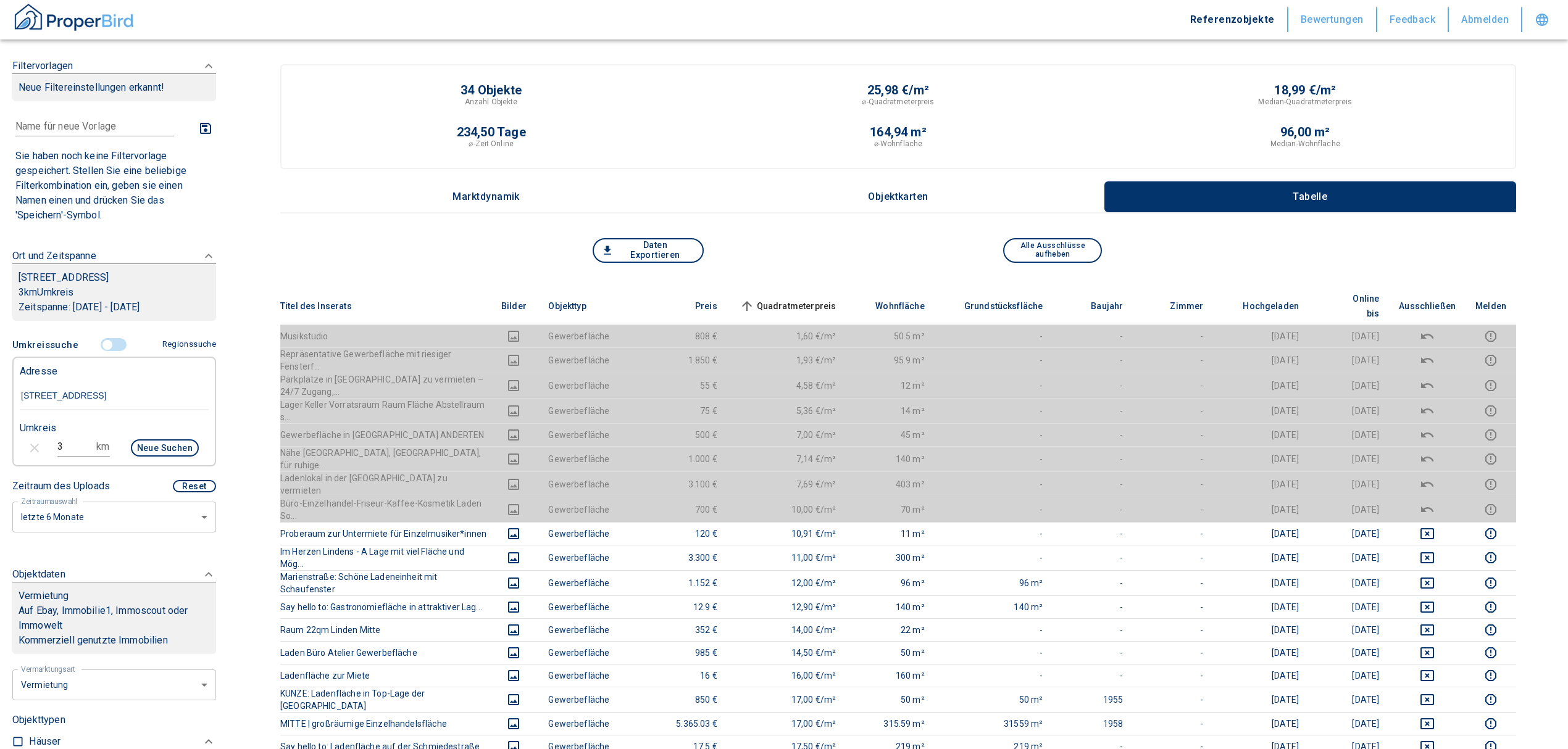
click at [833, 302] on span "Quadratmeterpreis sorted ascending" at bounding box center [787, 305] width 99 height 15
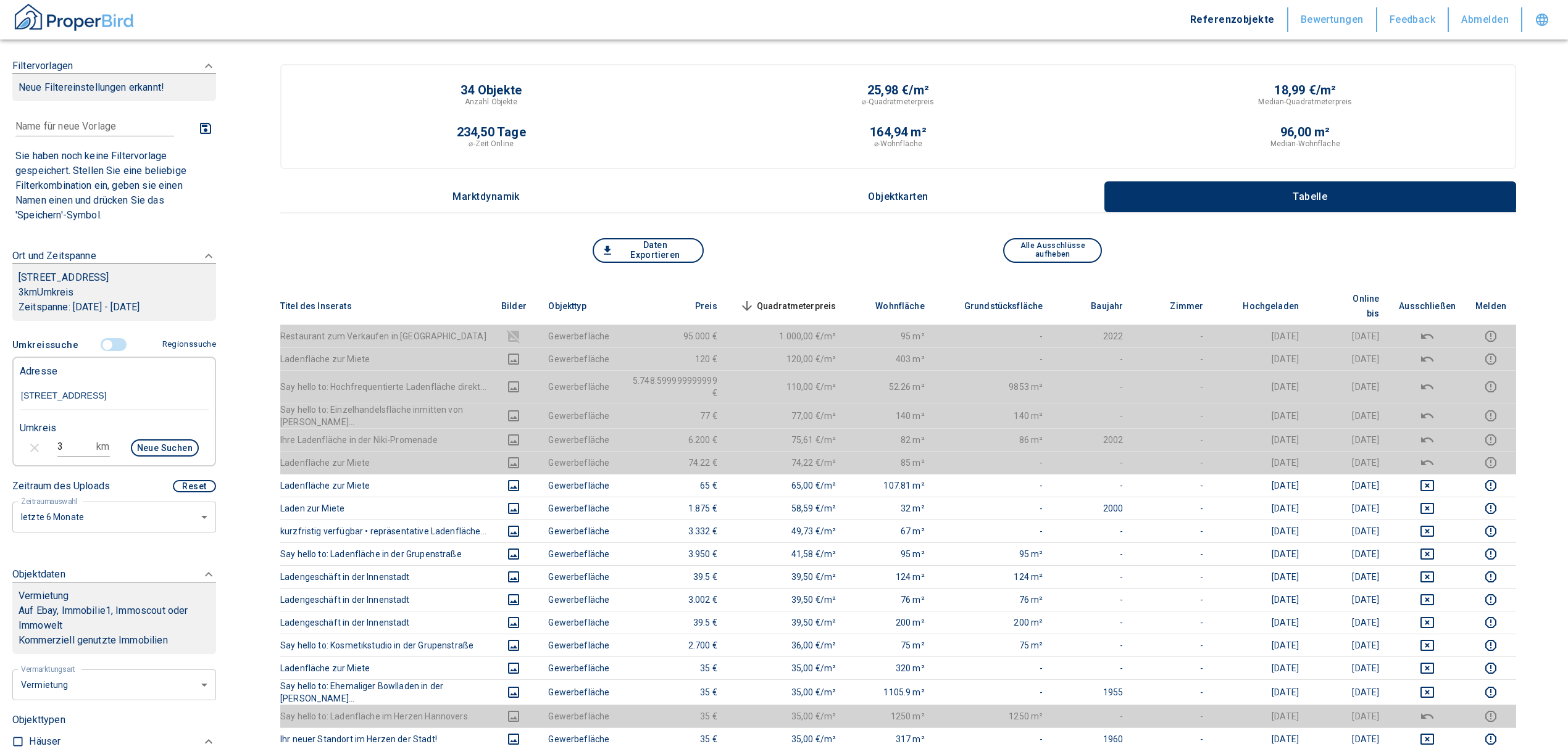
click at [823, 299] on span "Quadratmeterpreis sorted descending" at bounding box center [787, 305] width 99 height 15
